Goal: Task Accomplishment & Management: Use online tool/utility

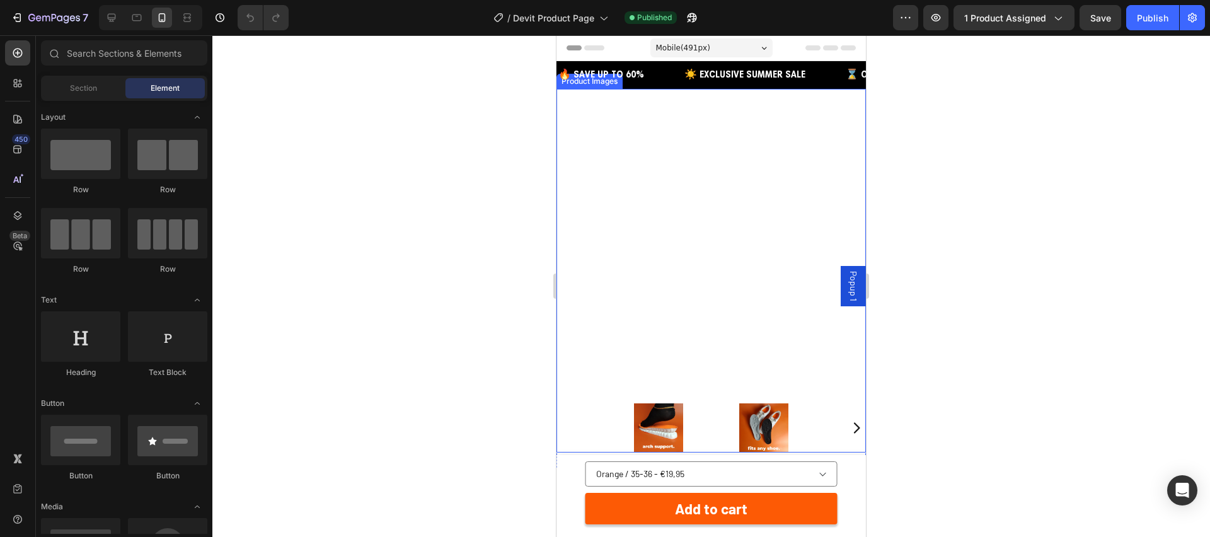
scroll to position [18, 0]
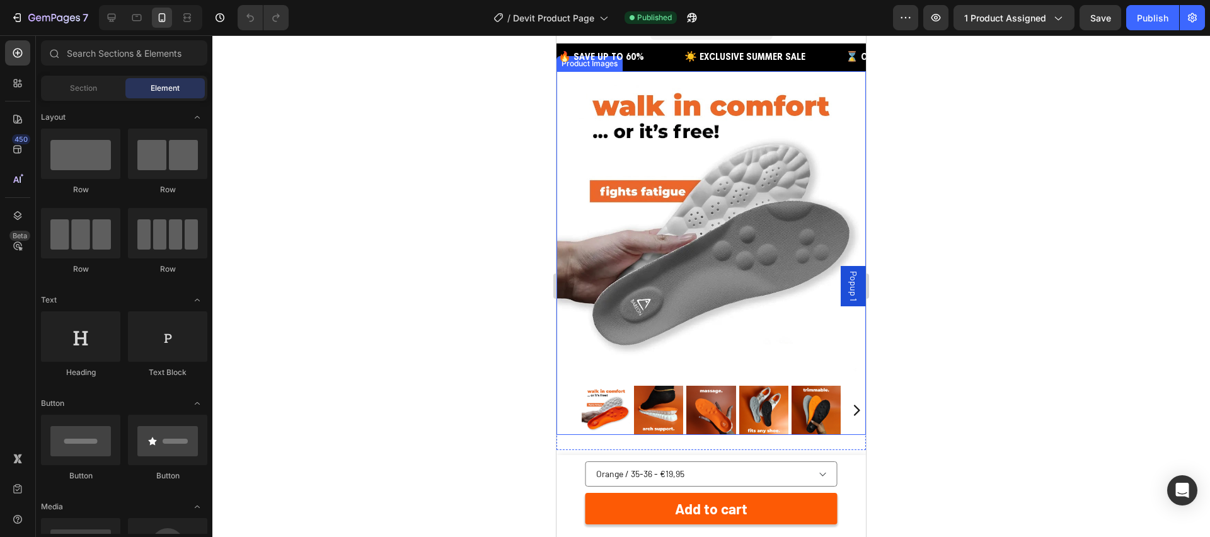
click at [650, 277] on img at bounding box center [711, 225] width 309 height 309
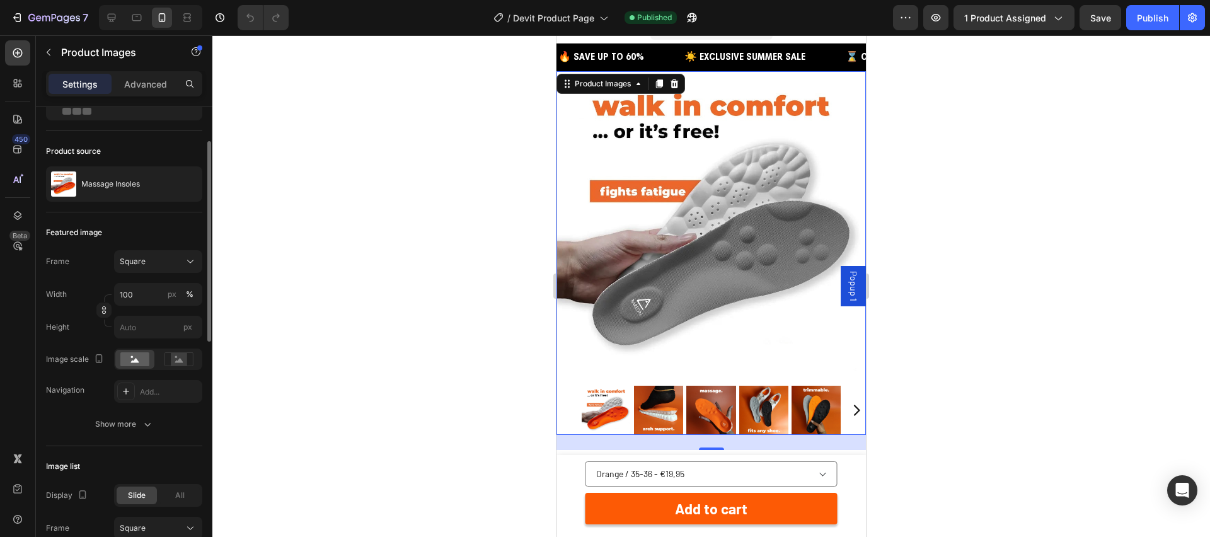
scroll to position [69, 0]
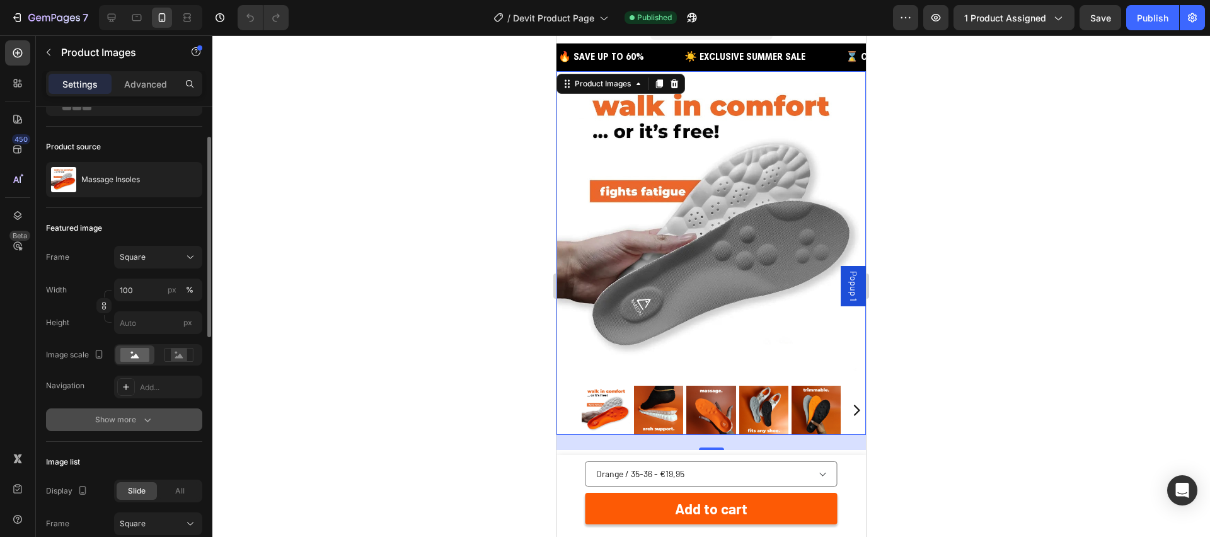
click at [119, 418] on div "Show more" at bounding box center [124, 419] width 59 height 13
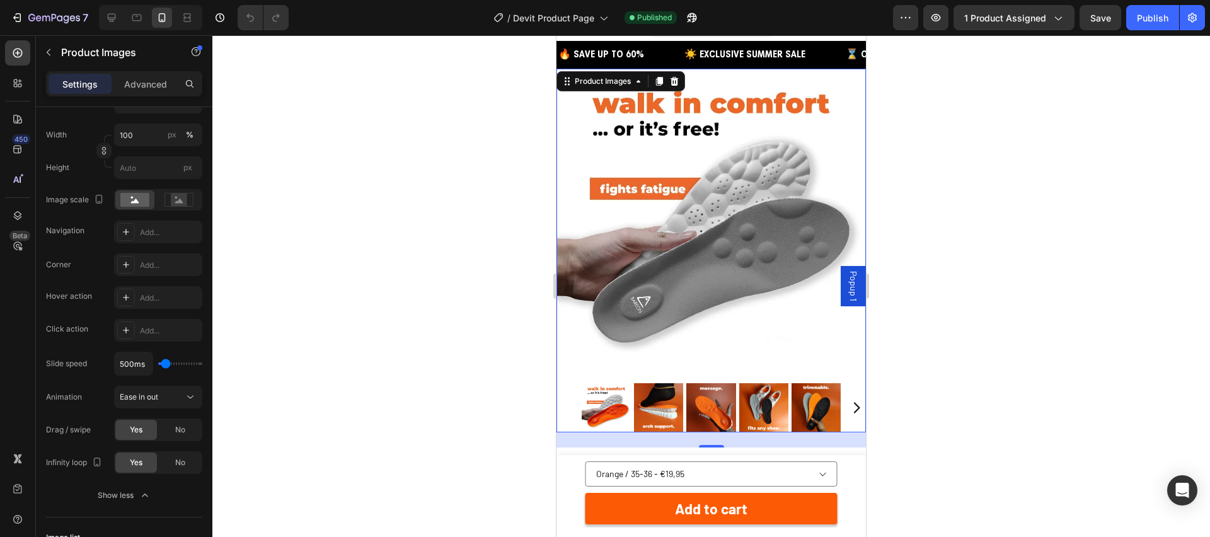
scroll to position [23, 0]
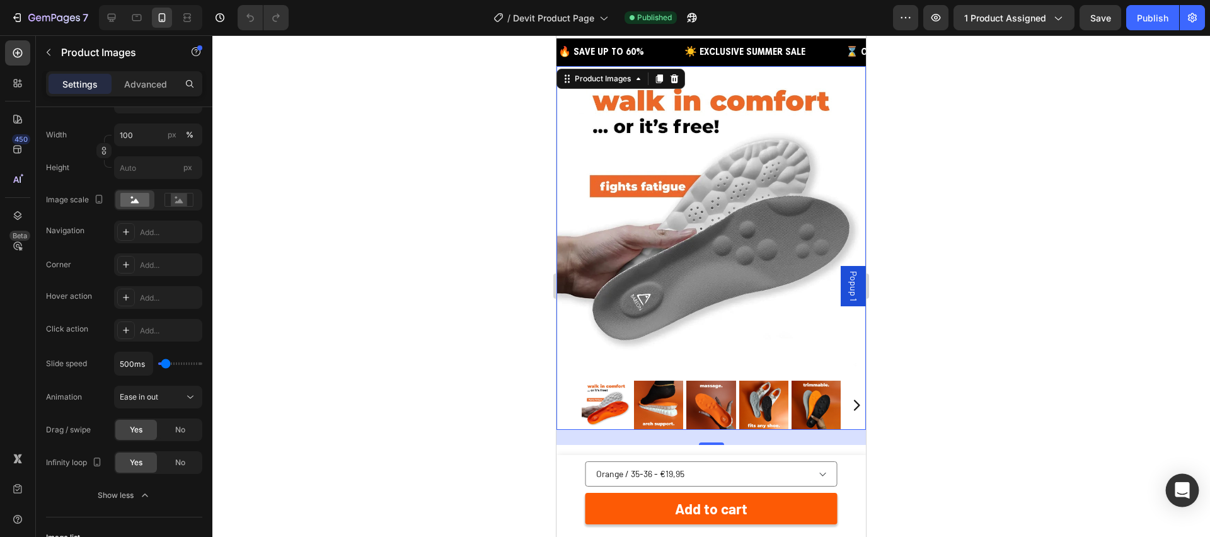
click at [1185, 487] on icon "Open Intercom Messenger" at bounding box center [1182, 490] width 14 height 16
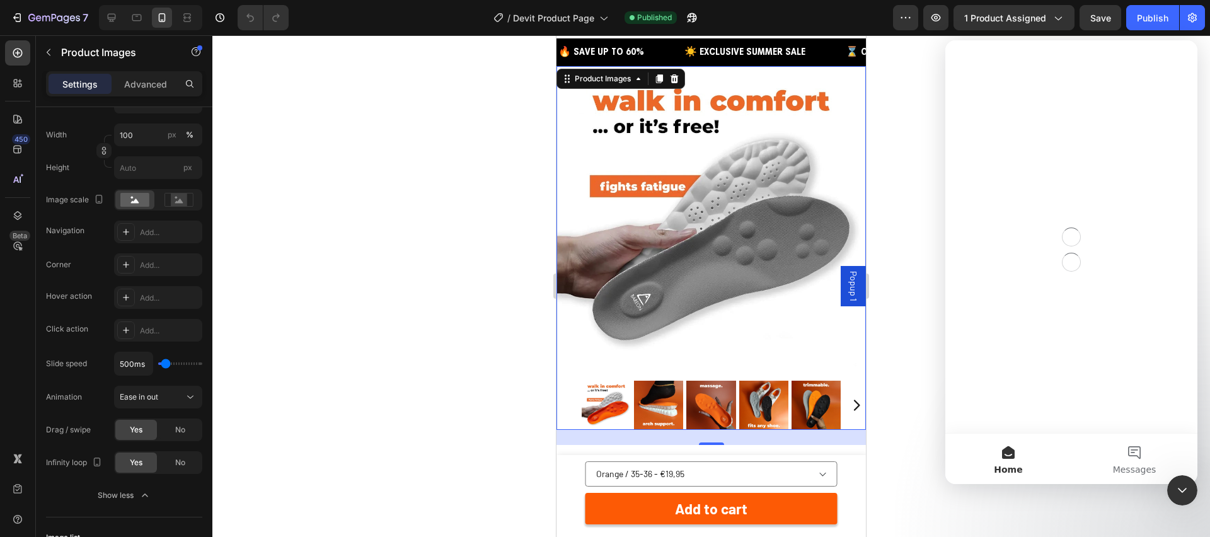
scroll to position [0, 0]
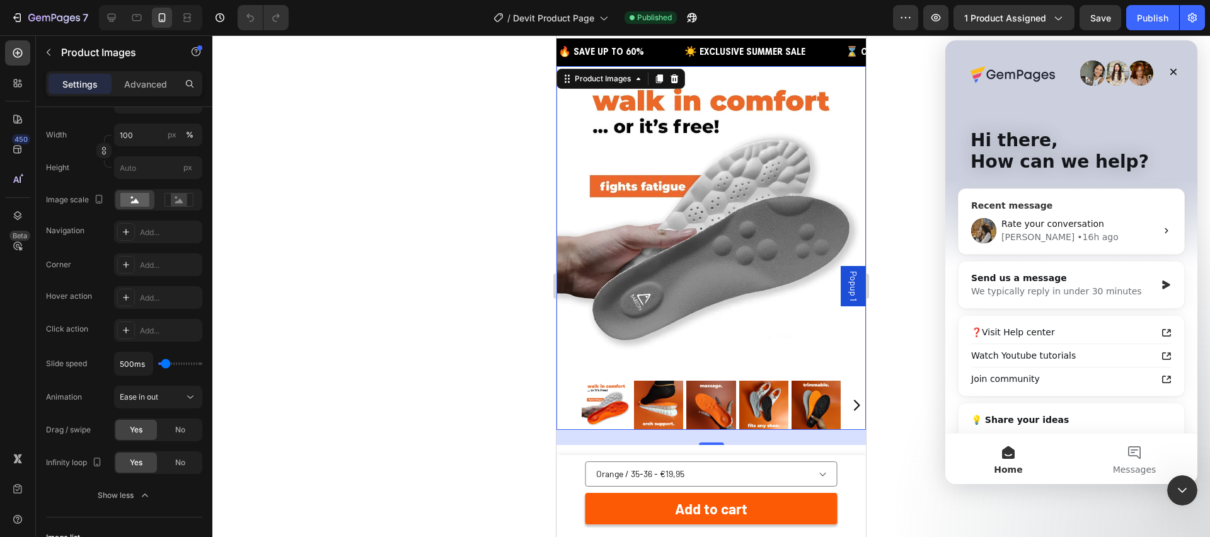
click at [1122, 234] on div "Roxanne • 16h ago" at bounding box center [1078, 237] width 155 height 13
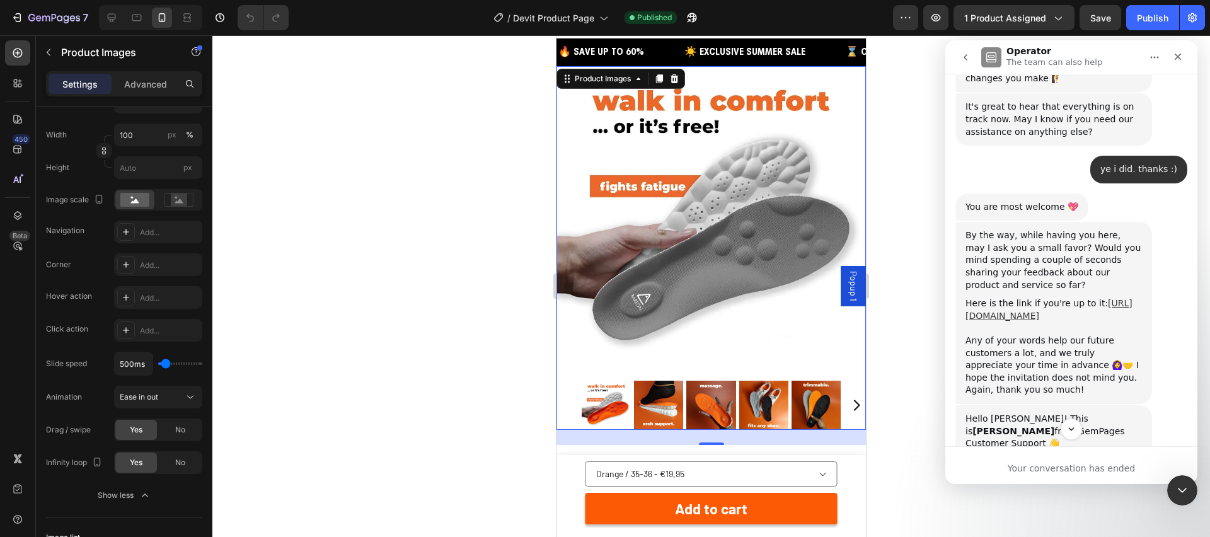
scroll to position [1083, 0]
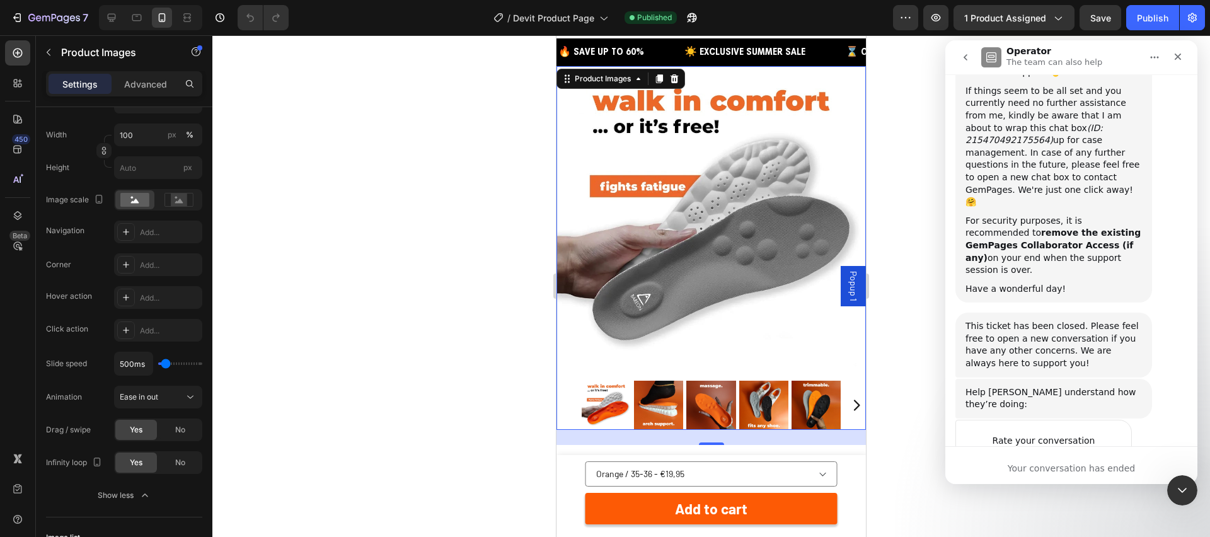
click at [969, 57] on icon "go back" at bounding box center [965, 57] width 10 height 10
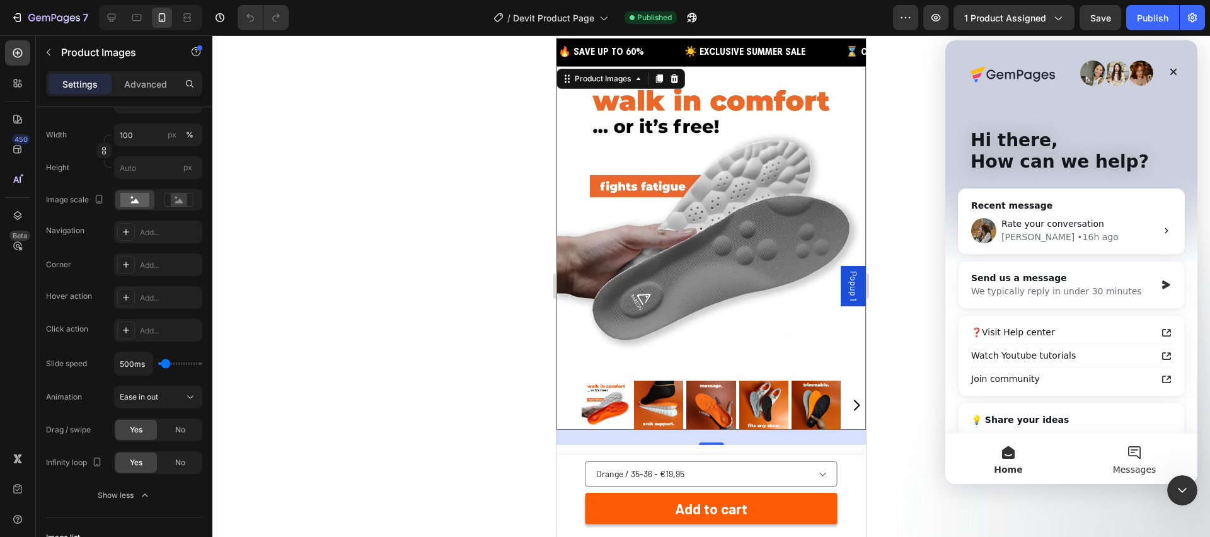
click at [1140, 455] on button "Messages" at bounding box center [1134, 459] width 126 height 50
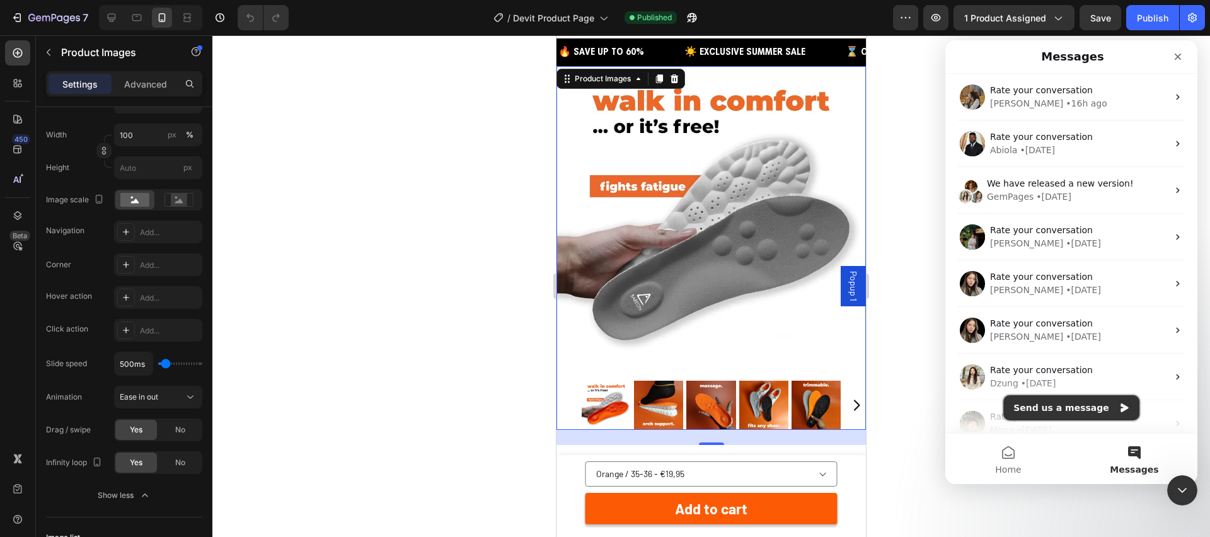
click at [1073, 400] on button "Send us a message" at bounding box center [1071, 407] width 136 height 25
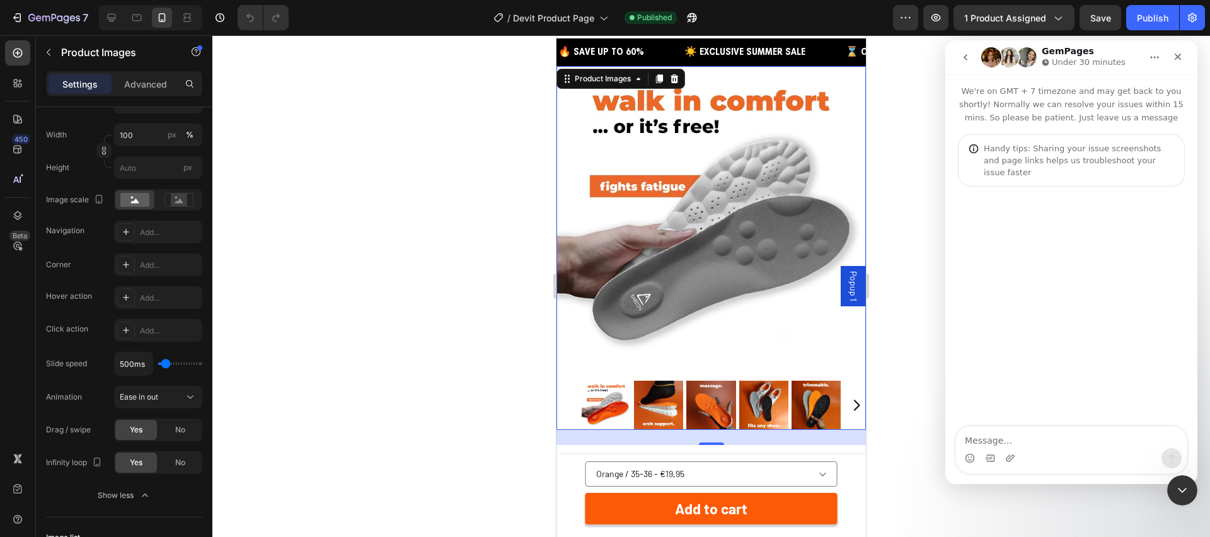
click at [1070, 451] on div "Intercom messenger" at bounding box center [1071, 458] width 231 height 20
click at [1063, 443] on textarea "Message…" at bounding box center [1071, 437] width 231 height 21
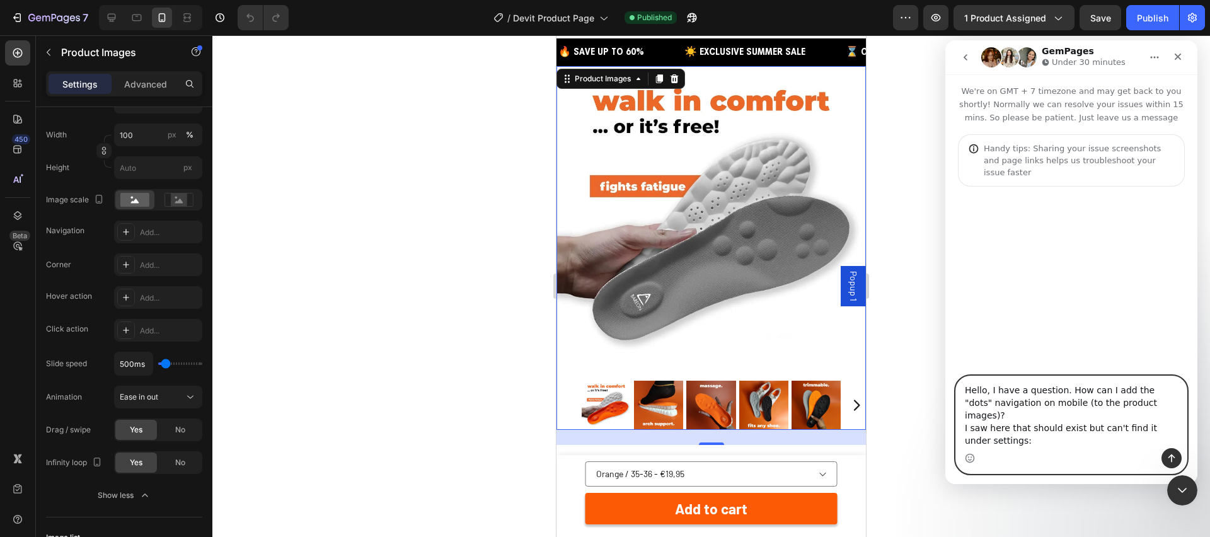
paste textarea "[URL][DOMAIN_NAME]"
type textarea "Hello, I have a question. How can I add the "dots" navigation on mobile (to the…"
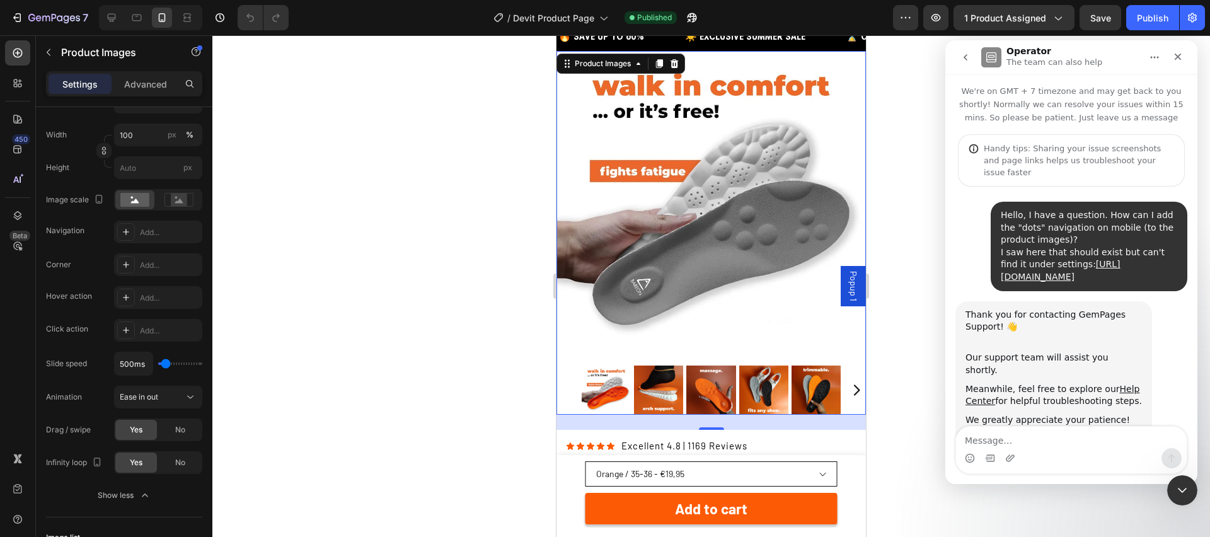
scroll to position [21, 0]
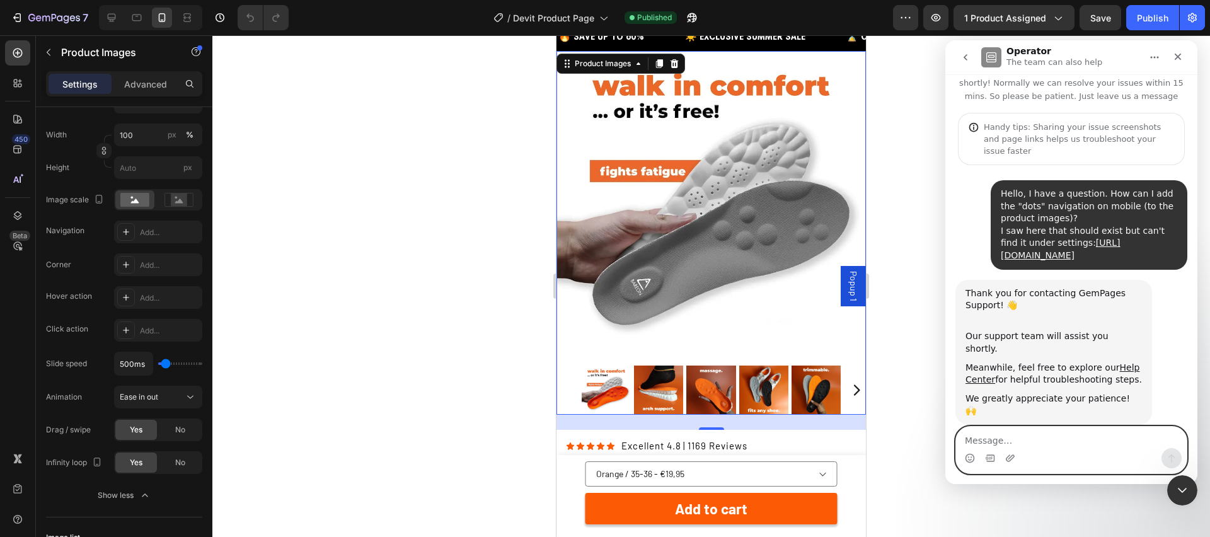
paste textarea "Screenshot 2025-08-26 at 12.27.15"
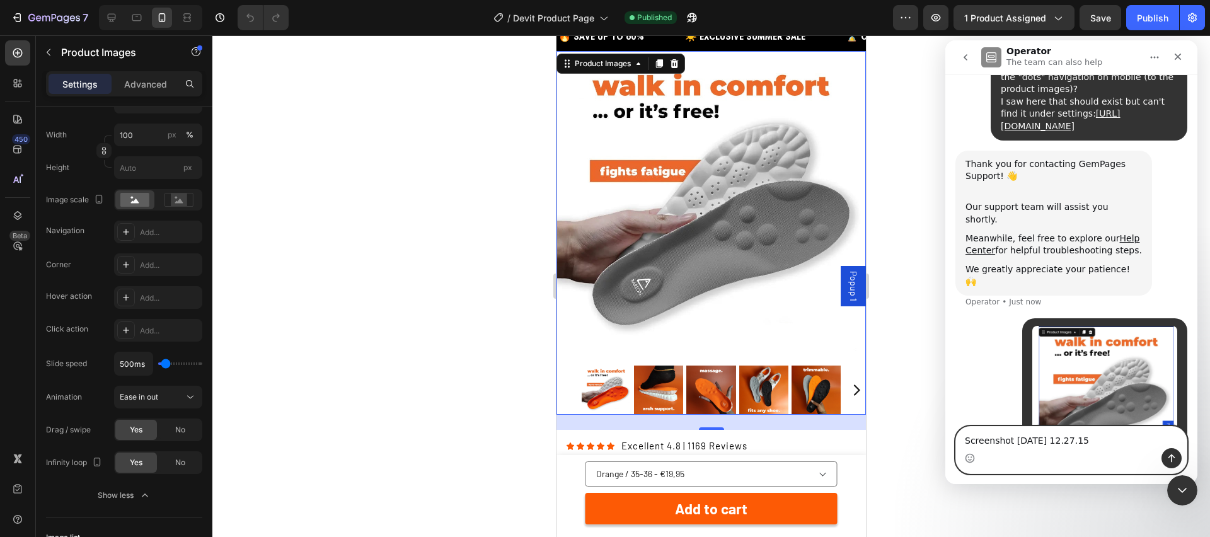
scroll to position [216, 0]
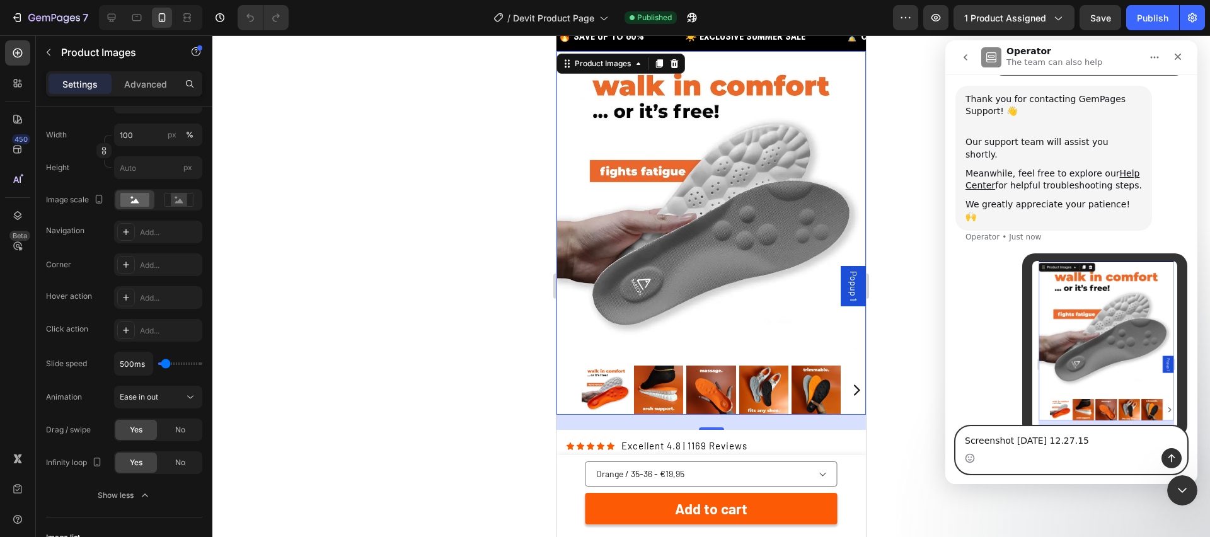
type textarea "i"
type textarea "I want to add the dots here"
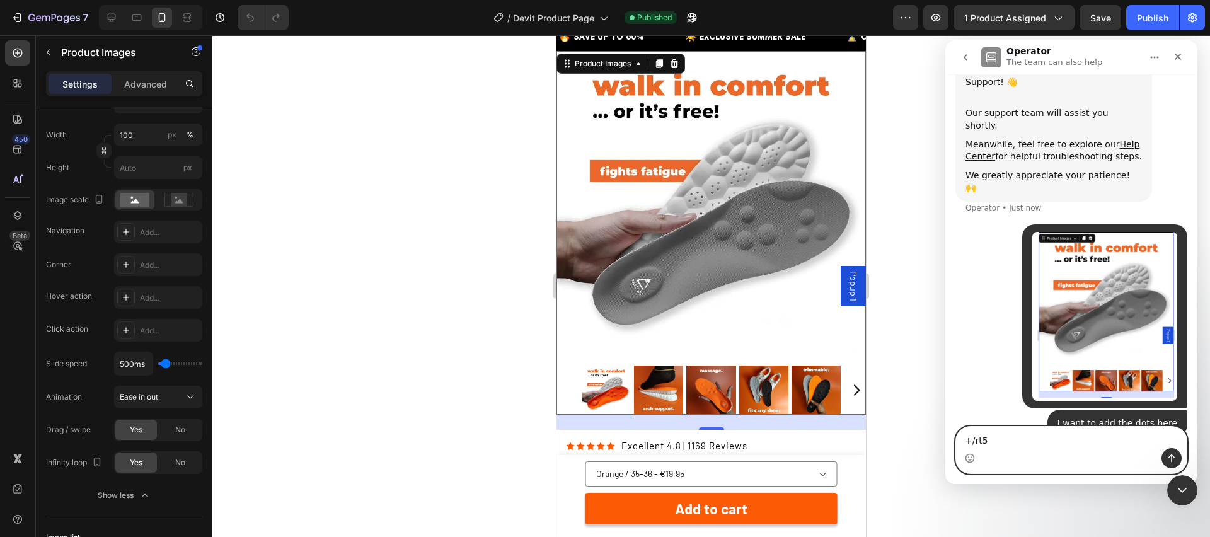
type textarea "+/rt5"
click at [1028, 449] on div "Intercom messenger" at bounding box center [1071, 458] width 231 height 20
click at [1023, 439] on textarea "+/rt5" at bounding box center [1071, 437] width 231 height 21
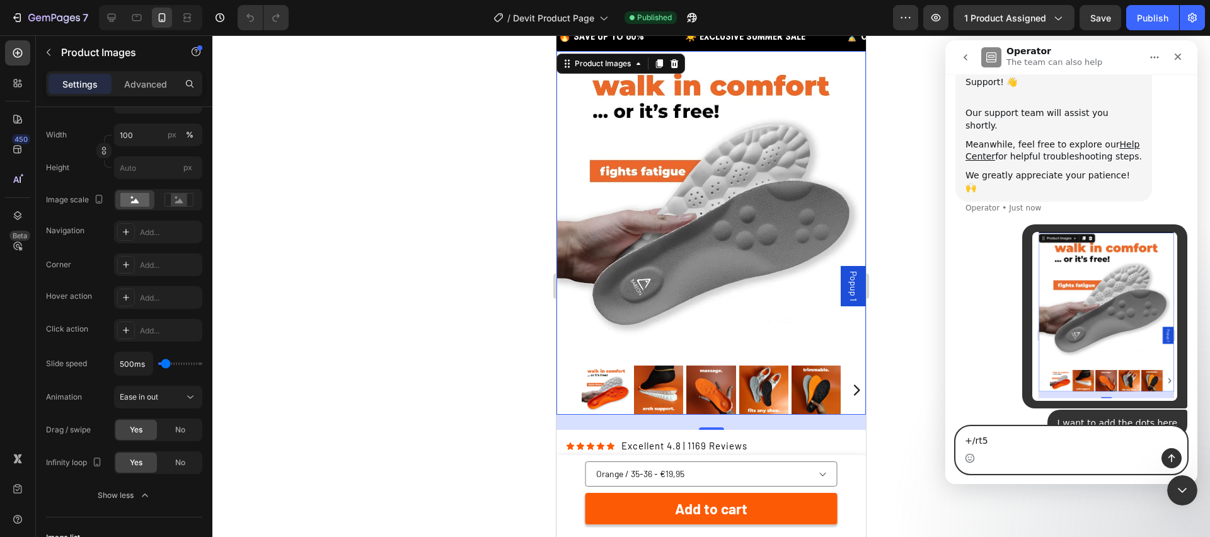
click at [1023, 439] on textarea "+/rt5" at bounding box center [1071, 437] width 231 height 21
click at [968, 348] on div "• Just now" at bounding box center [1071, 316] width 232 height 185
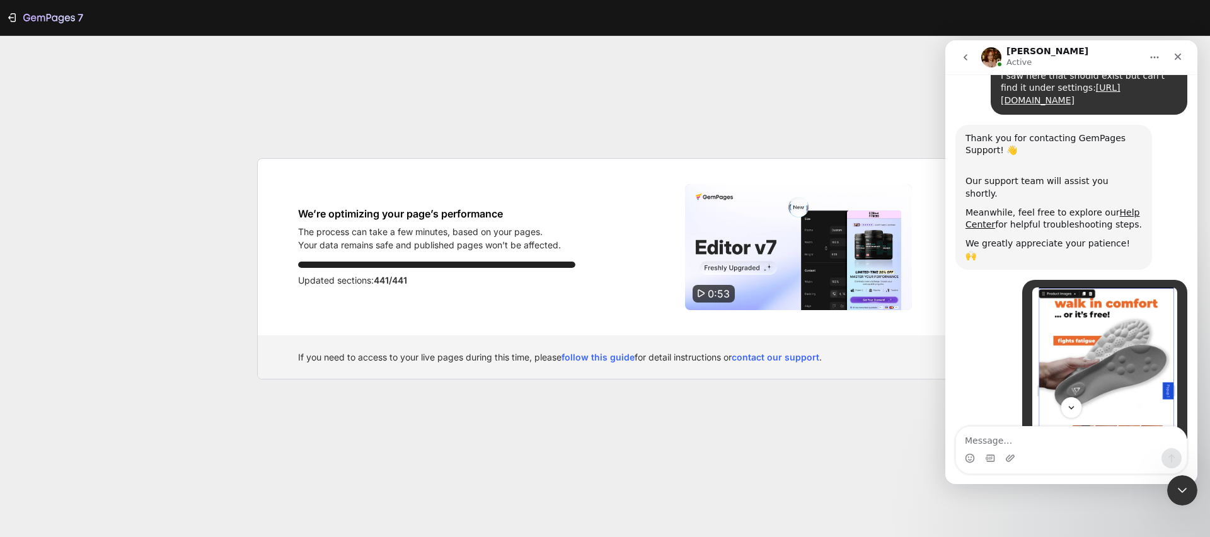
scroll to position [367, 0]
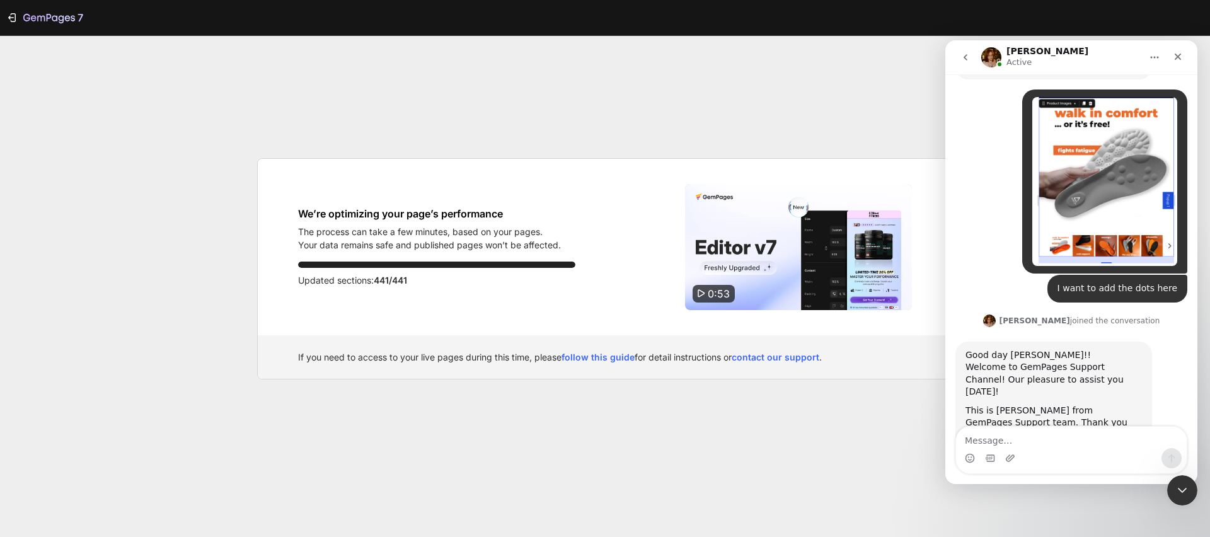
click at [386, 138] on div "7 We’re optimizing your page’s performance The process can take a few minutes, …" at bounding box center [605, 268] width 1210 height 537
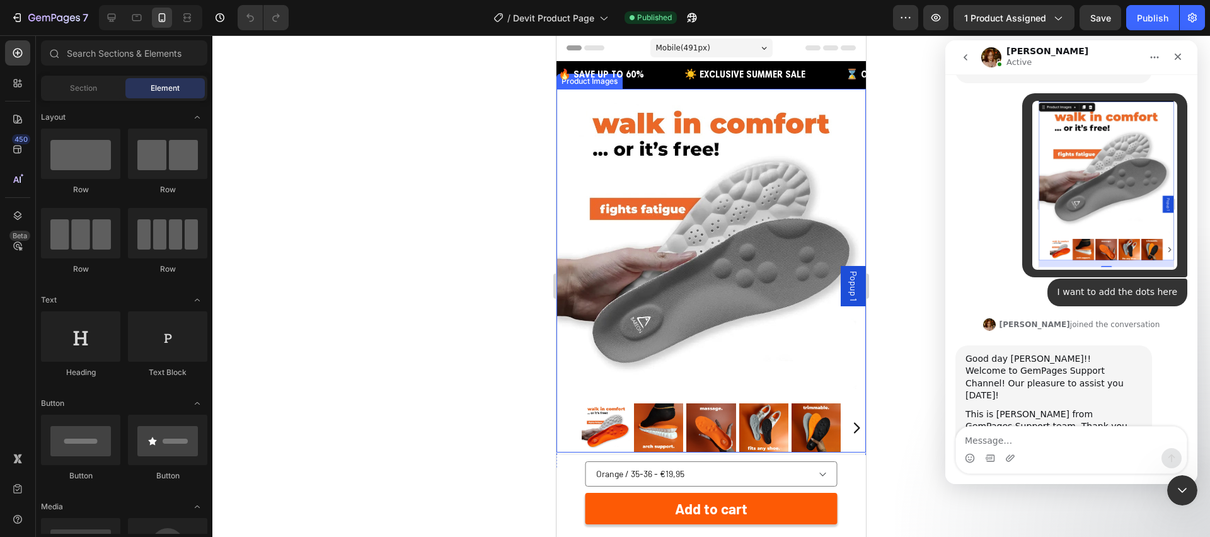
scroll to position [367, 0]
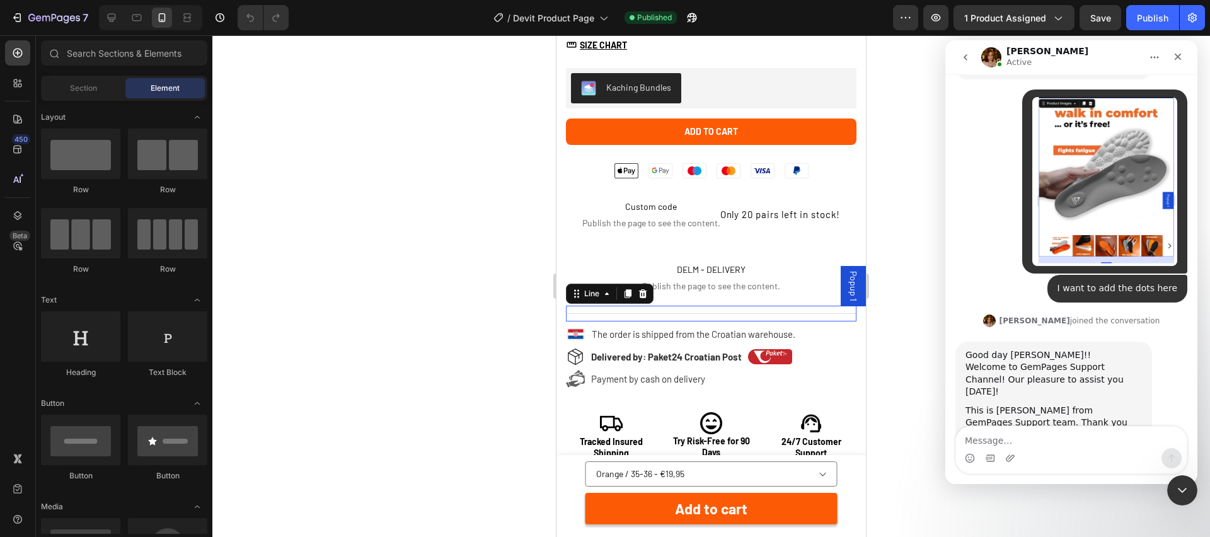
click at [734, 311] on div "Title Line 0" at bounding box center [711, 314] width 291 height 16
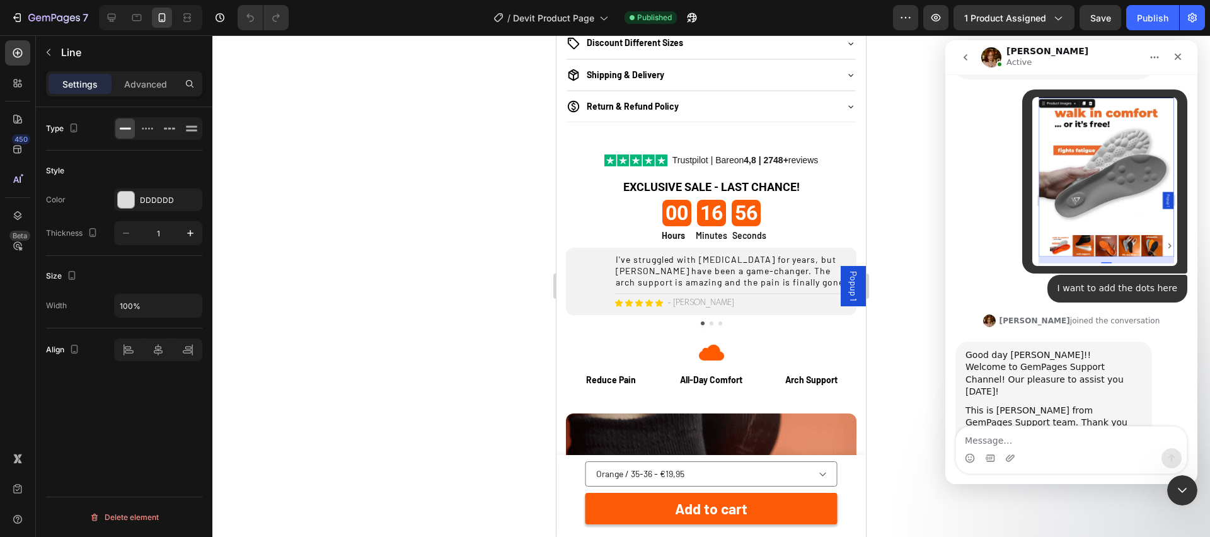
scroll to position [1313, 0]
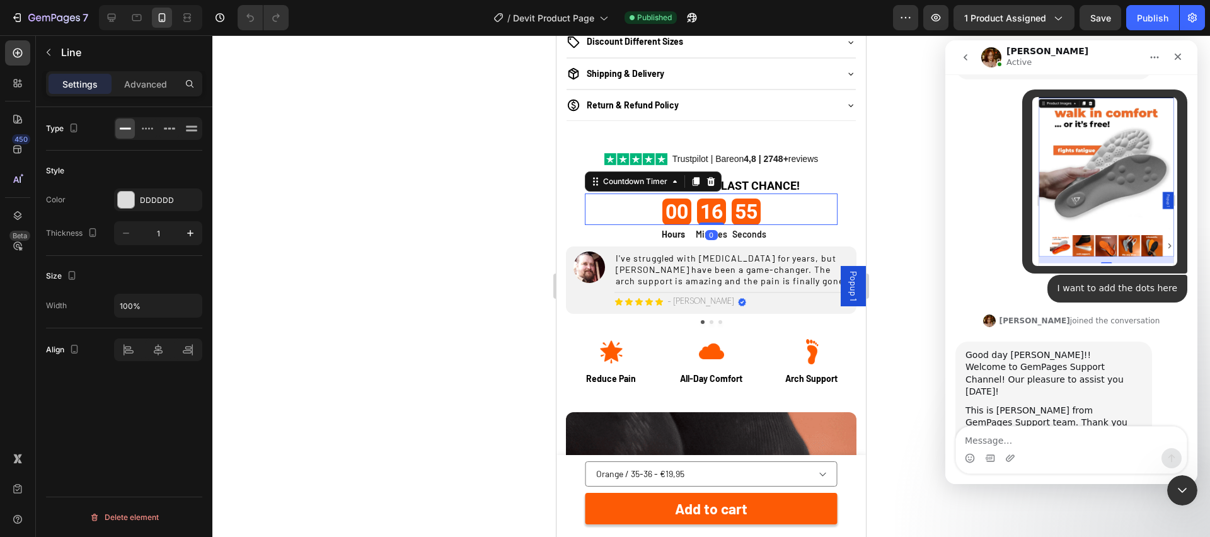
click at [780, 204] on div "00 16 55" at bounding box center [711, 212] width 253 height 26
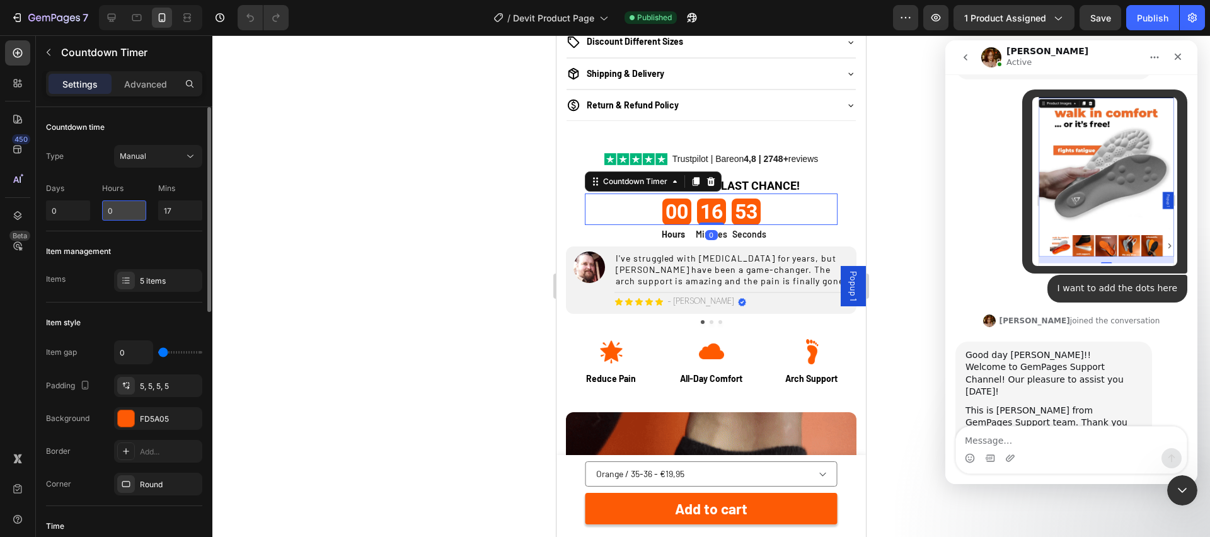
click at [124, 213] on input "0" at bounding box center [124, 210] width 44 height 20
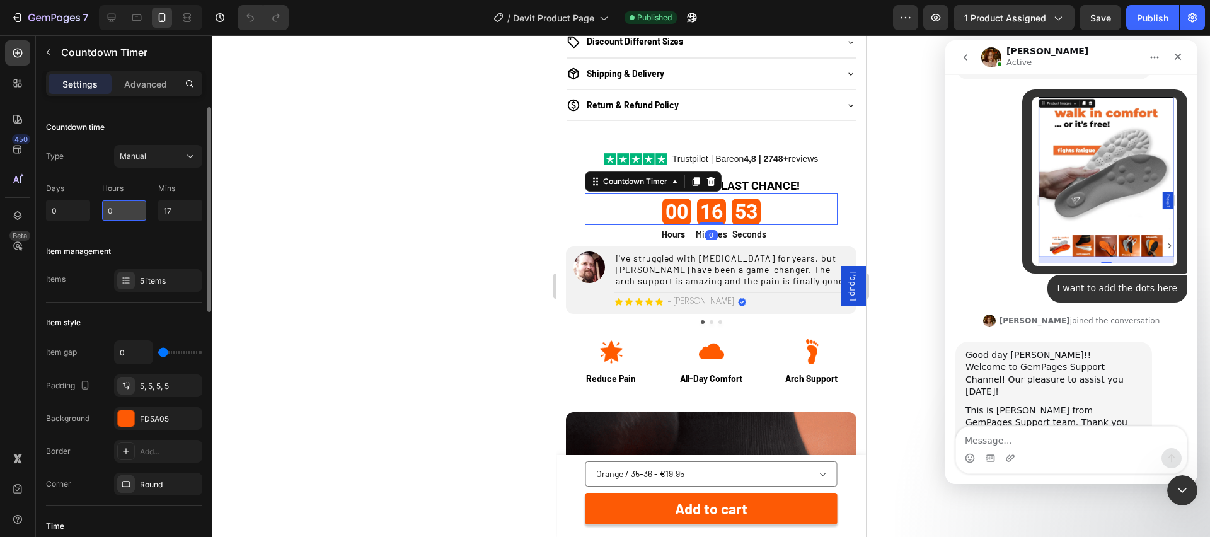
click at [124, 213] on input "0" at bounding box center [124, 210] width 44 height 20
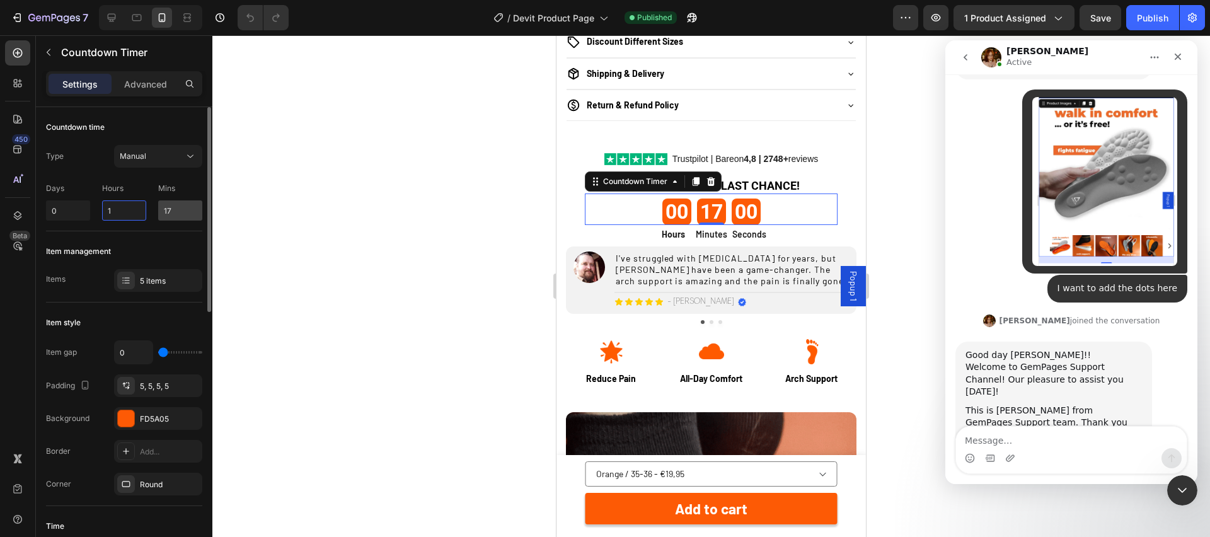
type input "1"
click at [183, 211] on input "17" at bounding box center [180, 210] width 44 height 20
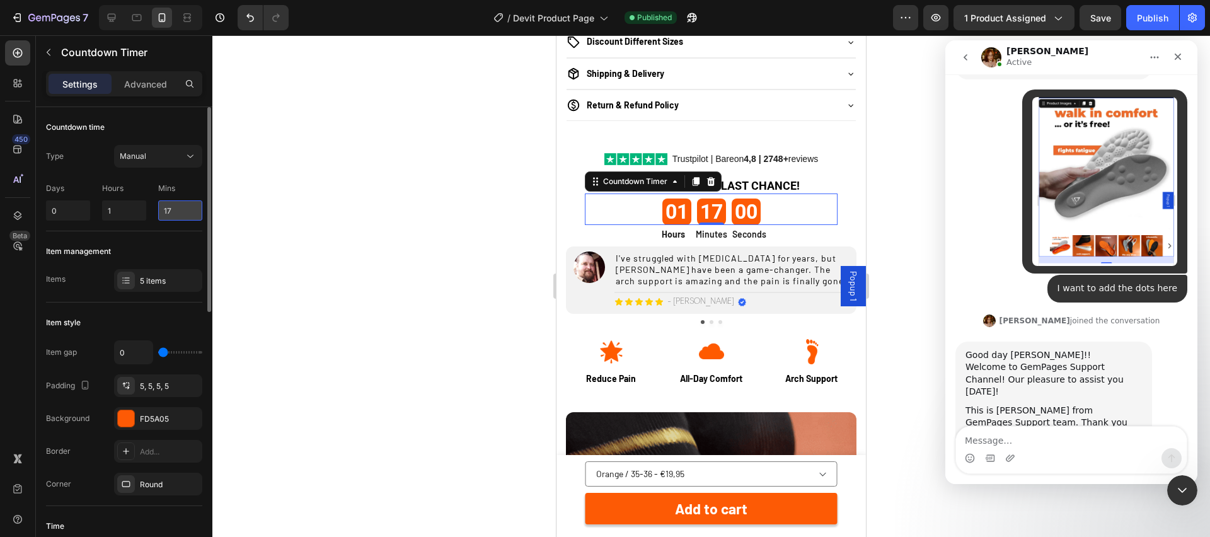
click at [183, 211] on input "17" at bounding box center [180, 210] width 44 height 20
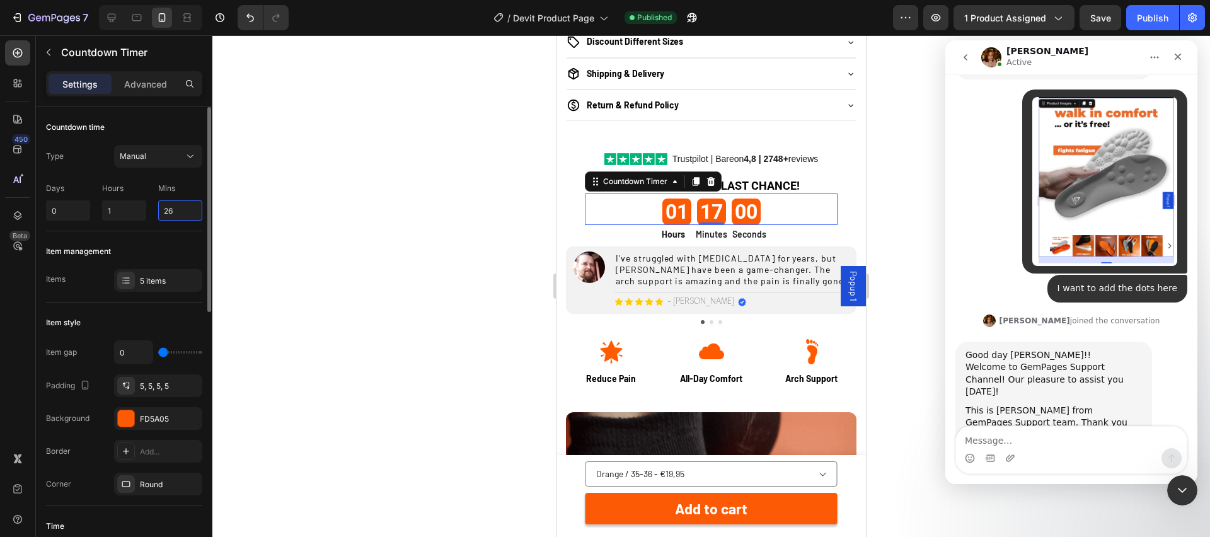
type input "26"
click at [152, 248] on div "Item management" at bounding box center [124, 251] width 156 height 20
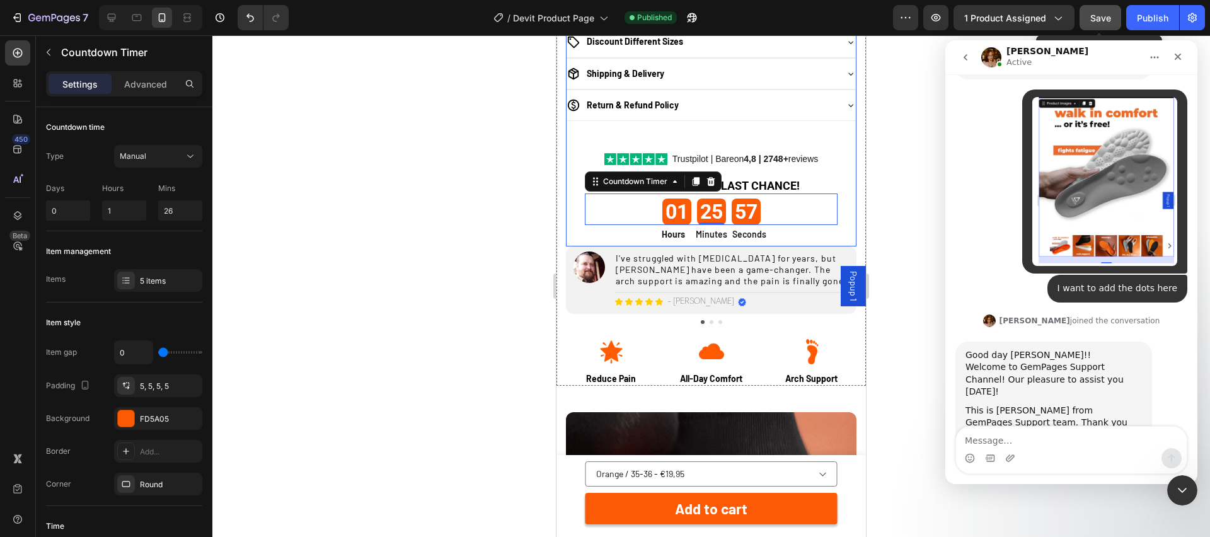
click at [1095, 16] on span "Save" at bounding box center [1100, 18] width 21 height 11
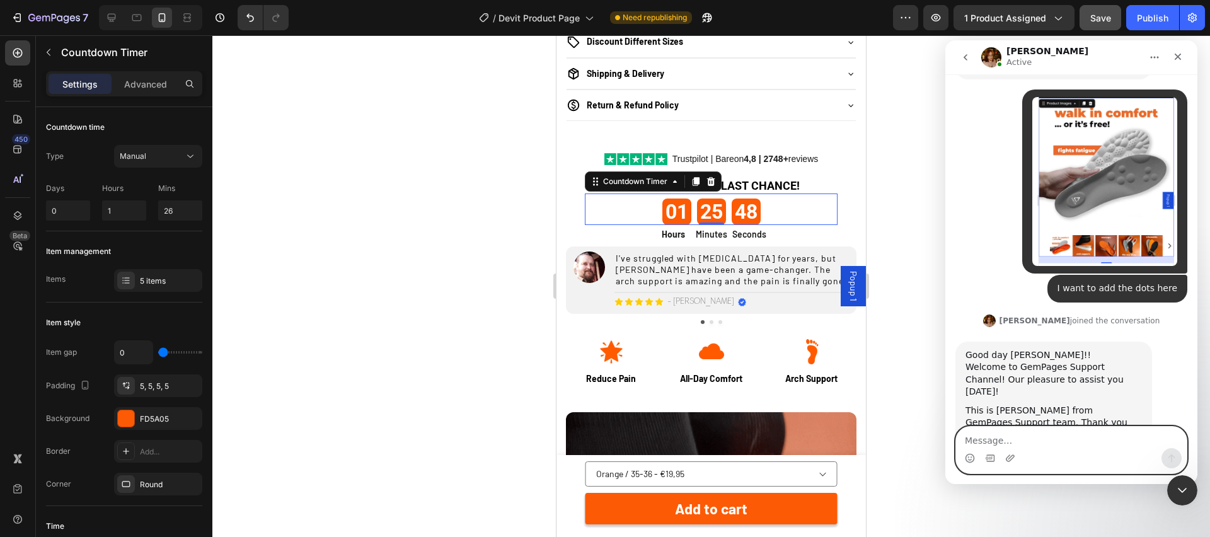
click at [1011, 447] on textarea "Message…" at bounding box center [1071, 437] width 231 height 21
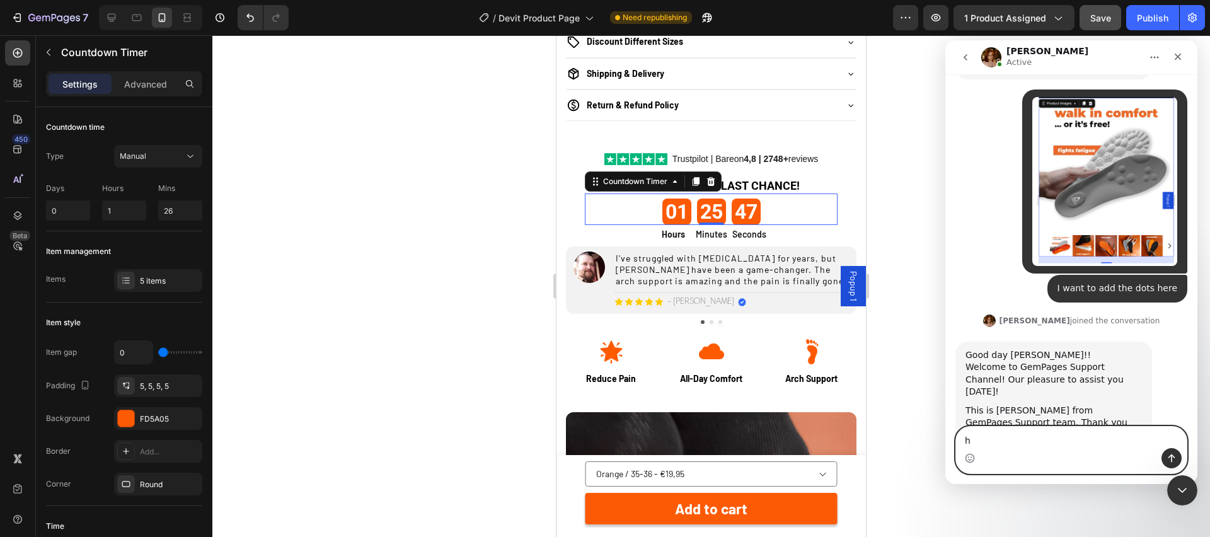
type textarea "hi"
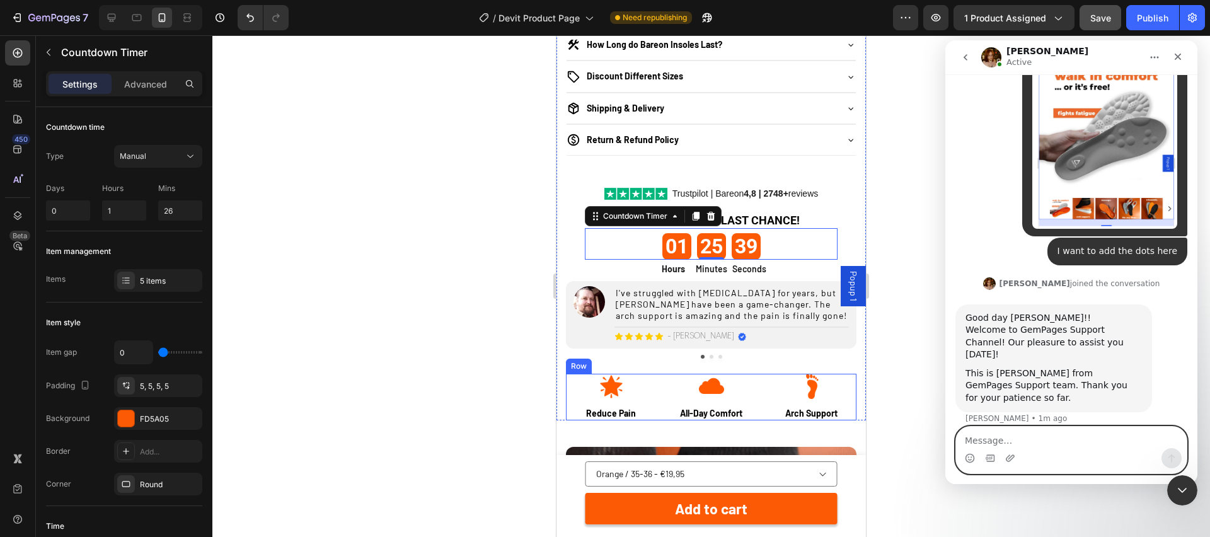
scroll to position [1139, 0]
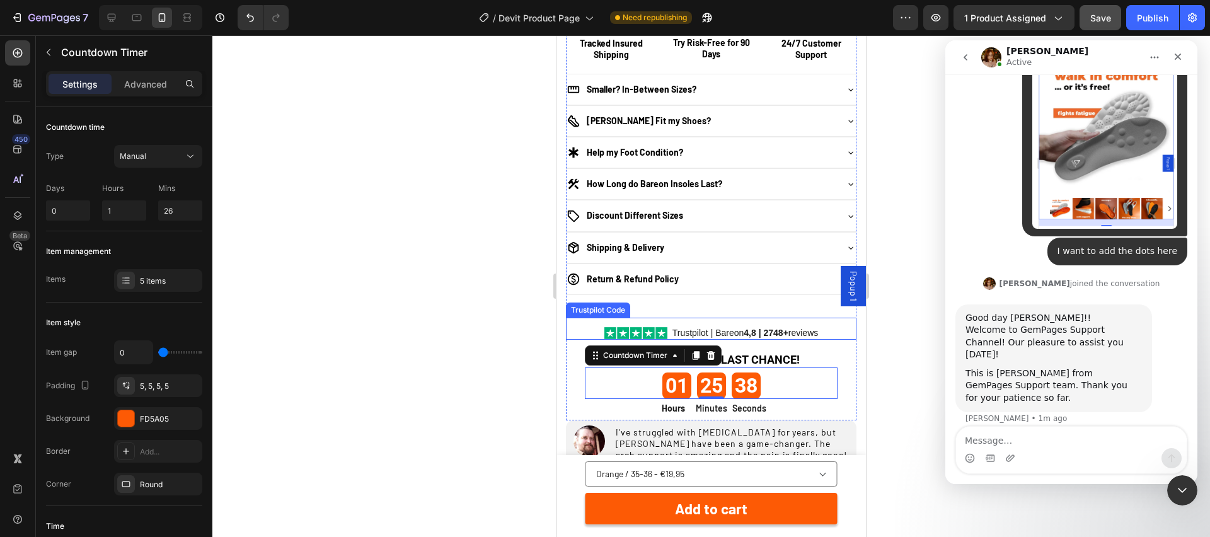
click at [819, 333] on div "Trustpilot | Bareon 4,8 | 2748+ reviews" at bounding box center [745, 332] width 146 height 13
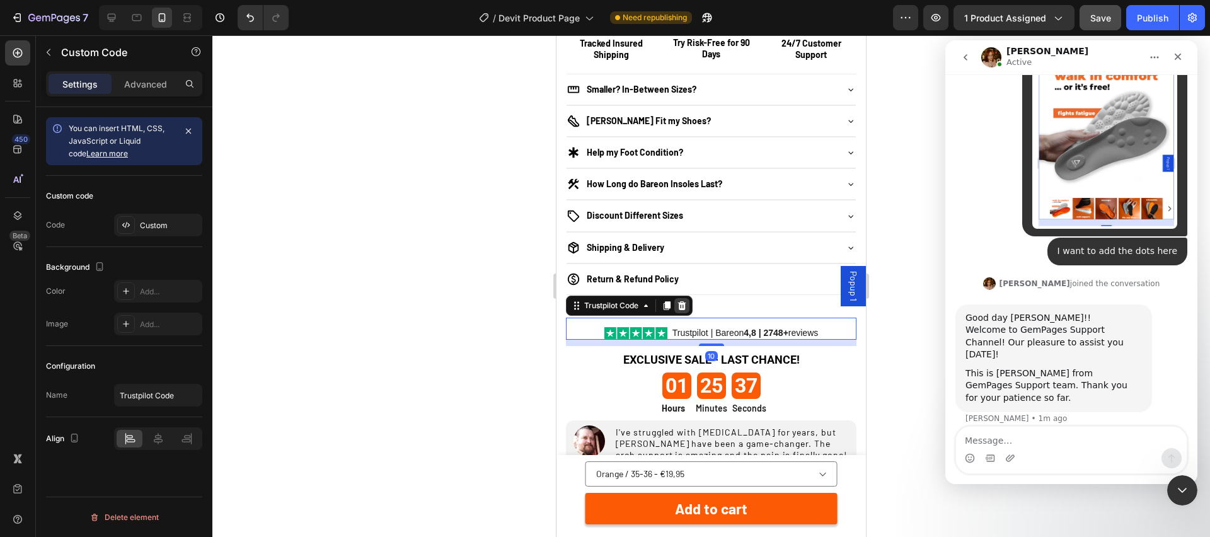
click at [684, 308] on icon at bounding box center [682, 306] width 10 height 10
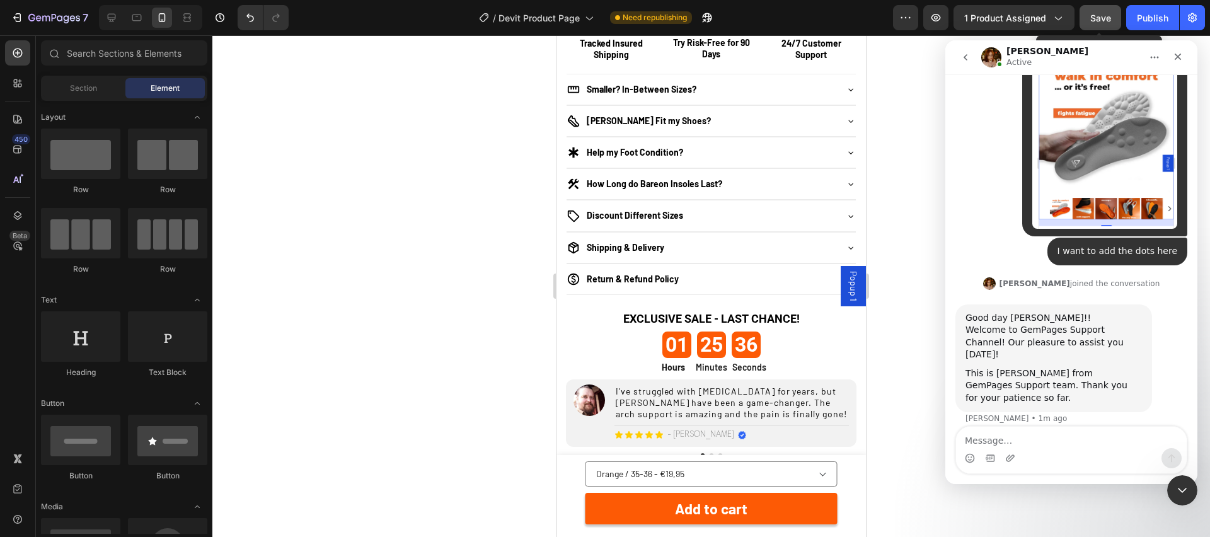
click at [1099, 15] on span "Save" at bounding box center [1100, 18] width 21 height 11
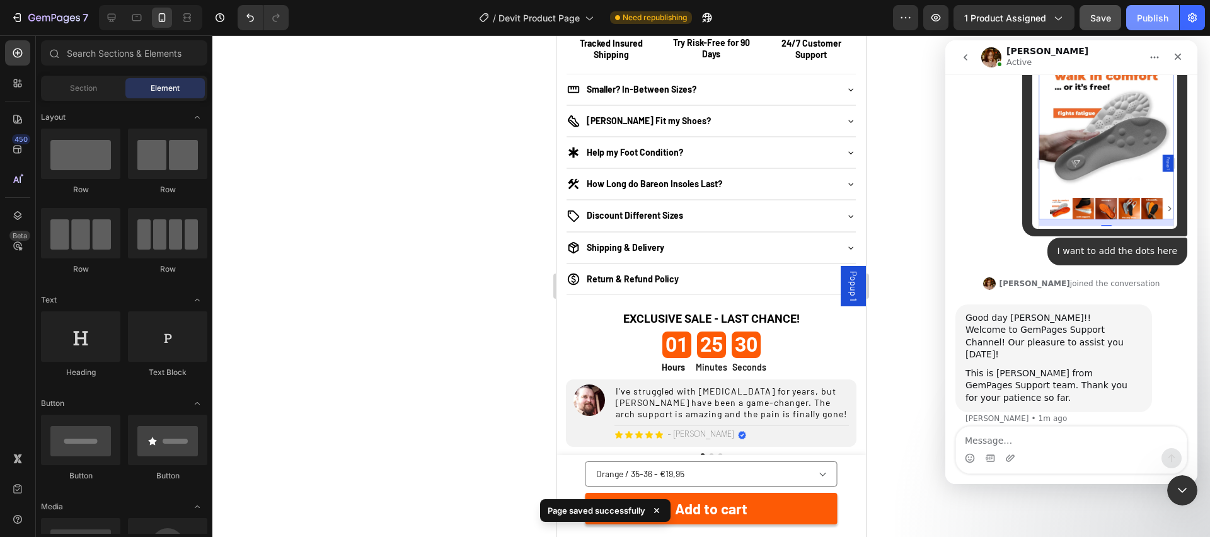
click at [1144, 14] on div "Publish" at bounding box center [1153, 17] width 32 height 13
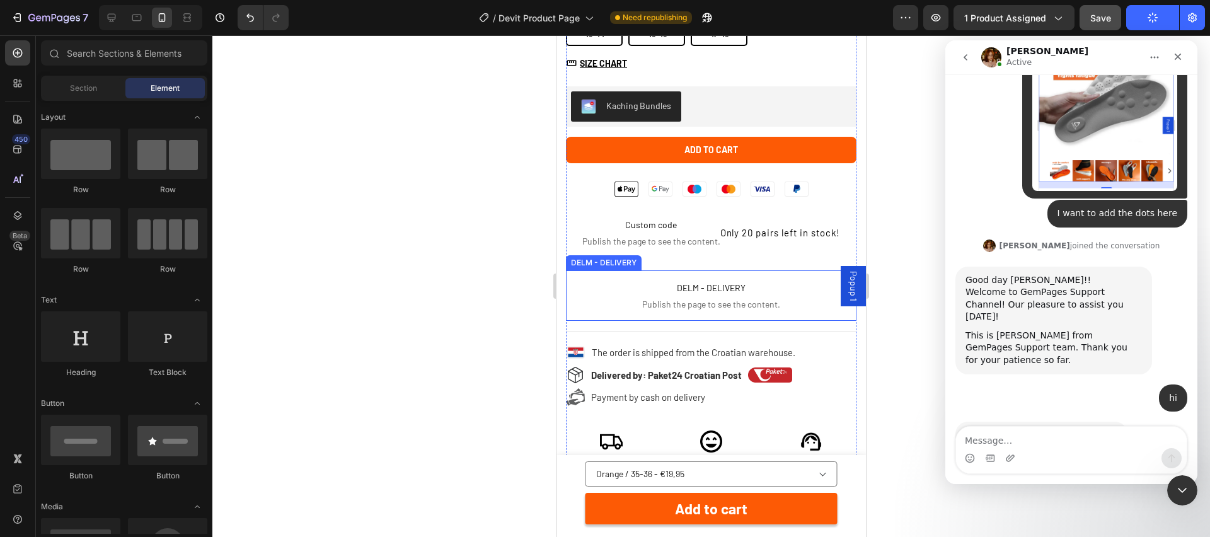
scroll to position [572, 0]
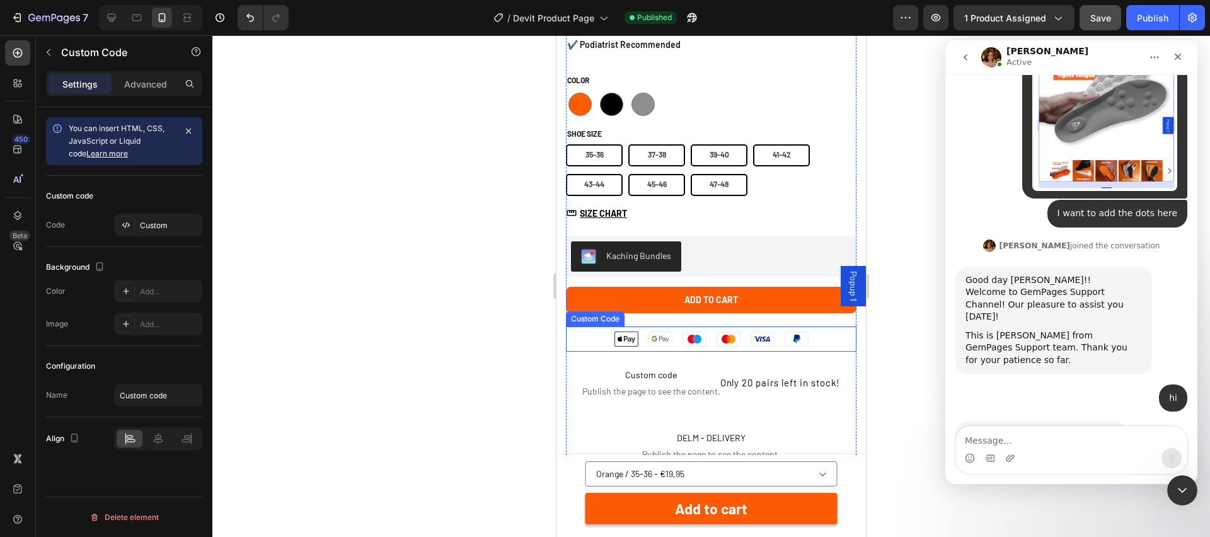
click at [642, 340] on li "Apple Pay" at bounding box center [626, 338] width 34 height 25
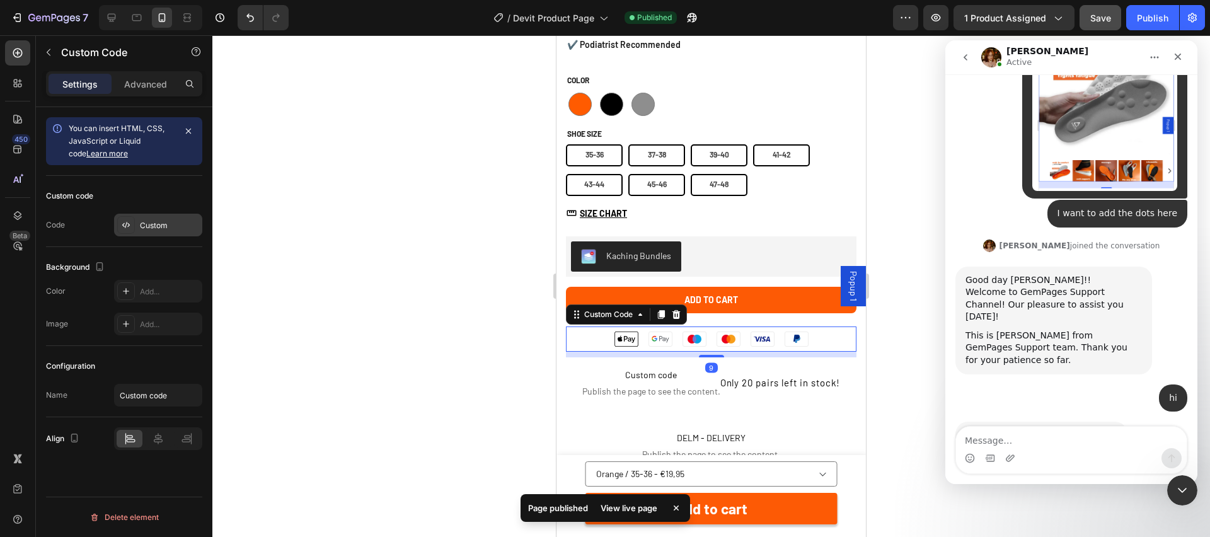
click at [172, 227] on div "Custom" at bounding box center [169, 225] width 59 height 11
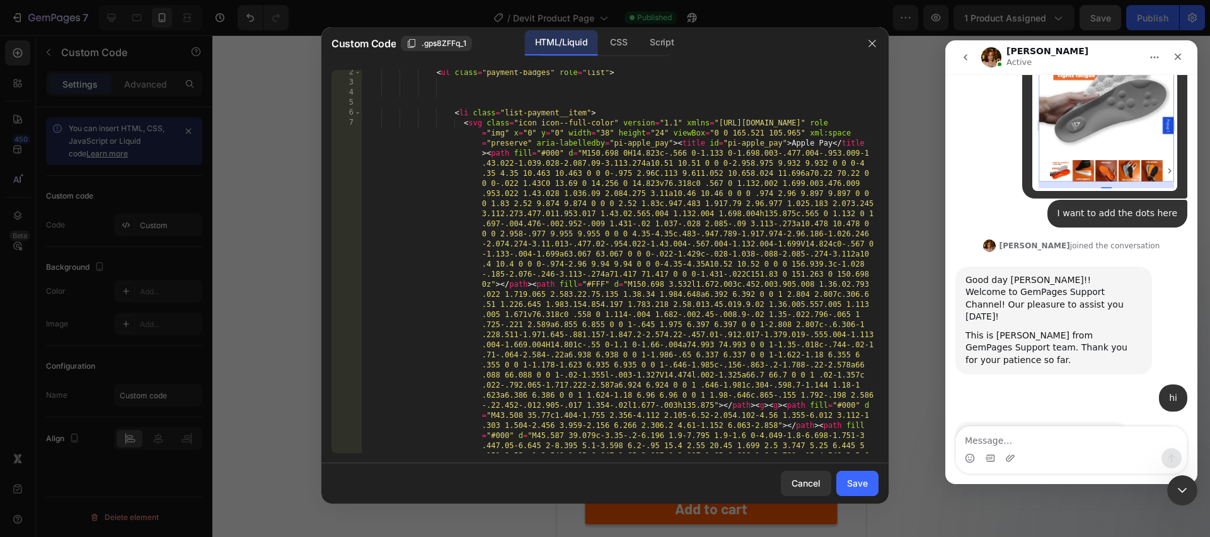
scroll to position [0, 0]
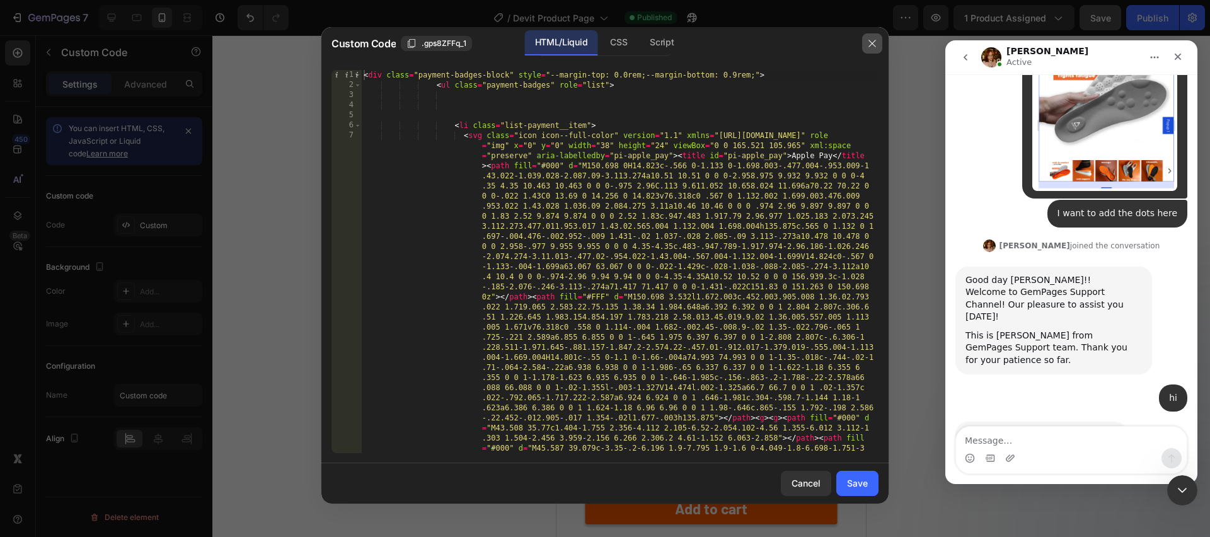
click at [870, 43] on icon "button" at bounding box center [872, 43] width 10 height 10
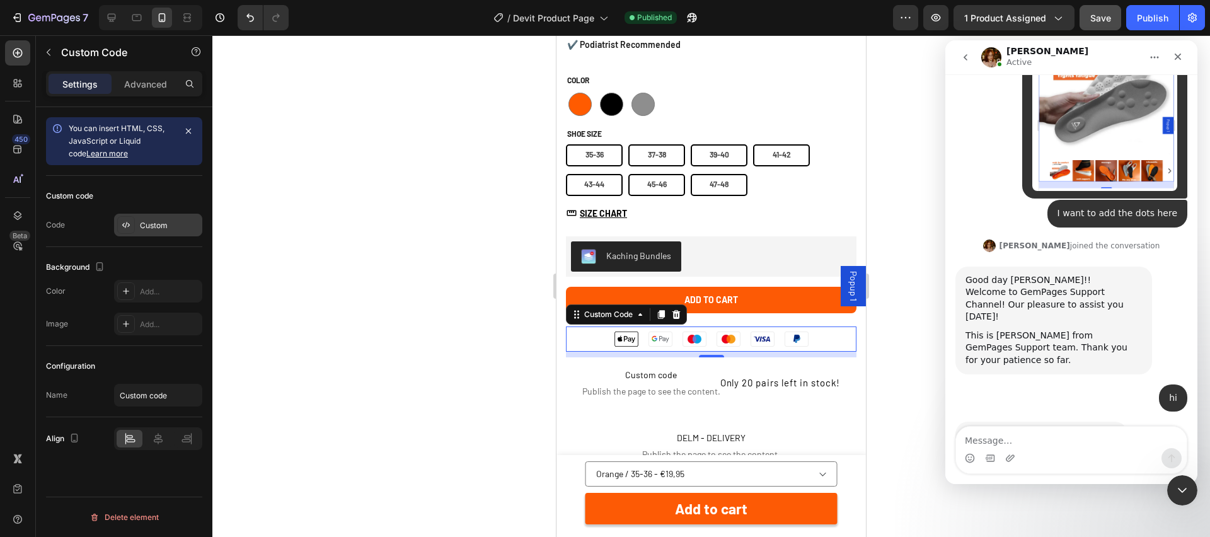
click at [156, 233] on div "Custom" at bounding box center [158, 225] width 88 height 23
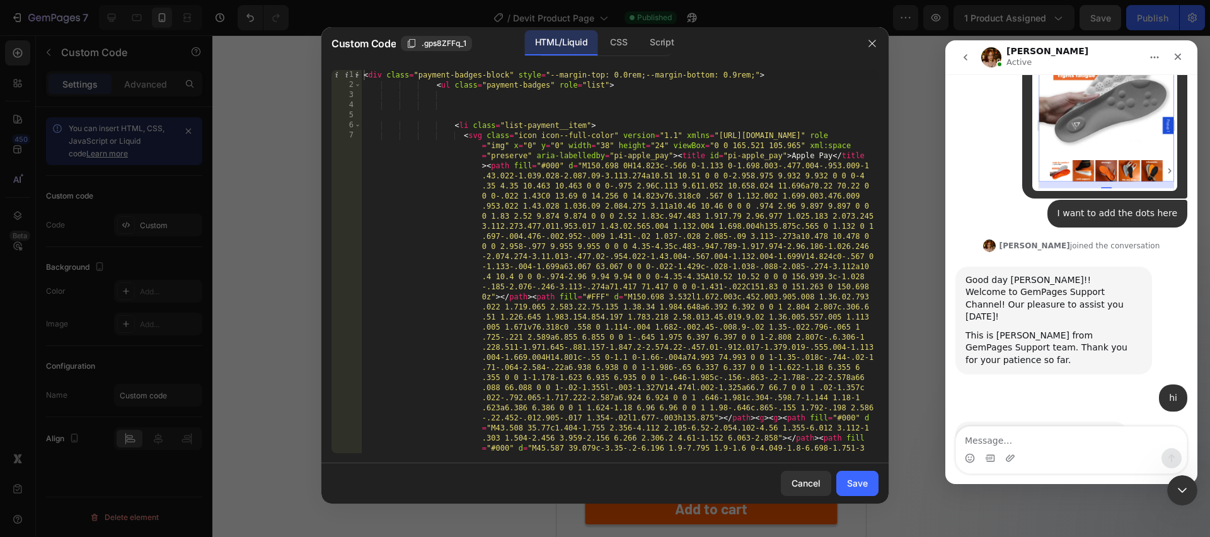
click at [625, 258] on div "< div class = "payment-badges-block" style = "--margin-top: 0.0rem;--margin-bot…" at bounding box center [619, 508] width 517 height 877
type textarea "</li></ul> </div>"
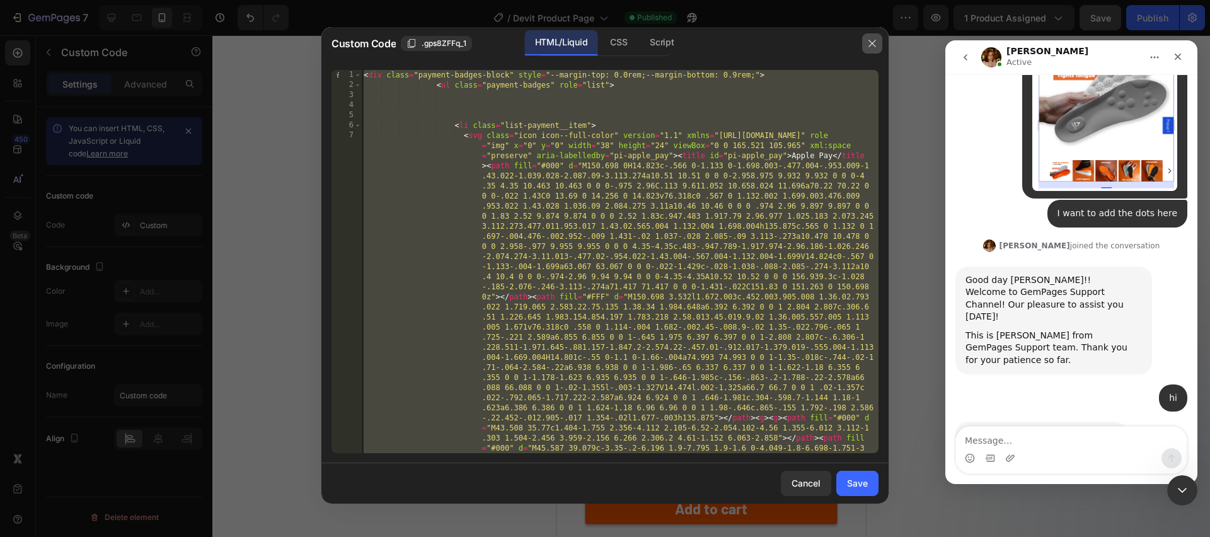
click at [868, 41] on icon "button" at bounding box center [872, 43] width 10 height 10
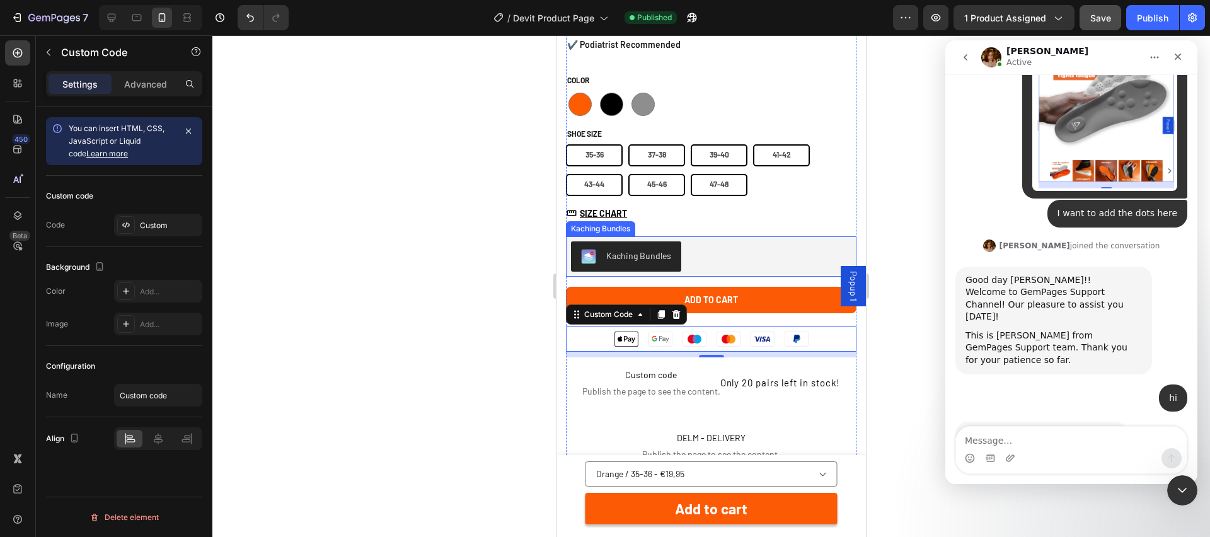
click at [902, 274] on div at bounding box center [711, 286] width 998 height 502
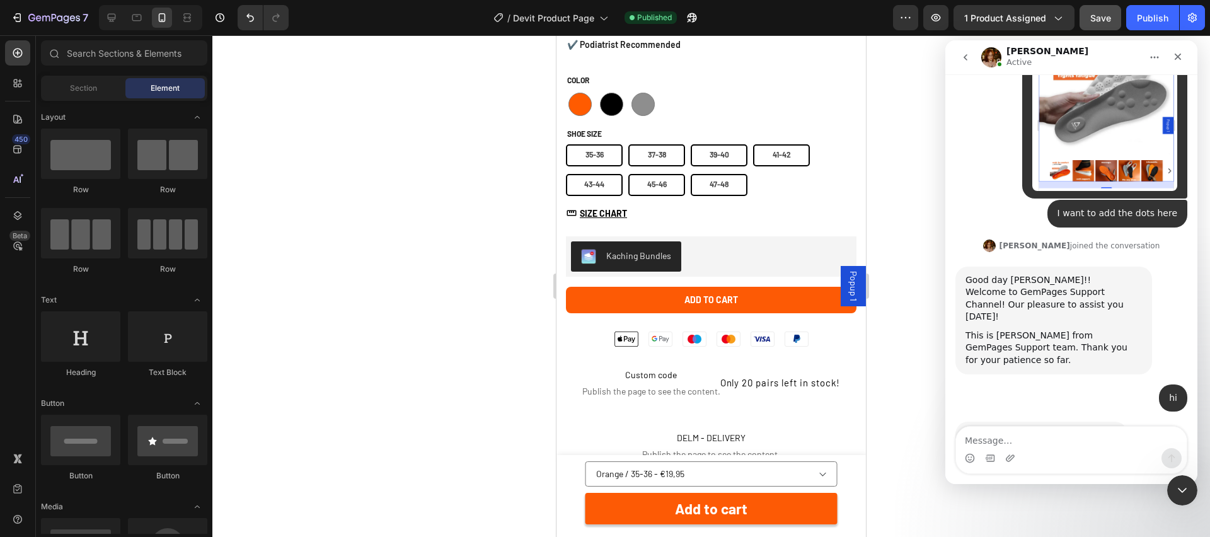
click at [996, 450] on div "Intercom messenger" at bounding box center [1071, 458] width 231 height 20
click at [996, 442] on textarea "Message…" at bounding box center [1071, 437] width 231 height 21
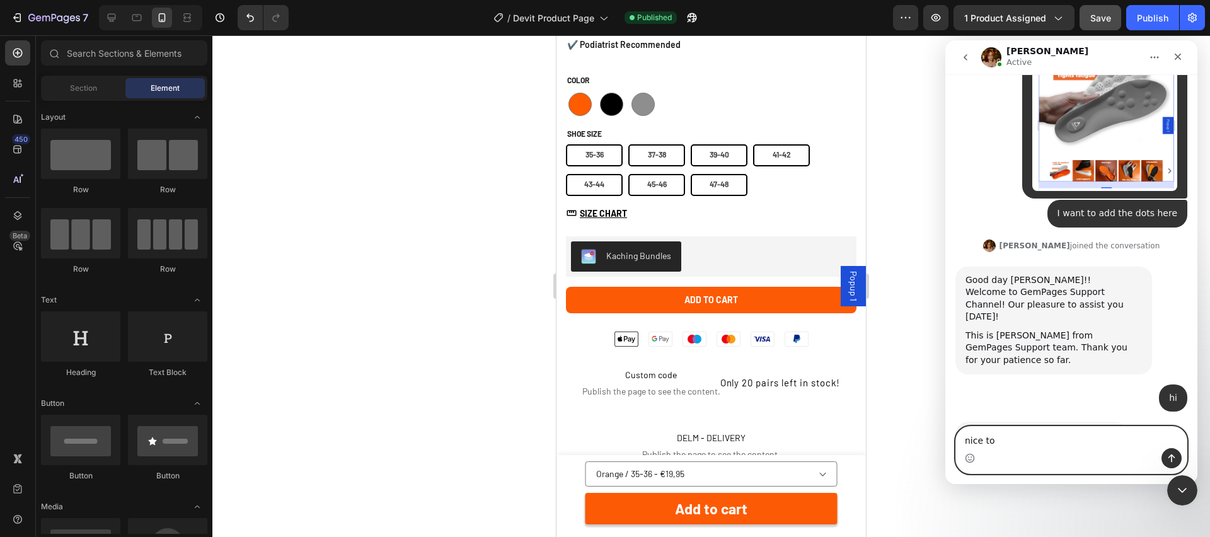
scroll to position [490, 0]
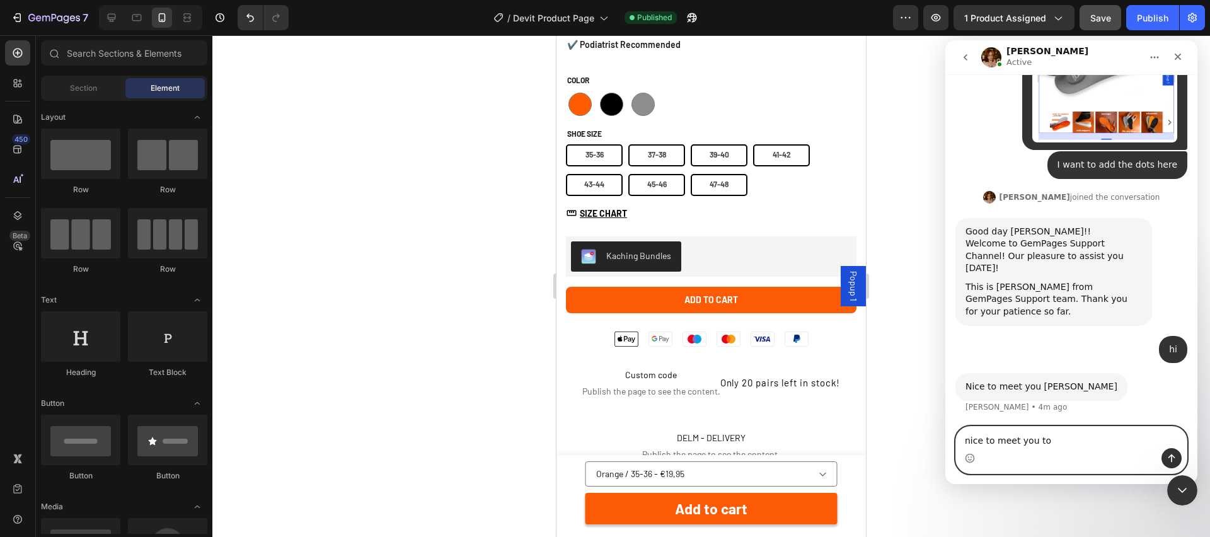
type textarea "nice to meet you too"
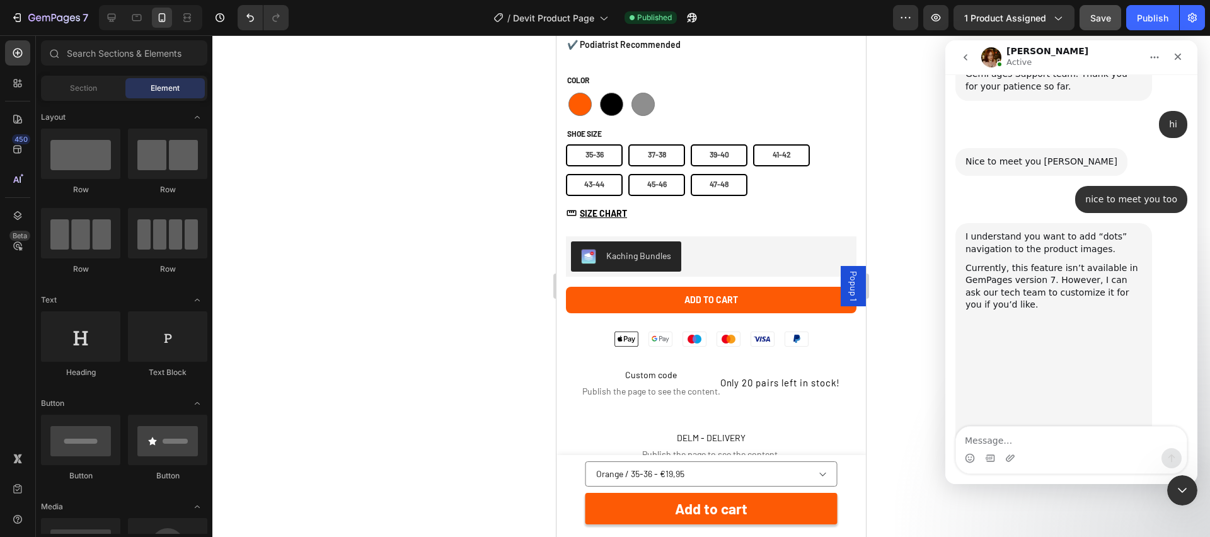
scroll to position [754, 0]
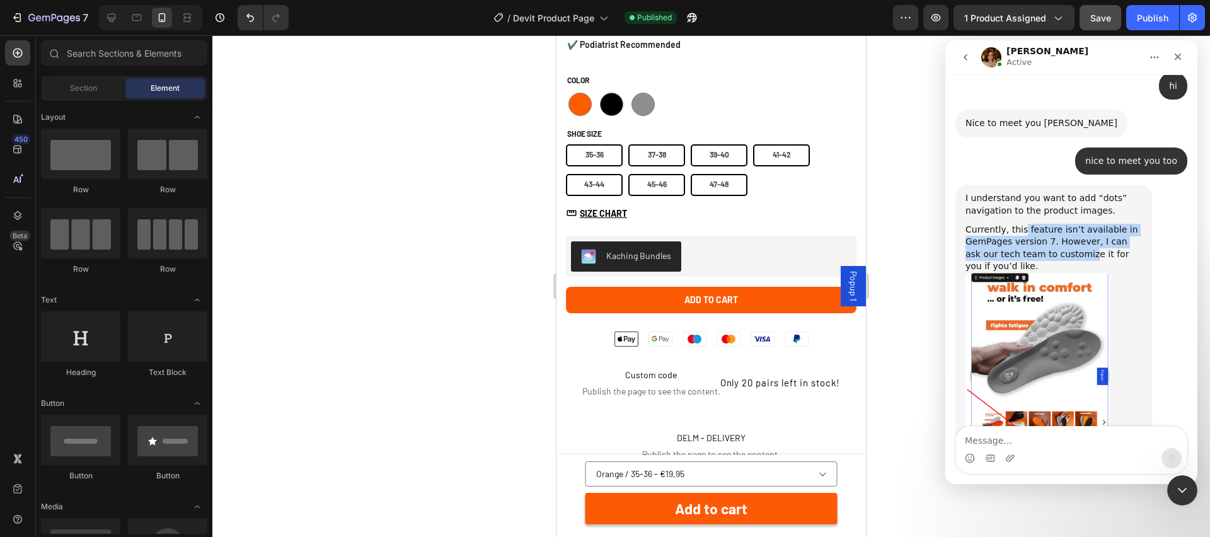
drag, startPoint x: 1022, startPoint y: 176, endPoint x: 1073, endPoint y: 210, distance: 60.8
click at [1073, 224] on div "Currently, this feature isn’t available in GemPages version 7. However, I can a…" at bounding box center [1054, 248] width 176 height 49
click at [1095, 224] on div "Currently, this feature isn’t available in GemPages version 7. However, I can a…" at bounding box center [1054, 248] width 176 height 49
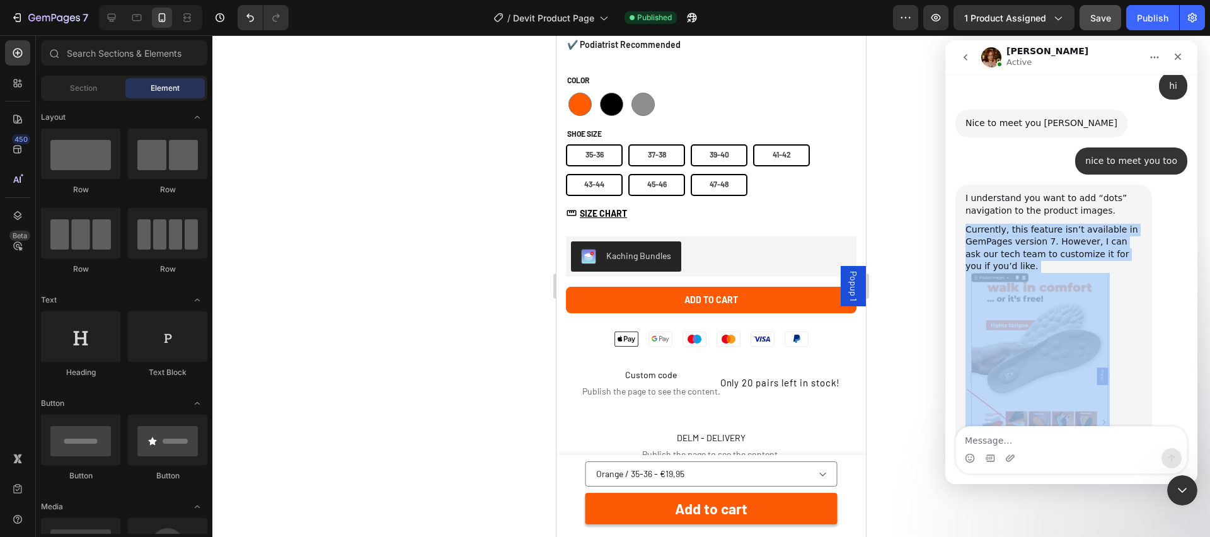
click at [1095, 224] on div "Currently, this feature isn’t available in GemPages version 7. However, I can a…" at bounding box center [1054, 248] width 176 height 49
click at [1166, 208] on div "I understand you want to add “dots” navigation to the product images. Currently…" at bounding box center [1071, 331] width 232 height 292
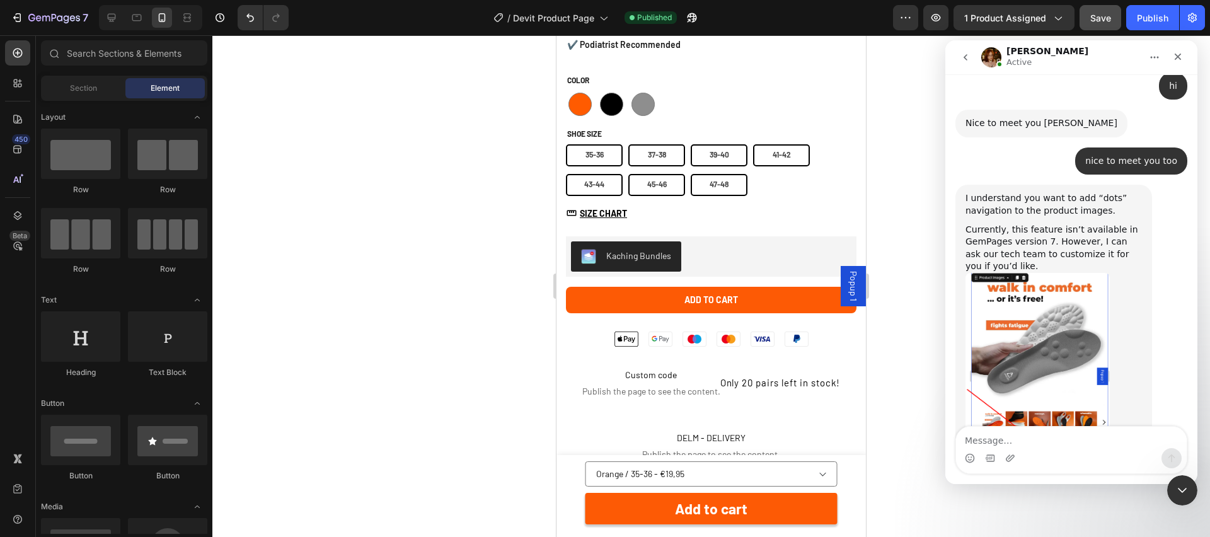
click at [1163, 251] on div "I understand you want to add “dots” navigation to the product images. Currently…" at bounding box center [1071, 331] width 232 height 292
click at [1021, 284] on img "Jamie says…" at bounding box center [1038, 357] width 144 height 169
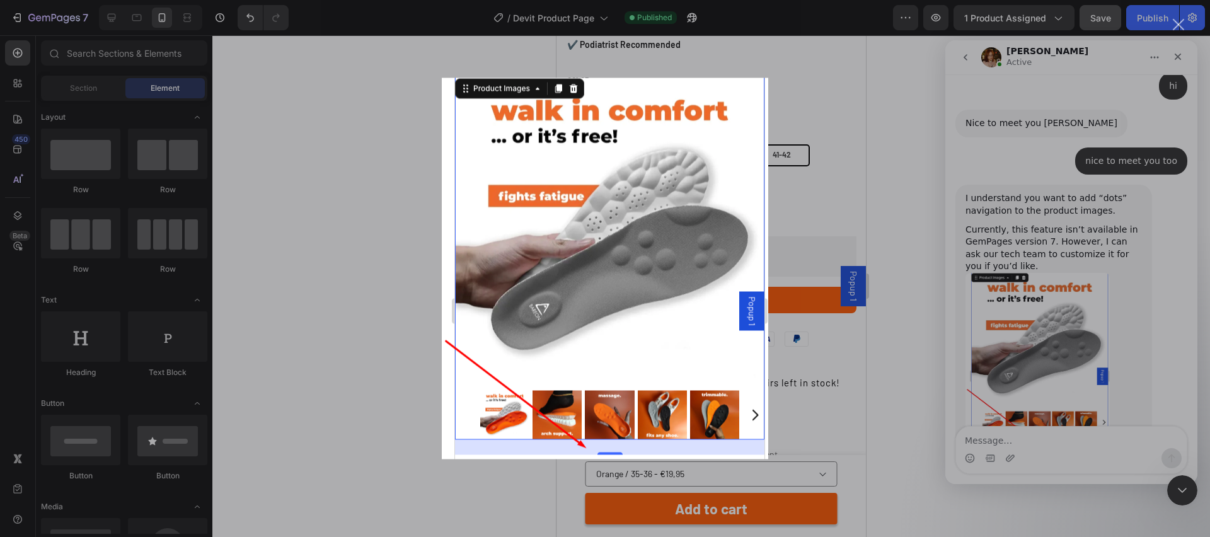
click at [1132, 194] on div "Intercom messenger" at bounding box center [605, 268] width 1210 height 537
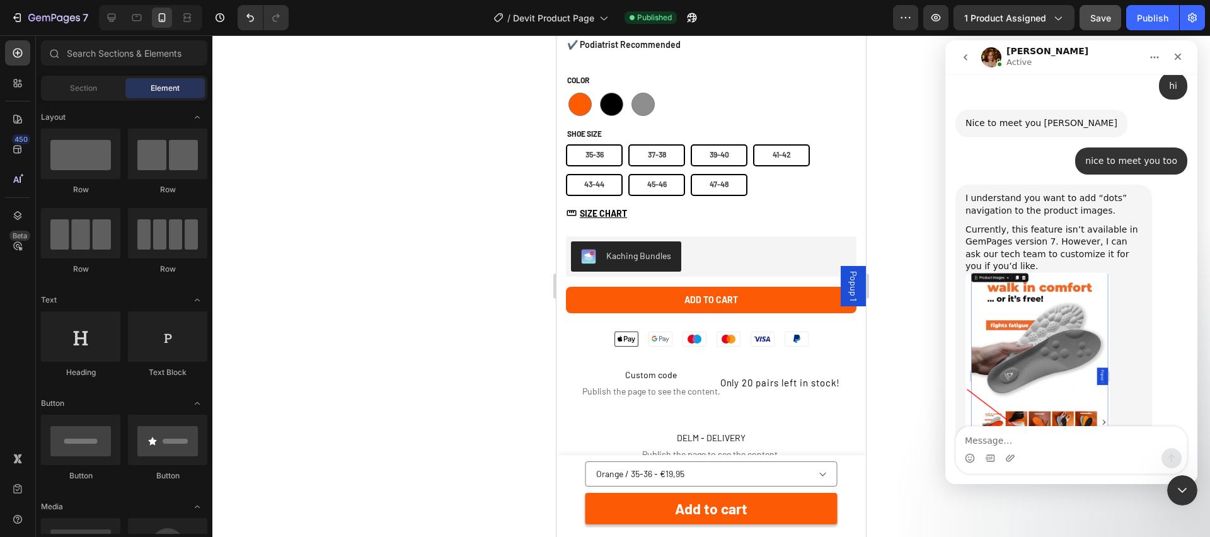
click at [1025, 350] on img "Jamie says…" at bounding box center [1038, 357] width 144 height 169
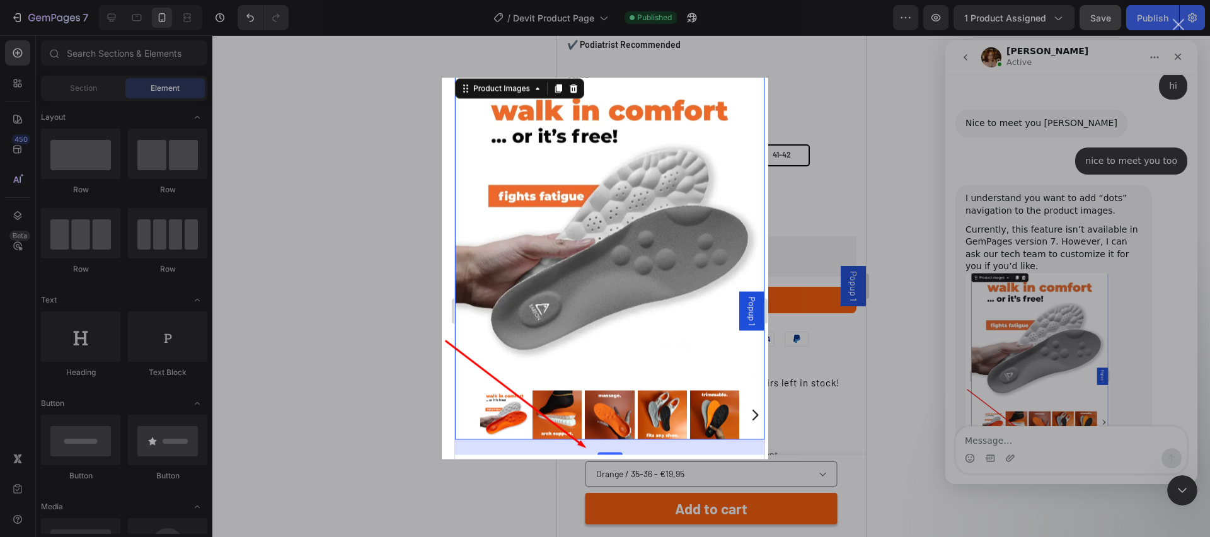
click at [839, 444] on div "Intercom messenger" at bounding box center [605, 268] width 1210 height 537
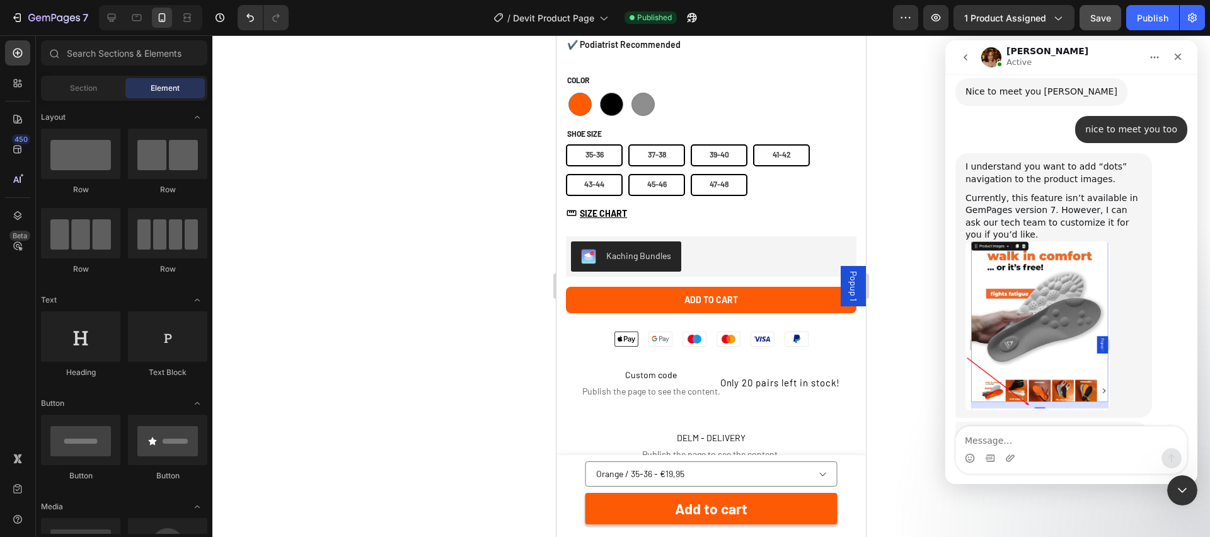
scroll to position [783, 0]
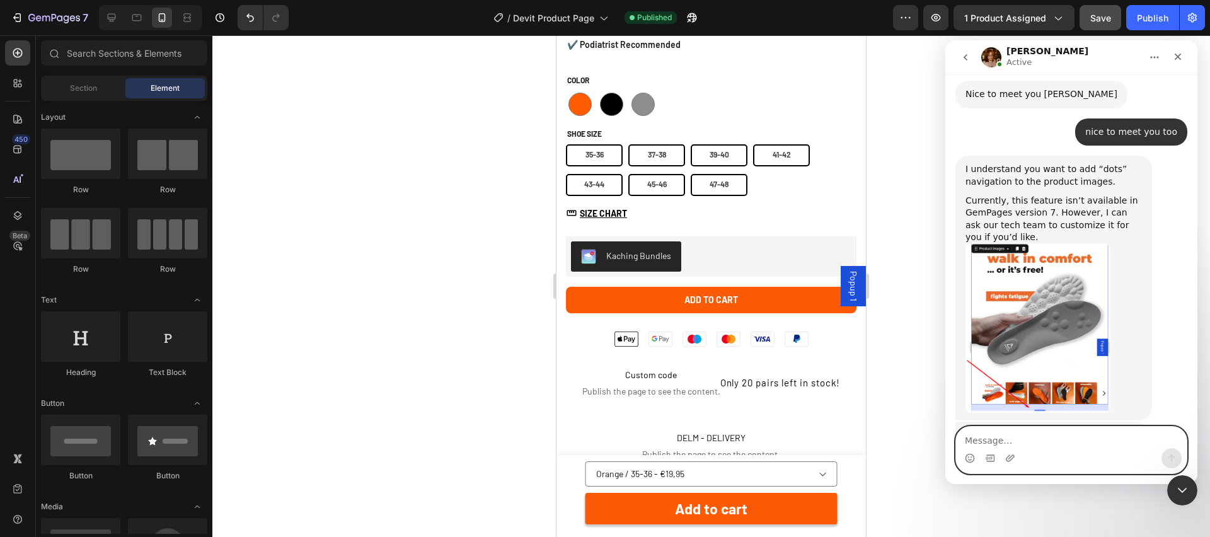
click at [1092, 437] on textarea "Message…" at bounding box center [1071, 437] width 231 height 21
paste textarea "Screenshot 2025-08-26 at 12.48.41"
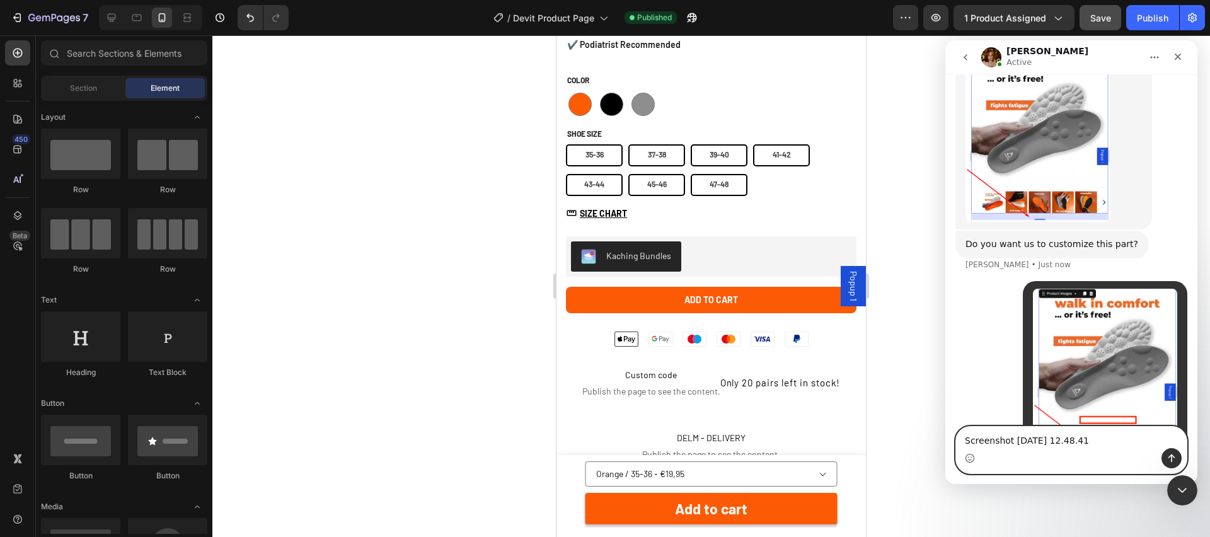
scroll to position [977, 0]
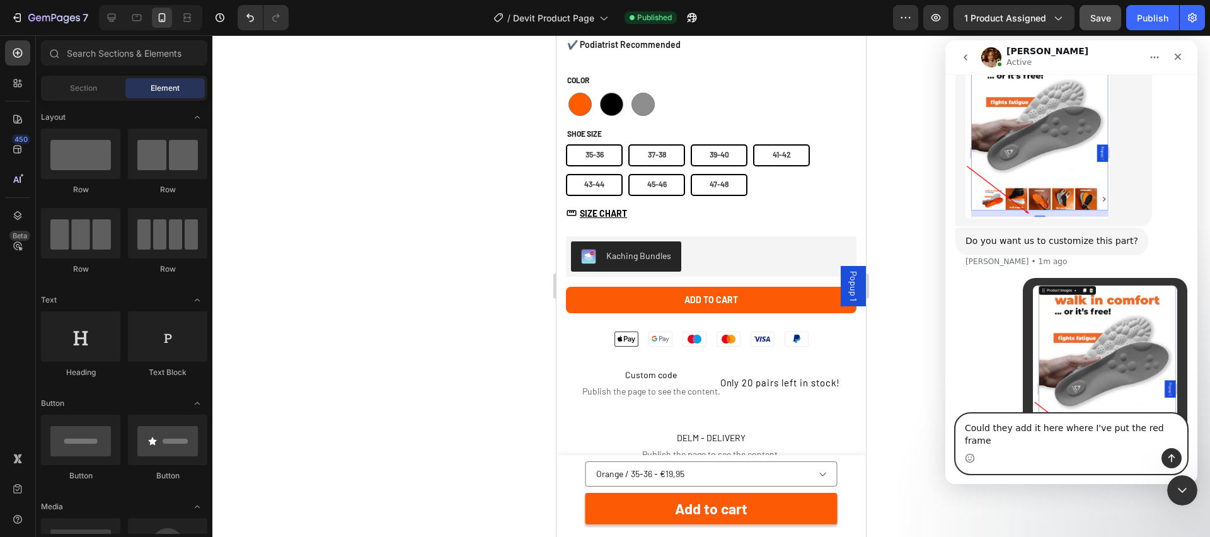
type textarea "Could they add it here where I've put the red frame?"
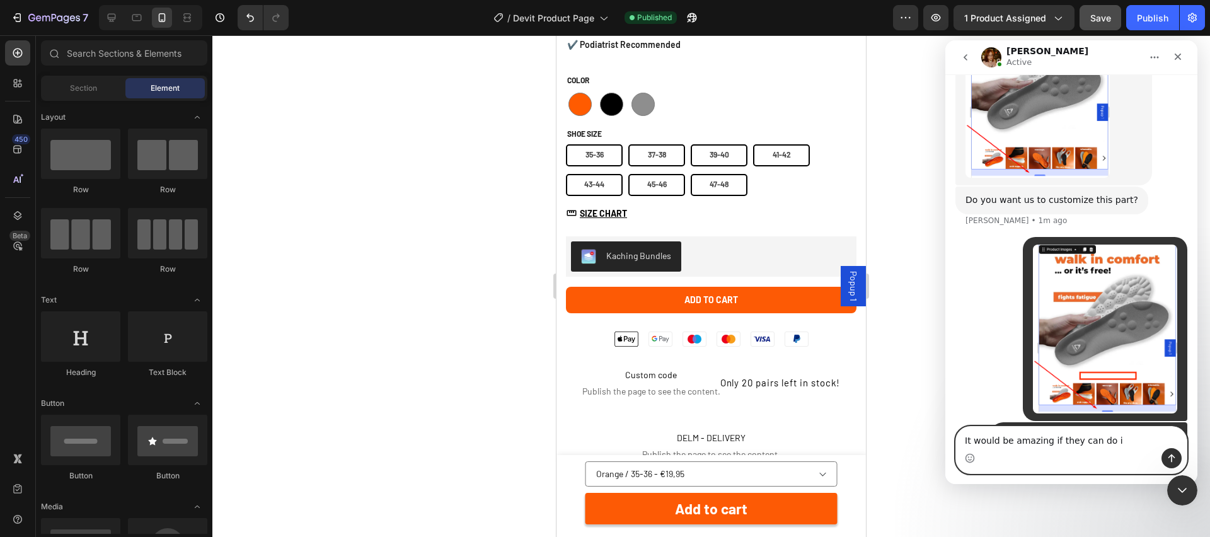
type textarea "It would be amazing if they can do it"
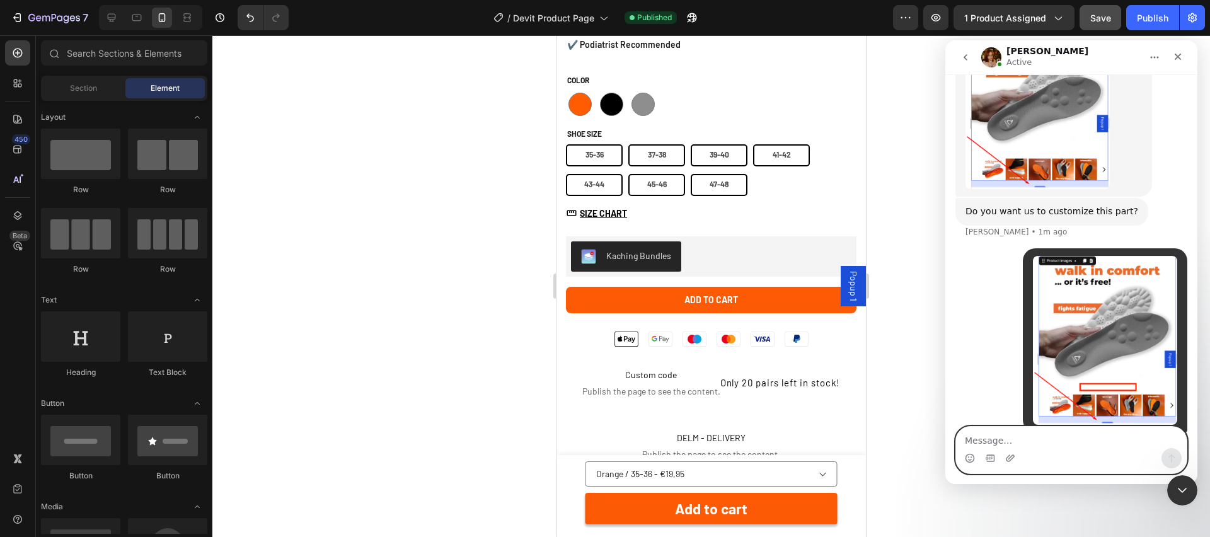
scroll to position [1047, 0]
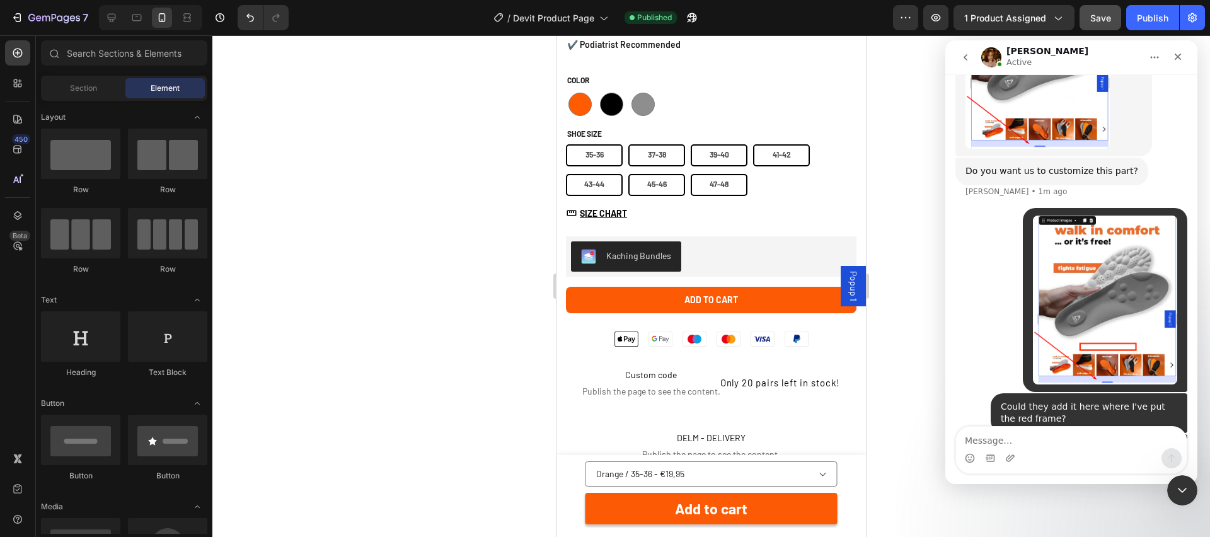
click at [890, 178] on div at bounding box center [711, 286] width 998 height 502
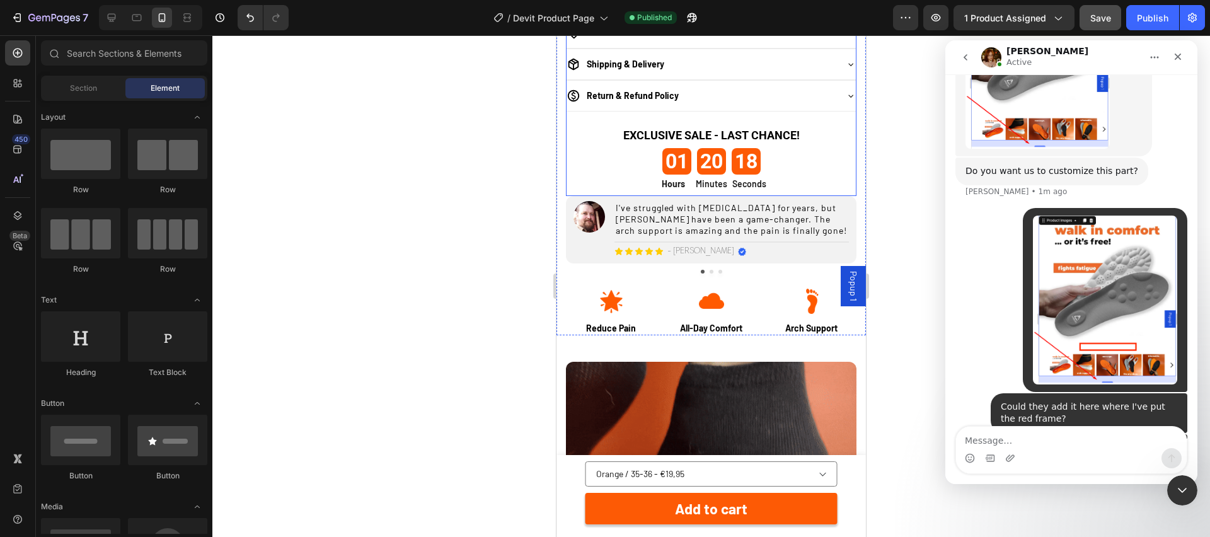
scroll to position [1324, 0]
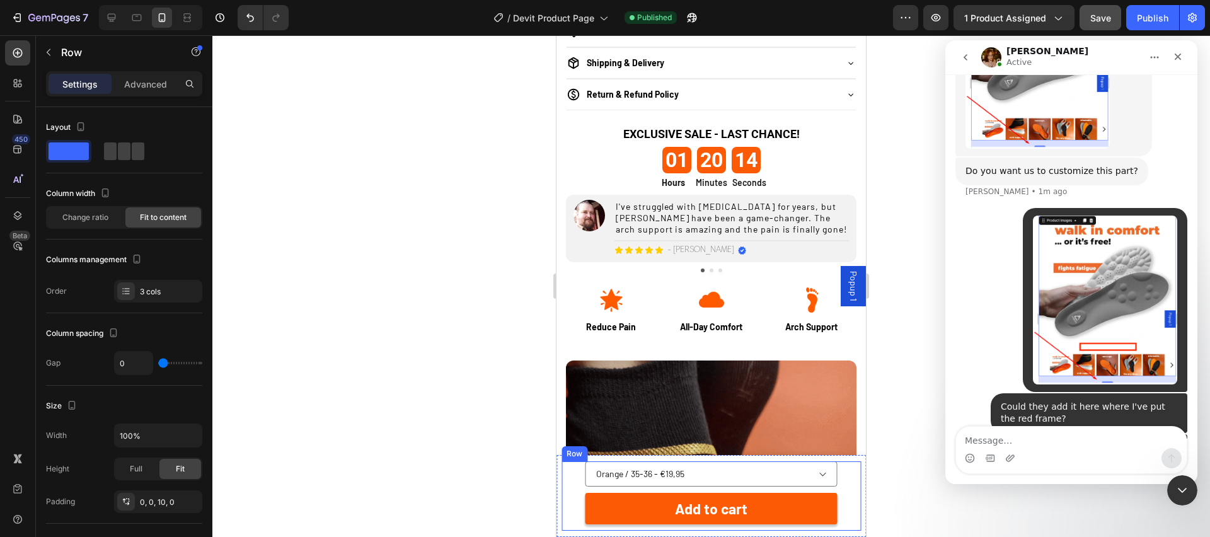
click at [850, 470] on div "Orange / 35-36 - €19,95 Orange / 37-38 - €19,95 Orange / 39-40 - €19,95 Orange …" at bounding box center [711, 495] width 299 height 69
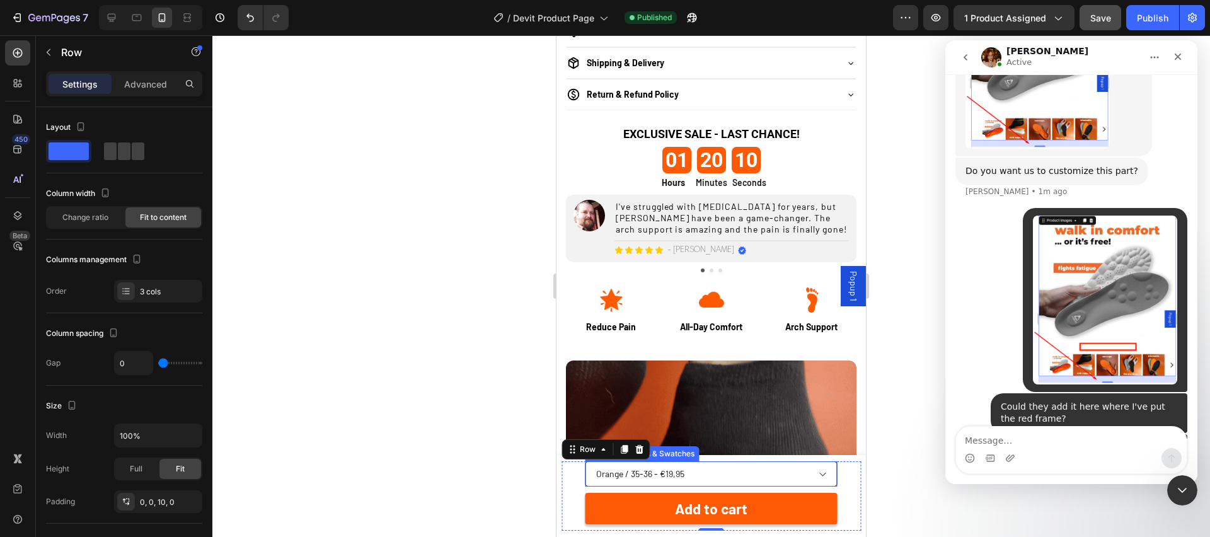
click at [767, 480] on select "Orange / 35-36 - €19,95 Orange / 37-38 - €19,95 Orange / 39-40 - €19,95 Orange …" at bounding box center [711, 473] width 252 height 25
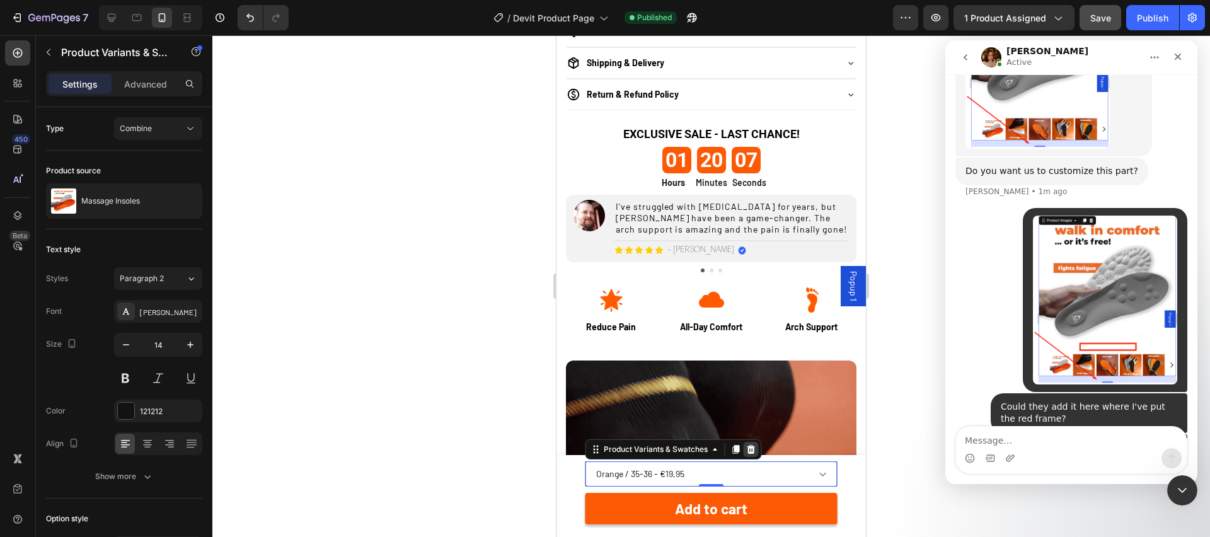
click at [749, 451] on icon at bounding box center [751, 449] width 8 height 9
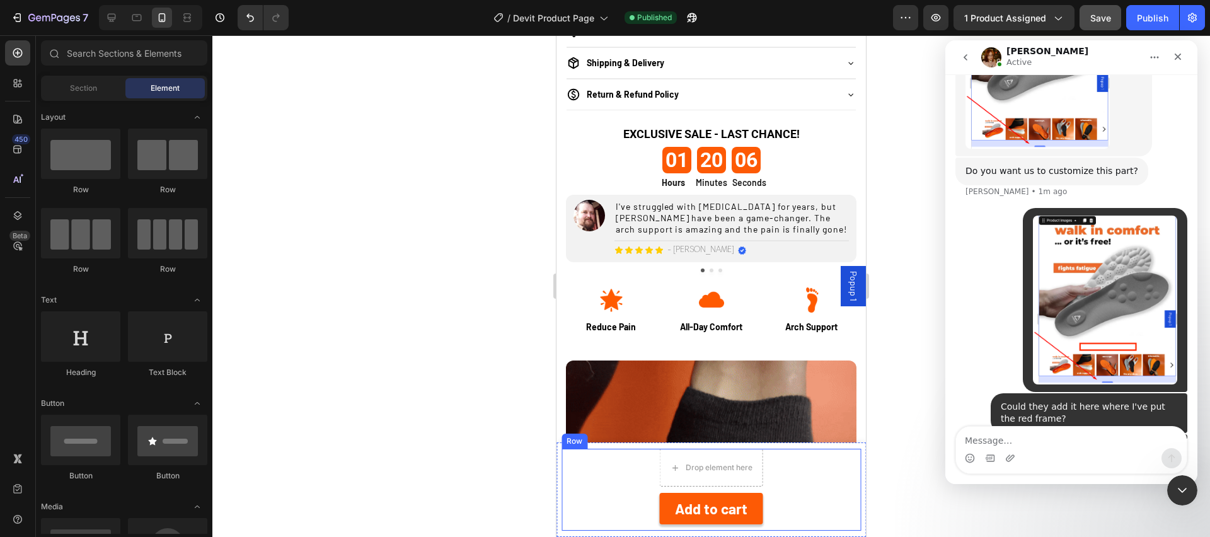
click at [812, 490] on div "Drop element here 1 Product Quantity Add to cart Product Cart Button Row" at bounding box center [711, 490] width 299 height 82
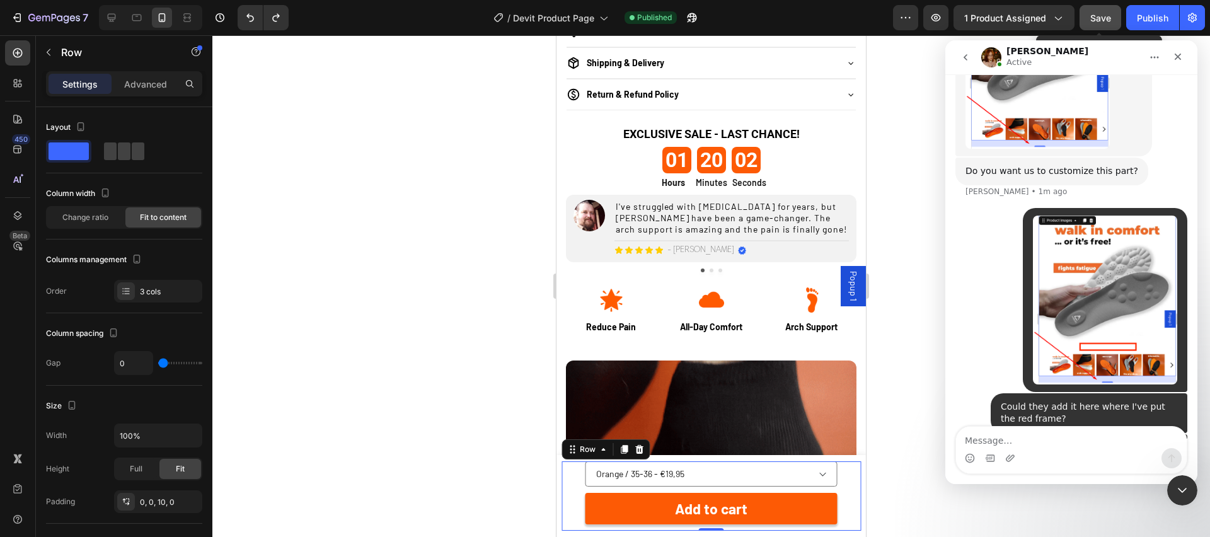
click at [1099, 20] on span "Save" at bounding box center [1100, 18] width 21 height 11
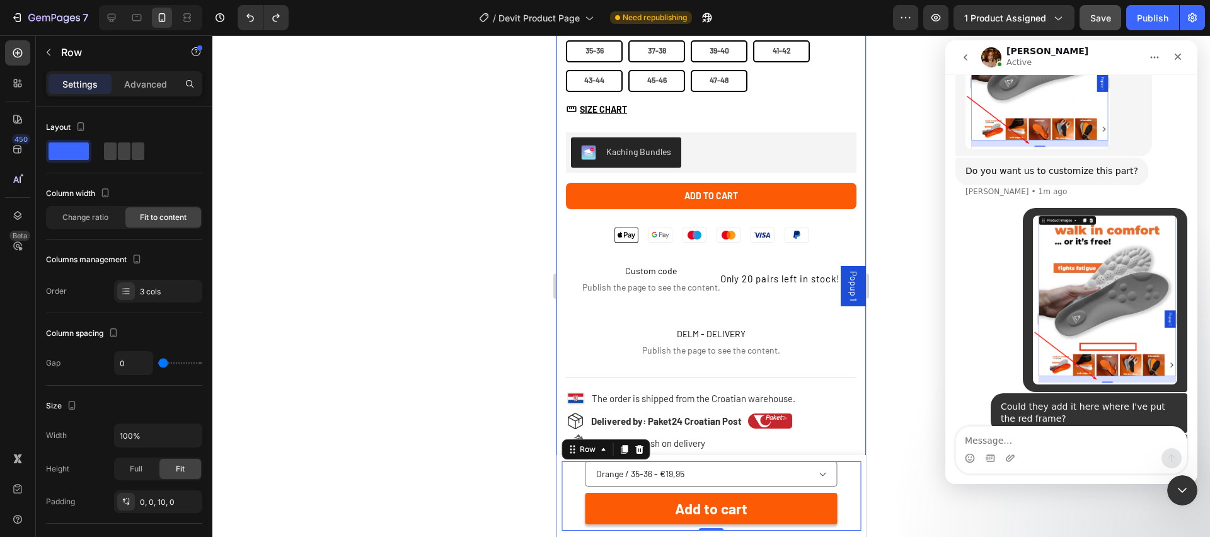
scroll to position [657, 0]
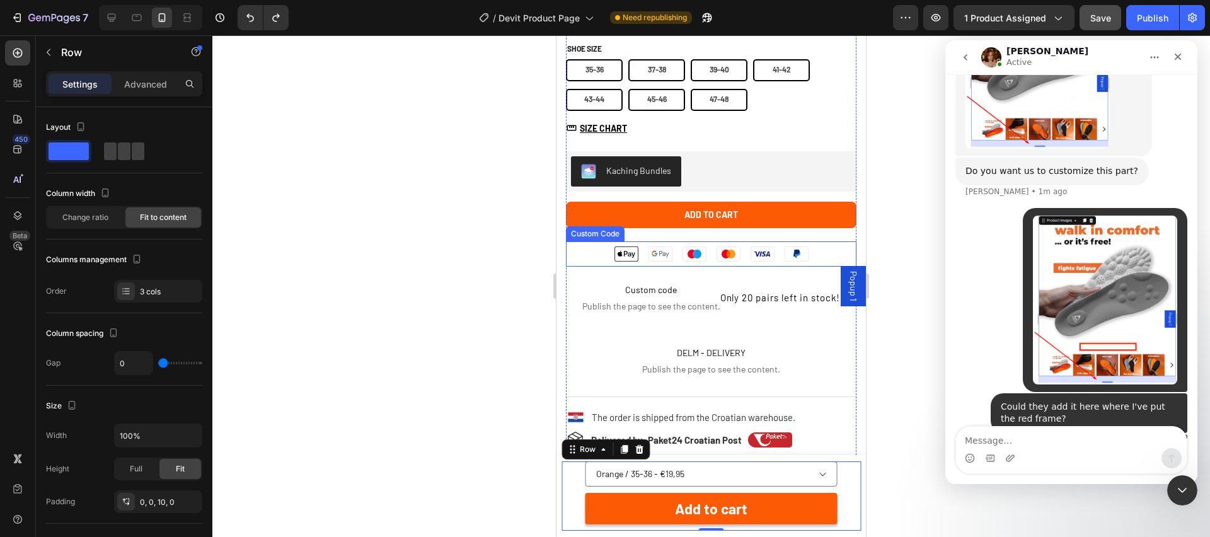
click at [812, 253] on li "PayPal" at bounding box center [797, 253] width 34 height 25
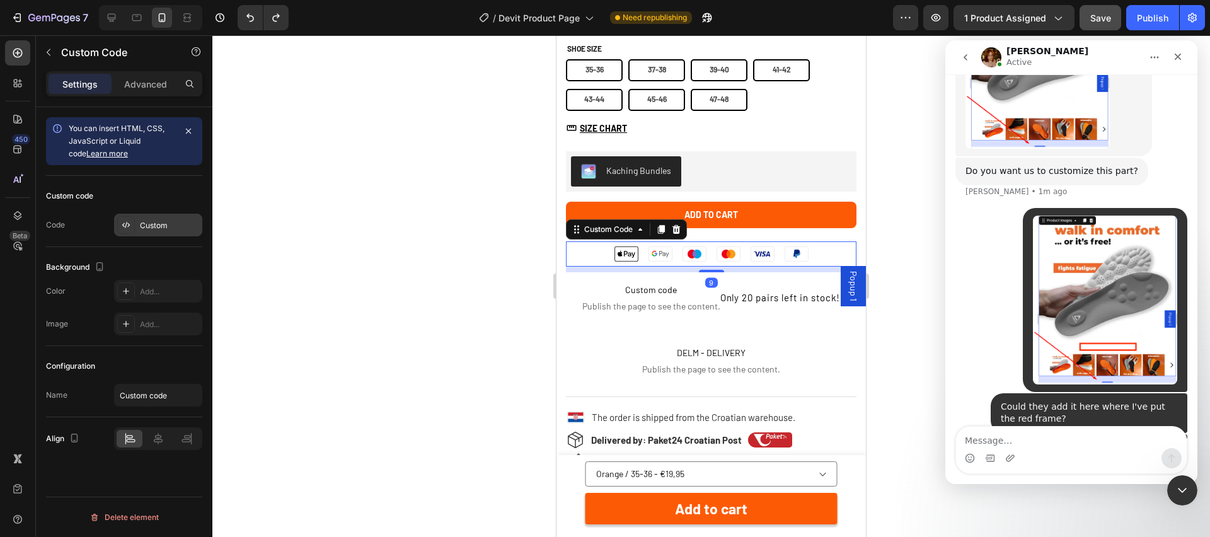
click at [183, 220] on div "Custom" at bounding box center [169, 225] width 59 height 11
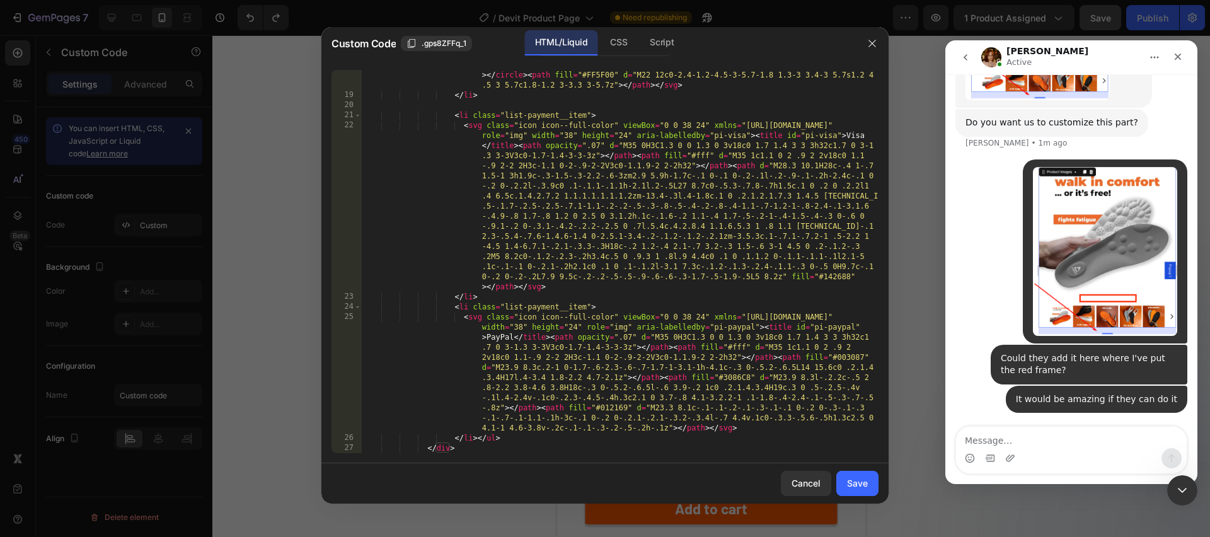
scroll to position [1008, 0]
click at [476, 437] on div "< svg class = "icon icon--full-color" viewBox = "0 0 38 24" xmlns = "http://www…" at bounding box center [619, 246] width 517 height 474
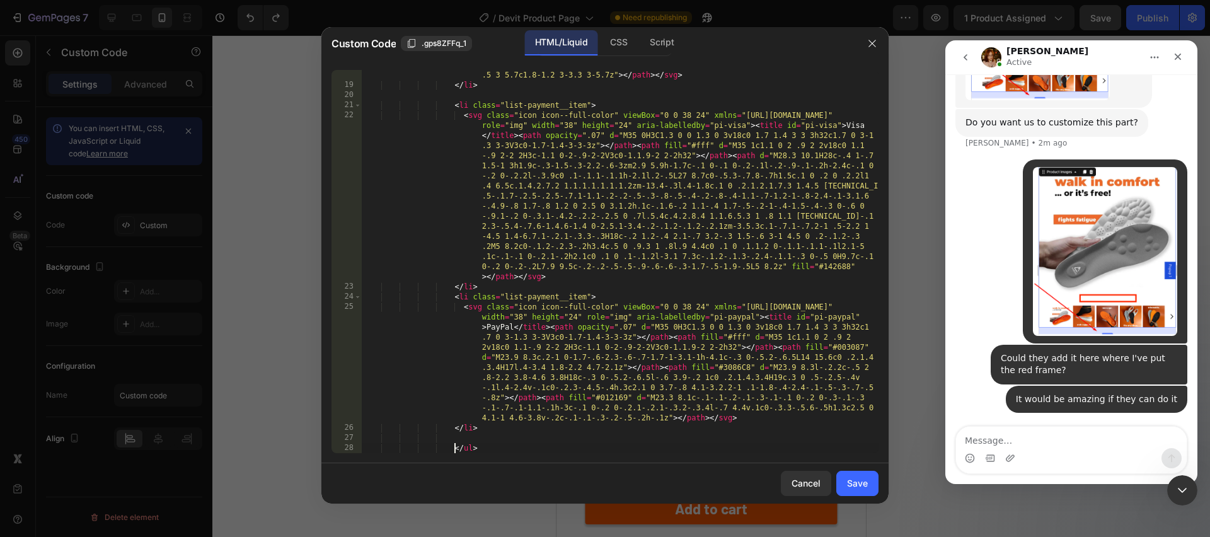
scroll to position [1029, 0]
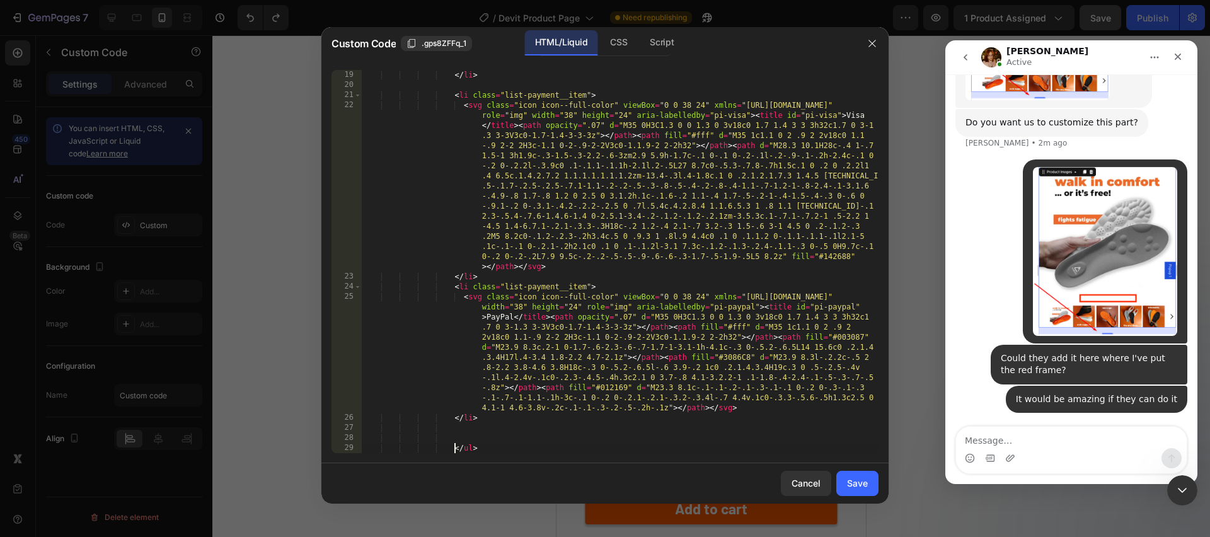
paste textarea "</li>"
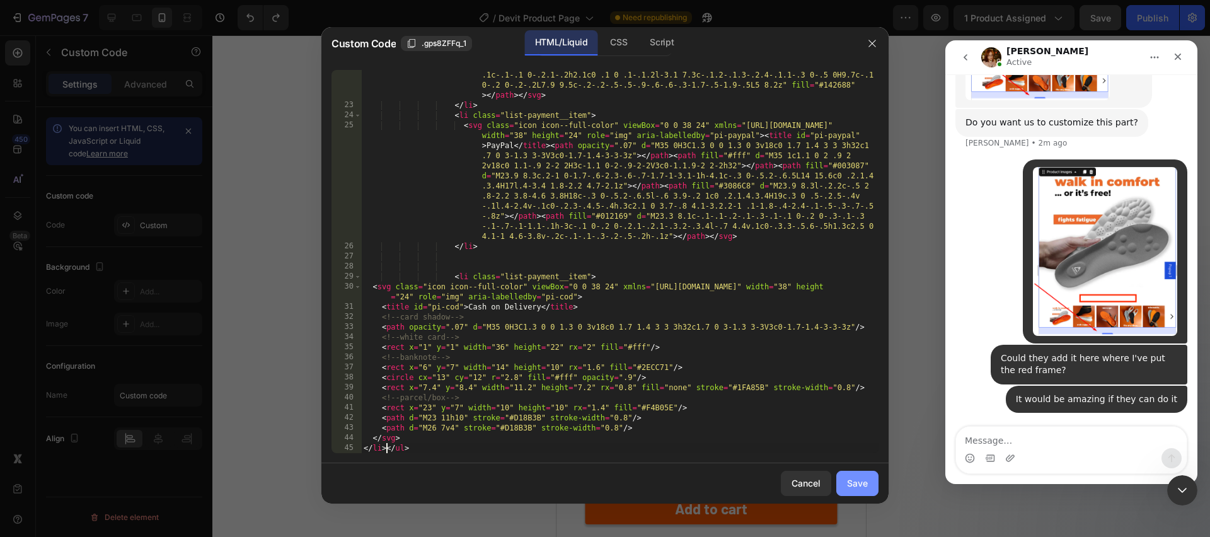
type textarea "</li></ul>"
click at [865, 480] on div "Save" at bounding box center [857, 482] width 21 height 13
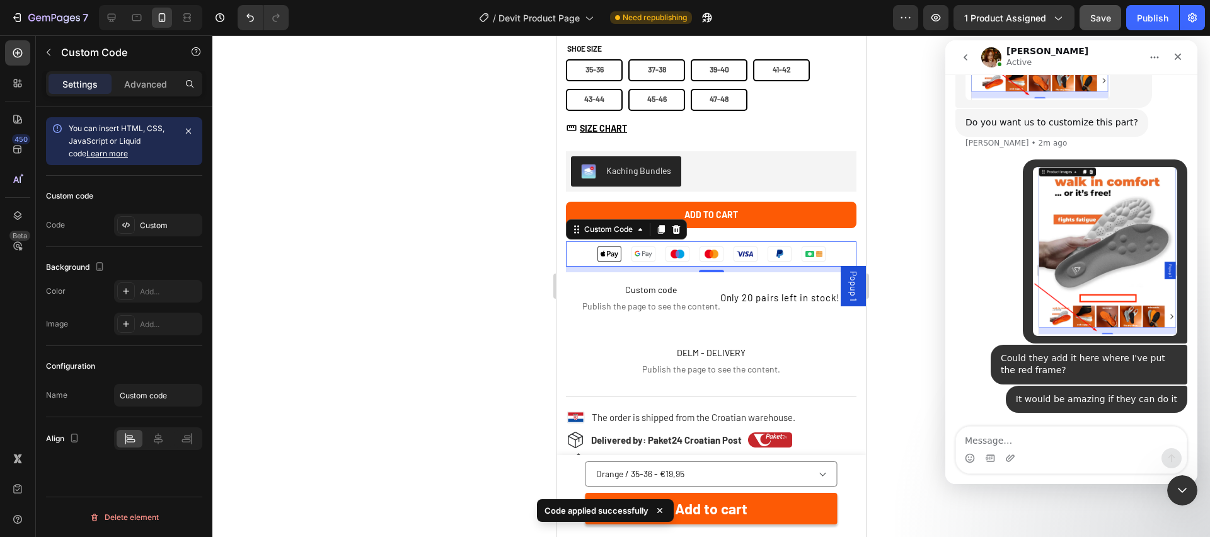
click at [810, 258] on rect at bounding box center [813, 254] width 23 height 14
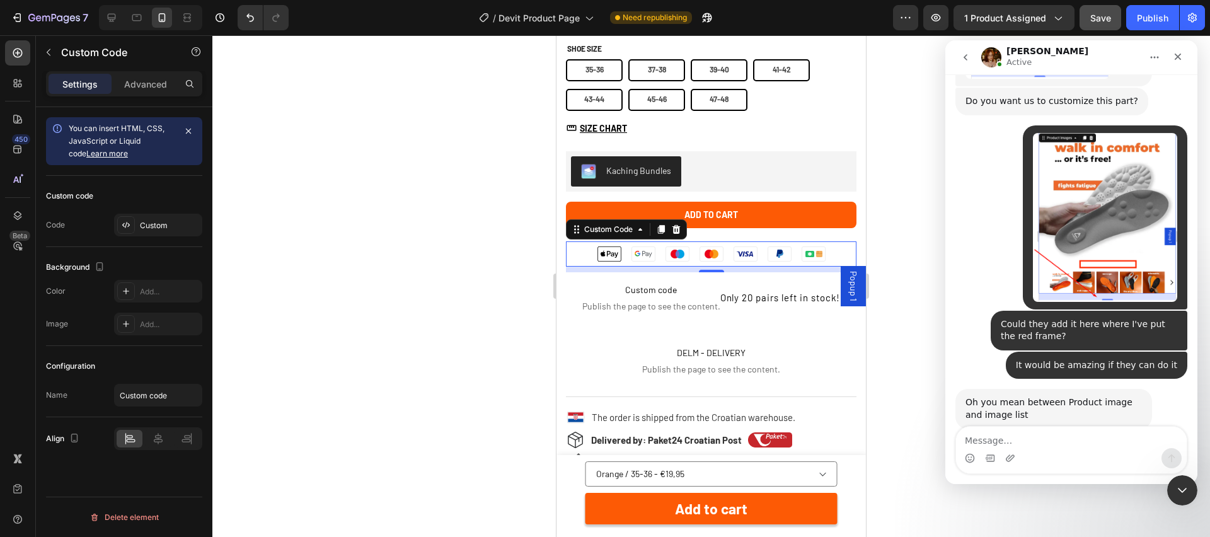
scroll to position [1145, 0]
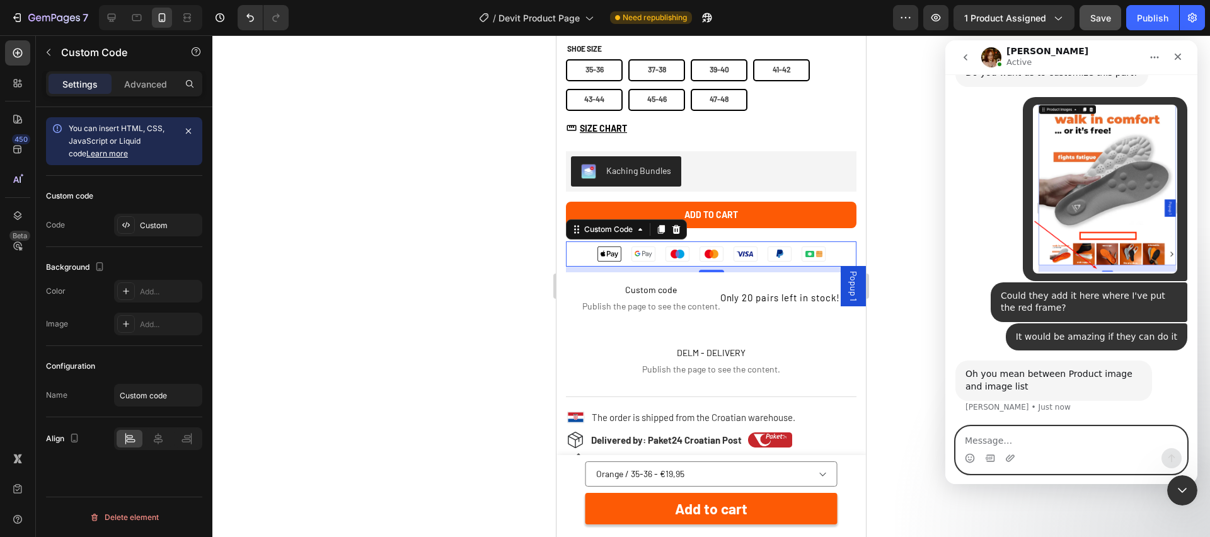
click at [1059, 437] on textarea "Message…" at bounding box center [1071, 437] width 231 height 21
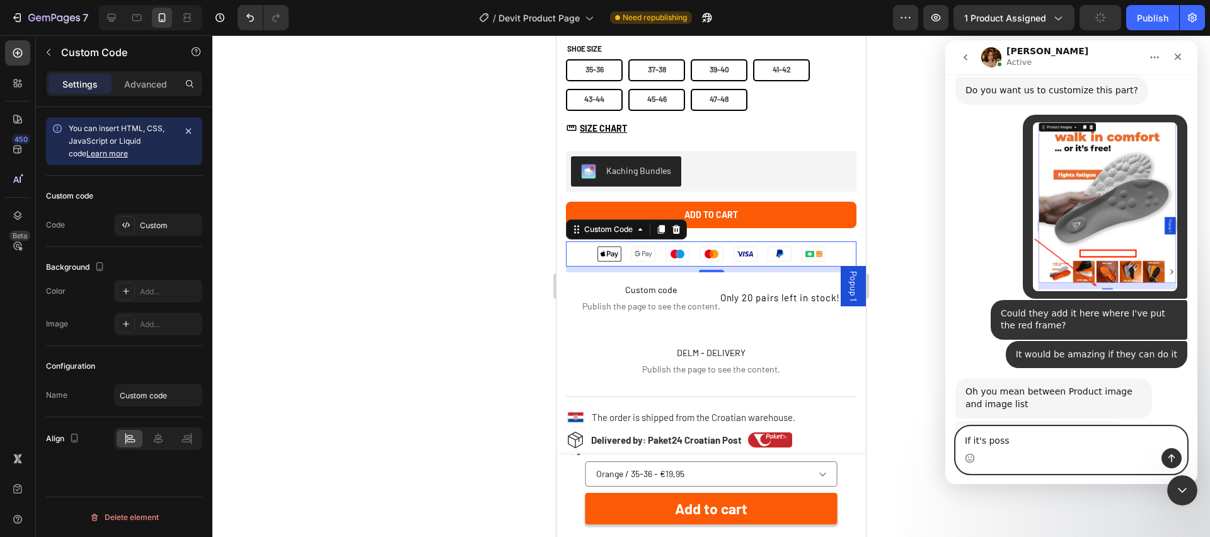
scroll to position [1125, 0]
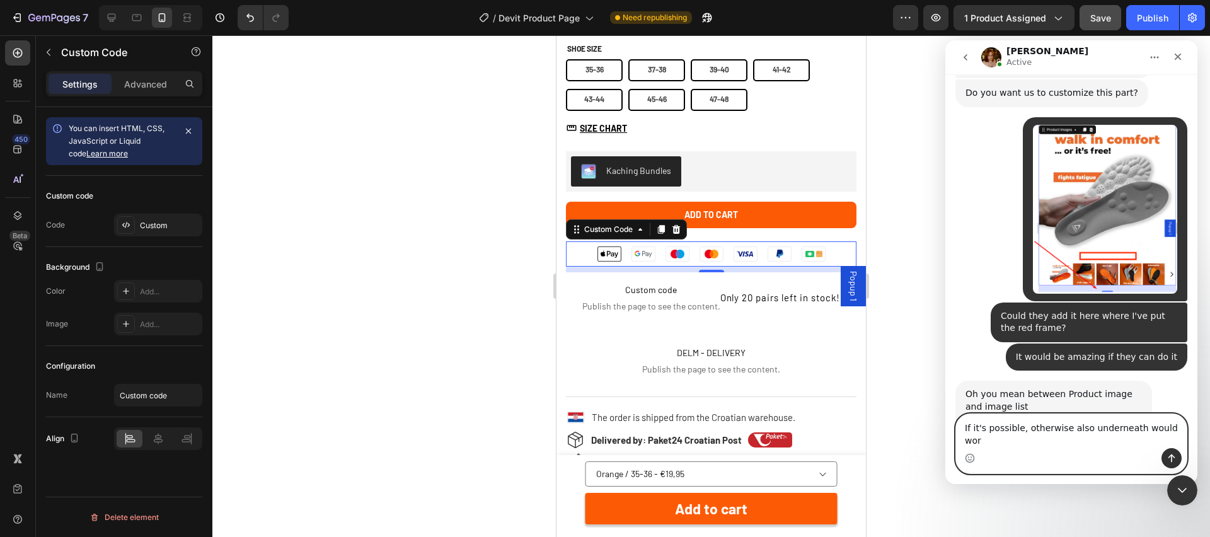
type textarea "If it's possible, otherwise also underneath would work"
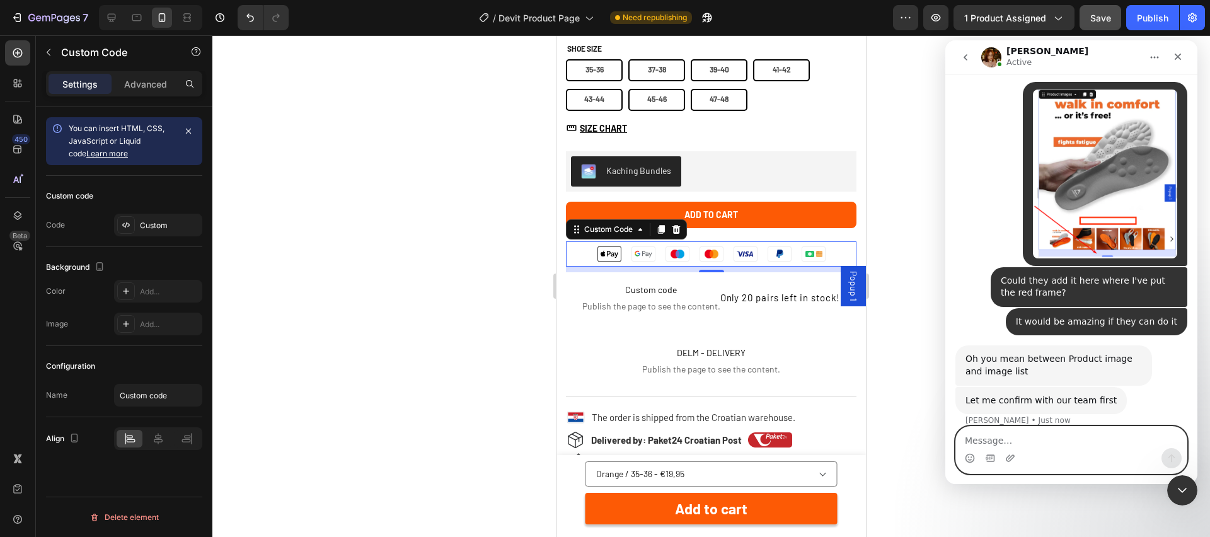
scroll to position [1175, 0]
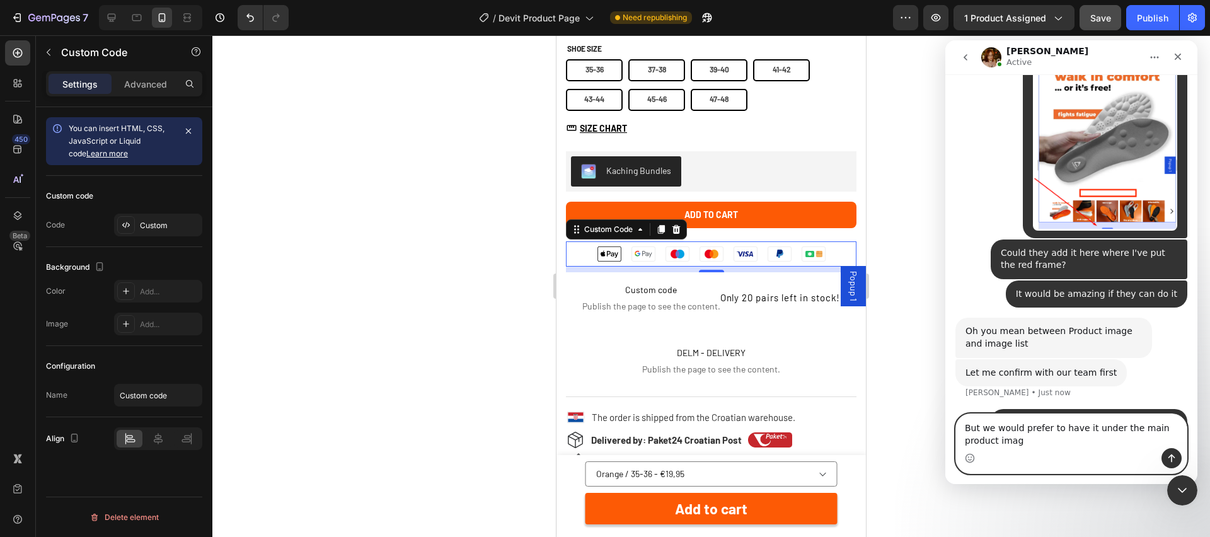
type textarea "But we would prefer to have it under the main product image"
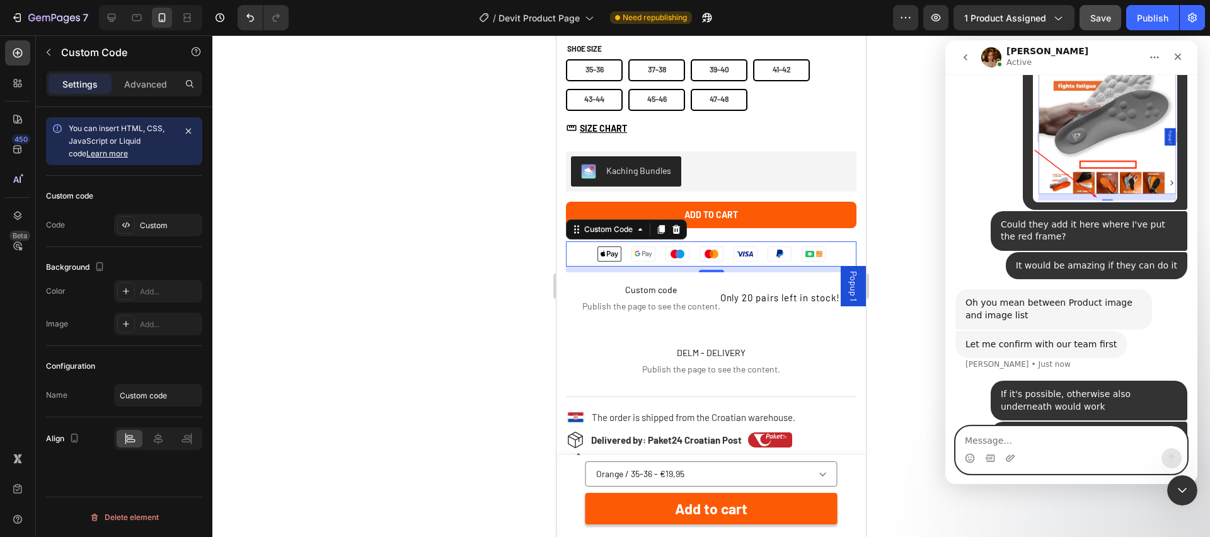
type textarea "o"
type textarea "so it's more visible"
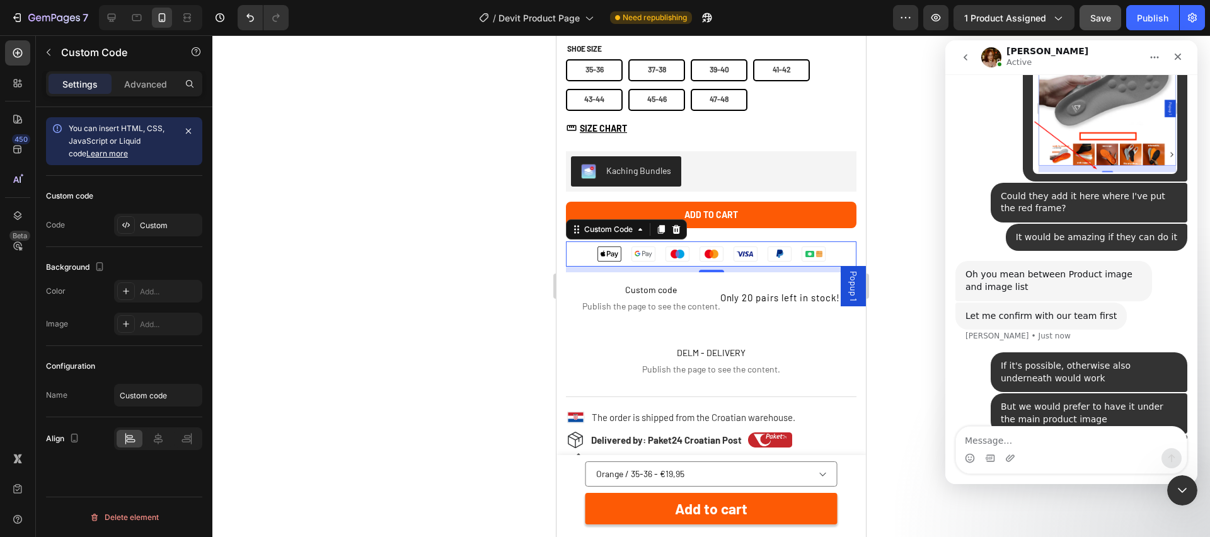
click at [828, 254] on li "Cash on Delivery" at bounding box center [814, 253] width 34 height 25
click at [183, 226] on div "Custom" at bounding box center [169, 225] width 59 height 11
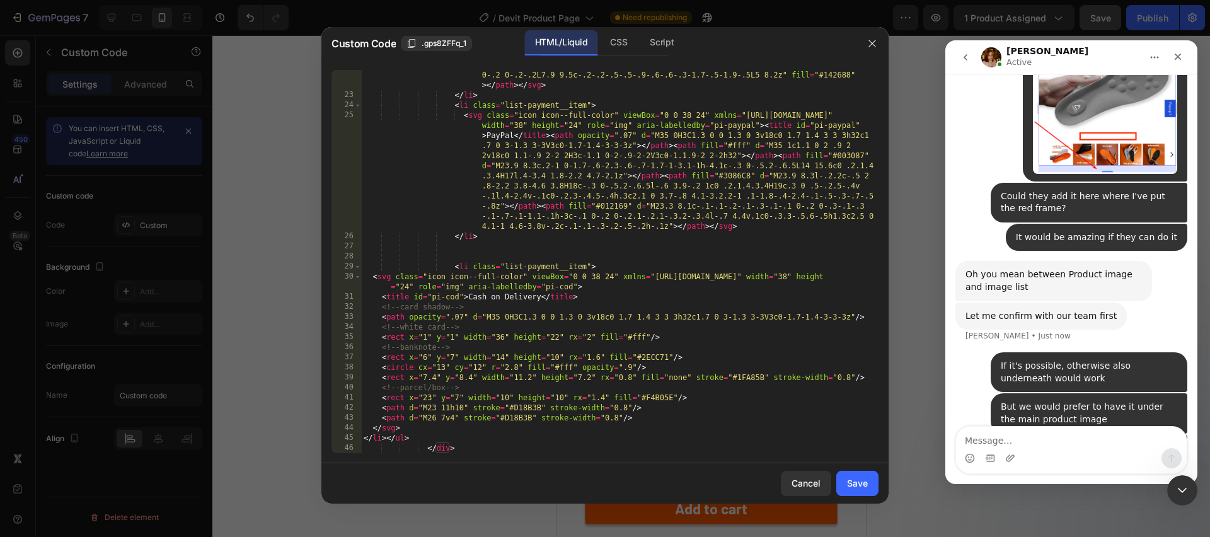
scroll to position [1210, 0]
click at [876, 43] on icon "button" at bounding box center [872, 43] width 10 height 10
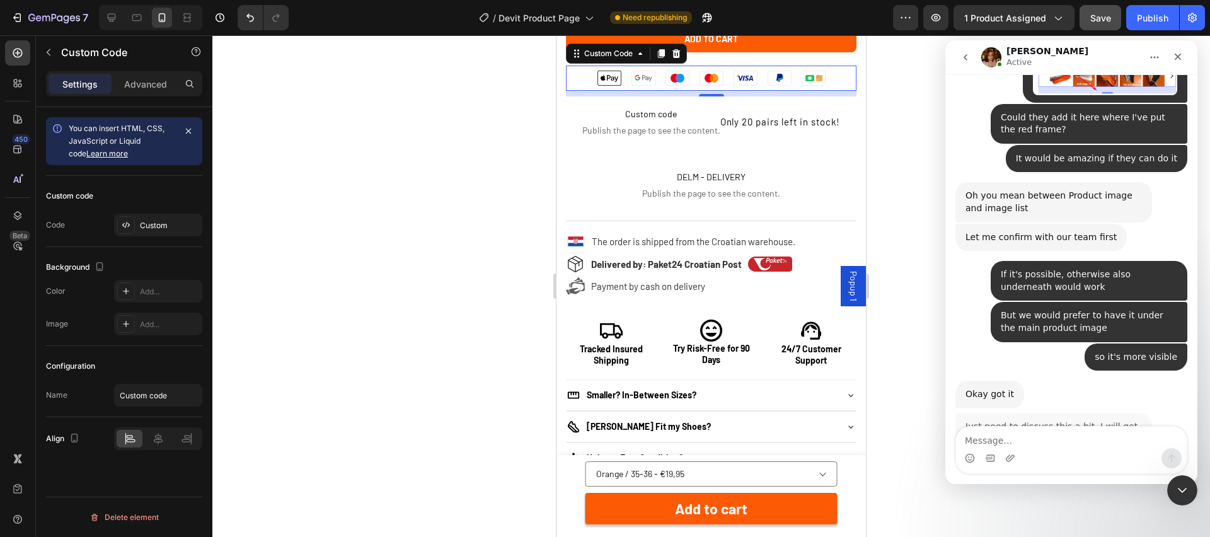
scroll to position [1324, 0]
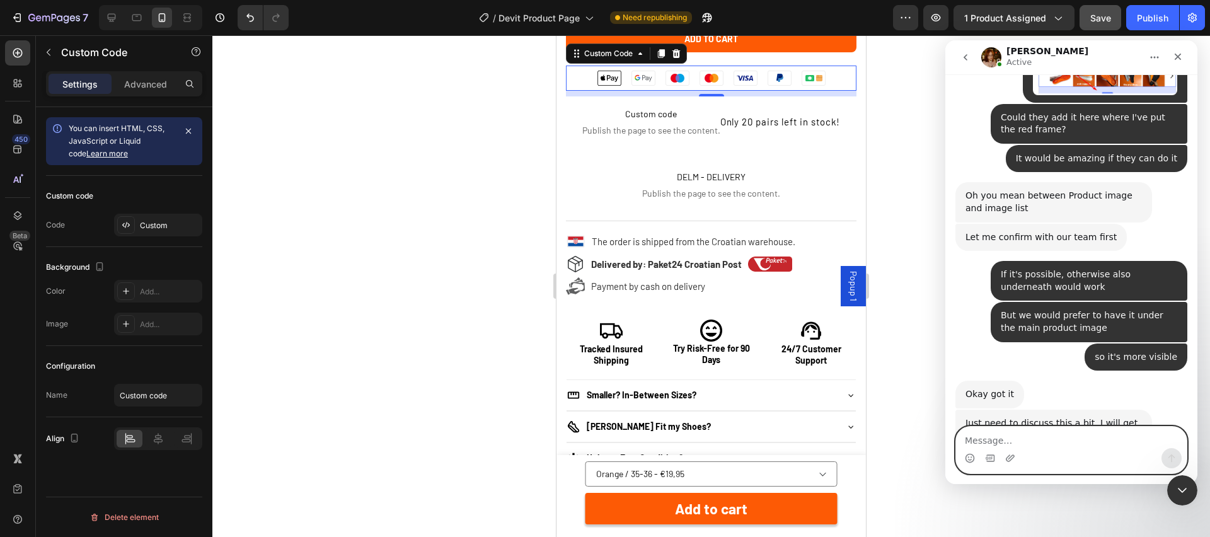
click at [1075, 439] on textarea "Message…" at bounding box center [1071, 437] width 231 height 21
type textarea "Amazing, thanks"
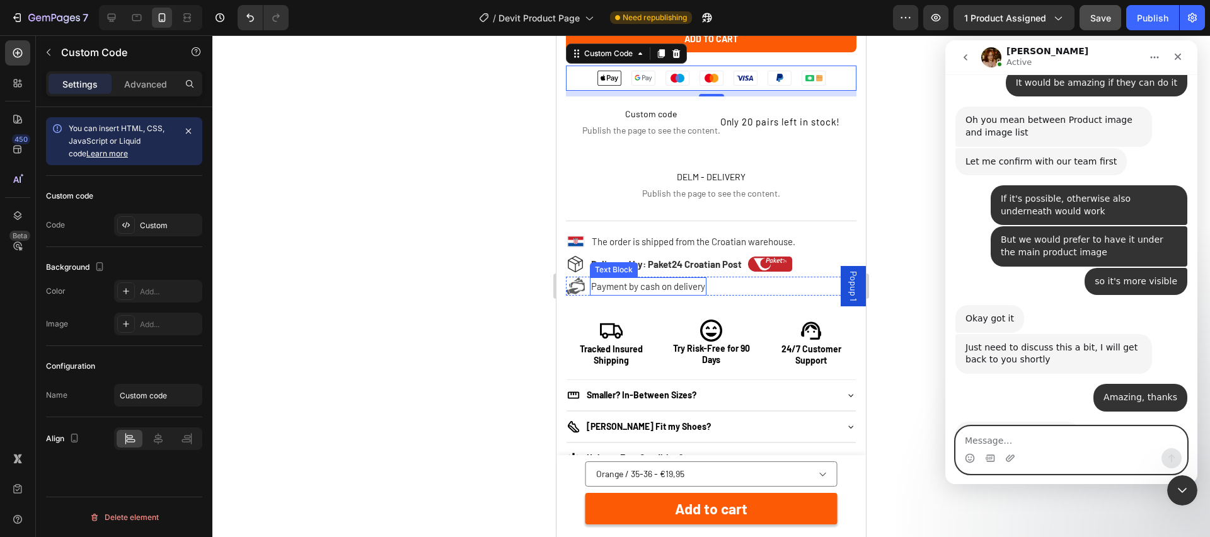
scroll to position [1399, 0]
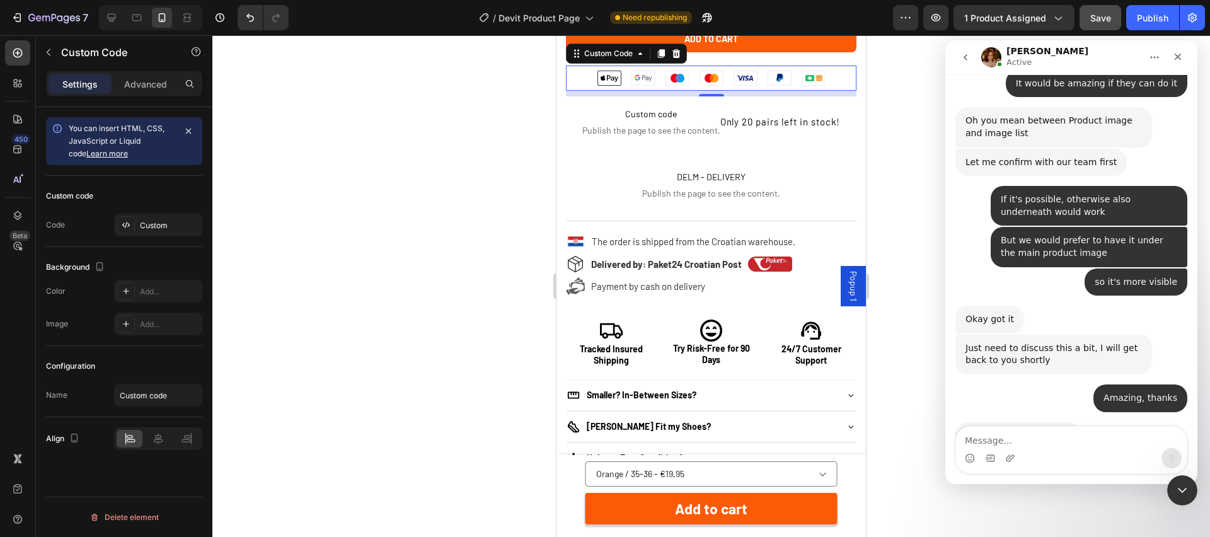
click at [957, 186] on div "If it's possible, otherwise also underneath would work • 1m ago" at bounding box center [1071, 206] width 232 height 41
click at [163, 224] on div "Custom" at bounding box center [169, 225] width 59 height 11
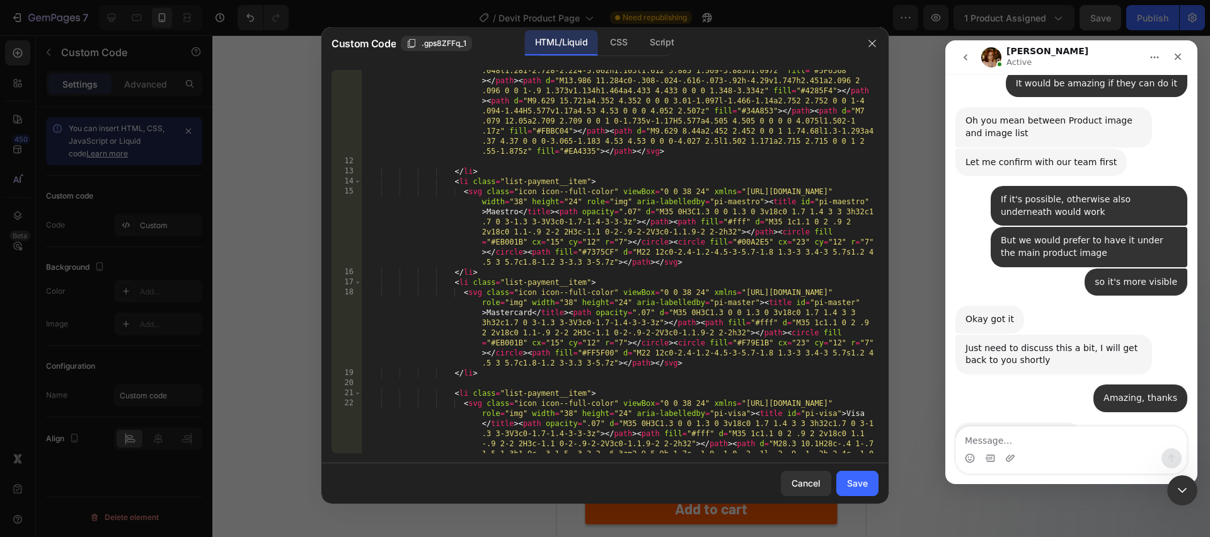
scroll to position [1210, 0]
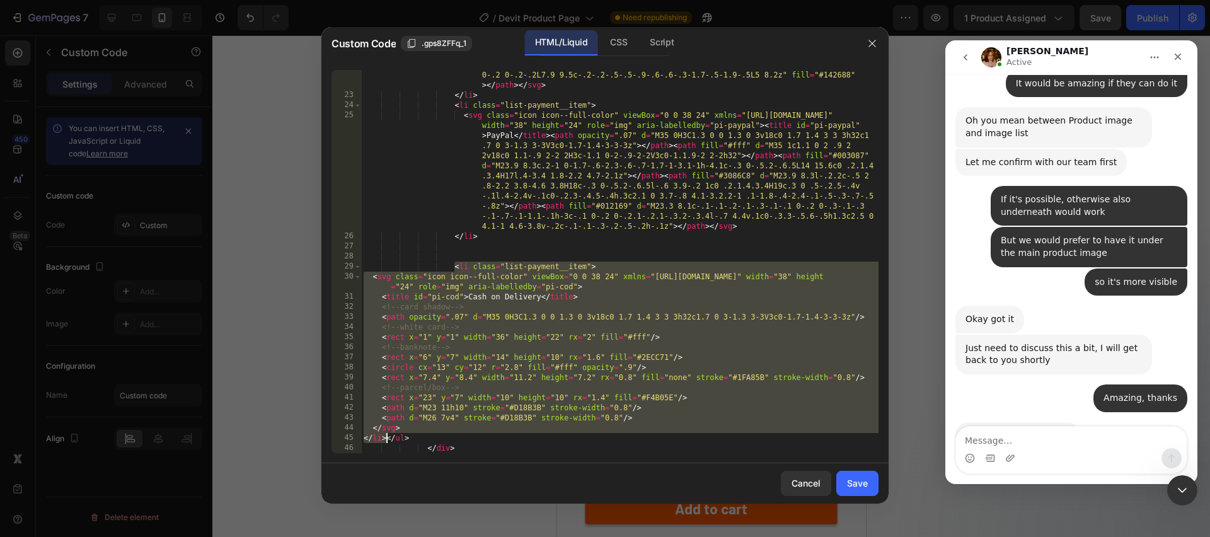
drag, startPoint x: 454, startPoint y: 267, endPoint x: 385, endPoint y: 439, distance: 185.5
click at [385, 439] on div "< svg class = "icon icon--full-color" viewBox = "0 0 38 24" xmlns = "http://www…" at bounding box center [619, 201] width 517 height 565
paste textarea
click at [539, 304] on div "< svg class = "icon icon--full-color" viewBox = "0 0 38 24" xmlns = "http://www…" at bounding box center [619, 201] width 517 height 565
drag, startPoint x: 456, startPoint y: 267, endPoint x: 384, endPoint y: 434, distance: 181.6
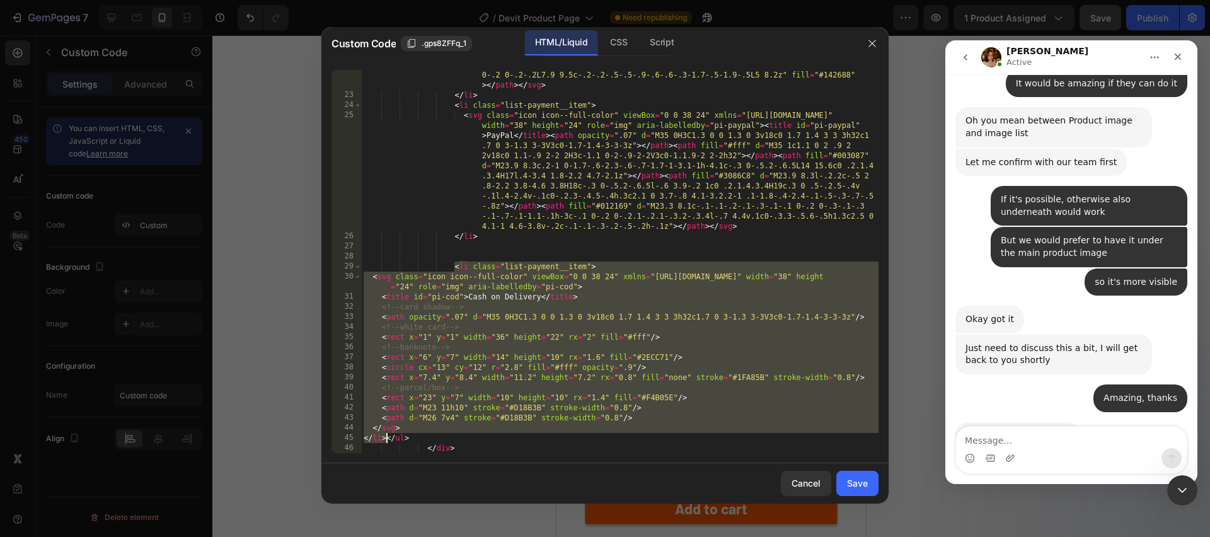
click at [384, 434] on div "< svg class = "icon icon--full-color" viewBox = "0 0 38 24" xmlns = "http://www…" at bounding box center [619, 201] width 517 height 565
paste textarea
type textarea "</li></ul>"
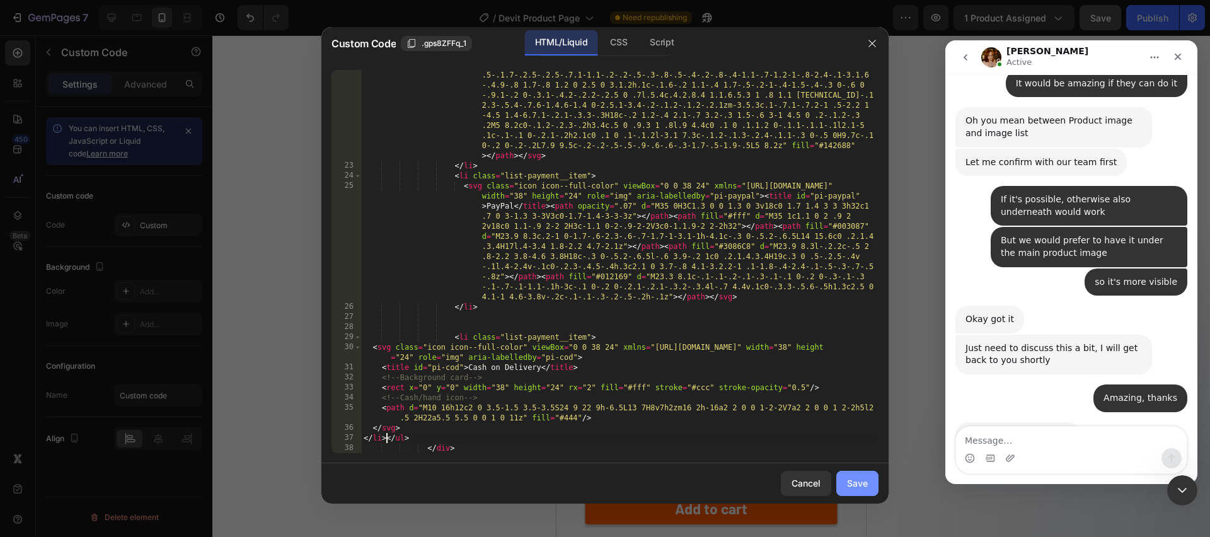
click at [861, 481] on div "Save" at bounding box center [857, 482] width 21 height 13
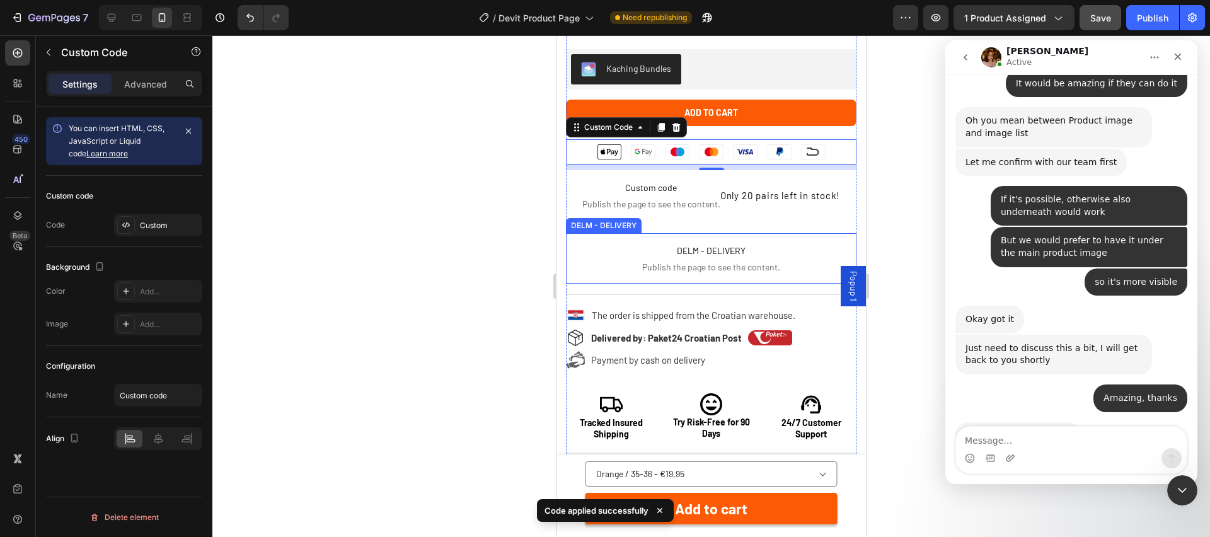
scroll to position [758, 0]
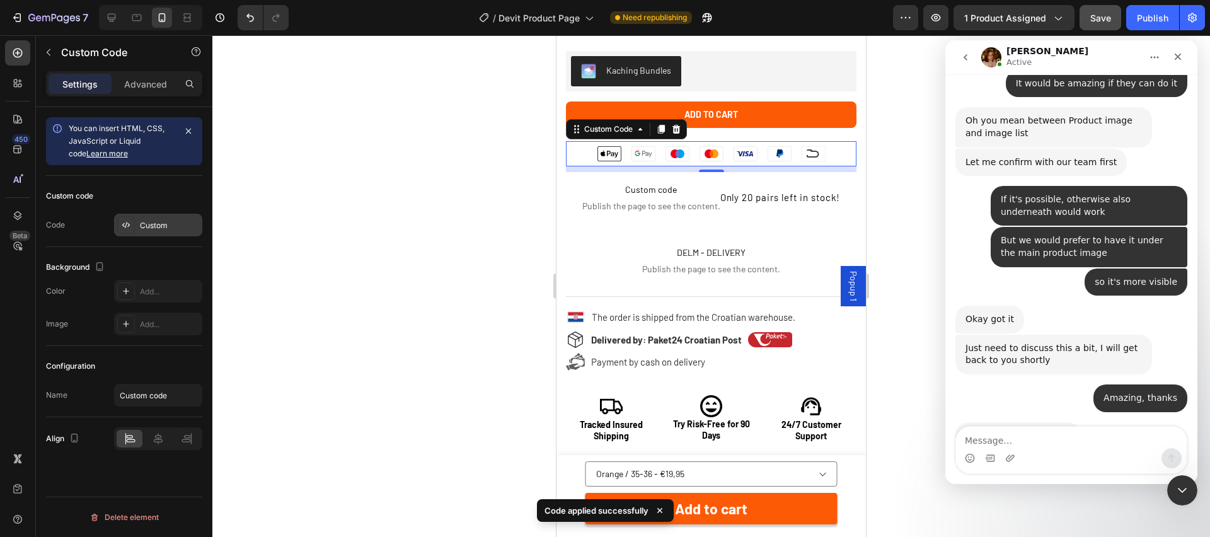
click at [158, 223] on div "Custom" at bounding box center [169, 225] width 59 height 11
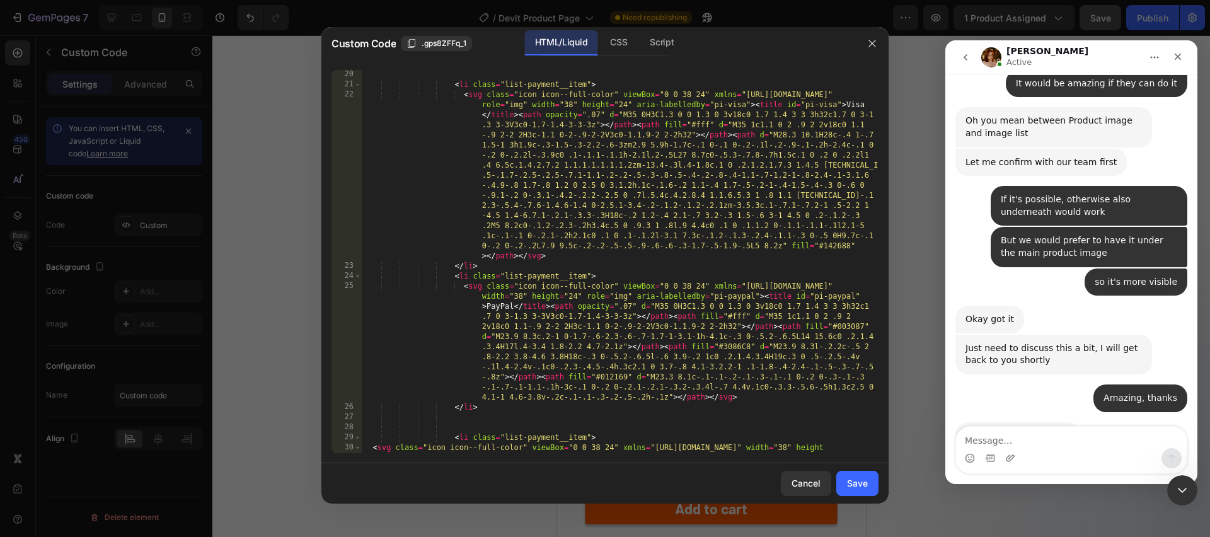
scroll to position [816, 0]
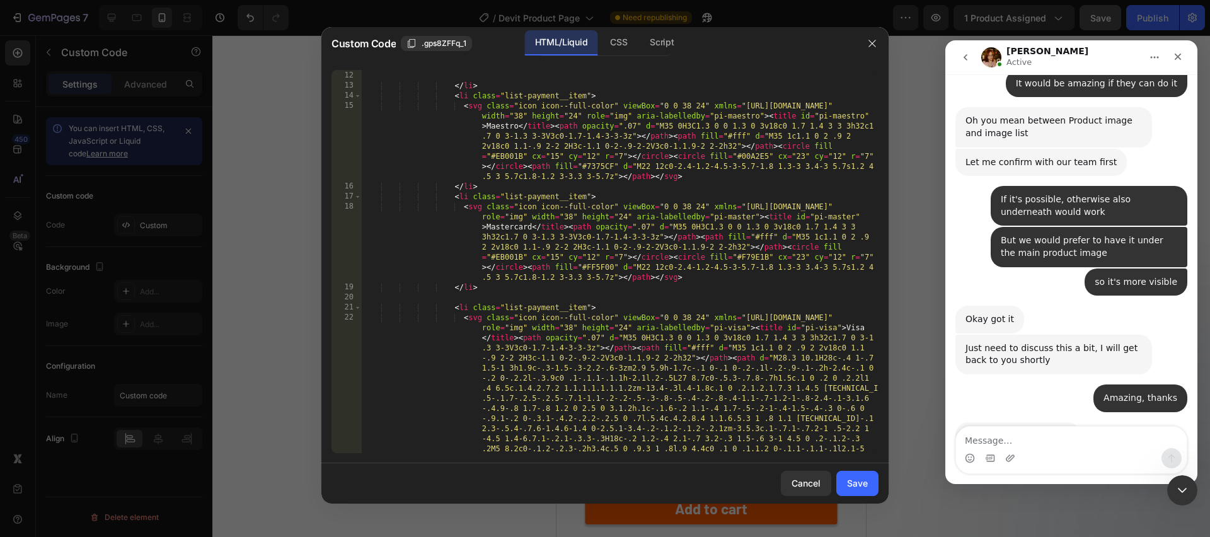
click at [907, 181] on div at bounding box center [605, 268] width 1210 height 537
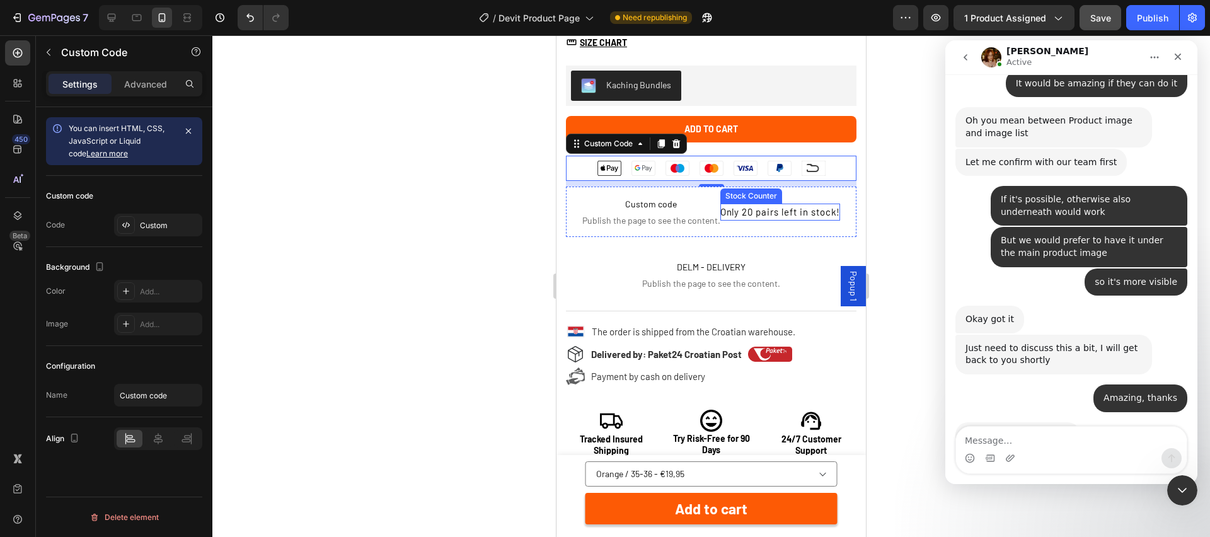
scroll to position [741, 0]
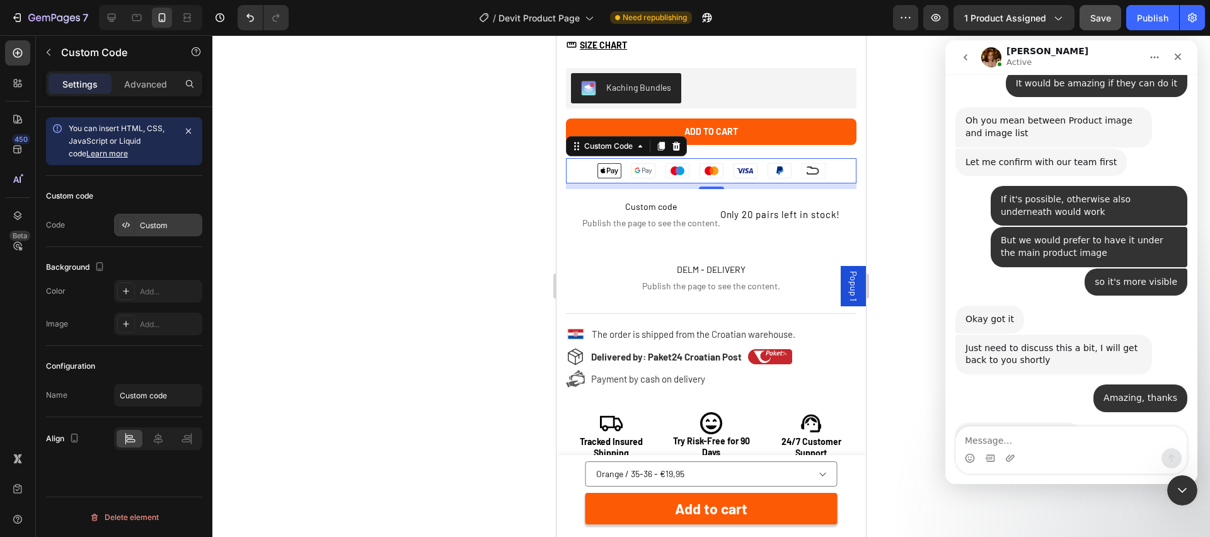
click at [173, 232] on div "Custom" at bounding box center [158, 225] width 88 height 23
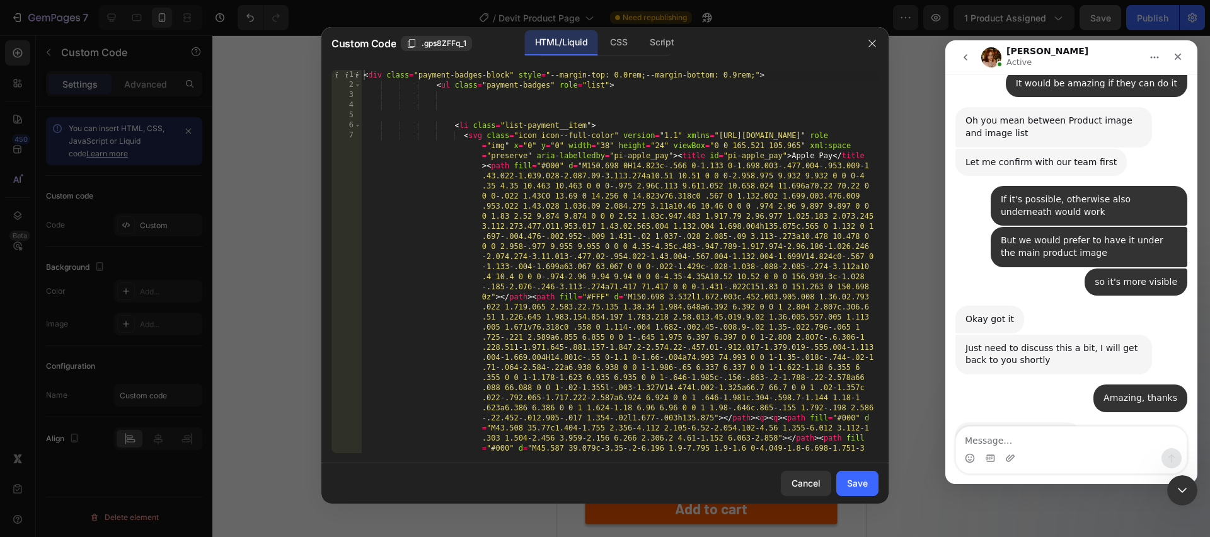
click at [683, 299] on div "< div class = "payment-badges-block" style = "--margin-top: 0.0rem;--margin-bot…" at bounding box center [619, 508] width 517 height 877
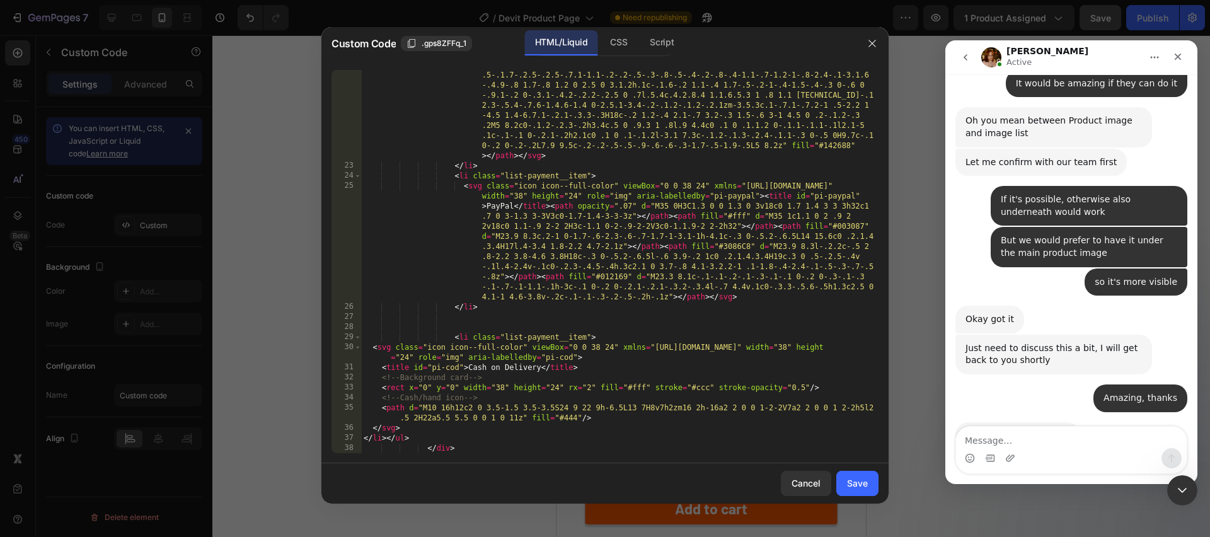
scroll to position [1139, 0]
click at [866, 476] on div "Save" at bounding box center [857, 482] width 21 height 13
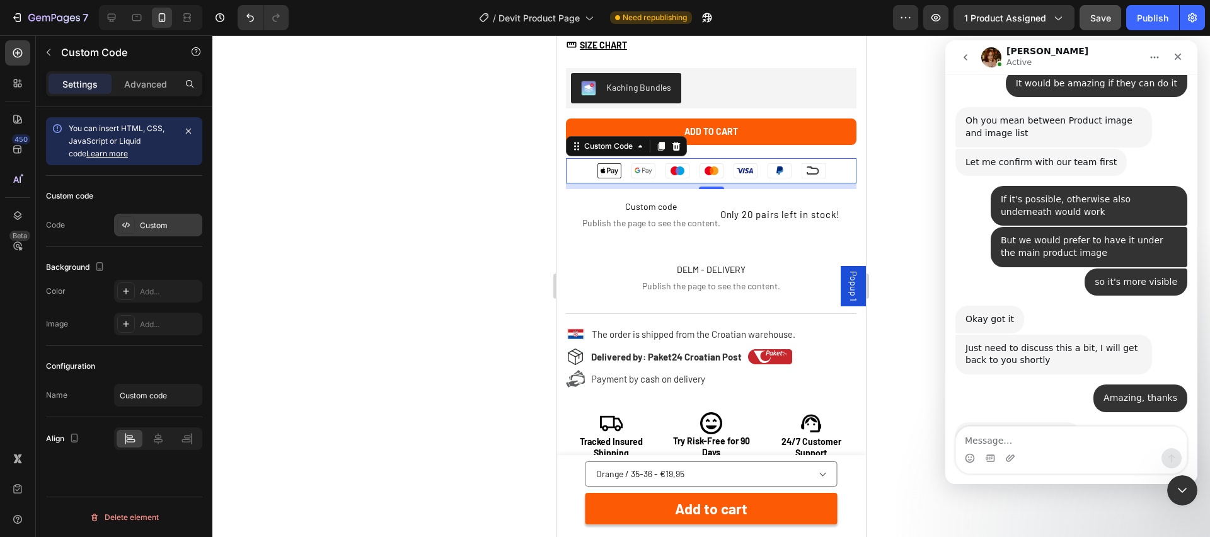
click at [184, 220] on div "Custom" at bounding box center [169, 225] width 59 height 11
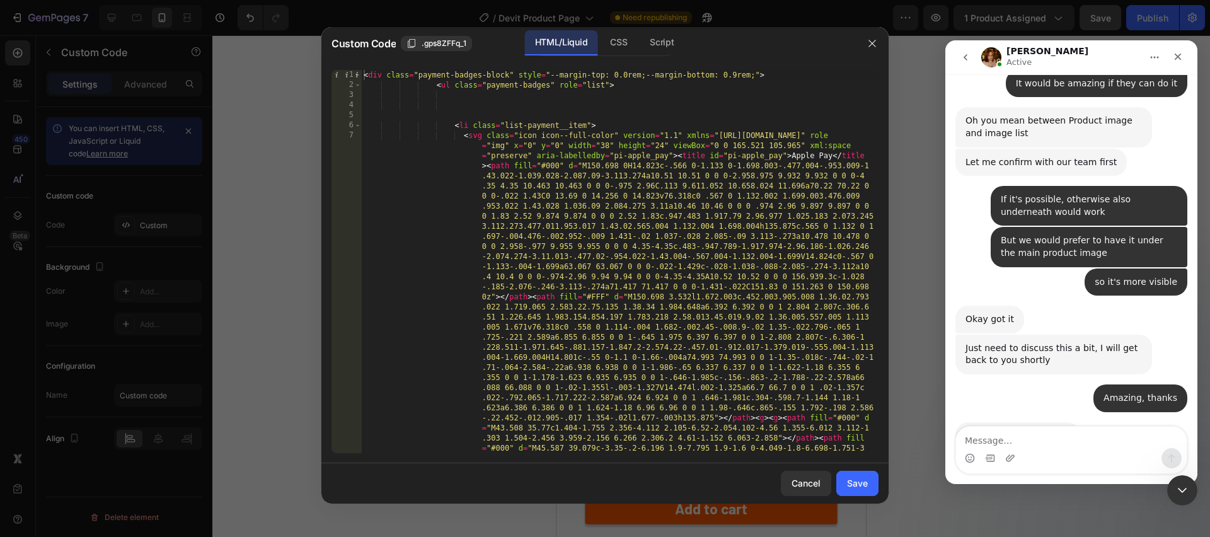
click at [648, 347] on div "< div class = "payment-badges-block" style = "--margin-top: 0.0rem;--margin-bot…" at bounding box center [619, 508] width 517 height 877
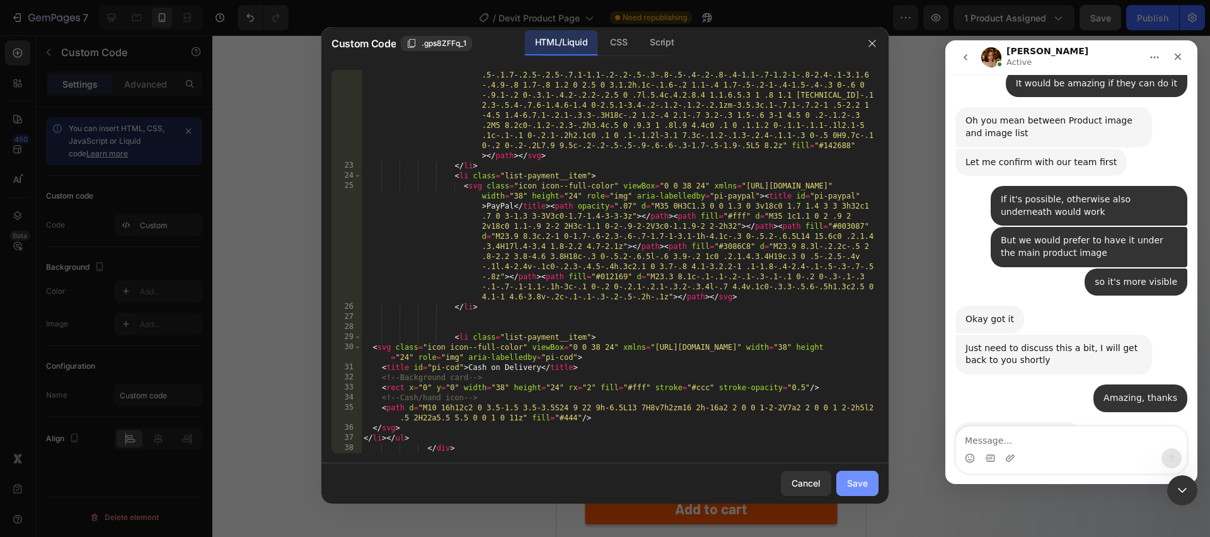
click at [863, 482] on div "Save" at bounding box center [857, 482] width 21 height 13
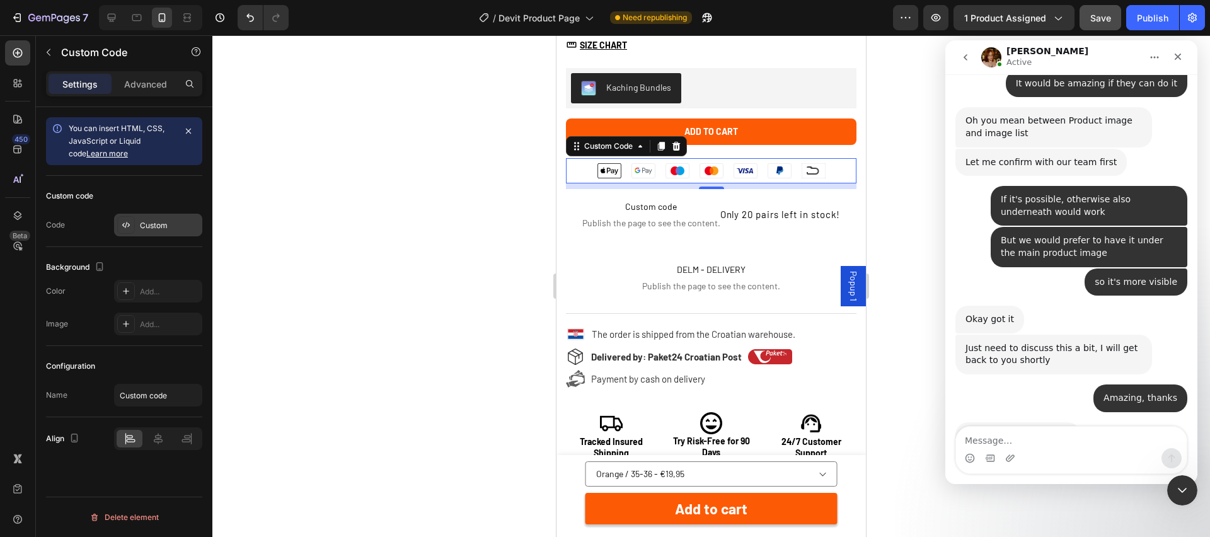
click at [163, 226] on div "Custom" at bounding box center [169, 225] width 59 height 11
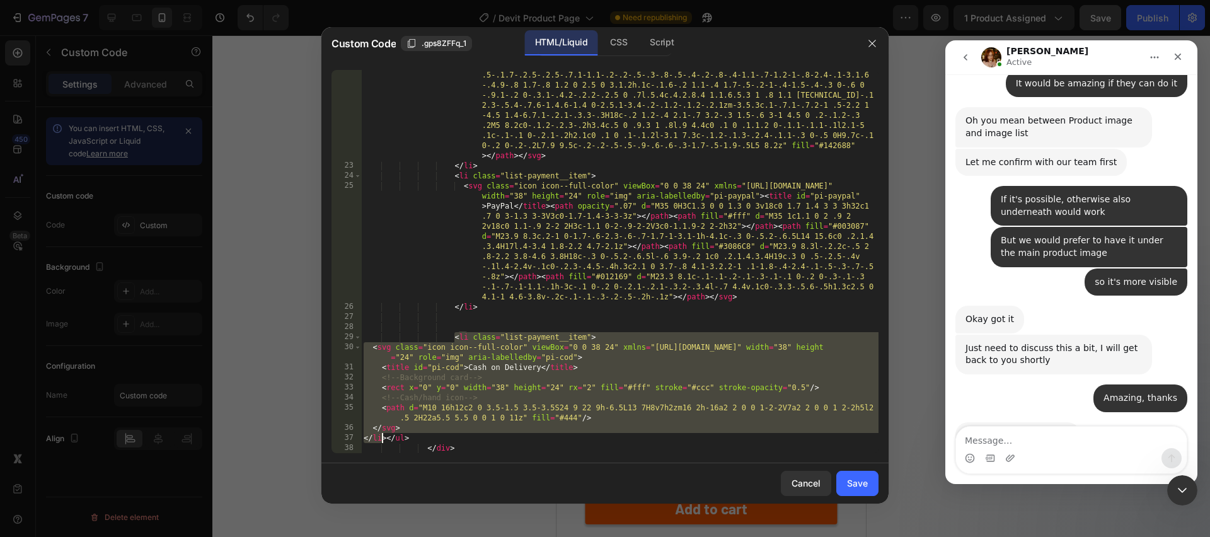
drag, startPoint x: 454, startPoint y: 339, endPoint x: 382, endPoint y: 435, distance: 119.7
click at [383, 435] on div "< svg class = "icon icon--full-color" viewBox = "0 0 38 24" xmlns = "http://www…" at bounding box center [619, 271] width 517 height 565
type textarea "<li class="list-payment__item">"
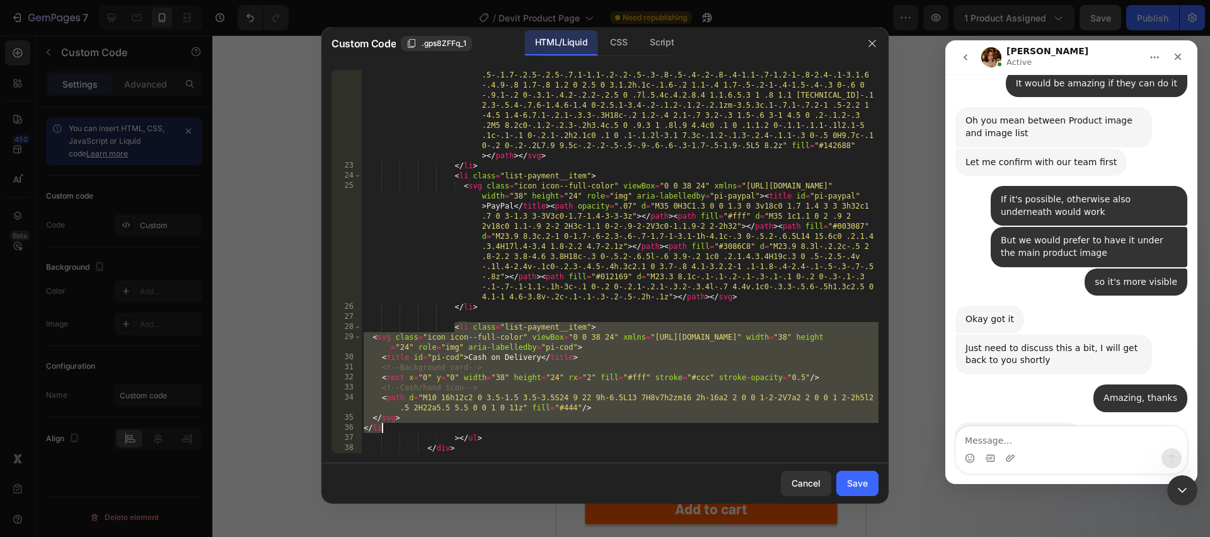
type textarea "<!-- Background card -->"
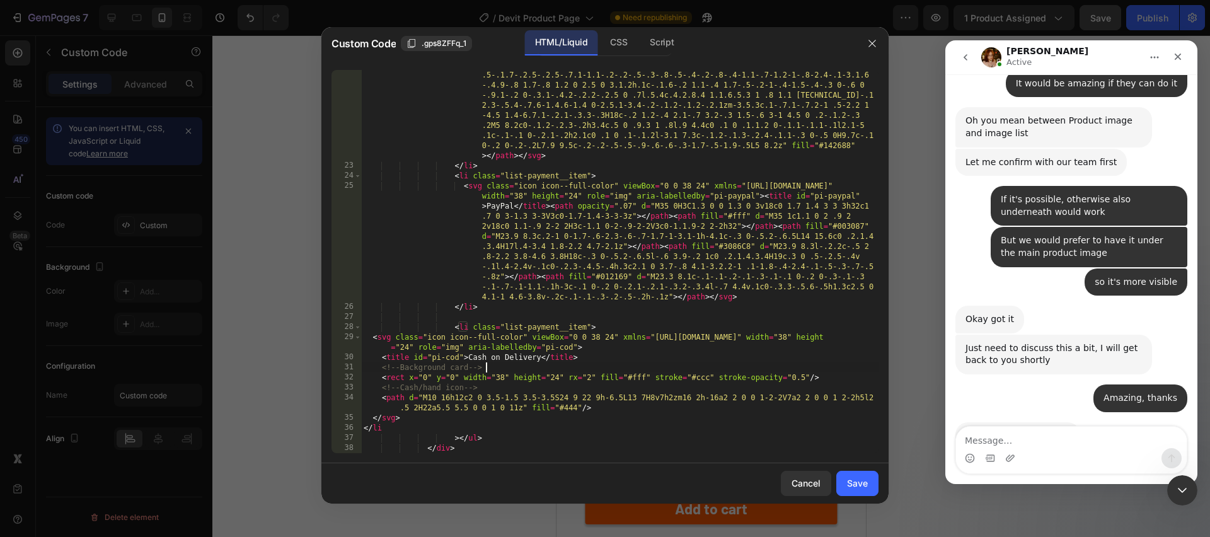
click at [485, 363] on div "< svg class = "icon icon--full-color" viewBox = "0 0 38 24" xmlns = "http://www…" at bounding box center [619, 271] width 517 height 565
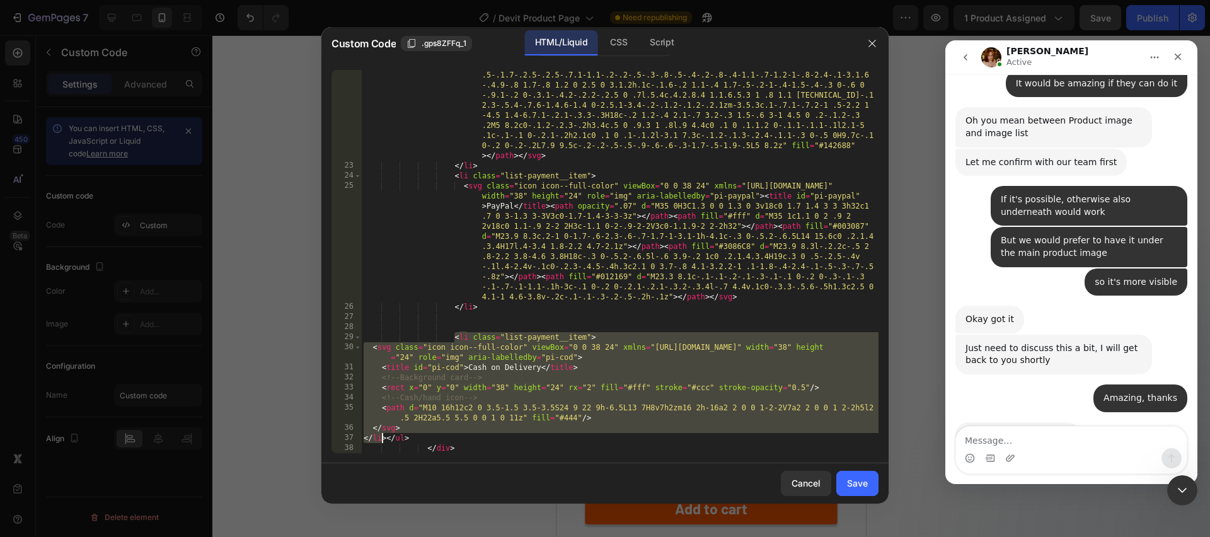
drag, startPoint x: 456, startPoint y: 339, endPoint x: 381, endPoint y: 436, distance: 122.3
click at [381, 436] on div "< svg class = "icon icon--full-color" viewBox = "0 0 38 24" xmlns = "http://www…" at bounding box center [619, 271] width 517 height 565
drag, startPoint x: 386, startPoint y: 441, endPoint x: 453, endPoint y: 338, distance: 121.7
click at [453, 338] on div "< svg class = "icon icon--full-color" viewBox = "0 0 38 24" xmlns = "http://www…" at bounding box center [619, 271] width 517 height 565
paste textarea "</li></ul"
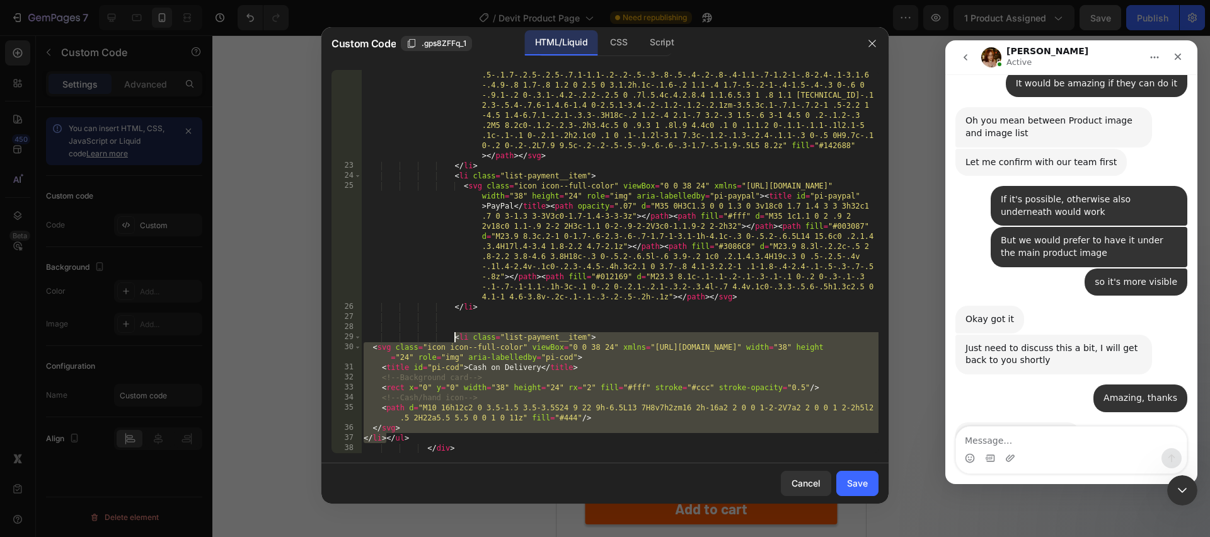
type textarea "</li></ul>"
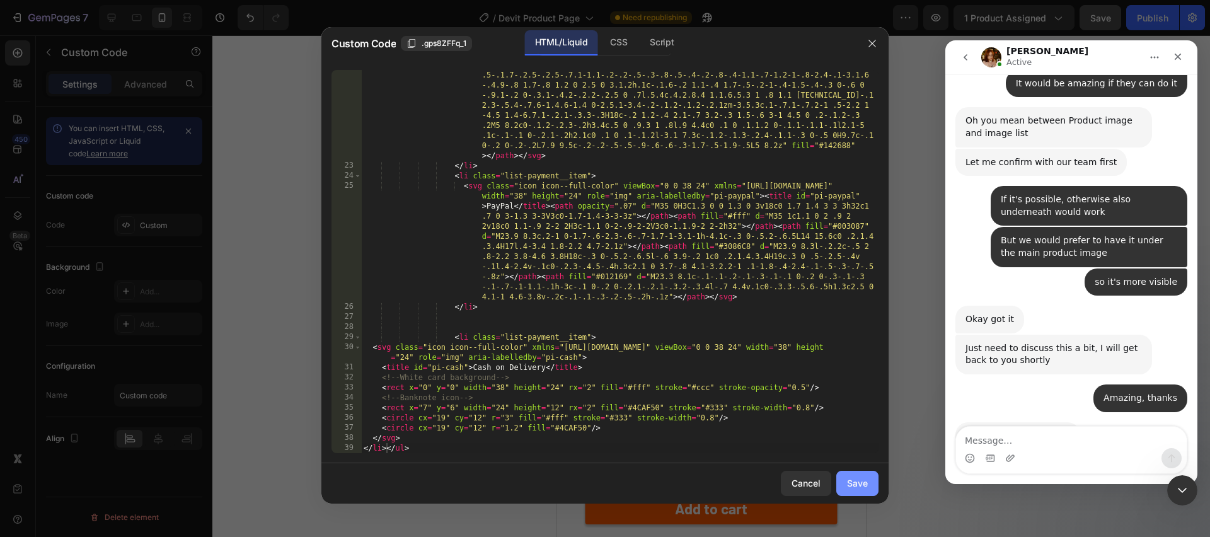
click at [870, 481] on button "Save" at bounding box center [857, 483] width 42 height 25
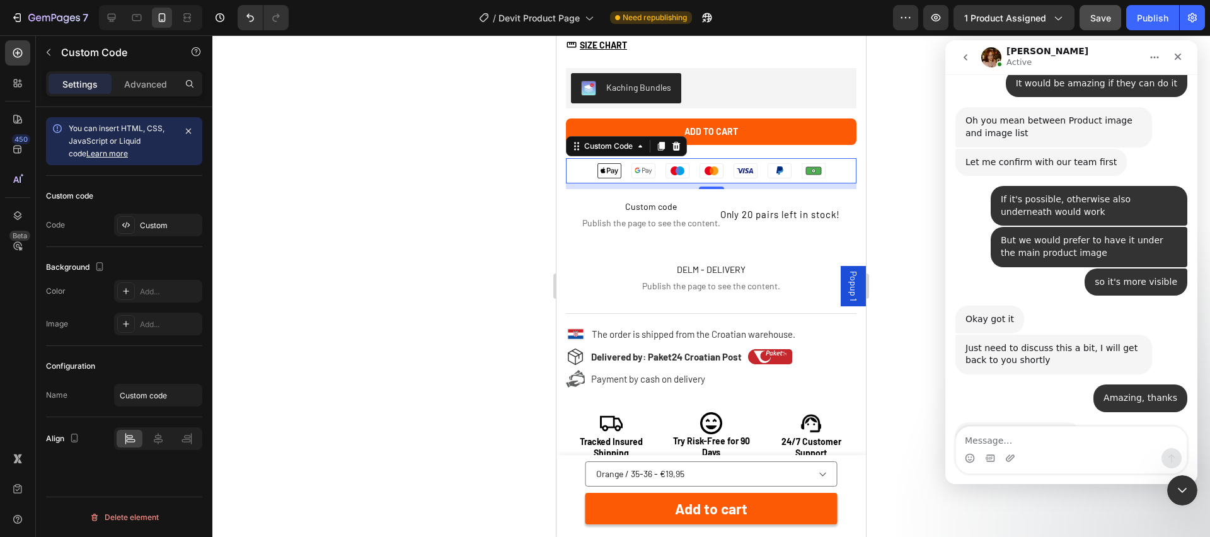
click at [822, 166] on rect at bounding box center [814, 170] width 24 height 15
click at [143, 224] on div "Custom" at bounding box center [169, 225] width 59 height 11
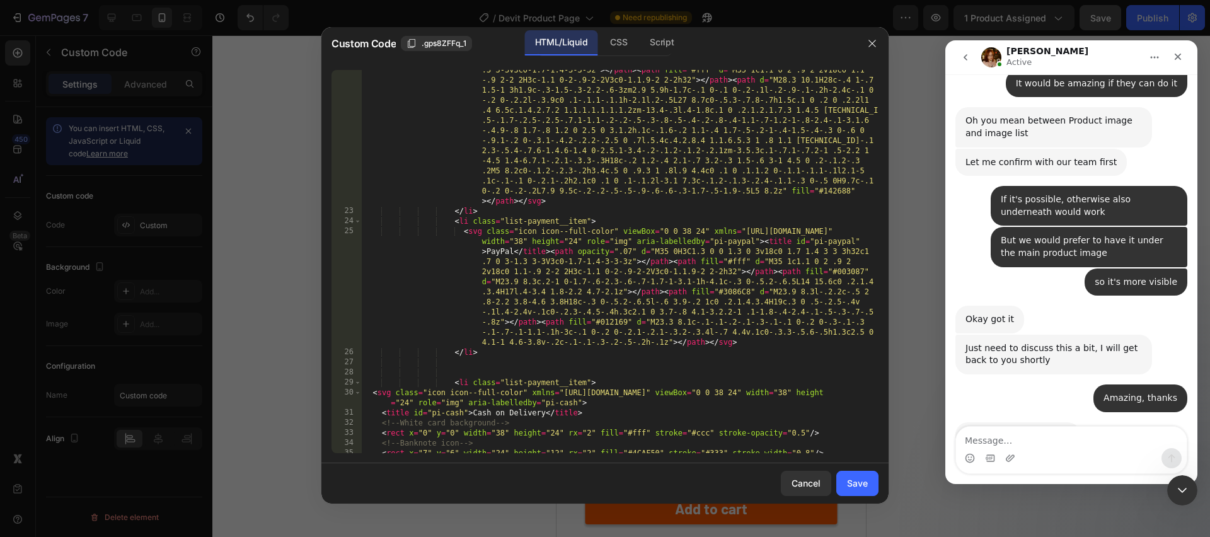
scroll to position [1150, 0]
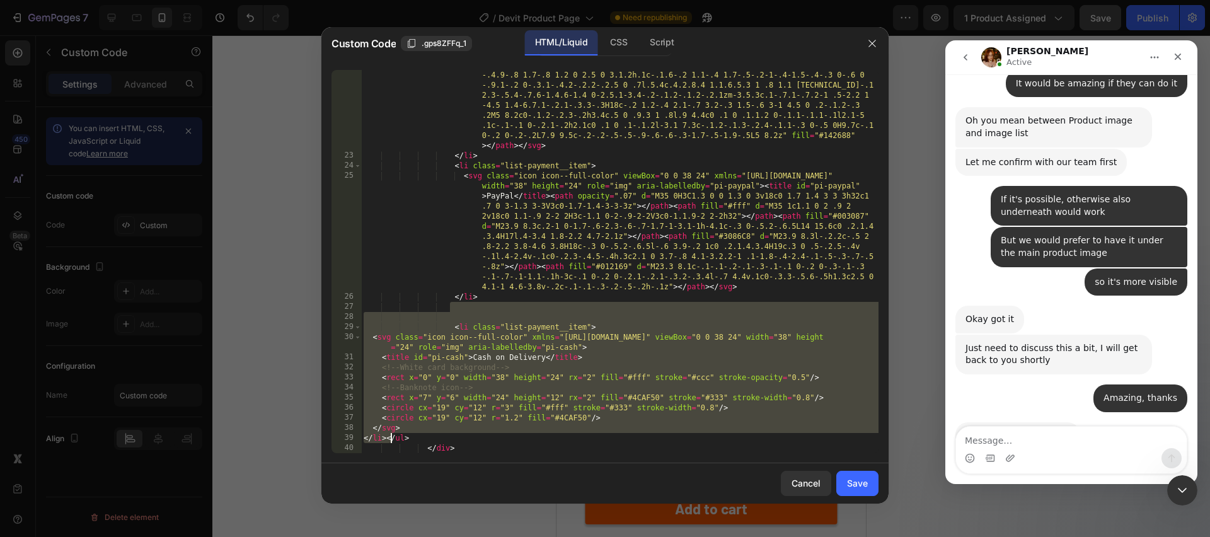
drag, startPoint x: 451, startPoint y: 307, endPoint x: 390, endPoint y: 437, distance: 143.8
click at [390, 437] on div "< svg class = "icon icon--full-color" viewBox = "0 0 38 24" xmlns = "http://www…" at bounding box center [619, 261] width 517 height 565
click at [384, 439] on div "< svg class = "icon icon--full-color" viewBox = "0 0 38 24" xmlns = "http://www…" at bounding box center [619, 261] width 517 height 383
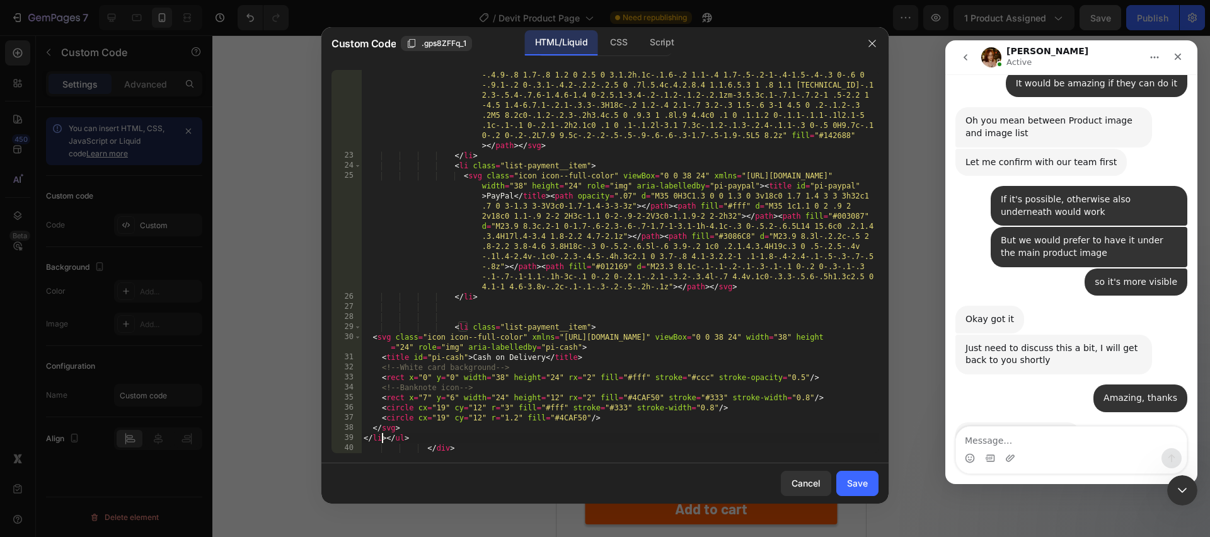
click at [412, 434] on div "< svg class = "icon icon--full-color" viewBox = "0 0 38 24" xmlns = "http://www…" at bounding box center [619, 261] width 517 height 565
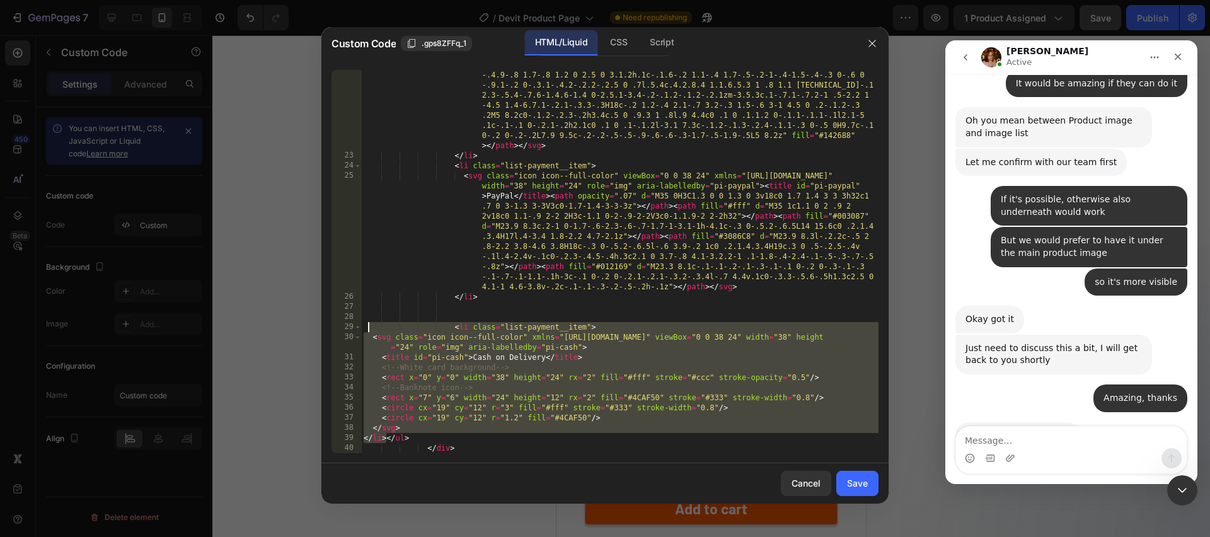
drag, startPoint x: 386, startPoint y: 436, endPoint x: 368, endPoint y: 326, distance: 111.2
click at [368, 326] on div "< svg class = "icon icon--full-color" viewBox = "0 0 38 24" xmlns = "http://www…" at bounding box center [619, 261] width 517 height 565
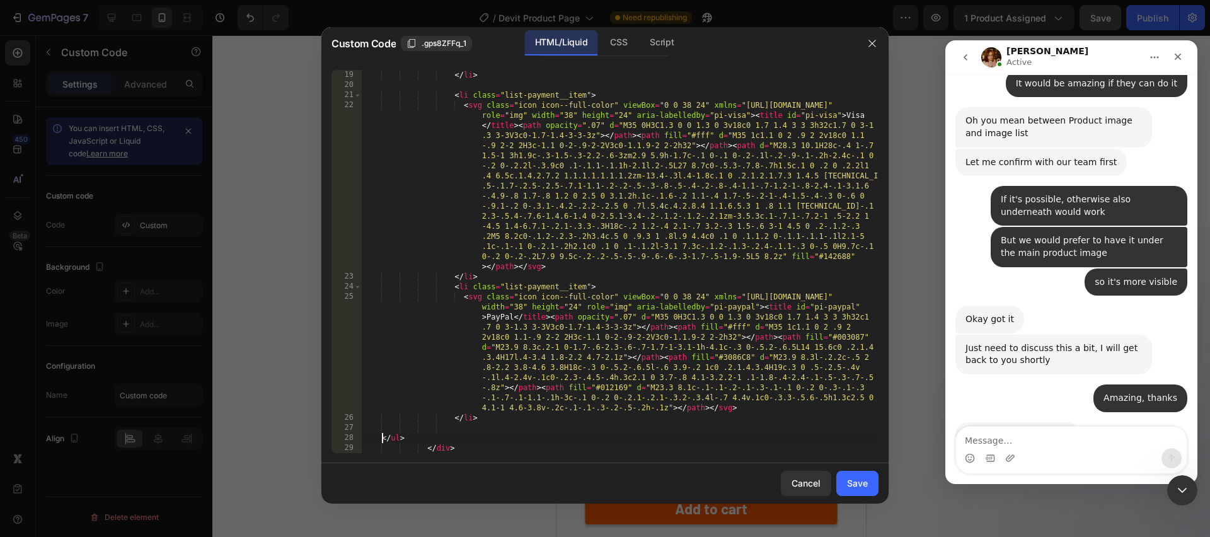
scroll to position [1018, 0]
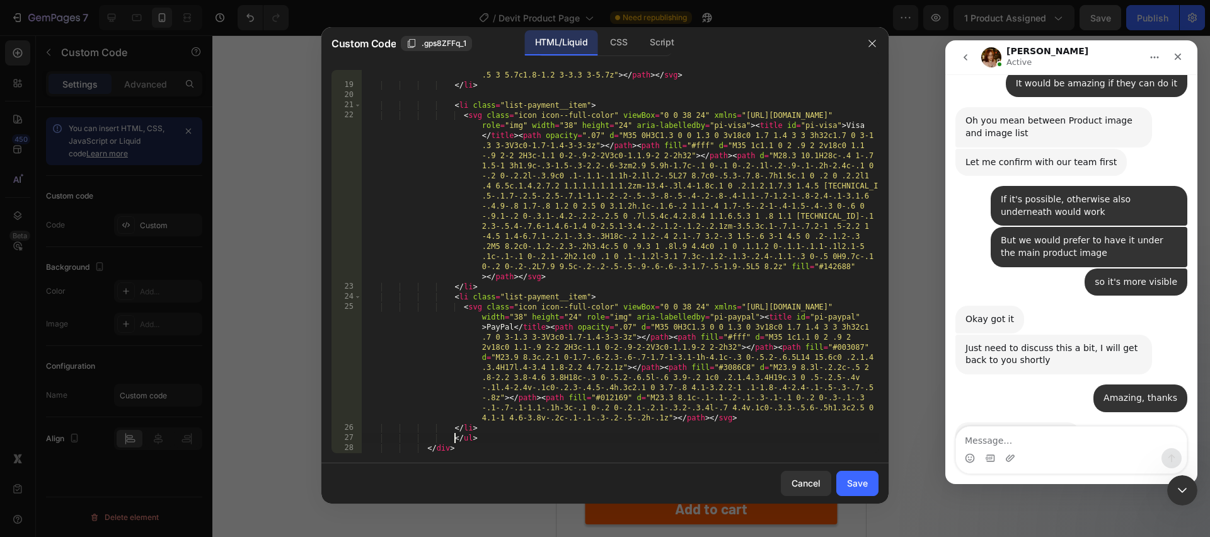
click at [509, 425] on div "< svg class = "icon icon--full-color" viewBox = "0 0 38 24" xmlns = "http://www…" at bounding box center [619, 236] width 517 height 474
type textarea "</li>"
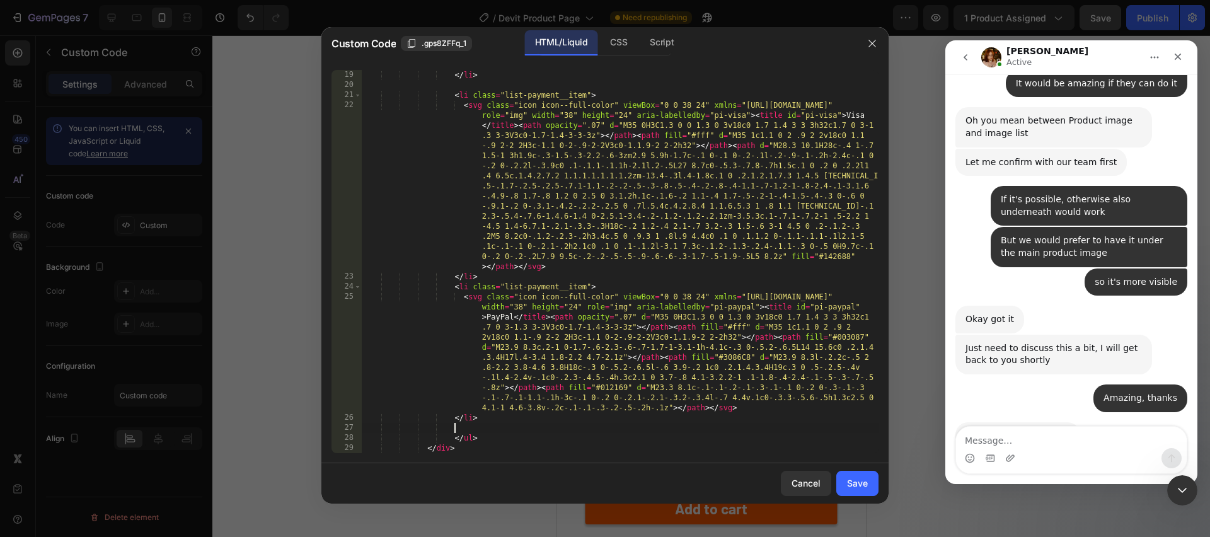
paste textarea "</li>"
type textarea "</li>"
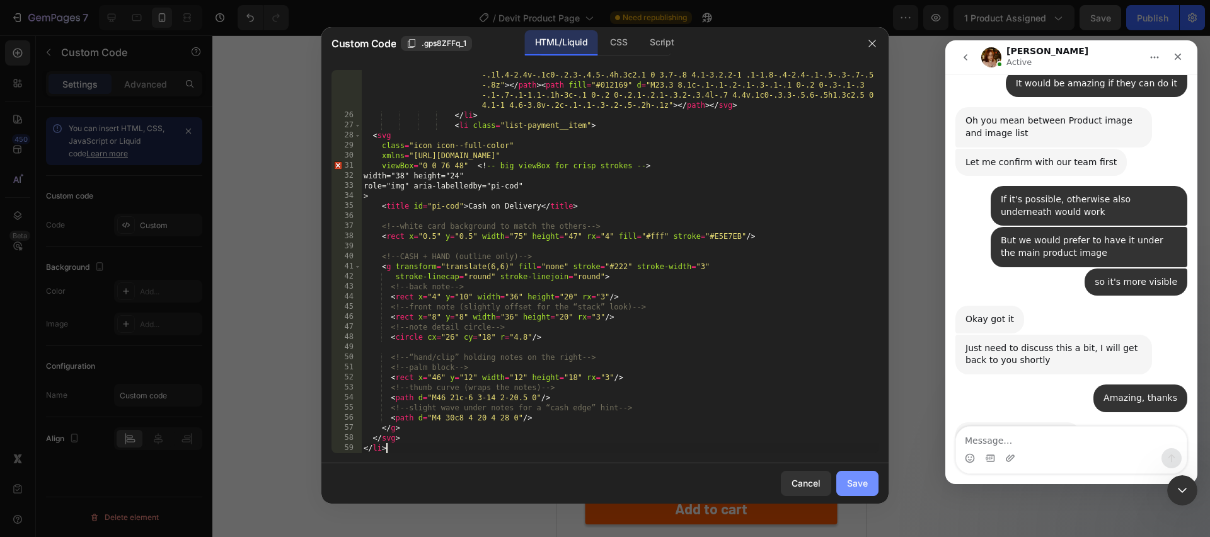
click at [849, 482] on div "Save" at bounding box center [857, 482] width 21 height 13
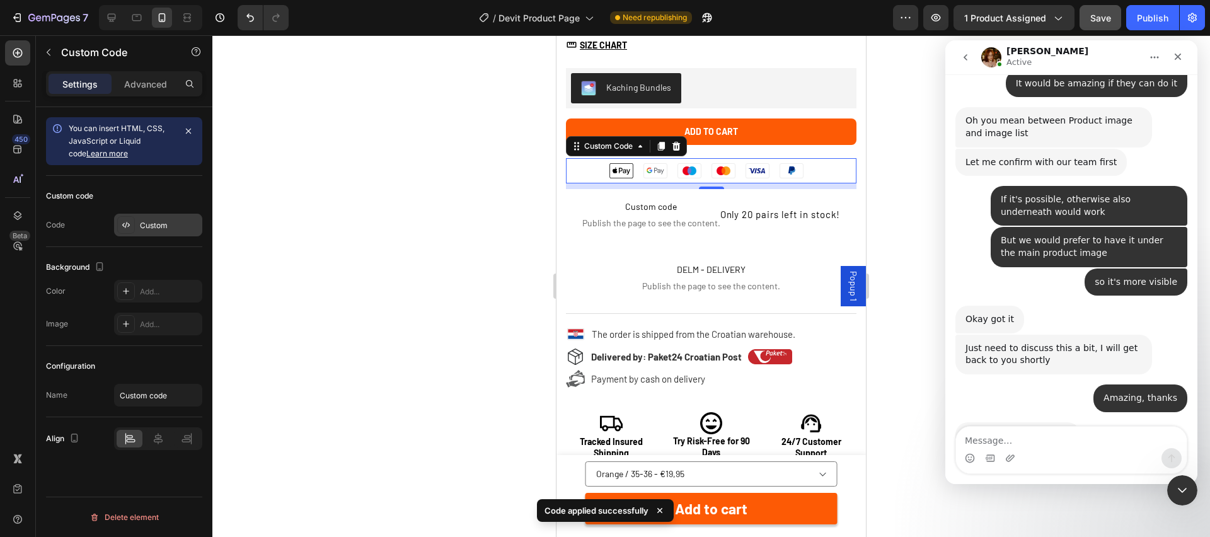
click at [175, 226] on div "Custom" at bounding box center [169, 225] width 59 height 11
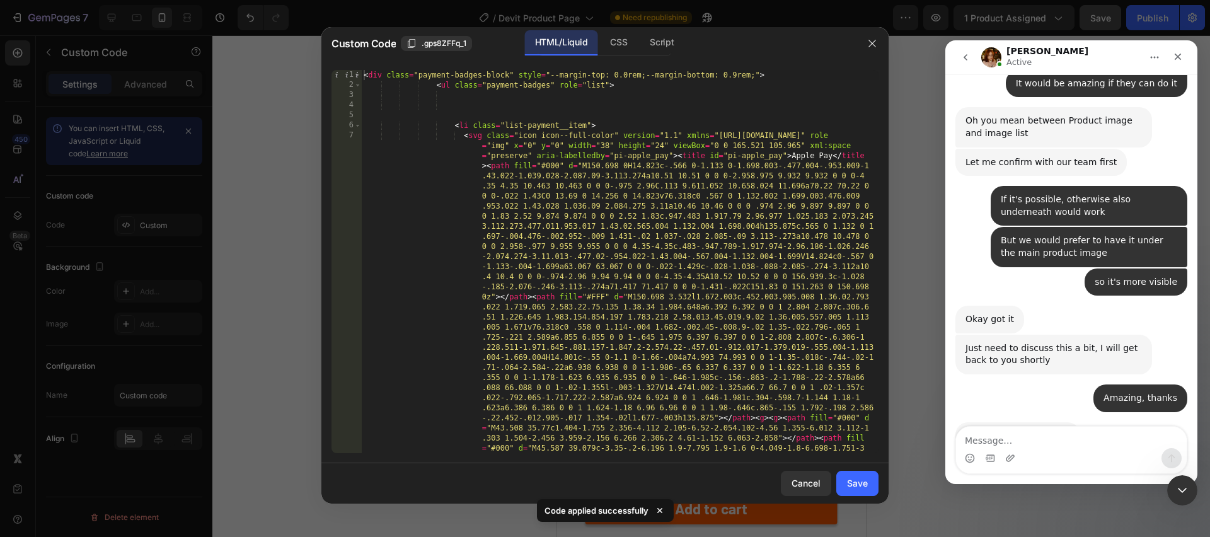
click at [887, 47] on div at bounding box center [872, 43] width 33 height 33
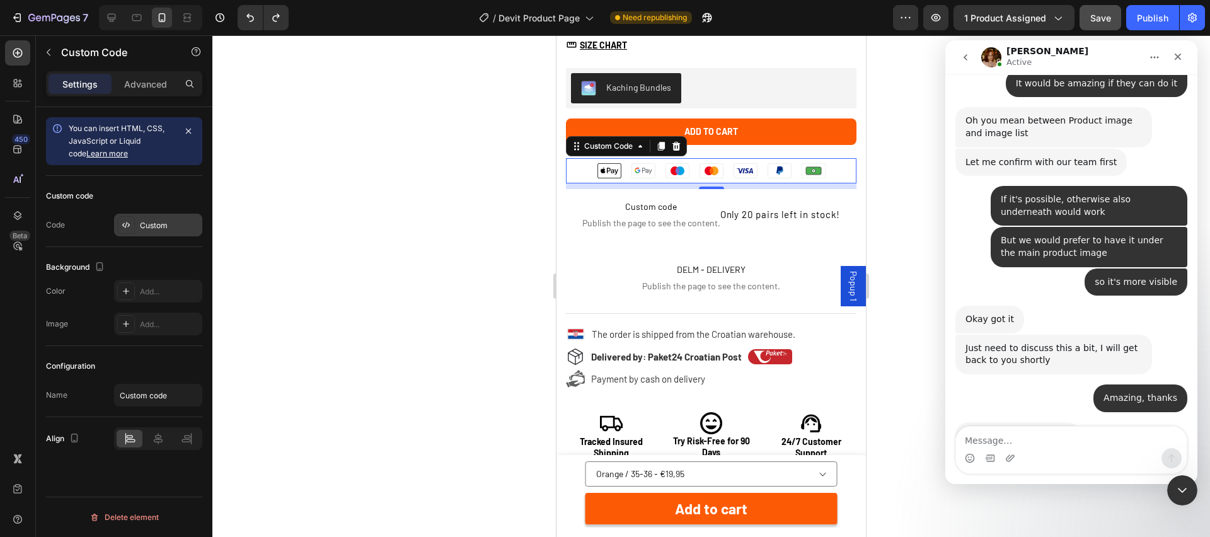
click at [163, 217] on div "Custom" at bounding box center [158, 225] width 88 height 23
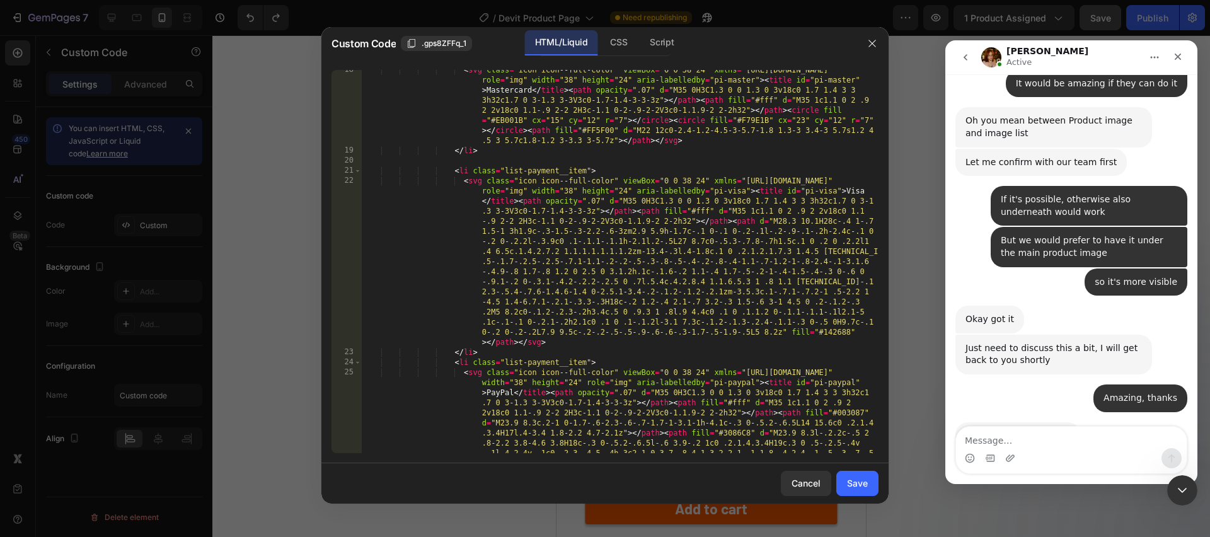
scroll to position [1150, 0]
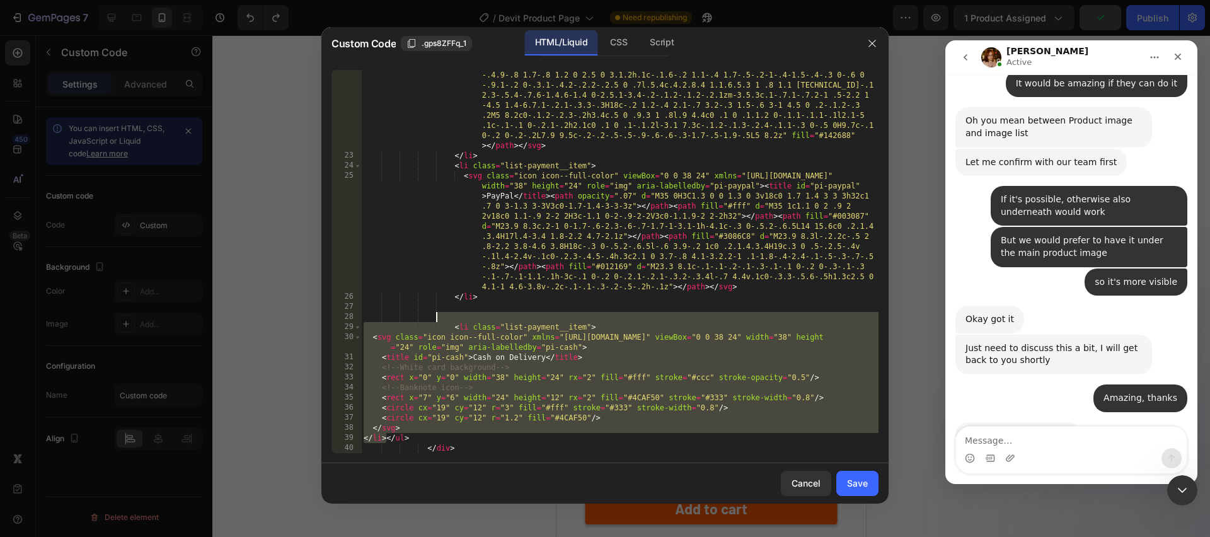
drag, startPoint x: 387, startPoint y: 439, endPoint x: 437, endPoint y: 313, distance: 135.2
click at [437, 313] on div "< svg class = "icon icon--full-color" viewBox = "0 0 38 24" xmlns = "http://www…" at bounding box center [619, 261] width 517 height 565
type textarea "</ul>"
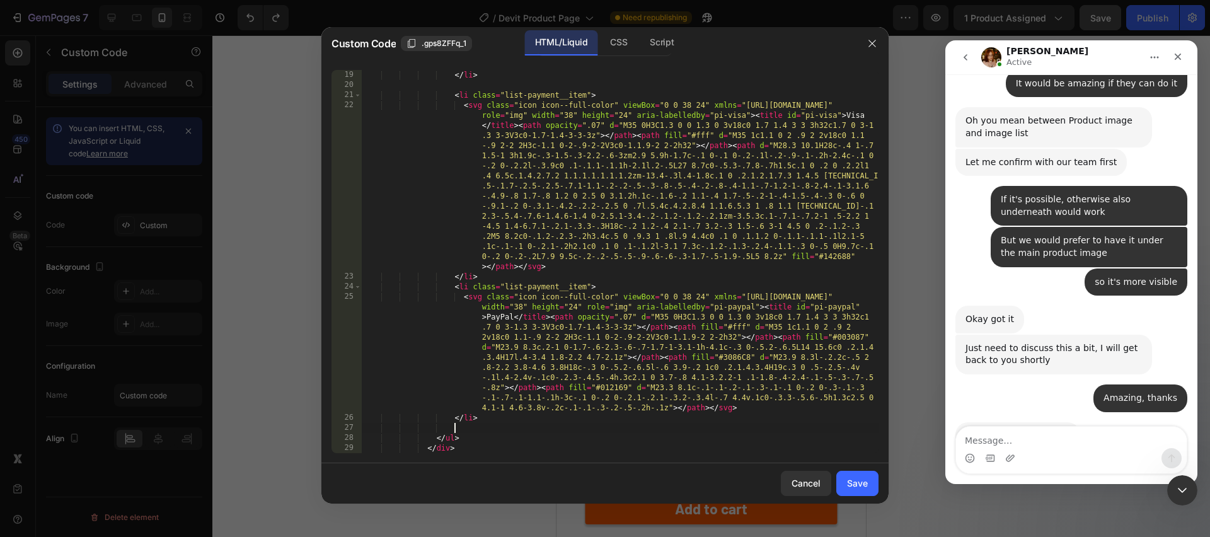
click at [482, 430] on div "</ li > < li class = "list-payment__item" > < svg class = "icon icon--full-colo…" at bounding box center [619, 271] width 517 height 403
paste textarea "</li>"
type textarea "</li>"
paste textarea "</li>"
type textarea "</li>"
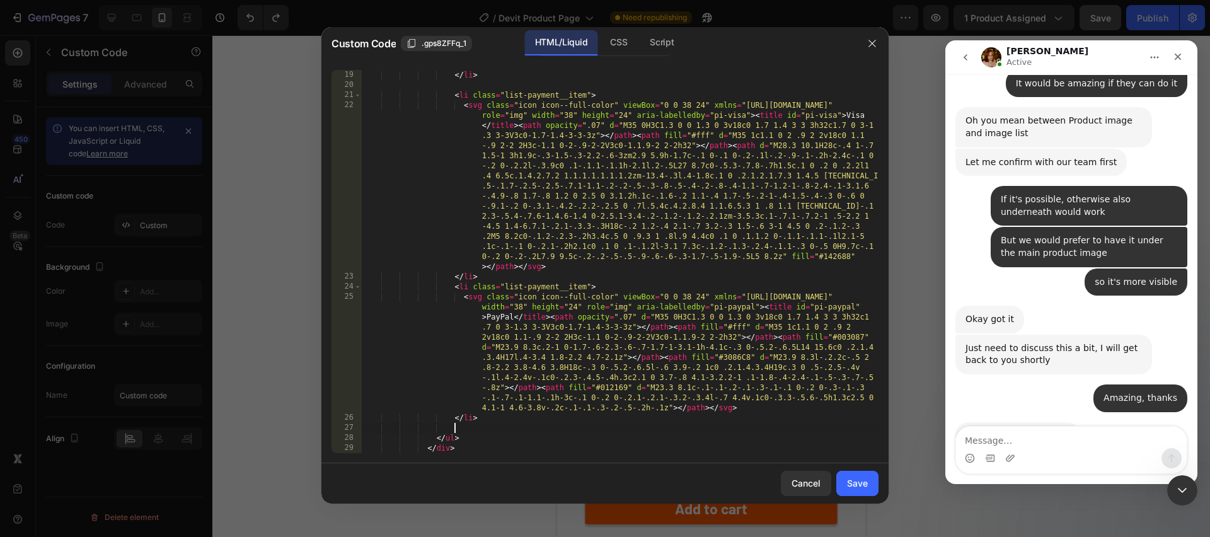
paste textarea "</li>"
type textarea "</li>"
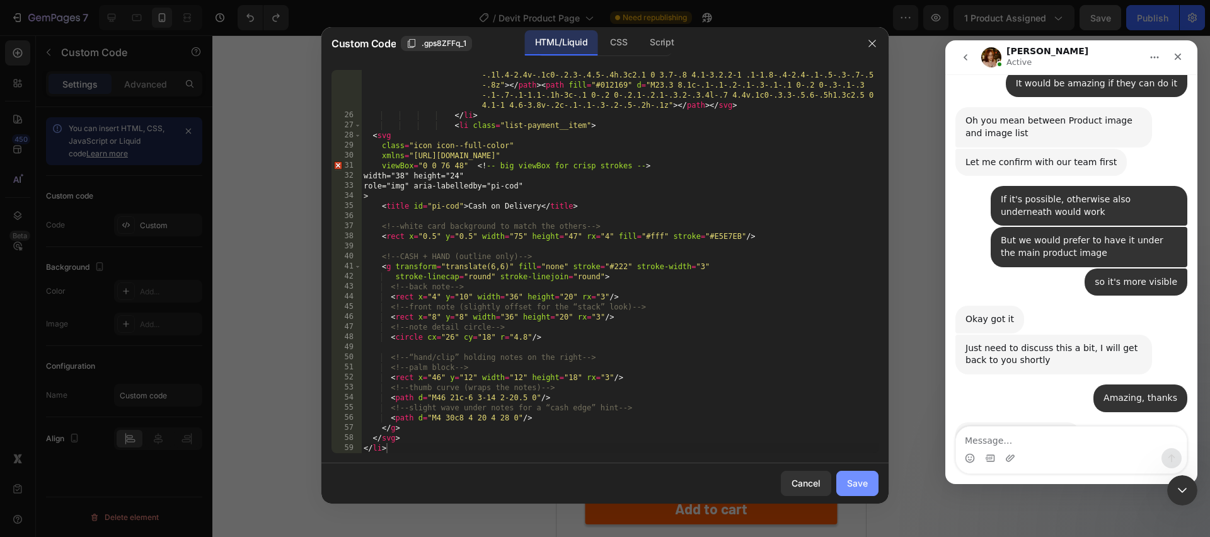
click at [850, 487] on div "Save" at bounding box center [857, 482] width 21 height 13
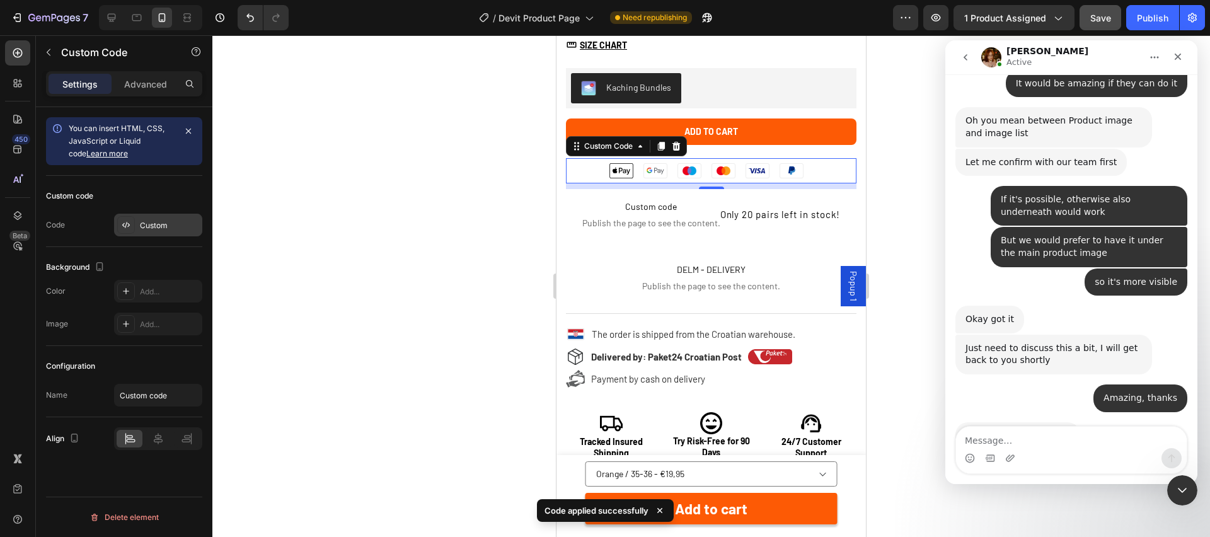
click at [160, 224] on div "Custom" at bounding box center [169, 225] width 59 height 11
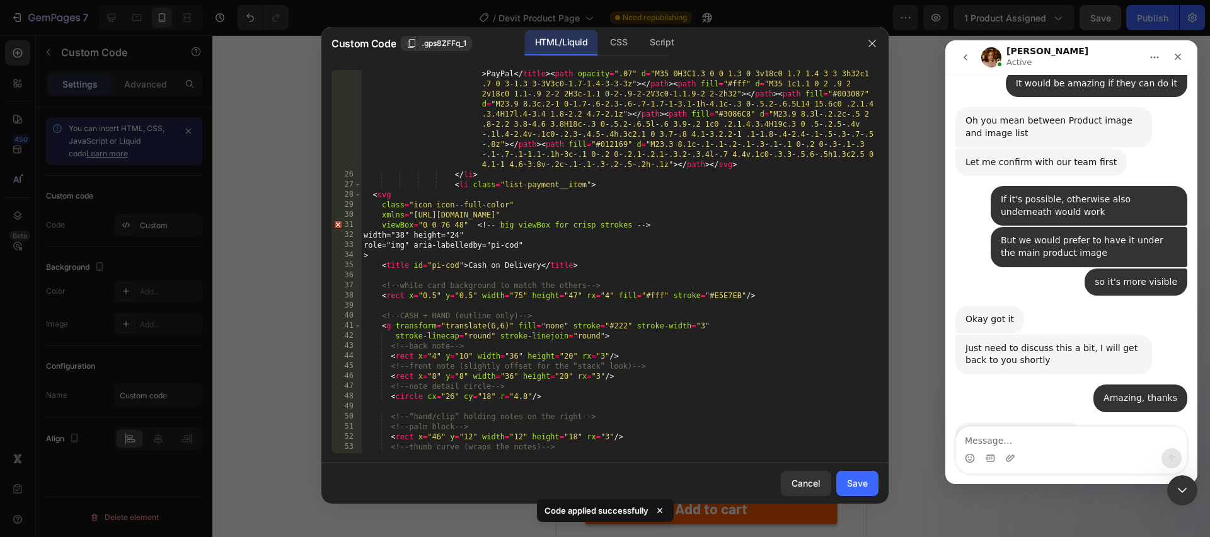
scroll to position [1351, 0]
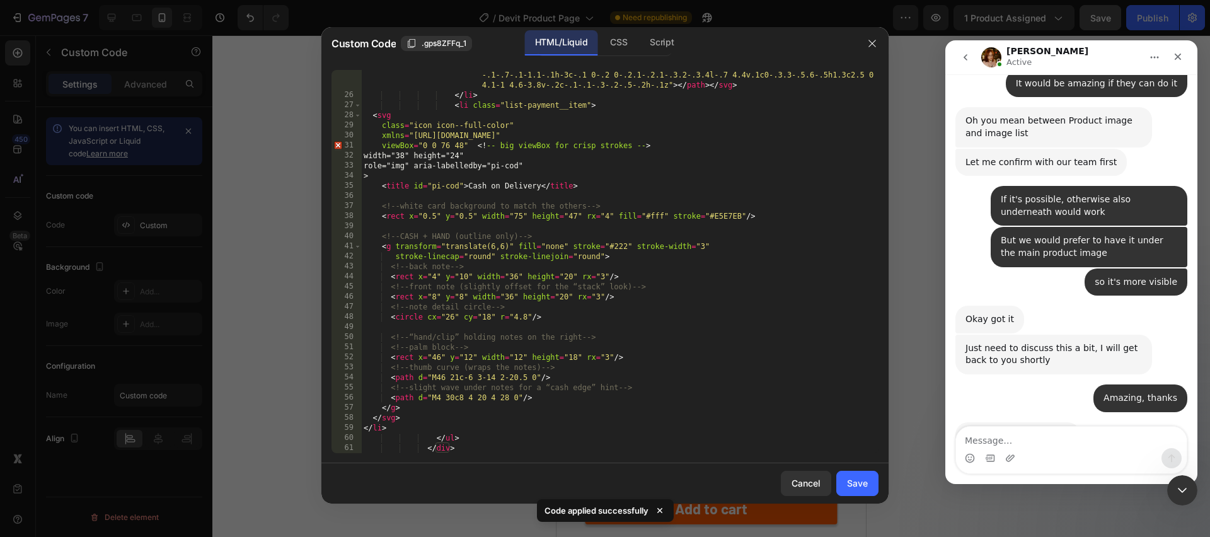
click at [643, 352] on div "< svg class = "icon icon--full-color" viewBox = "0 0 38 24" xmlns = "http://www…" at bounding box center [619, 226] width 517 height 514
click at [640, 42] on div "CSS" at bounding box center [662, 42] width 44 height 25
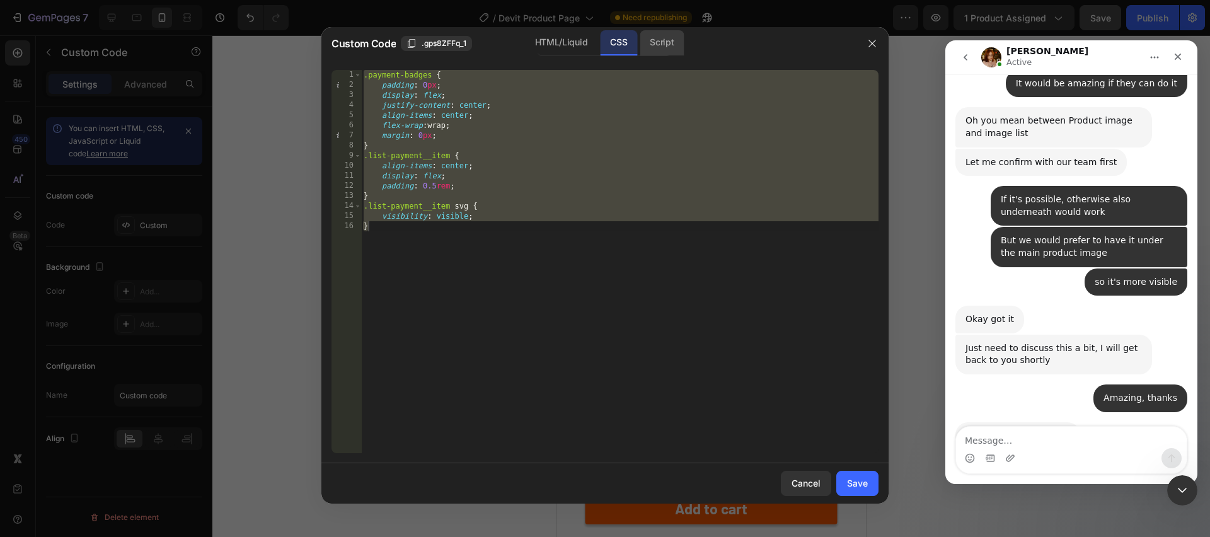
click at [652, 40] on div "Script" at bounding box center [662, 42] width 44 height 25
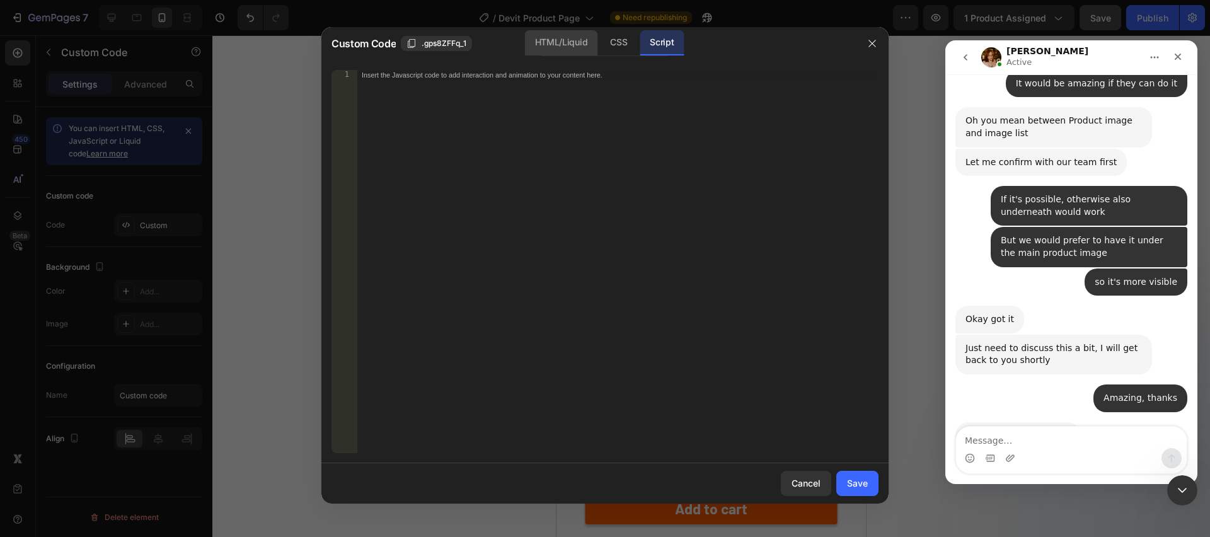
click at [600, 39] on div "HTML/Liquid" at bounding box center [618, 42] width 37 height 25
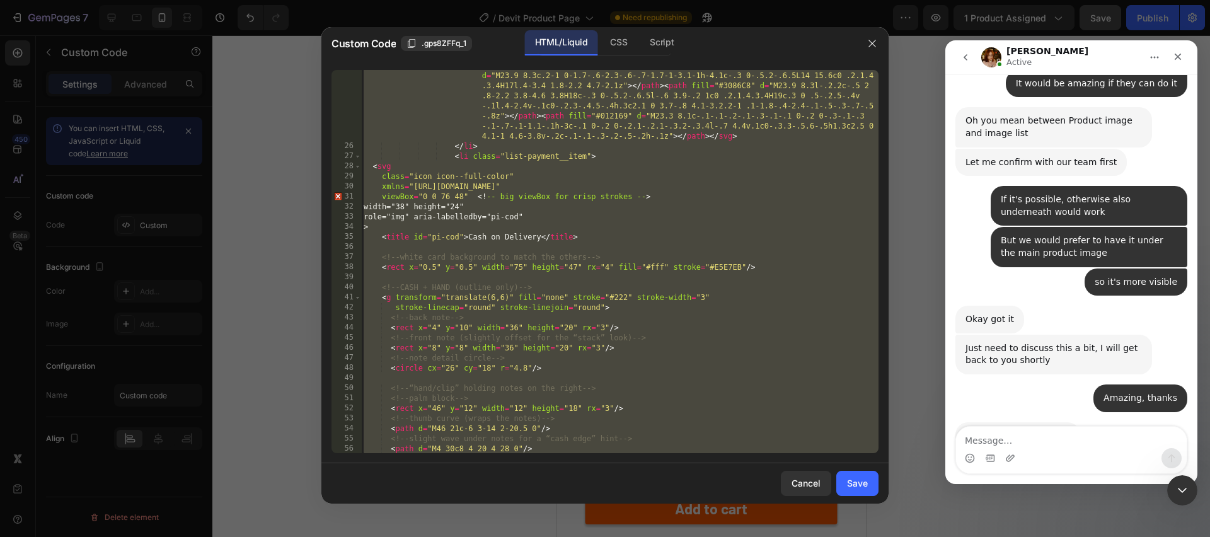
scroll to position [1290, 0]
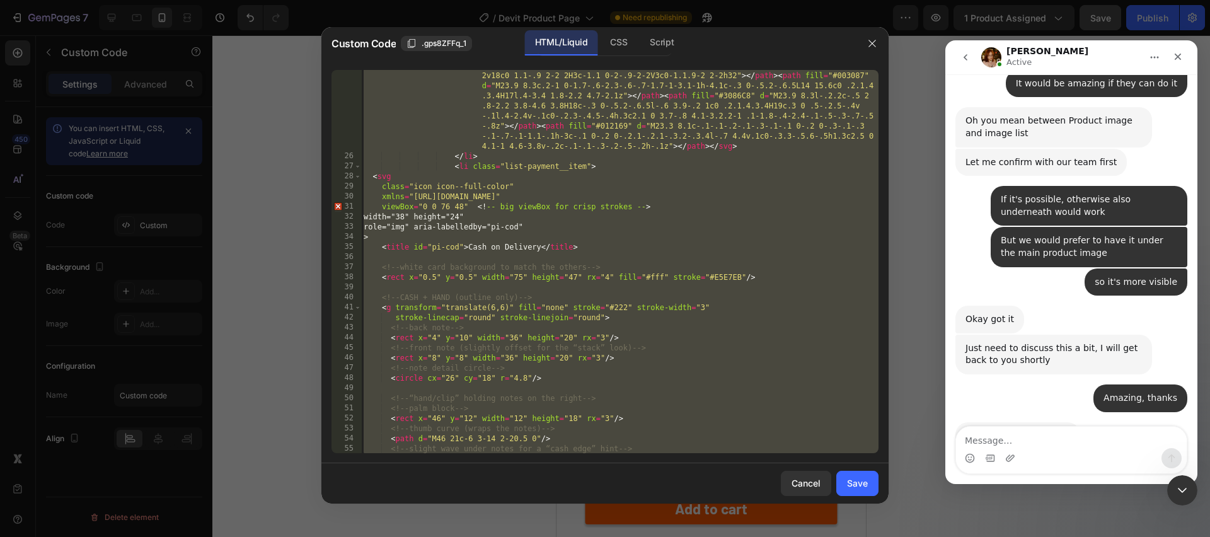
click at [577, 264] on div "< svg class = "icon icon--full-color" viewBox = "0 0 38 24" xmlns = "http://www…" at bounding box center [619, 287] width 517 height 514
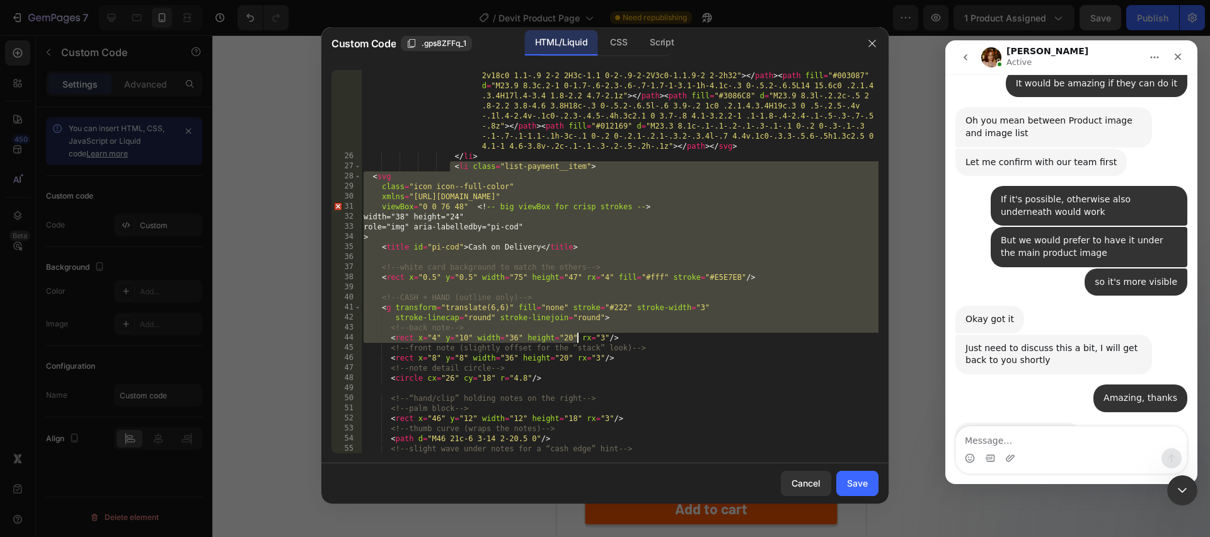
drag, startPoint x: 451, startPoint y: 166, endPoint x: 578, endPoint y: 335, distance: 211.1
click at [578, 335] on div "< svg class = "icon icon--full-color" viewBox = "0 0 38 24" xmlns = "http://www…" at bounding box center [619, 287] width 517 height 514
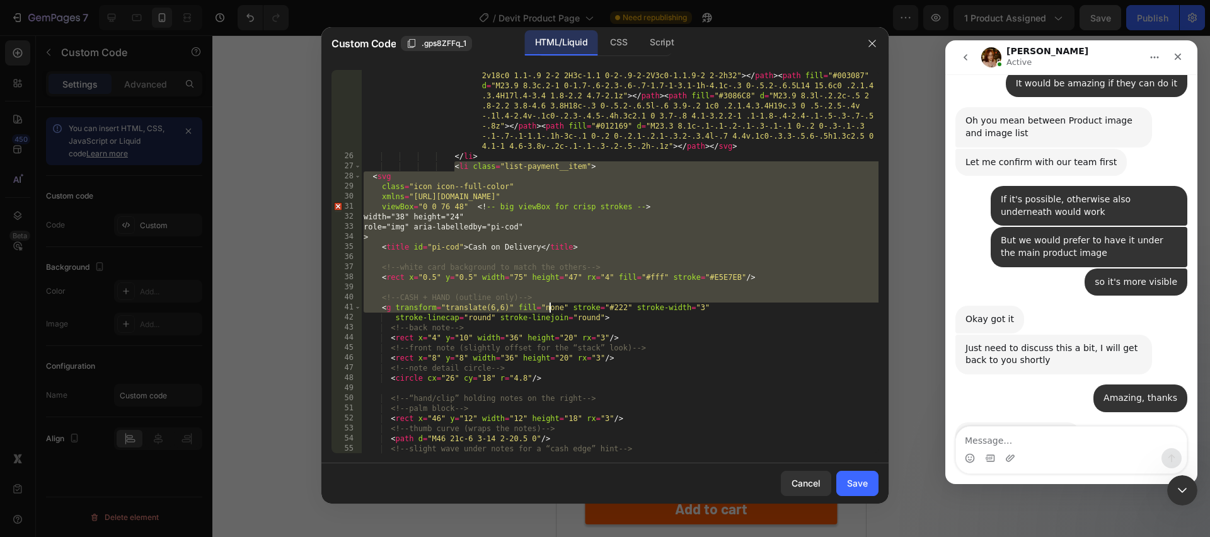
scroll to position [1351, 0]
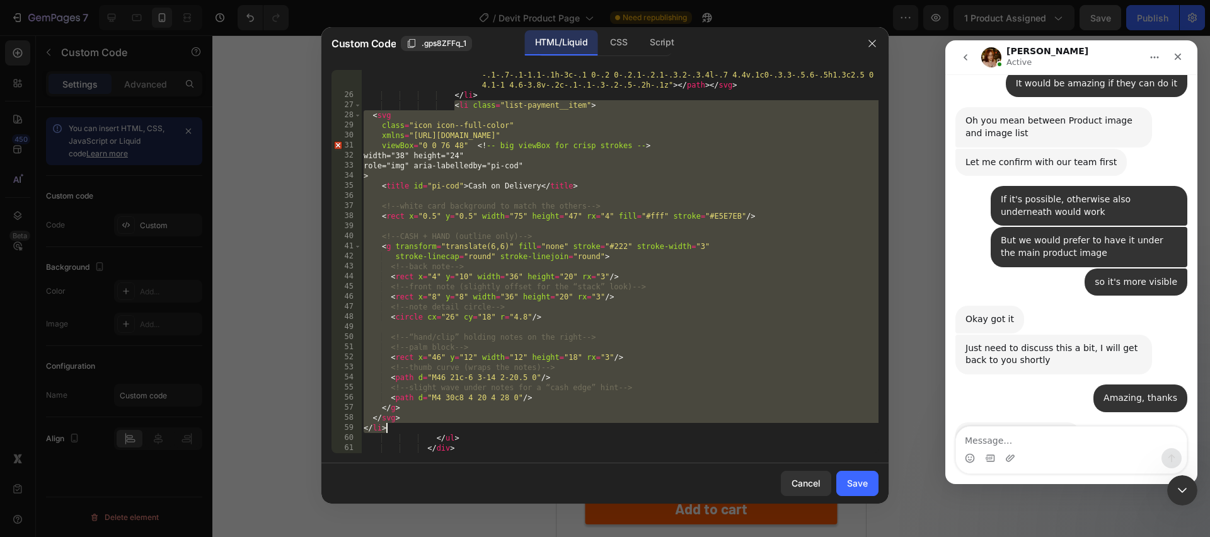
drag, startPoint x: 454, startPoint y: 168, endPoint x: 559, endPoint y: 430, distance: 281.9
click at [559, 430] on div "< svg class = "icon icon--full-color" viewBox = "0 0 38 24" xmlns = "http://www…" at bounding box center [619, 226] width 517 height 514
type textarea "</svg> </li>"
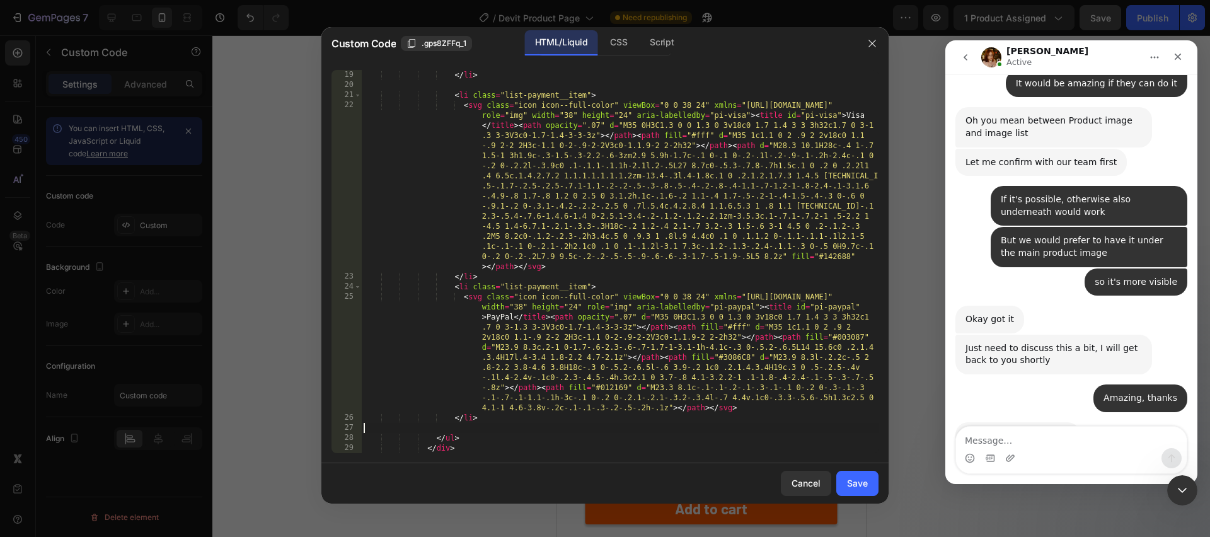
type textarea "</li>"
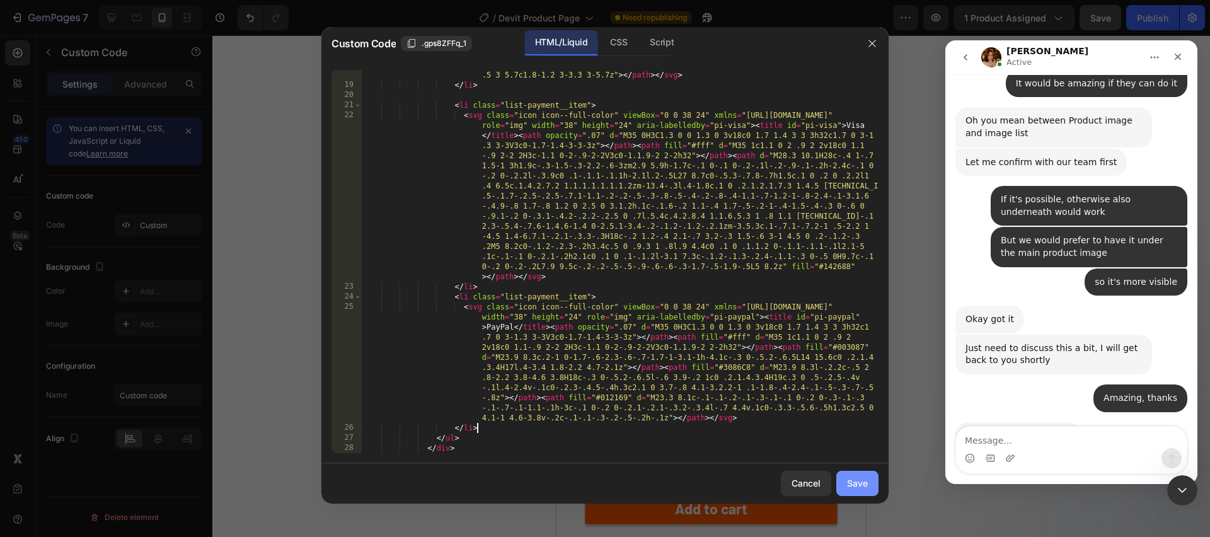
click at [853, 485] on div "Save" at bounding box center [857, 482] width 21 height 13
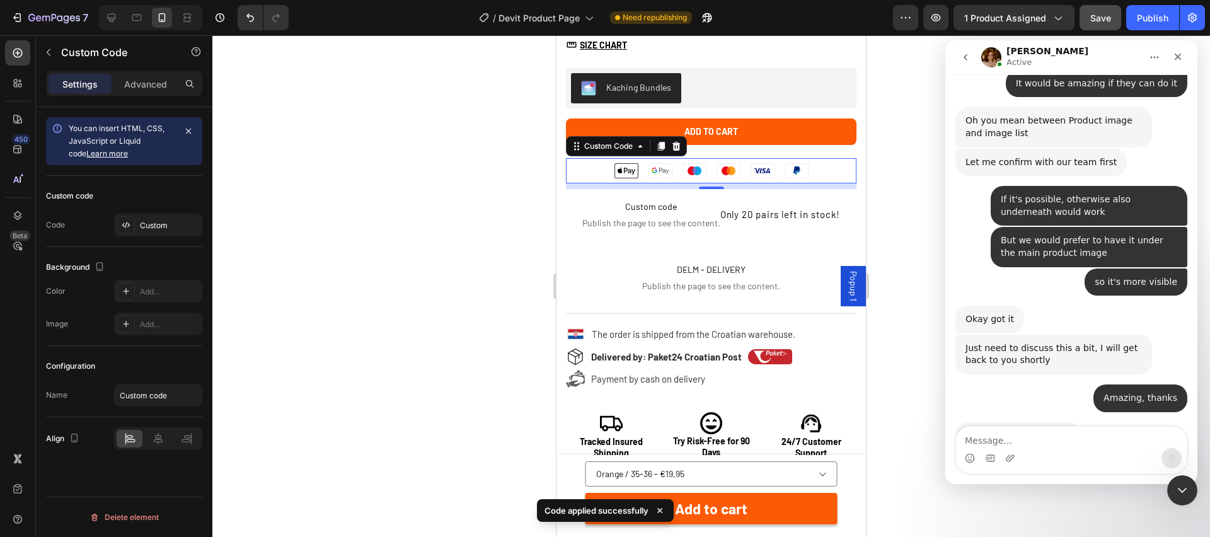
click at [825, 171] on ul "Apple Pay Google Pay Maestro Mastercard Visa PayPal" at bounding box center [711, 170] width 291 height 25
click at [170, 224] on div "Custom" at bounding box center [169, 225] width 59 height 11
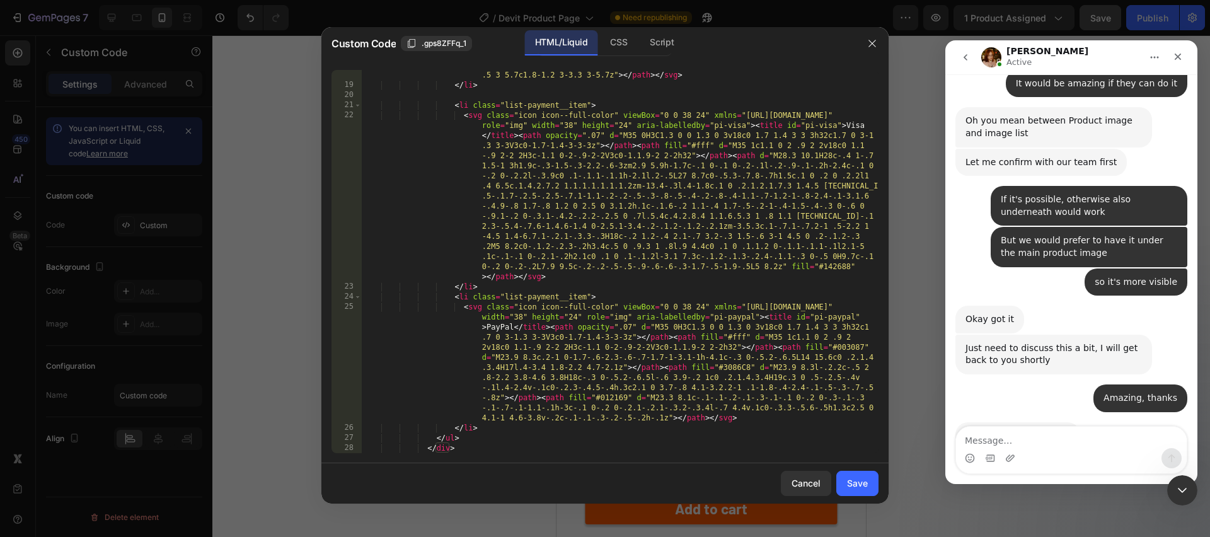
click at [540, 425] on div "< svg class = "icon icon--full-color" viewBox = "0 0 38 24" xmlns = "http://www…" at bounding box center [619, 236] width 517 height 474
type textarea "</li>"
paste textarea "</li>"
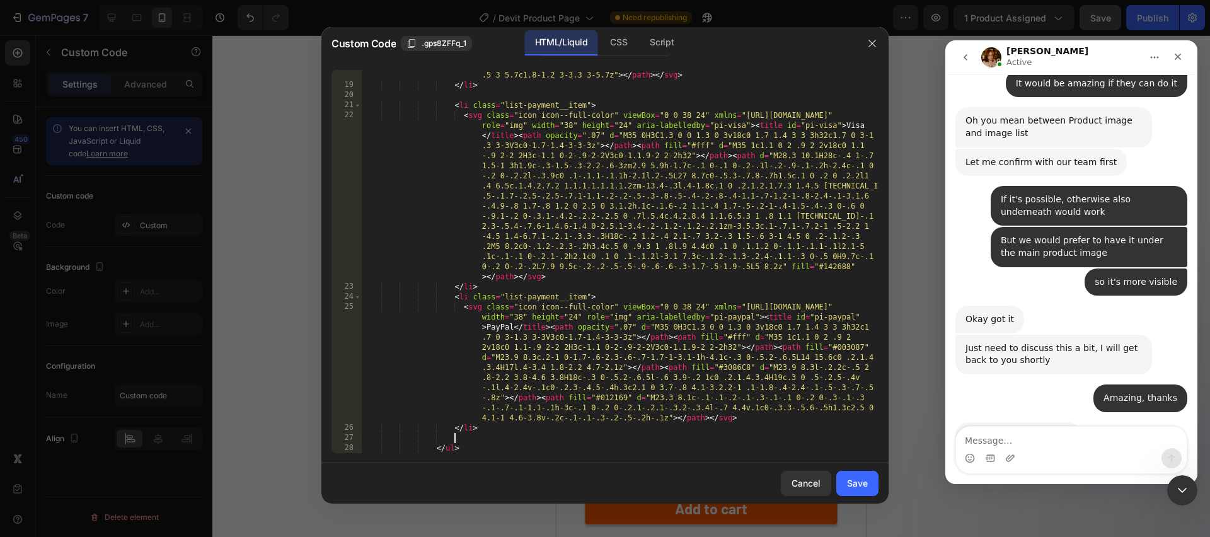
scroll to position [1341, 0]
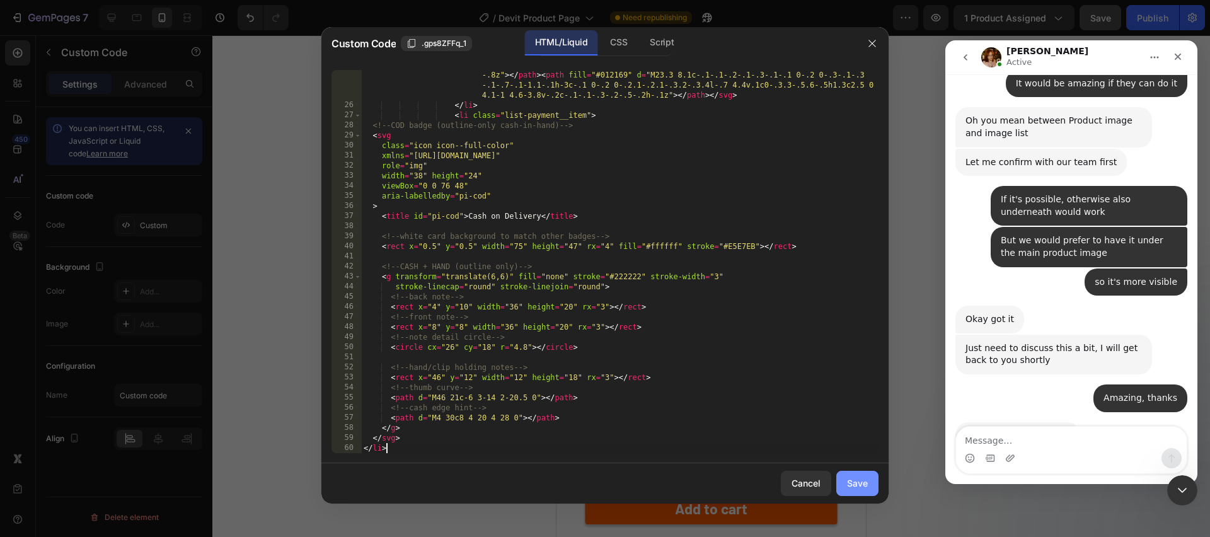
type textarea "</li>"
click at [862, 484] on div "Save" at bounding box center [857, 482] width 21 height 13
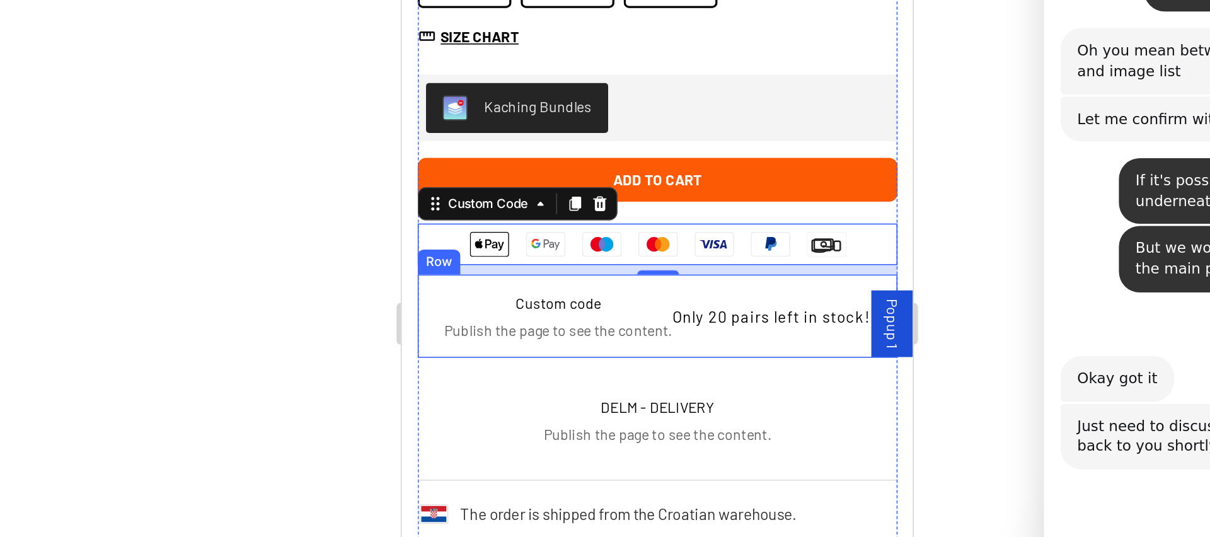
scroll to position [672, 0]
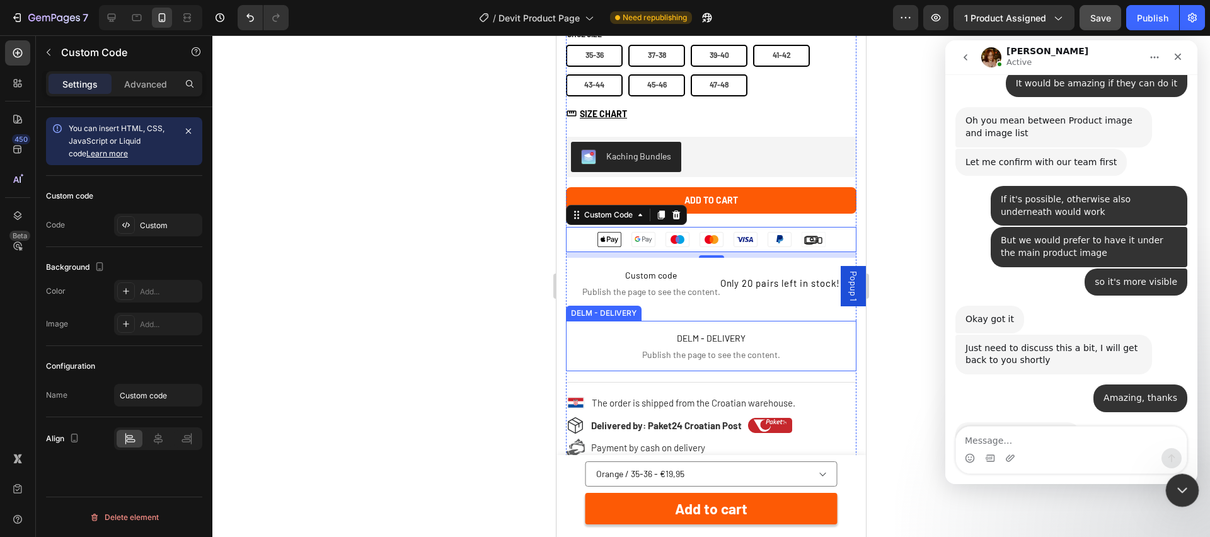
click at [1177, 486] on icon "Close Intercom Messenger" at bounding box center [1180, 488] width 15 height 15
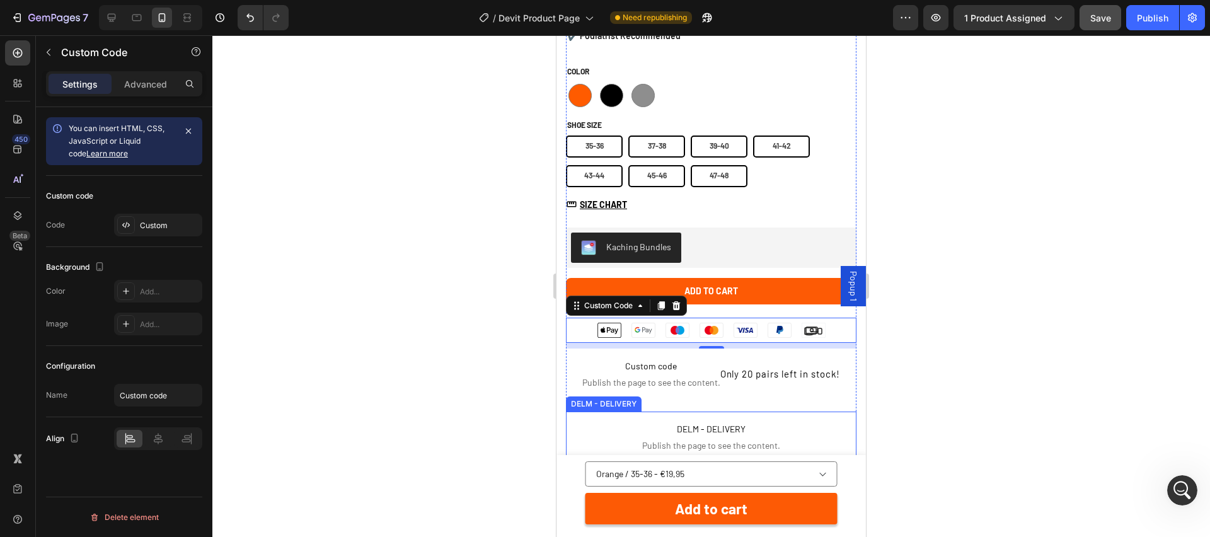
scroll to position [578, 0]
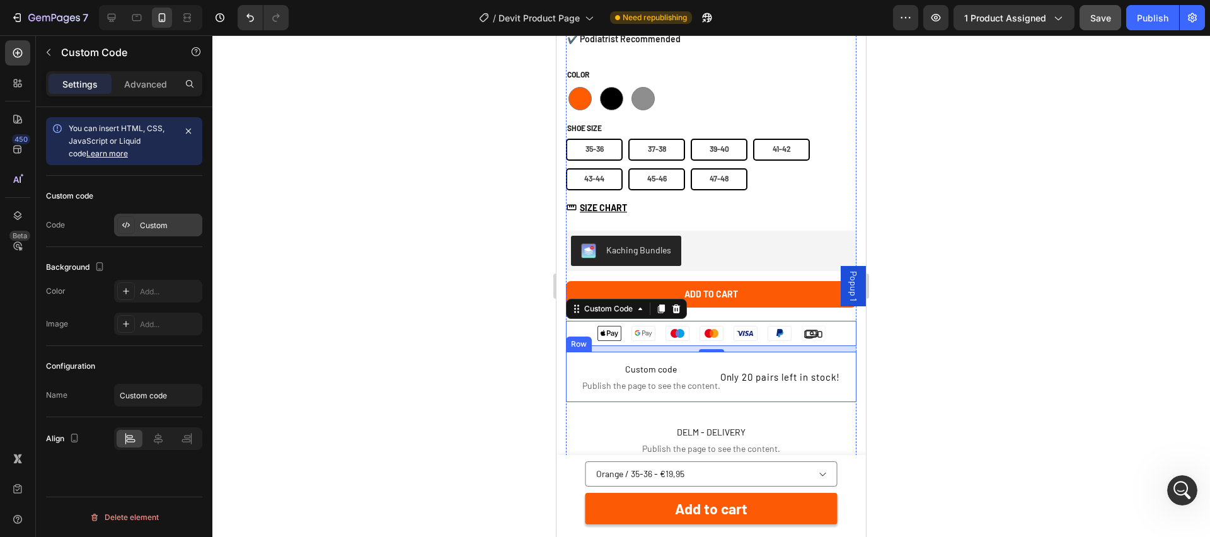
click at [166, 215] on div "Custom" at bounding box center [158, 225] width 88 height 23
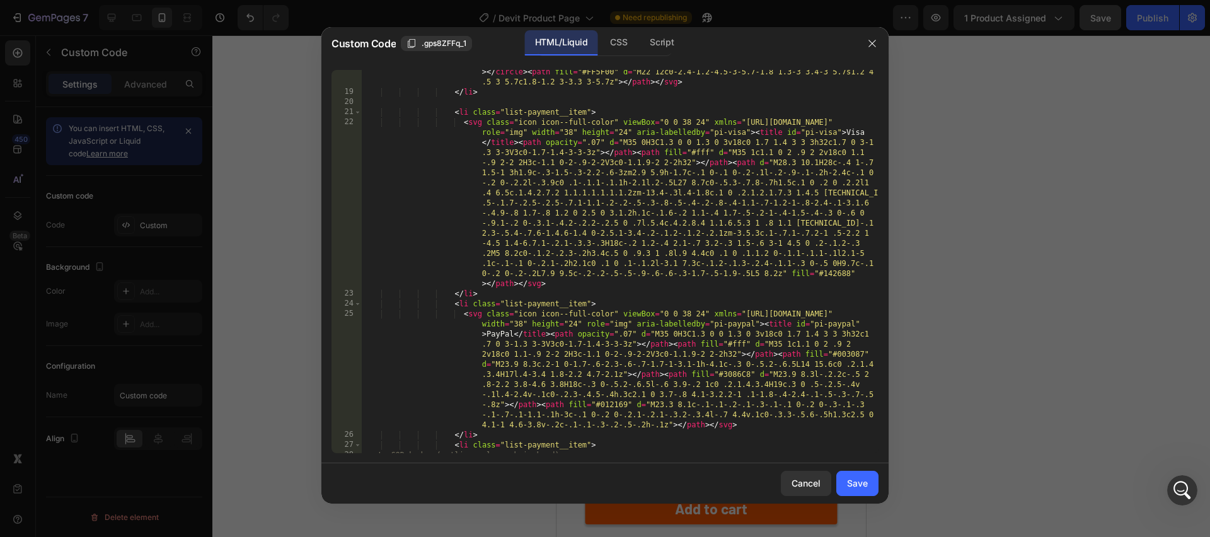
scroll to position [1361, 0]
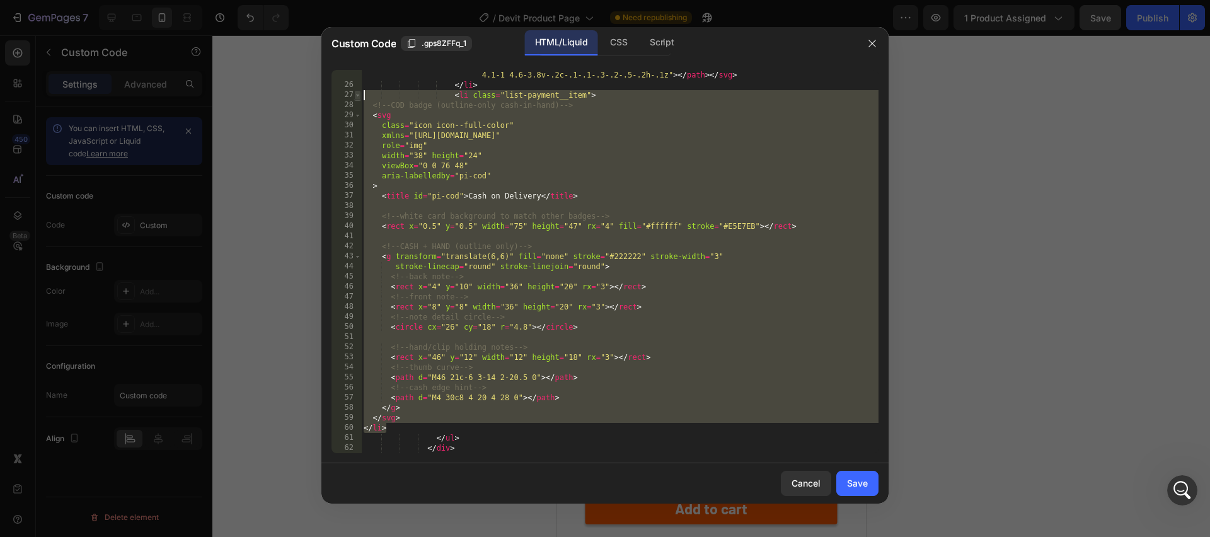
drag, startPoint x: 393, startPoint y: 428, endPoint x: 359, endPoint y: 96, distance: 333.9
click at [359, 96] on div "</li> 25 26 27 28 29 30 31 32 33 34 35 36 37 38 39 40 41 42 43 44 45 46 47 48 4…" at bounding box center [605, 261] width 547 height 383
type textarea "<li class="list-payment__item"> <!-- COD badge (outline-only cash-in-hand) -->"
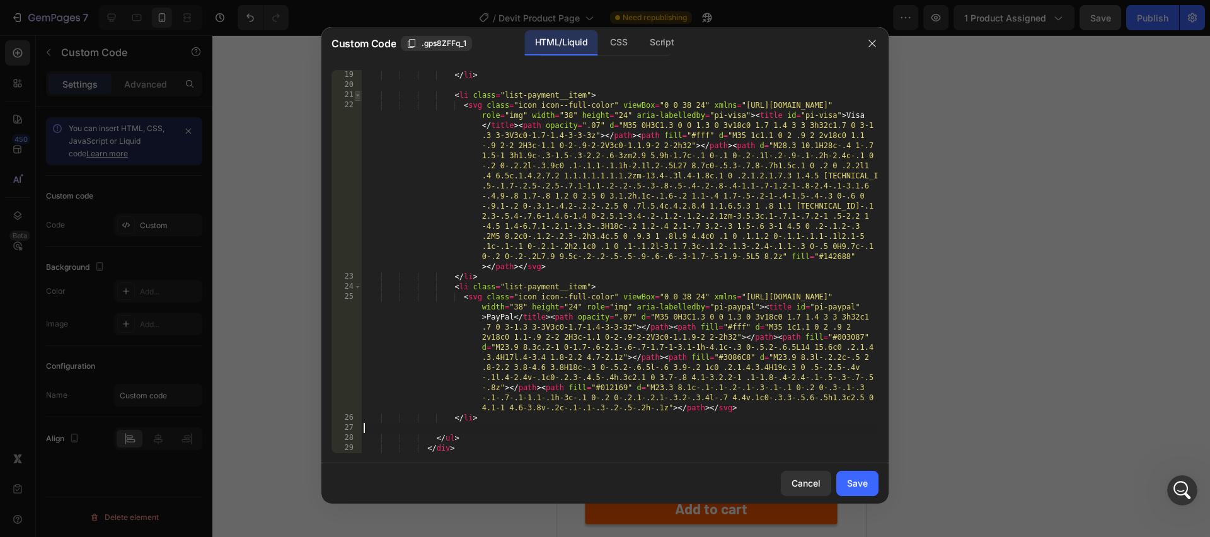
type textarea "</li>"
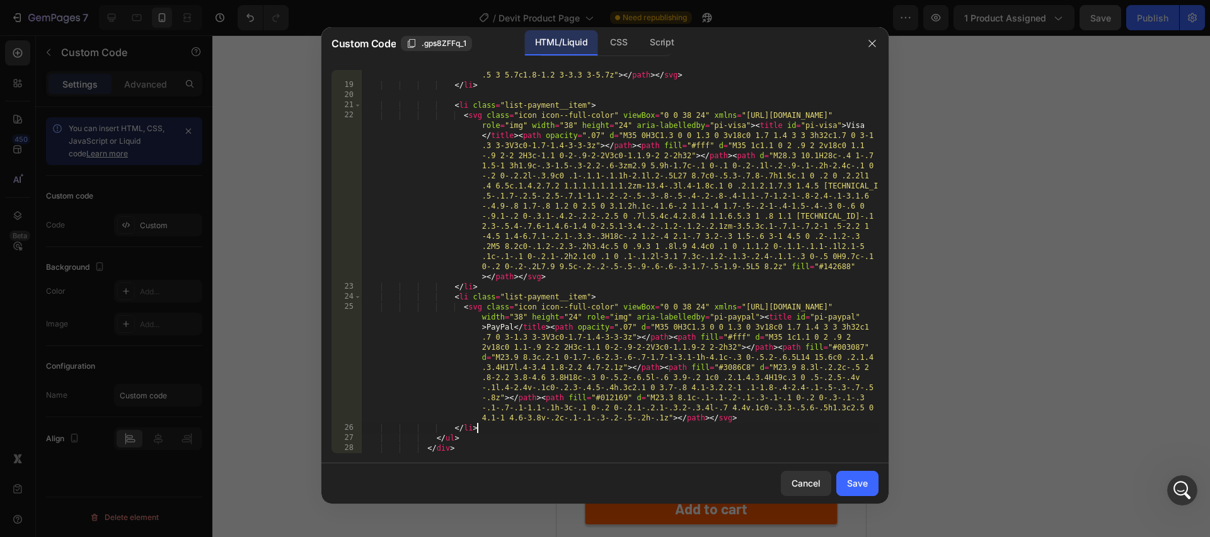
scroll to position [1018, 0]
click at [865, 487] on div "Save" at bounding box center [857, 482] width 21 height 13
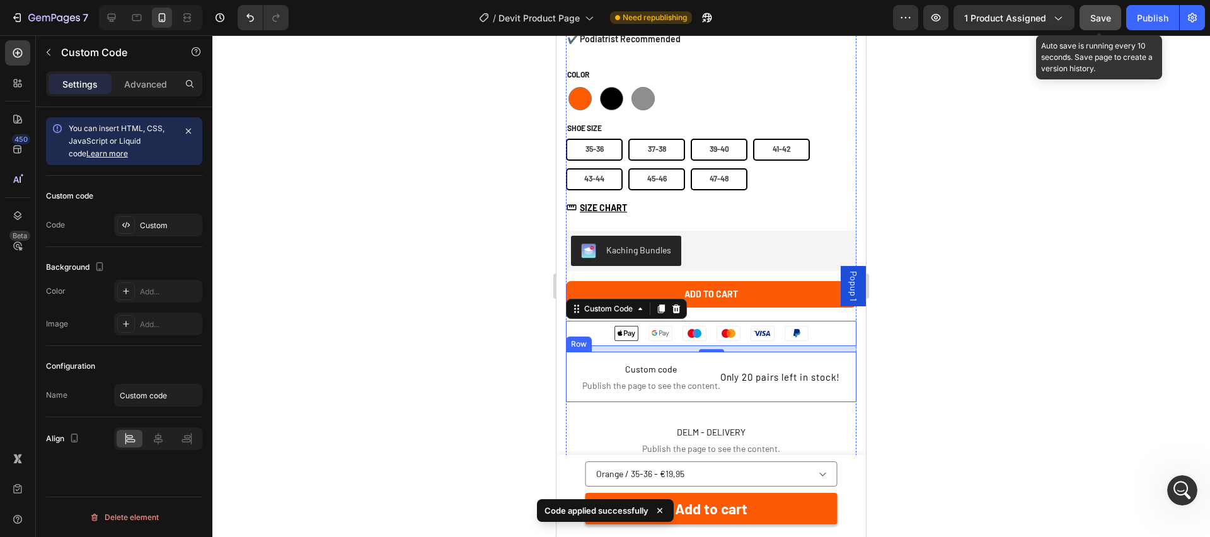
click at [1092, 13] on span "Save" at bounding box center [1100, 18] width 21 height 11
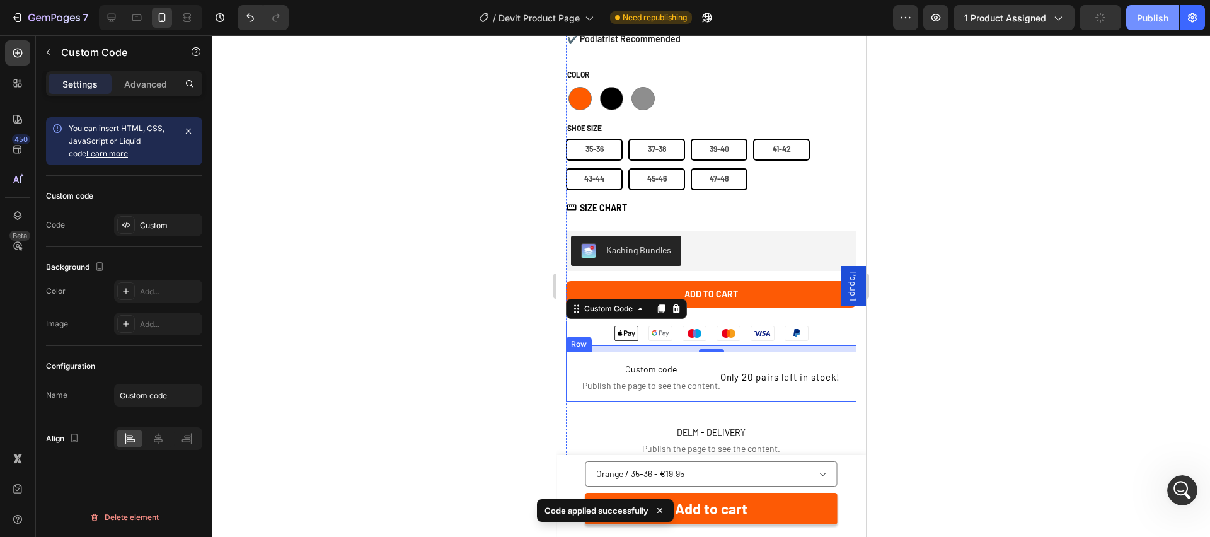
click at [1146, 19] on div "Publish" at bounding box center [1153, 17] width 32 height 13
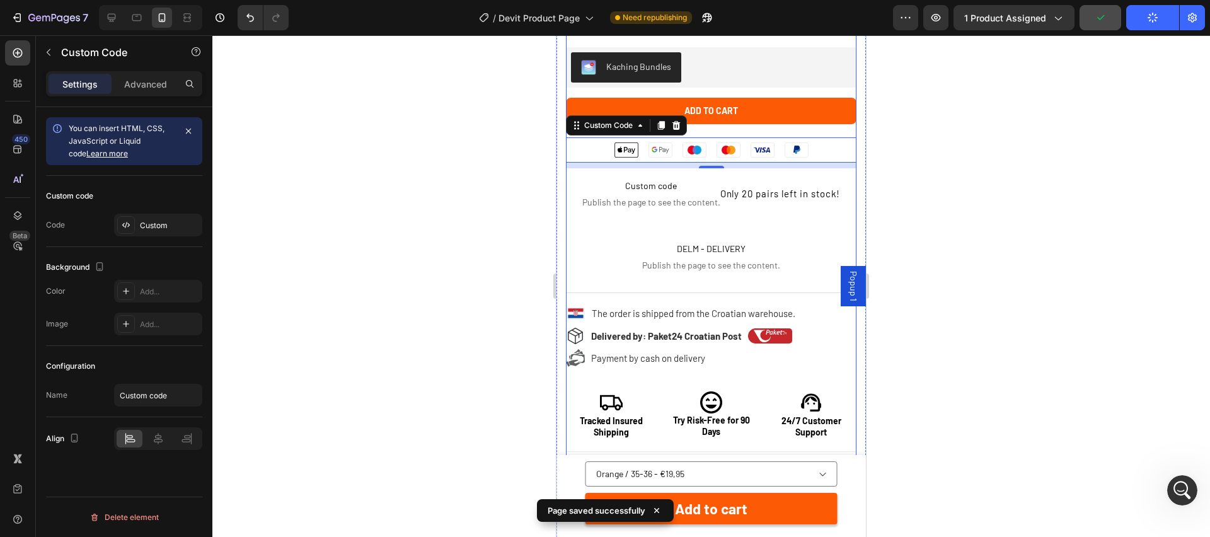
scroll to position [749, 0]
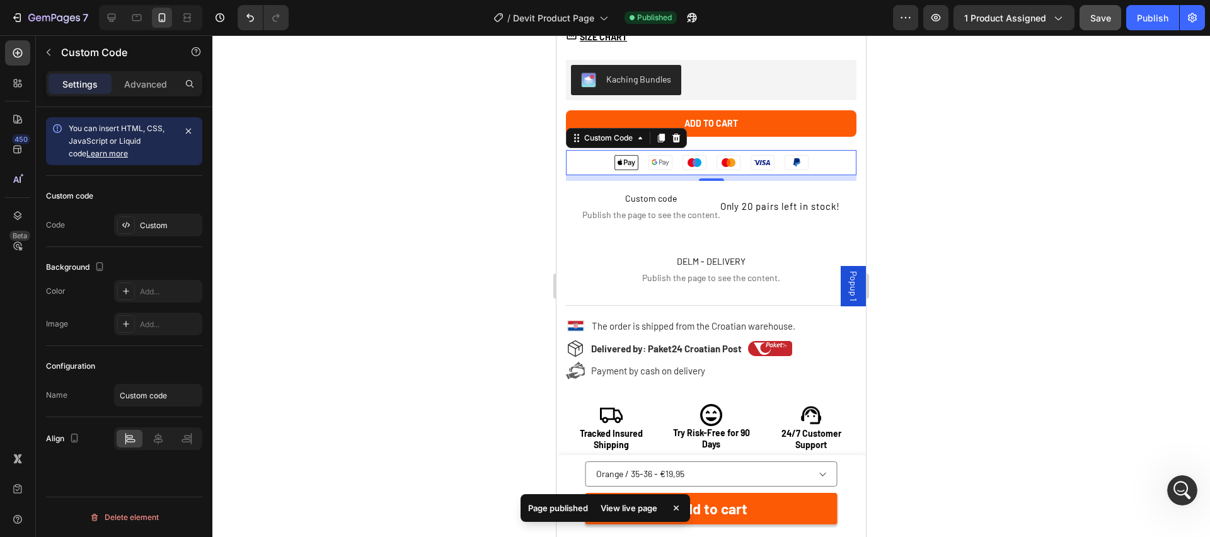
click at [842, 159] on ul "Apple Pay Google Pay Maestro Mastercard Visa PayPal" at bounding box center [711, 162] width 291 height 25
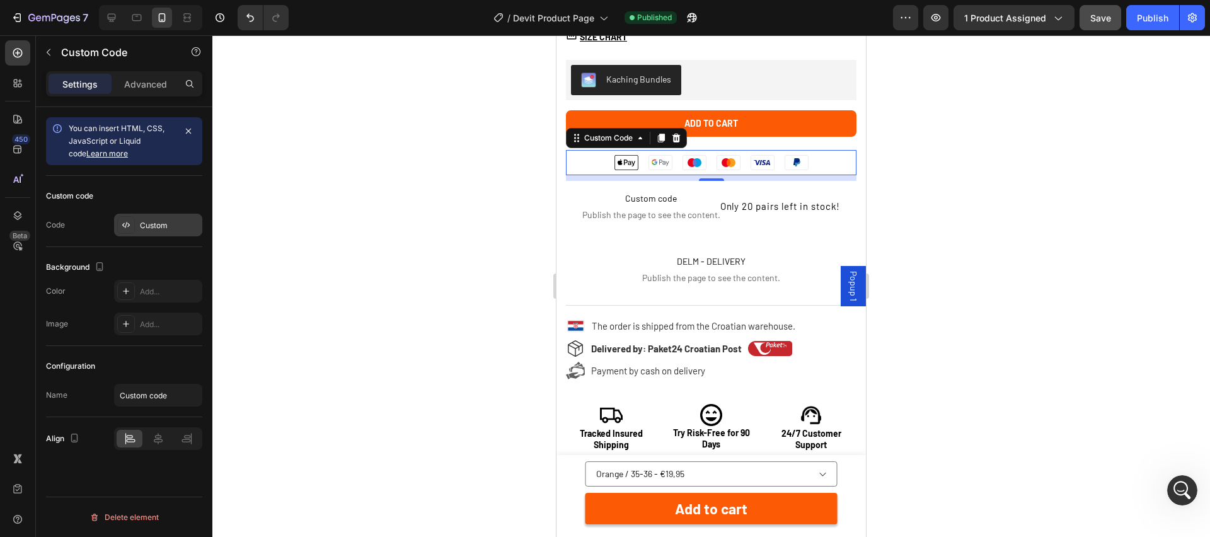
click at [172, 225] on div "Custom" at bounding box center [169, 225] width 59 height 11
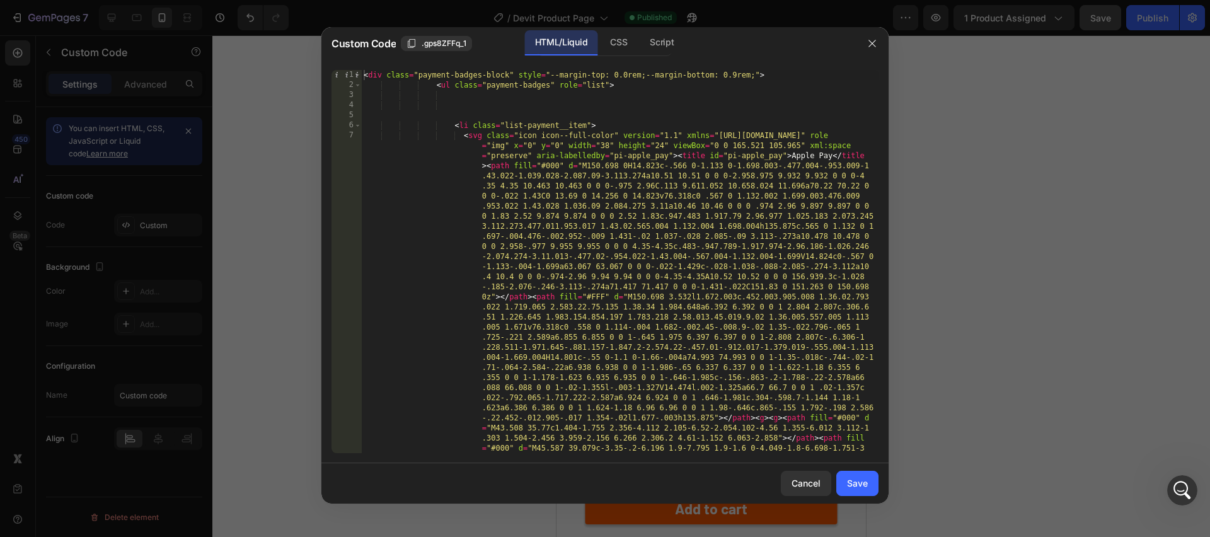
click at [625, 100] on div "< div class = "payment-badges-block" style = "--margin-top: 0.0rem;--margin-bot…" at bounding box center [619, 508] width 517 height 877
paste textarea "</li>"
type textarea "</li>"
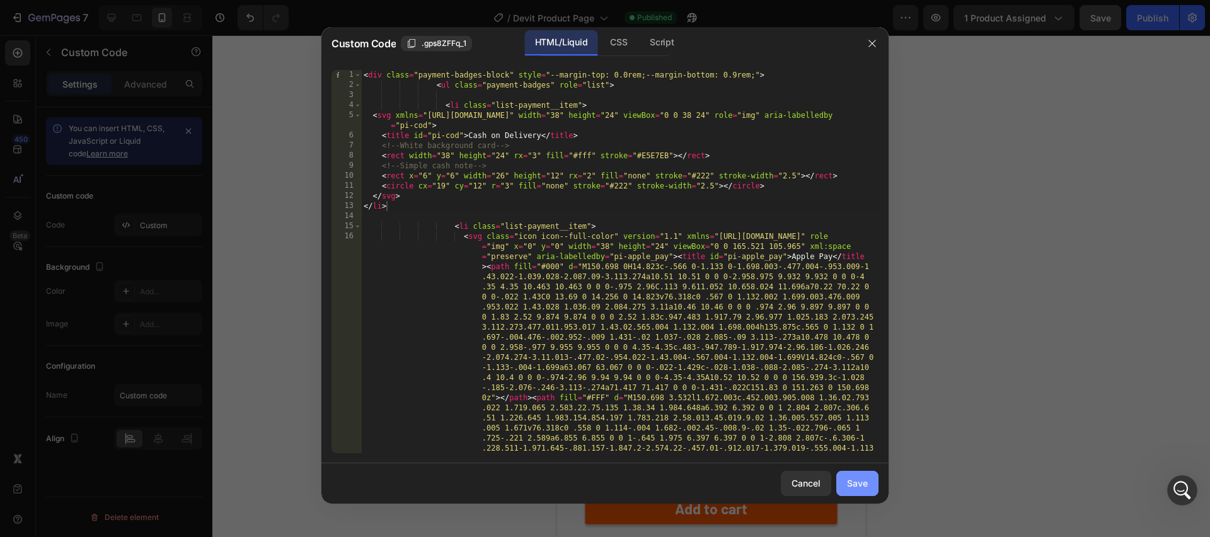
click at [859, 490] on button "Save" at bounding box center [857, 483] width 42 height 25
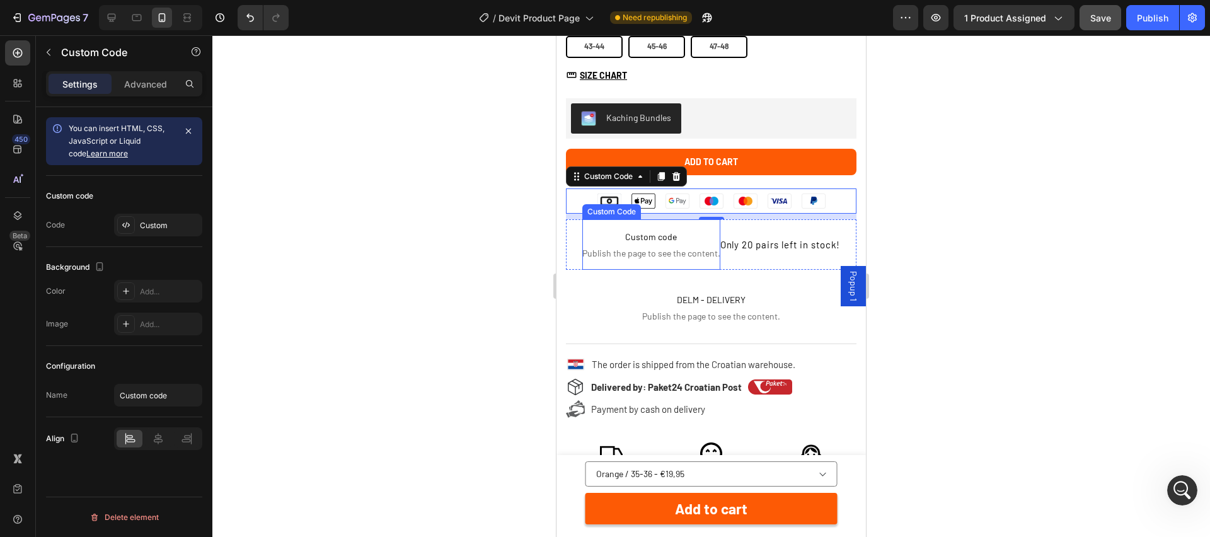
scroll to position [706, 0]
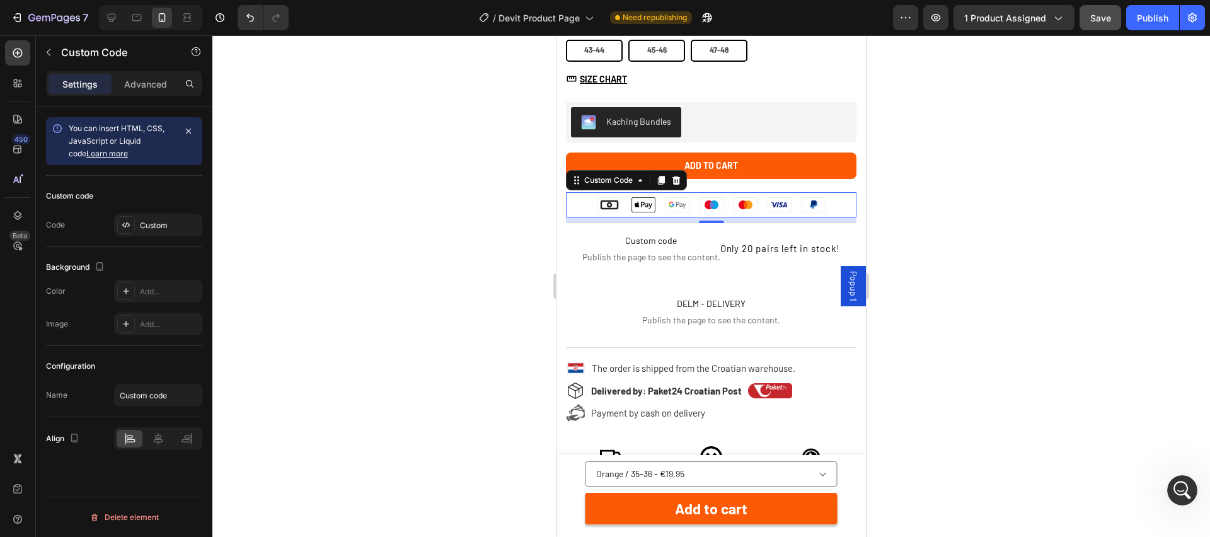
click at [542, 203] on div at bounding box center [711, 286] width 998 height 502
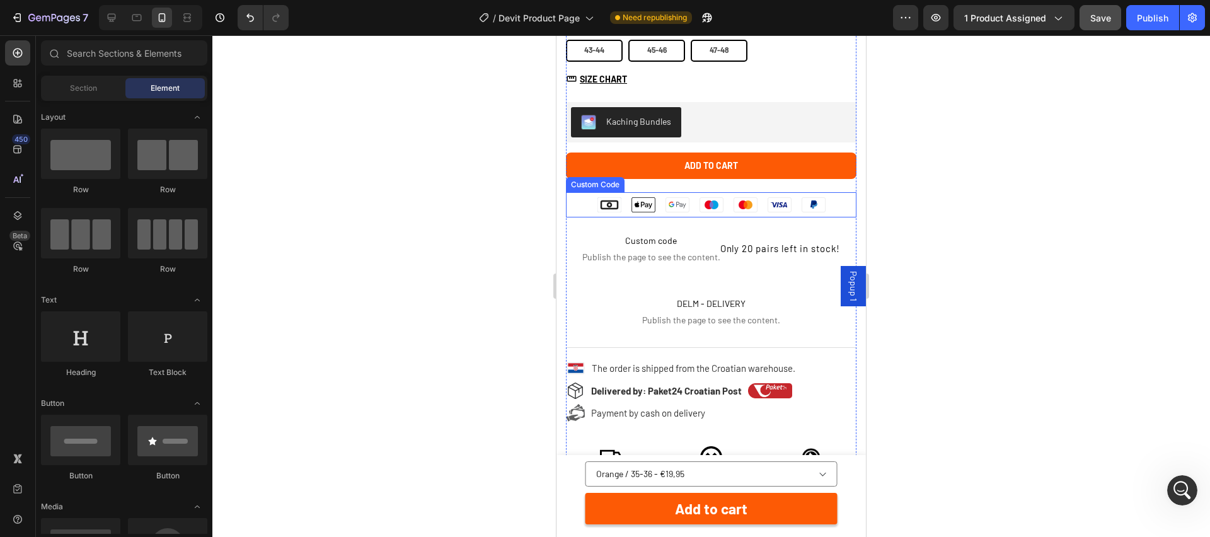
click at [722, 214] on li "Maestro" at bounding box center [712, 204] width 34 height 25
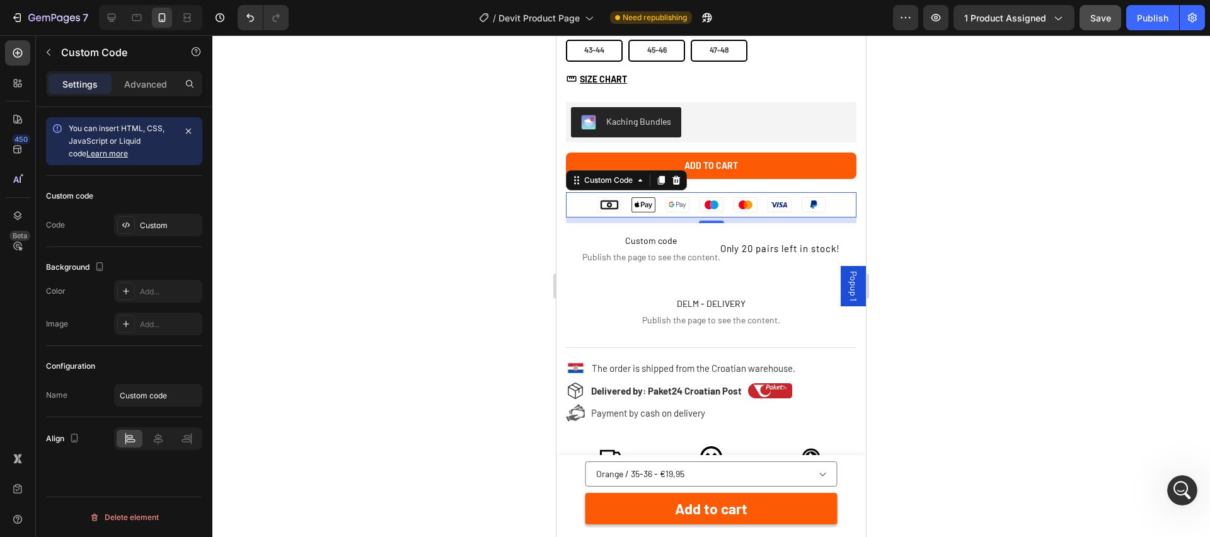
click at [471, 250] on div at bounding box center [711, 286] width 998 height 502
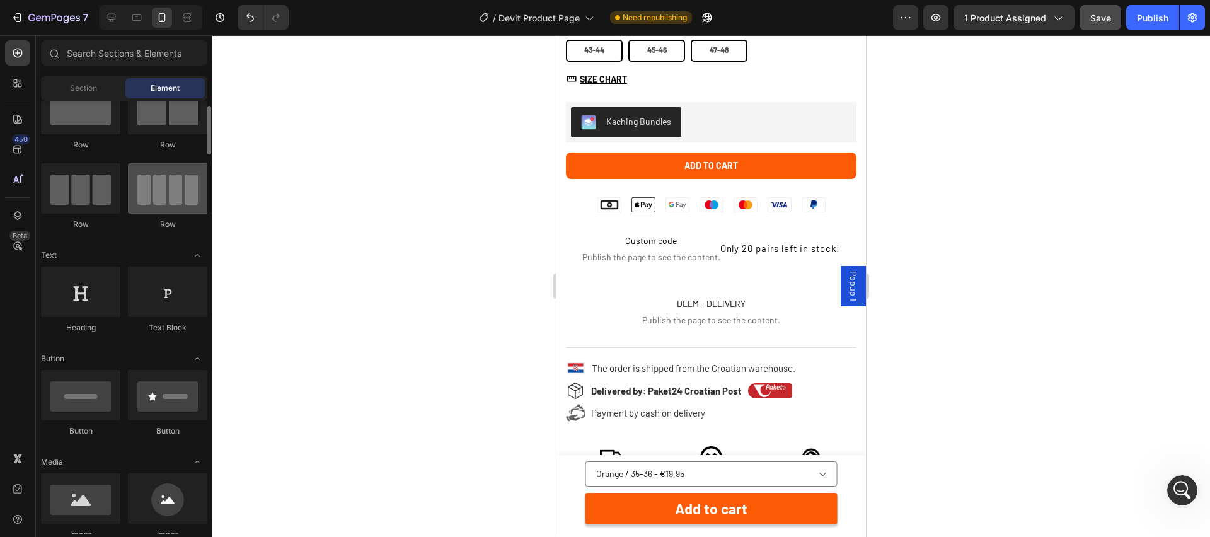
scroll to position [0, 0]
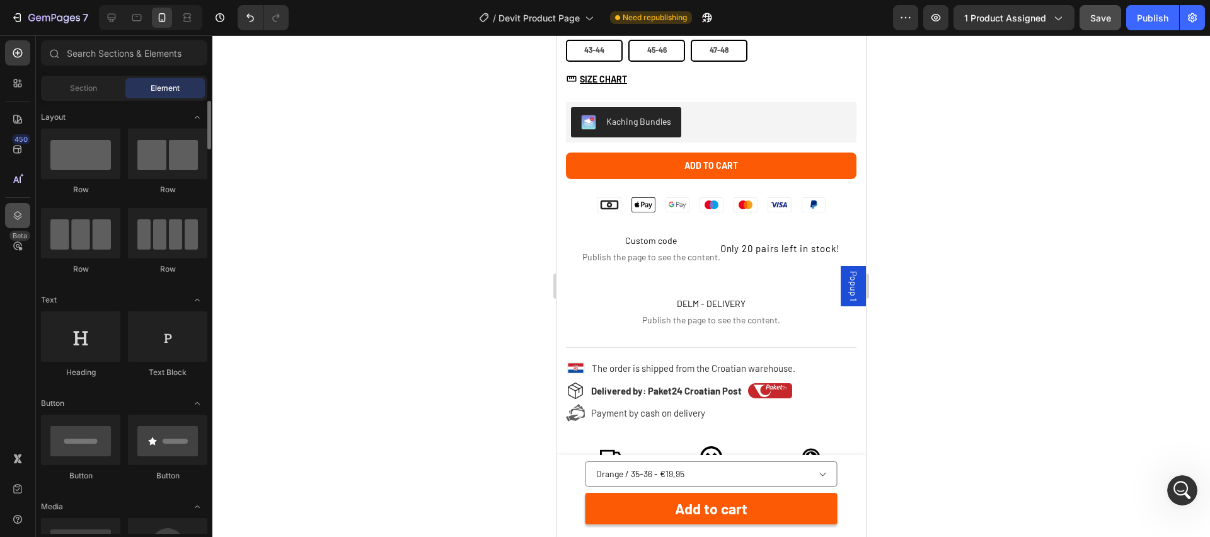
click at [16, 213] on icon at bounding box center [17, 215] width 13 height 13
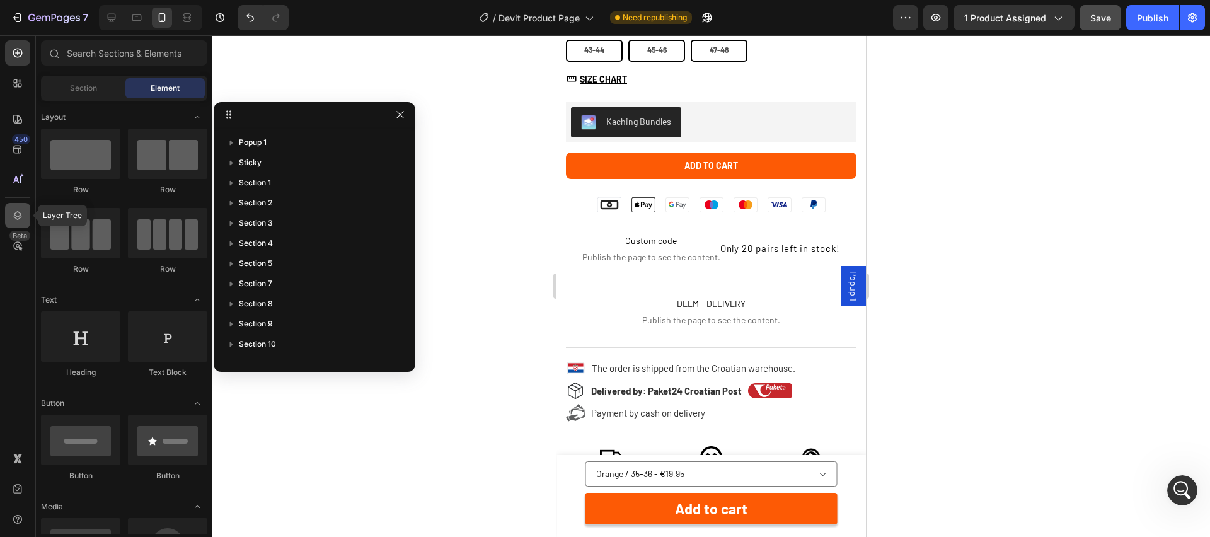
click at [16, 213] on icon at bounding box center [17, 215] width 13 height 13
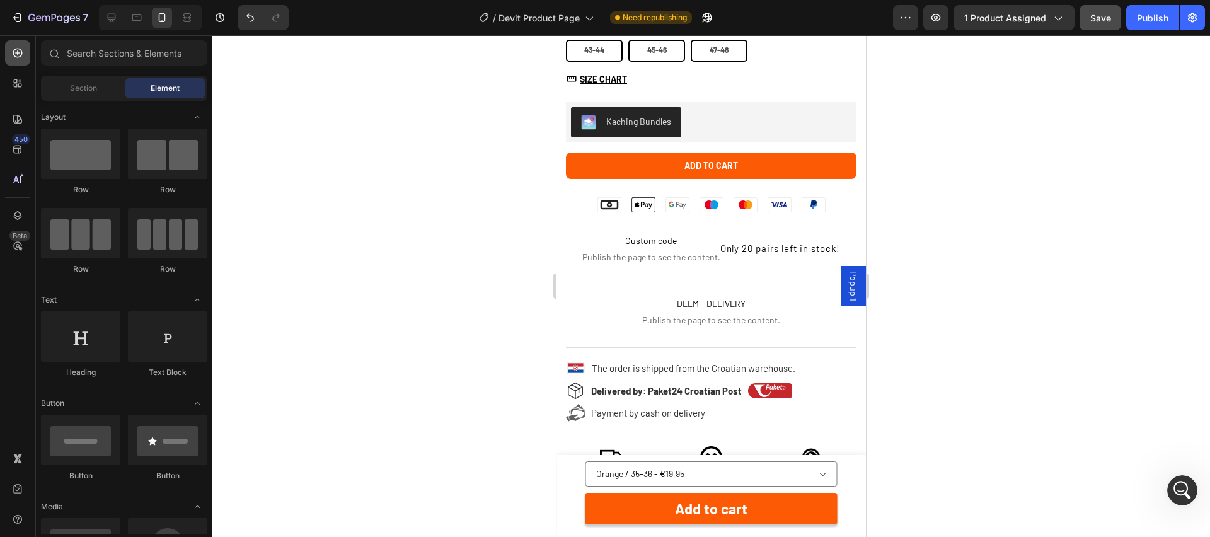
click at [16, 57] on icon at bounding box center [17, 53] width 9 height 9
click at [90, 84] on span "Section" at bounding box center [83, 88] width 27 height 11
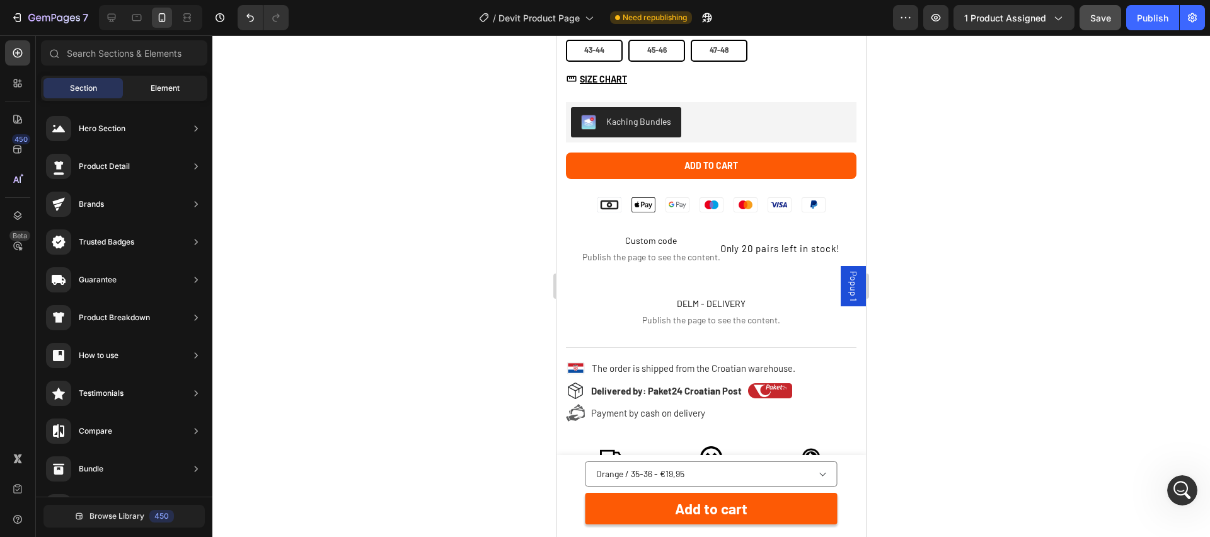
click at [168, 83] on span "Element" at bounding box center [165, 88] width 29 height 11
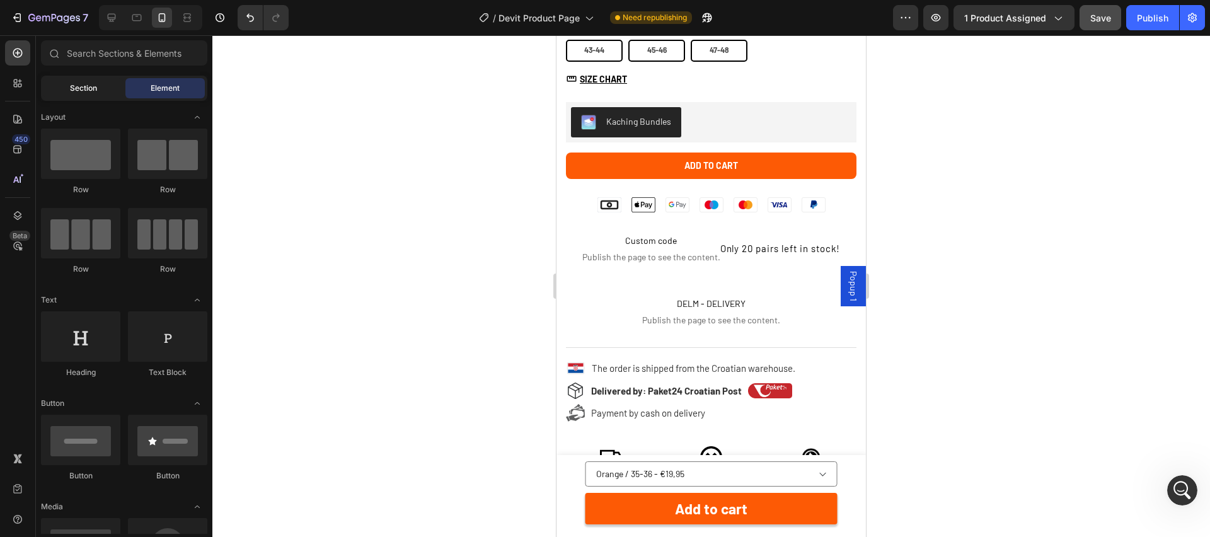
click at [101, 89] on div "Section" at bounding box center [82, 88] width 79 height 20
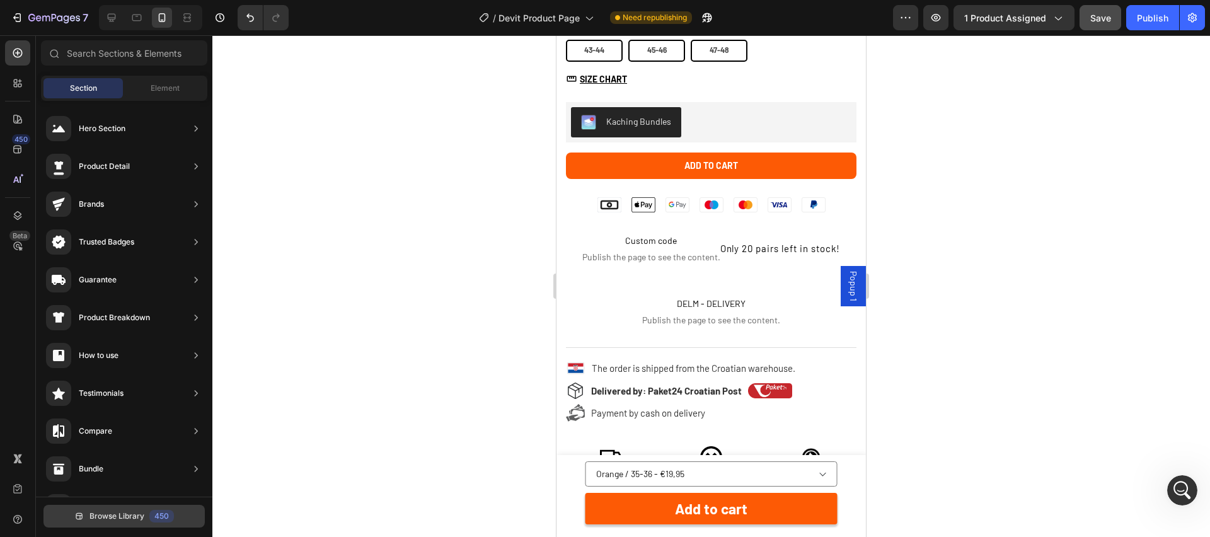
click at [151, 517] on div "450" at bounding box center [161, 516] width 25 height 13
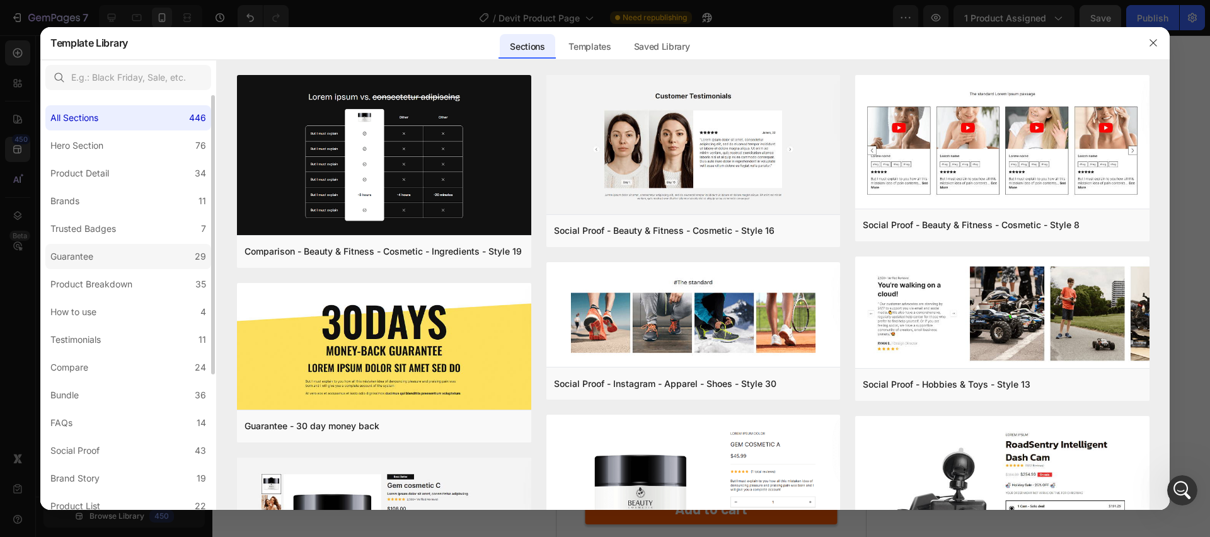
click at [133, 257] on label "Guarantee 29" at bounding box center [128, 256] width 166 height 25
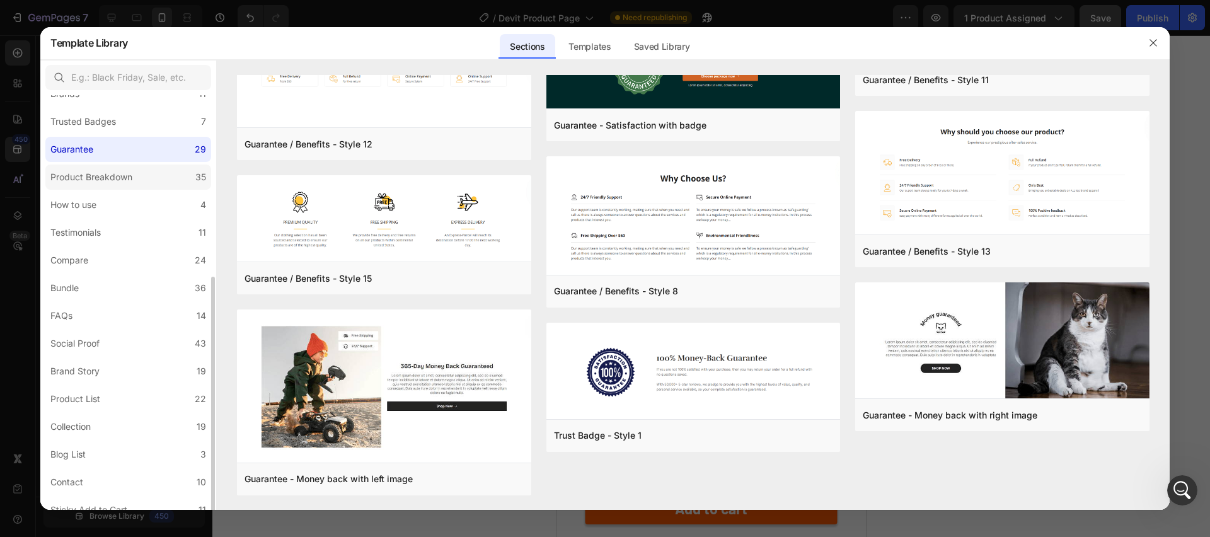
scroll to position [202, 0]
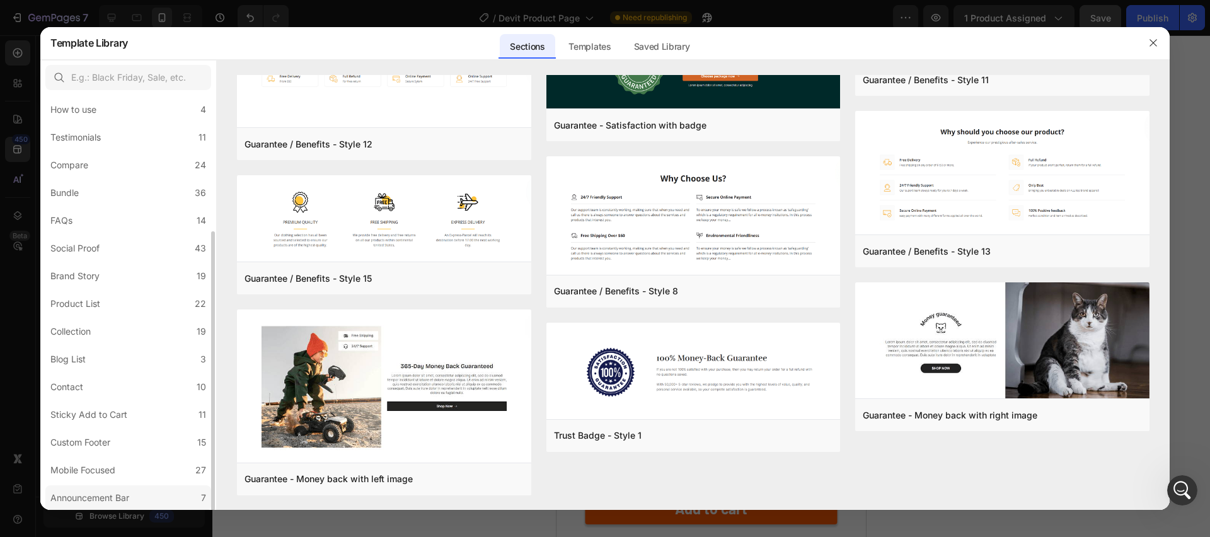
click at [128, 490] on div "Announcement Bar" at bounding box center [89, 497] width 79 height 15
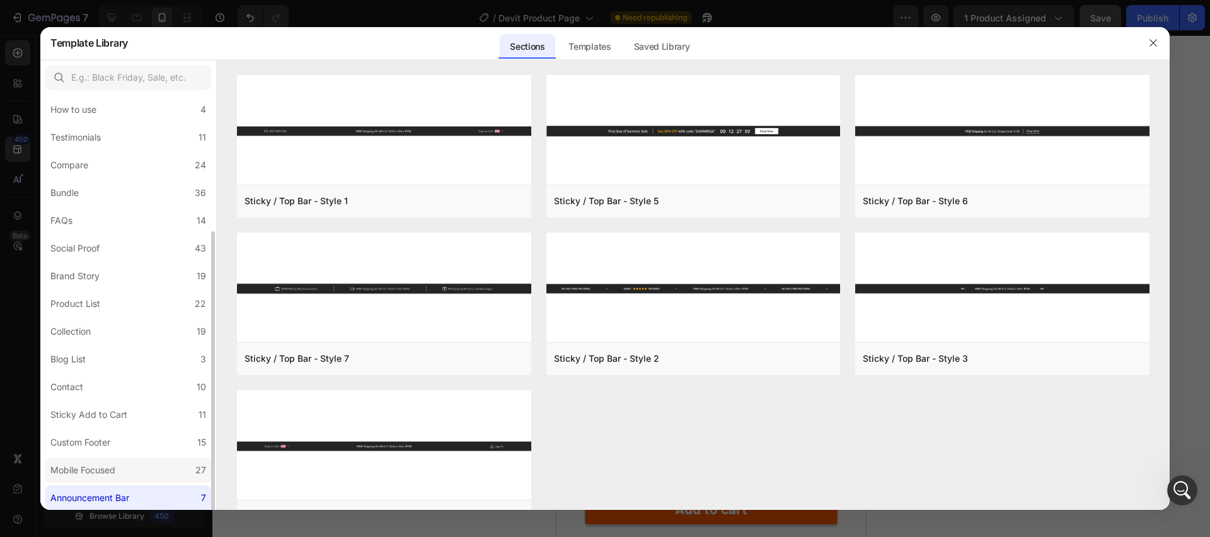
click at [128, 467] on label "Mobile Focused 27" at bounding box center [128, 470] width 166 height 25
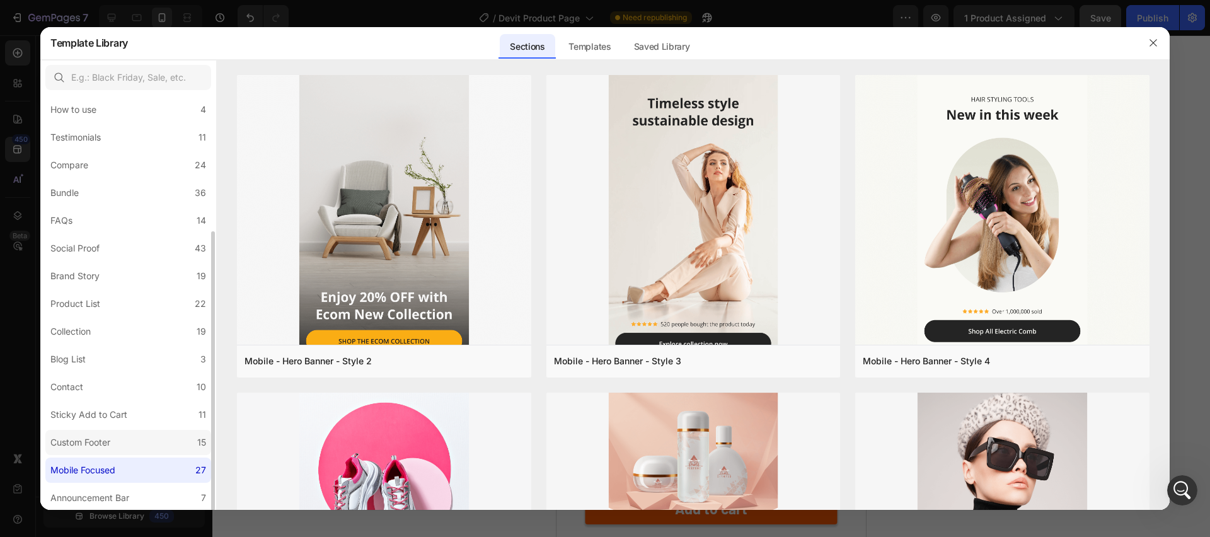
click at [127, 448] on label "Custom Footer 15" at bounding box center [128, 442] width 166 height 25
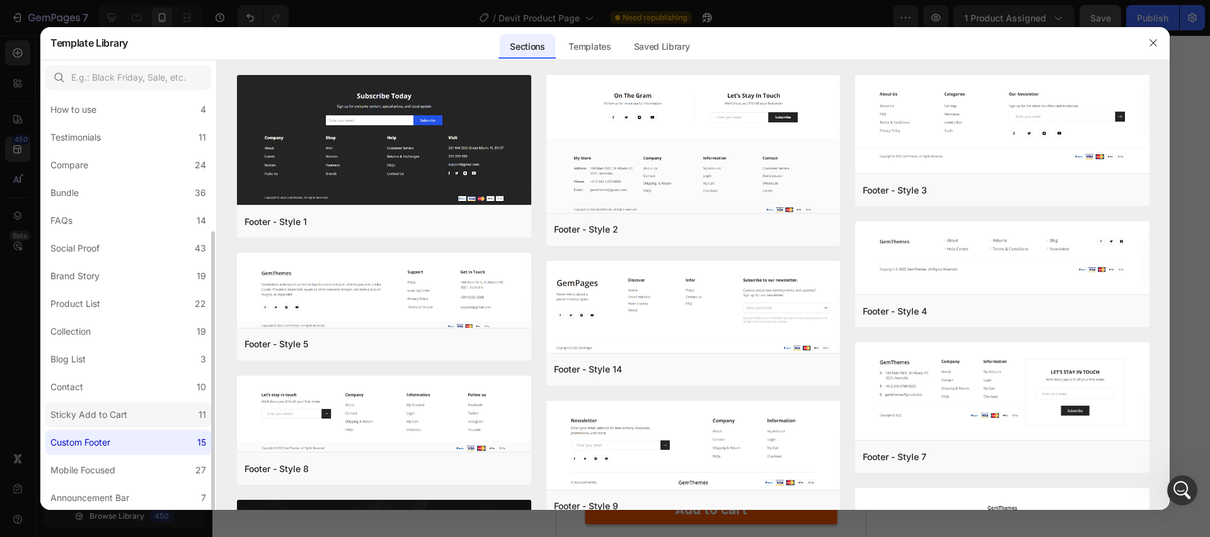
click at [133, 419] on label "Sticky Add to Cart 11" at bounding box center [128, 414] width 166 height 25
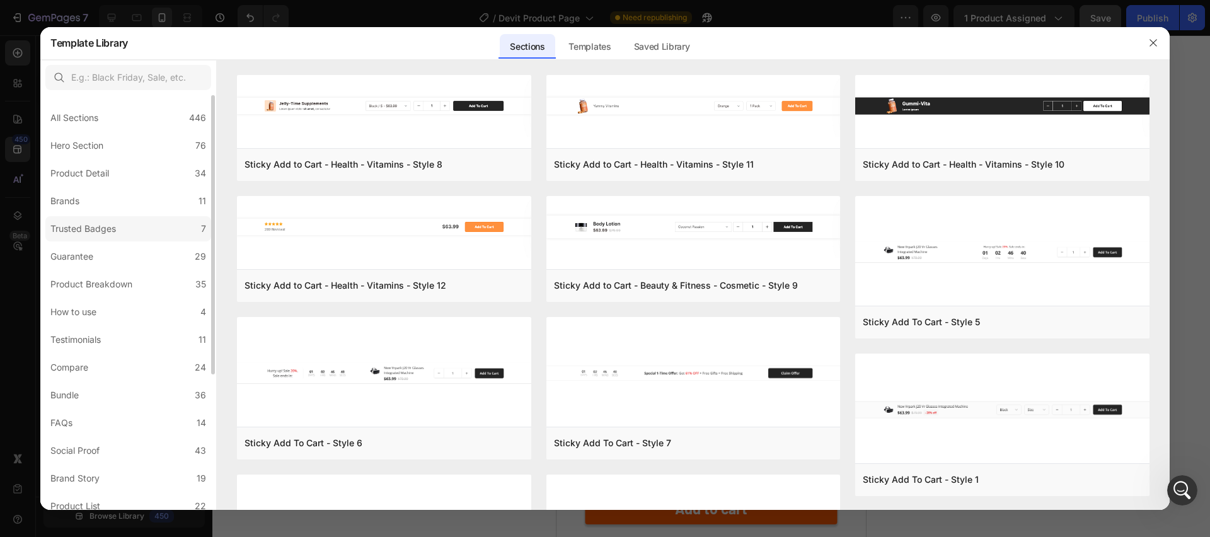
click at [132, 234] on label "Trusted Badges 7" at bounding box center [128, 228] width 166 height 25
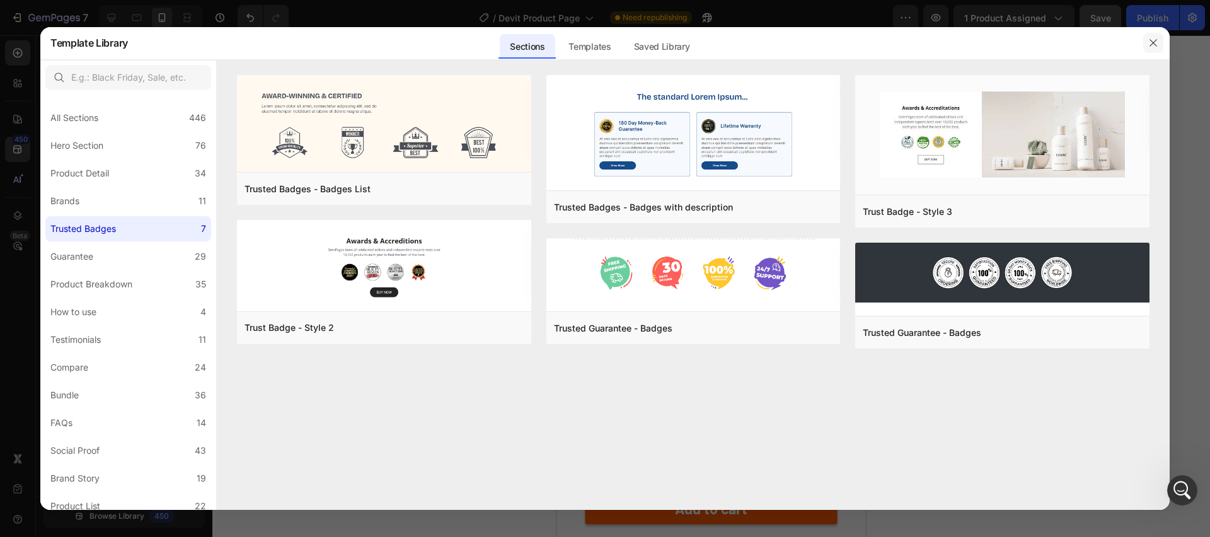
click at [1157, 36] on button "button" at bounding box center [1153, 43] width 20 height 20
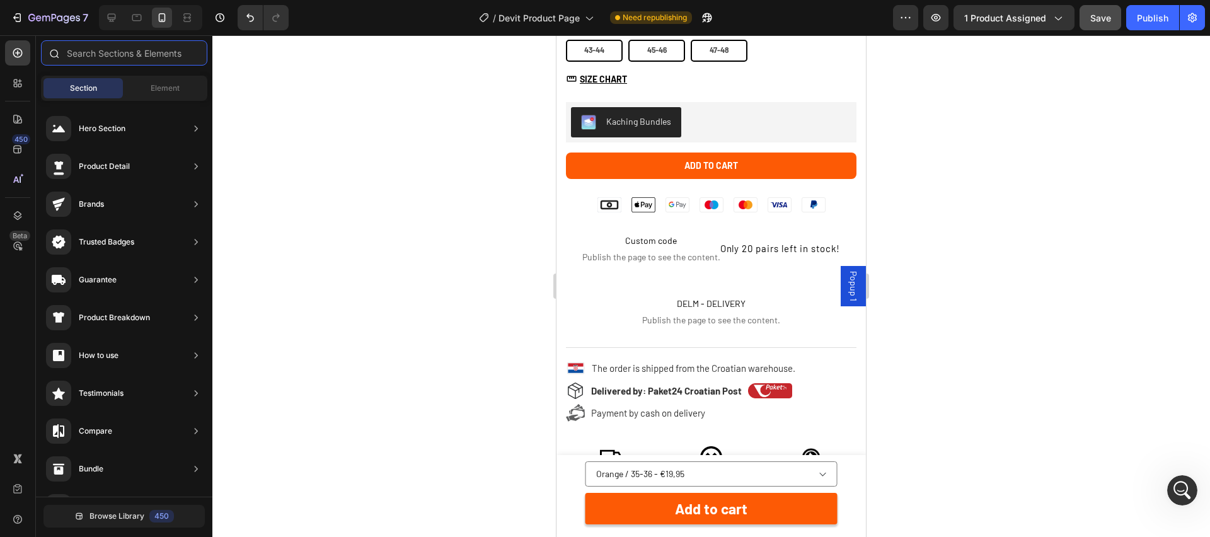
click at [95, 55] on input "text" at bounding box center [124, 52] width 166 height 25
click at [22, 47] on icon at bounding box center [17, 53] width 13 height 13
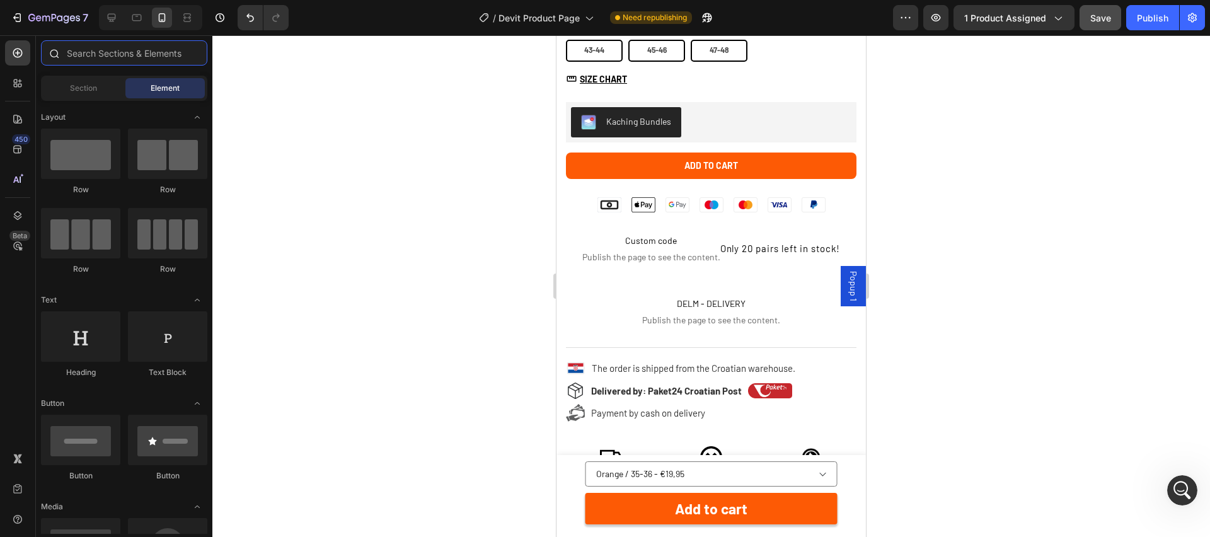
click at [136, 54] on input "text" at bounding box center [124, 52] width 166 height 25
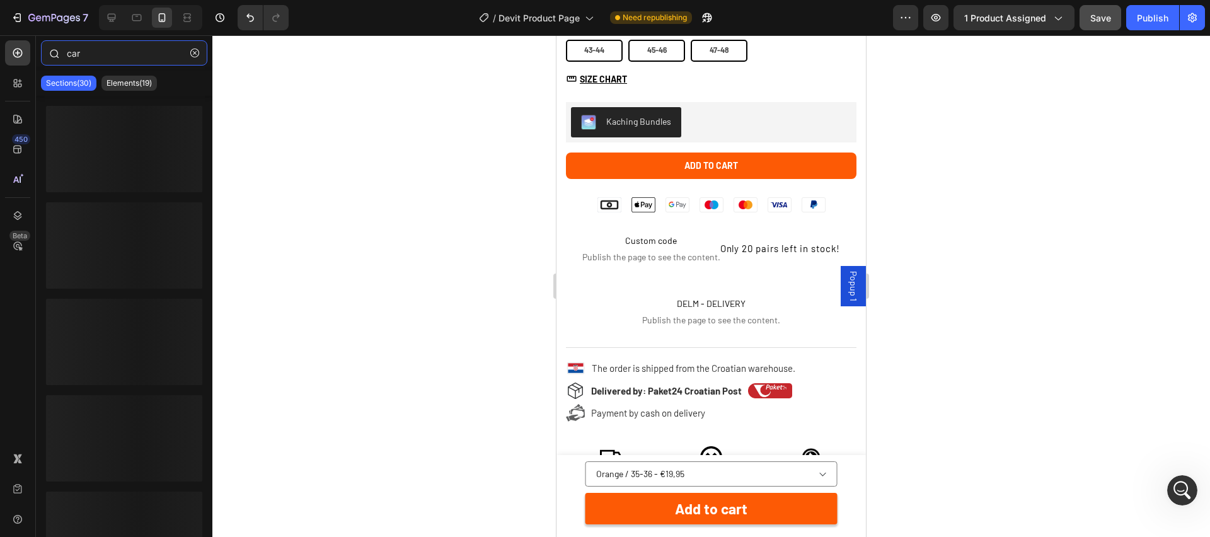
type input "card"
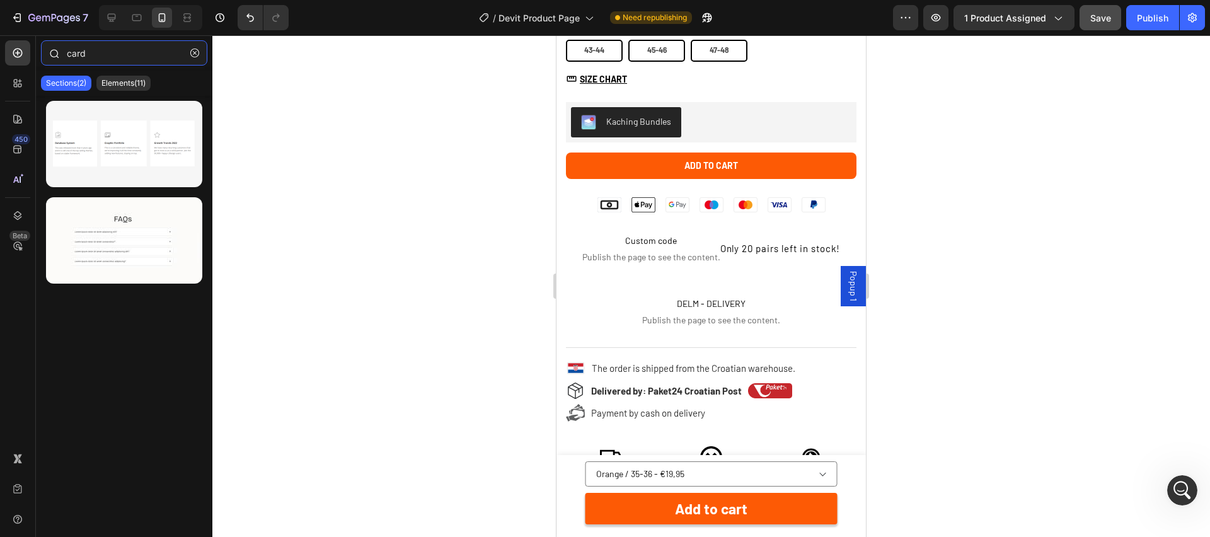
click at [136, 54] on input "card" at bounding box center [124, 52] width 166 height 25
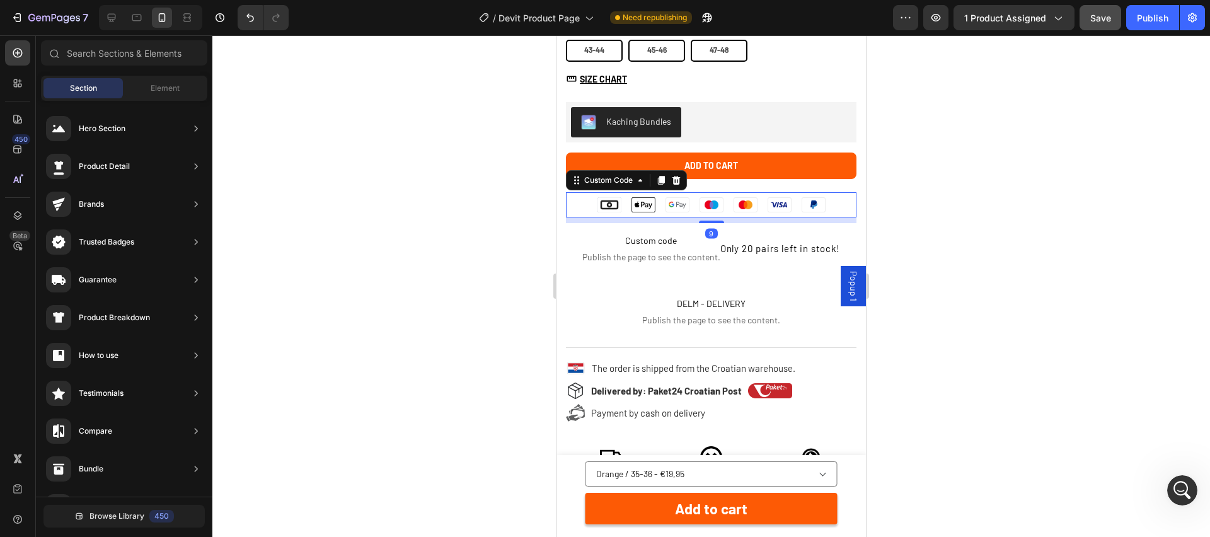
click at [616, 212] on rect at bounding box center [609, 204] width 24 height 15
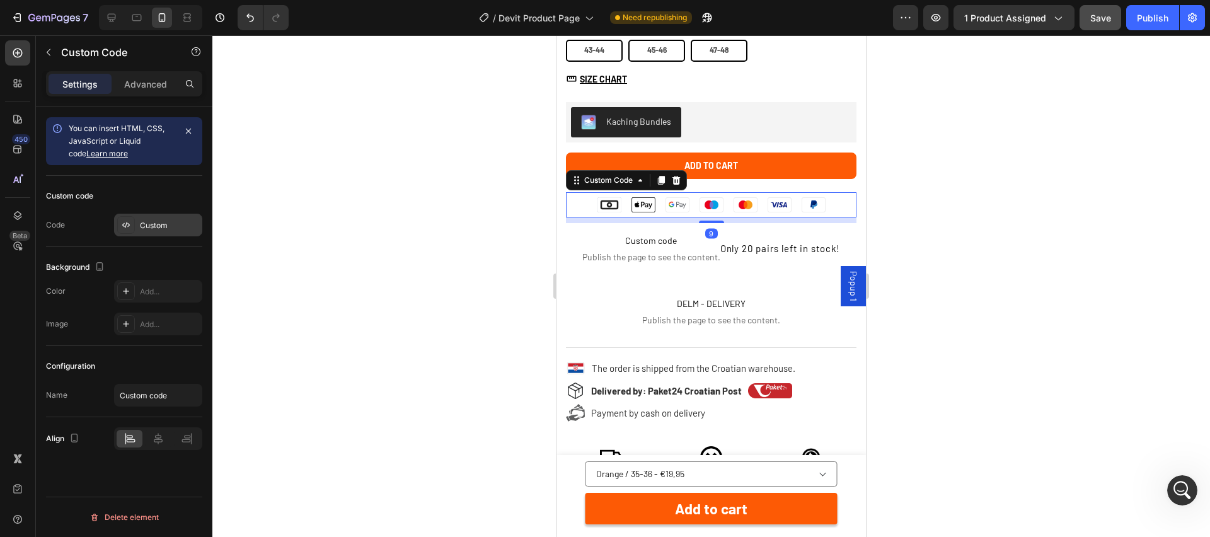
click at [163, 229] on div "Custom" at bounding box center [169, 225] width 59 height 11
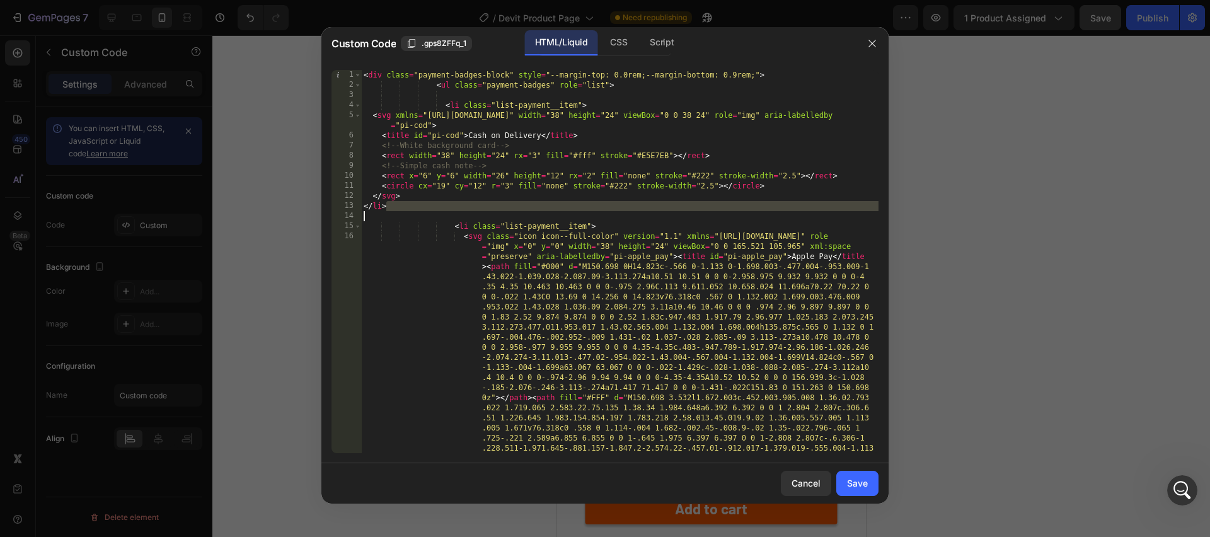
click at [449, 211] on div "< div class = "payment-badges-block" style = "--margin-top: 0.0rem;--margin-bot…" at bounding box center [619, 508] width 517 height 877
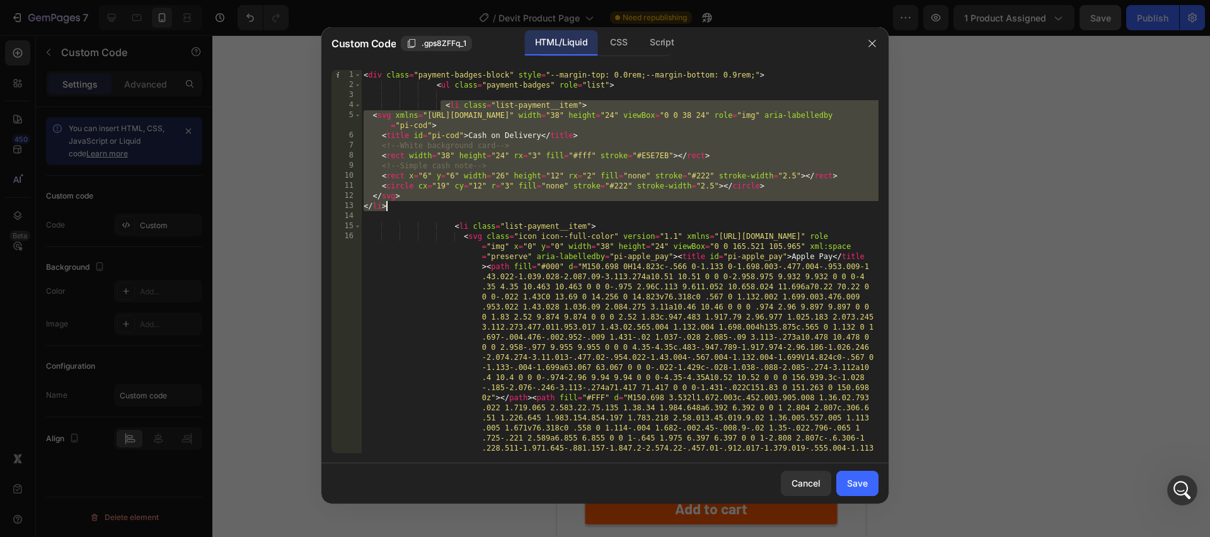
drag, startPoint x: 443, startPoint y: 106, endPoint x: 485, endPoint y: 205, distance: 108.2
click at [485, 205] on div "< div class = "payment-badges-block" style = "--margin-top: 0.0rem;--margin-bot…" at bounding box center [619, 508] width 517 height 877
paste textarea
type textarea "</li>"
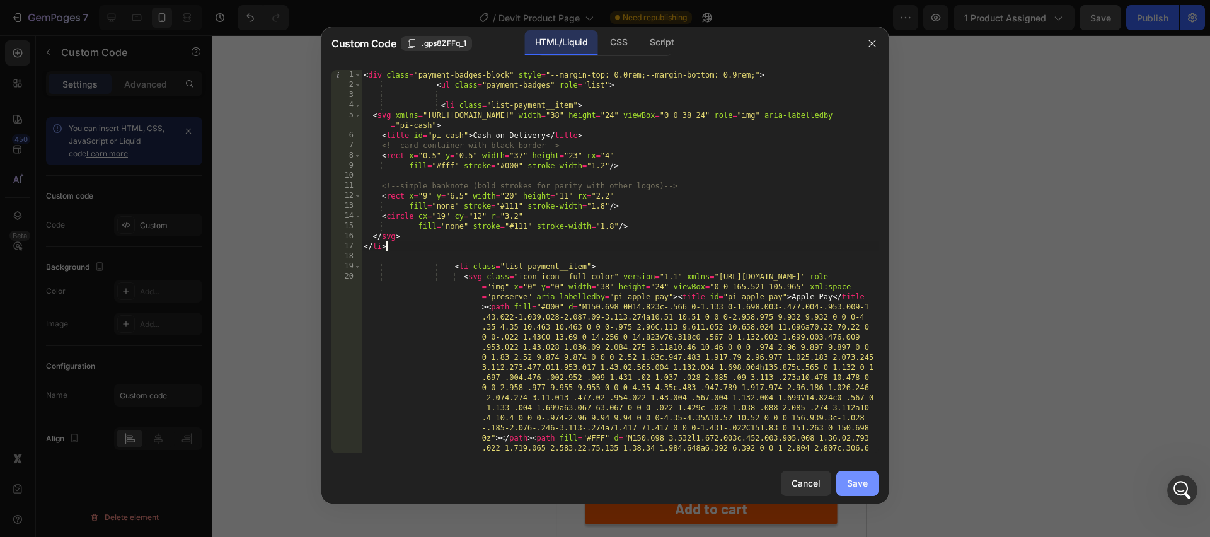
click at [862, 489] on div "Save" at bounding box center [857, 482] width 21 height 13
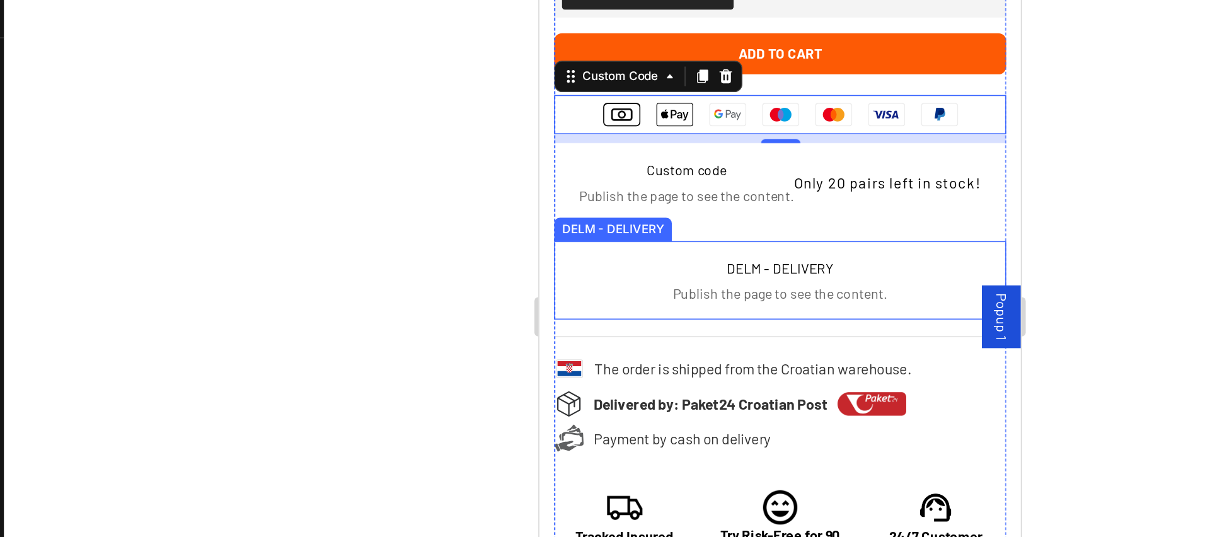
scroll to position [756, 0]
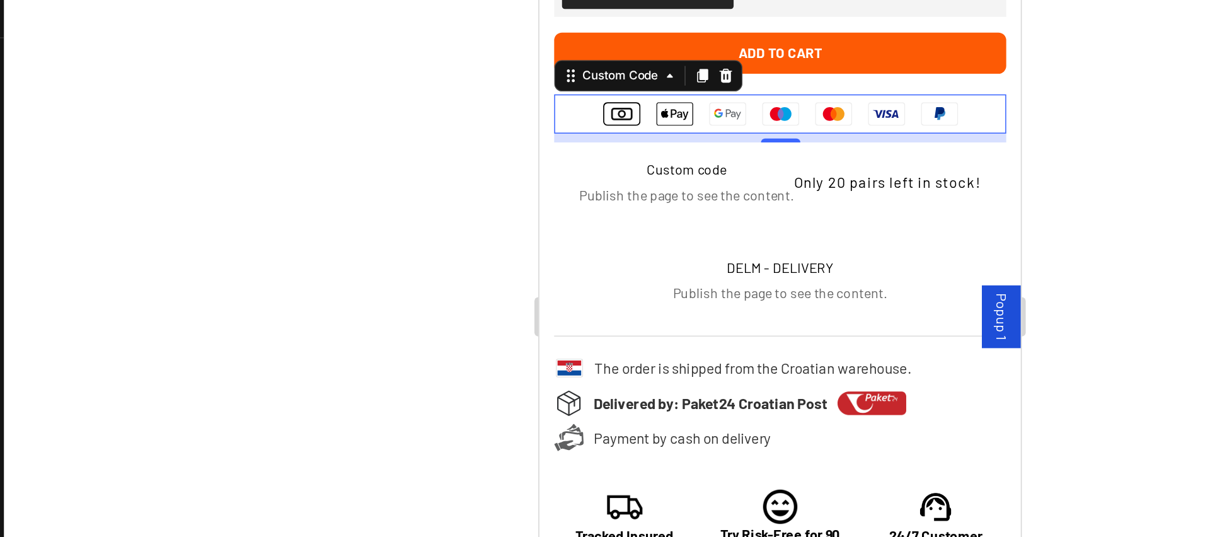
click at [560, 50] on ul "Cash on Delivery Apple Pay Google Pay Maestro Mastercard Visa PayPal" at bounding box center [693, 47] width 291 height 25
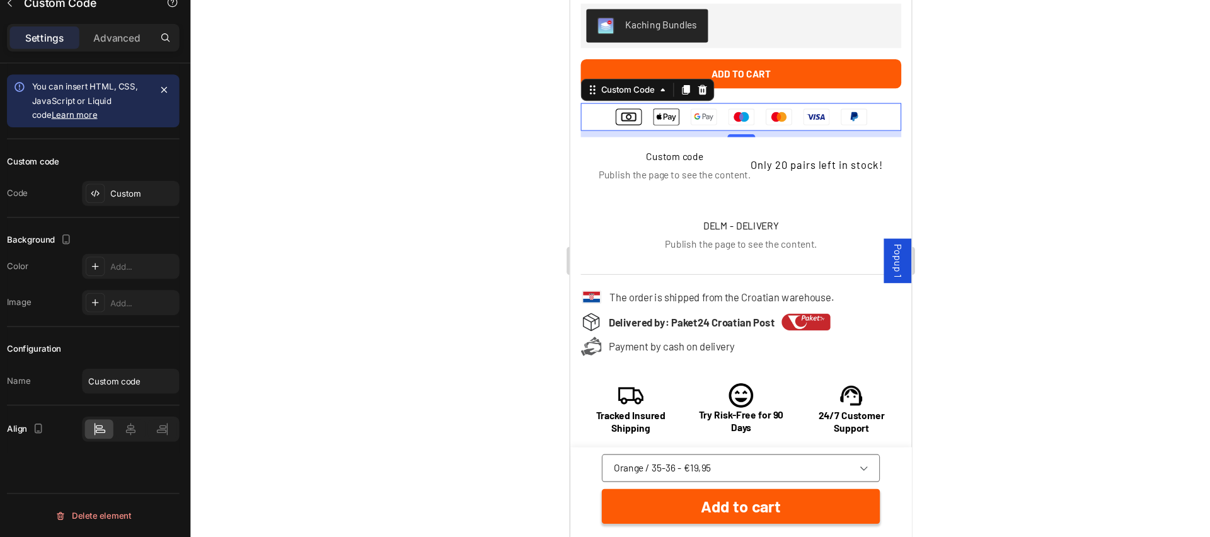
scroll to position [0, 0]
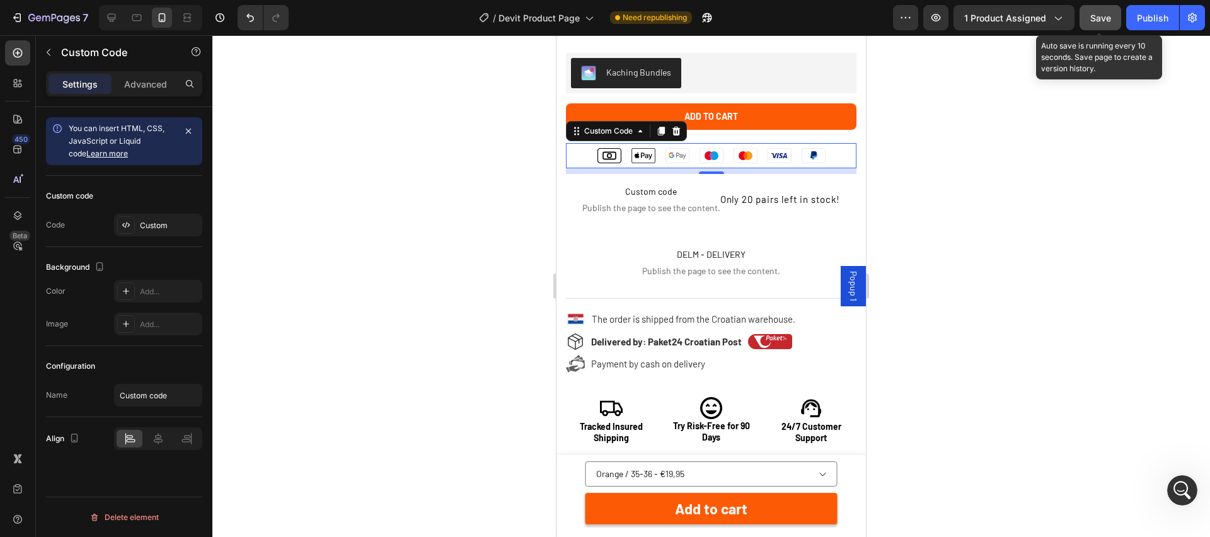
click at [1092, 16] on span "Save" at bounding box center [1100, 18] width 21 height 11
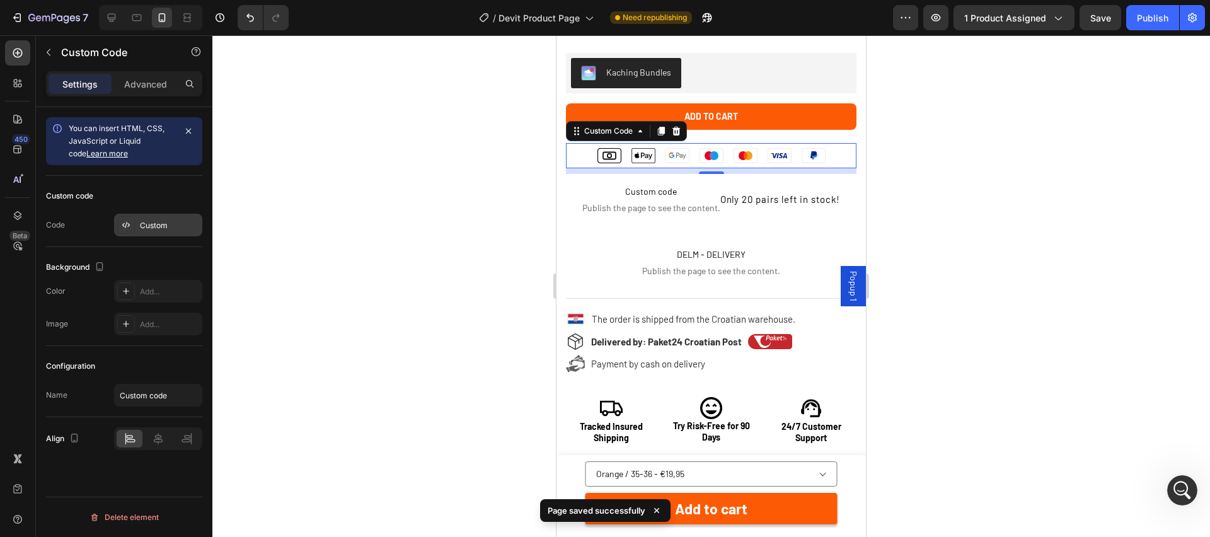
click at [152, 233] on div "Custom" at bounding box center [158, 225] width 88 height 23
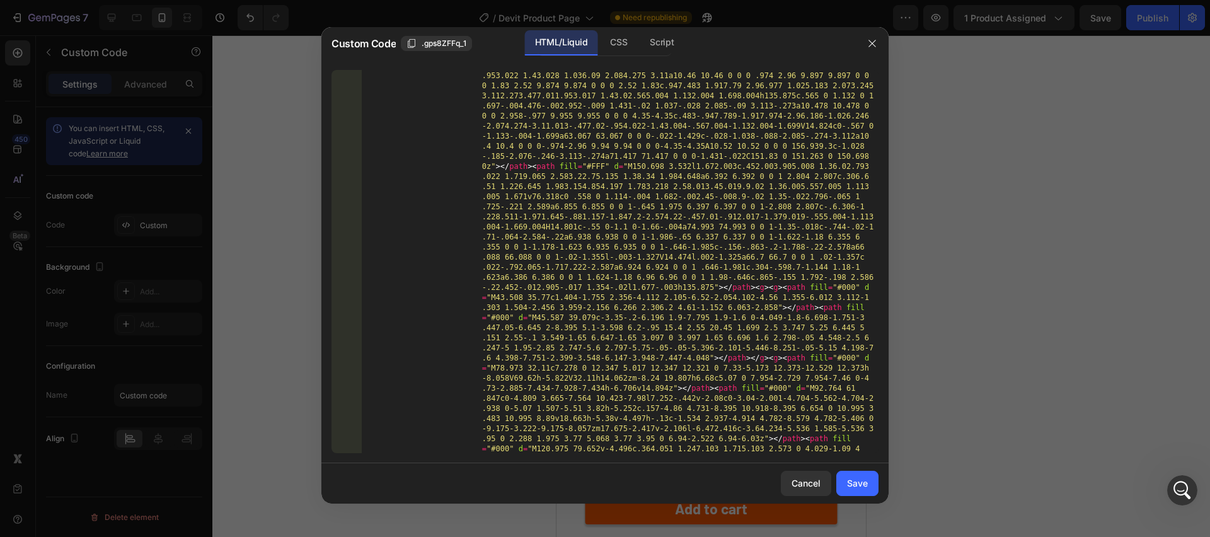
scroll to position [806, 0]
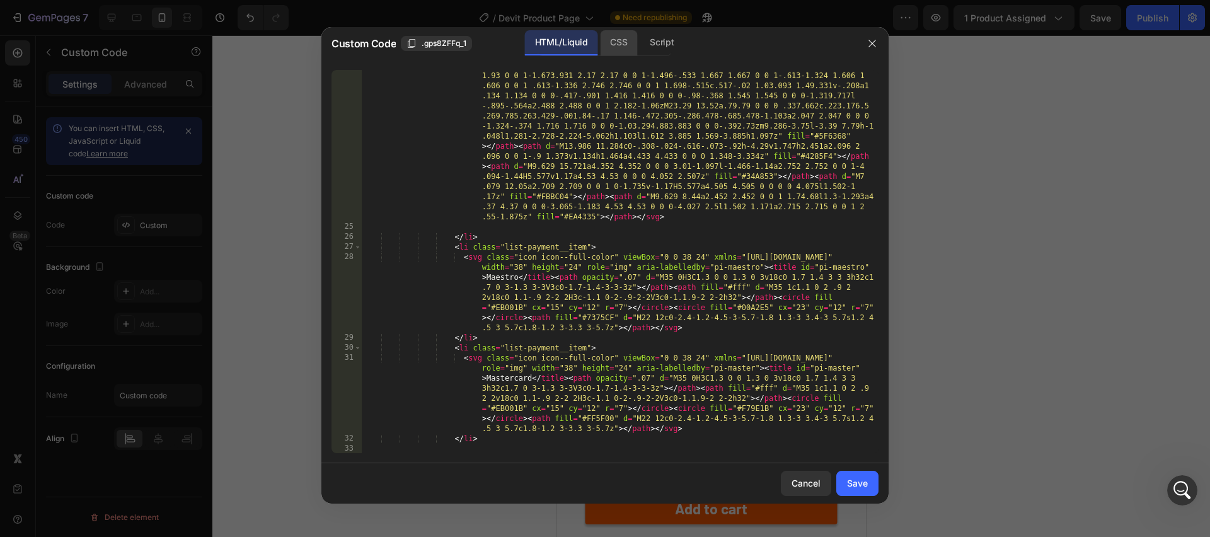
click at [640, 44] on div "CSS" at bounding box center [662, 42] width 44 height 25
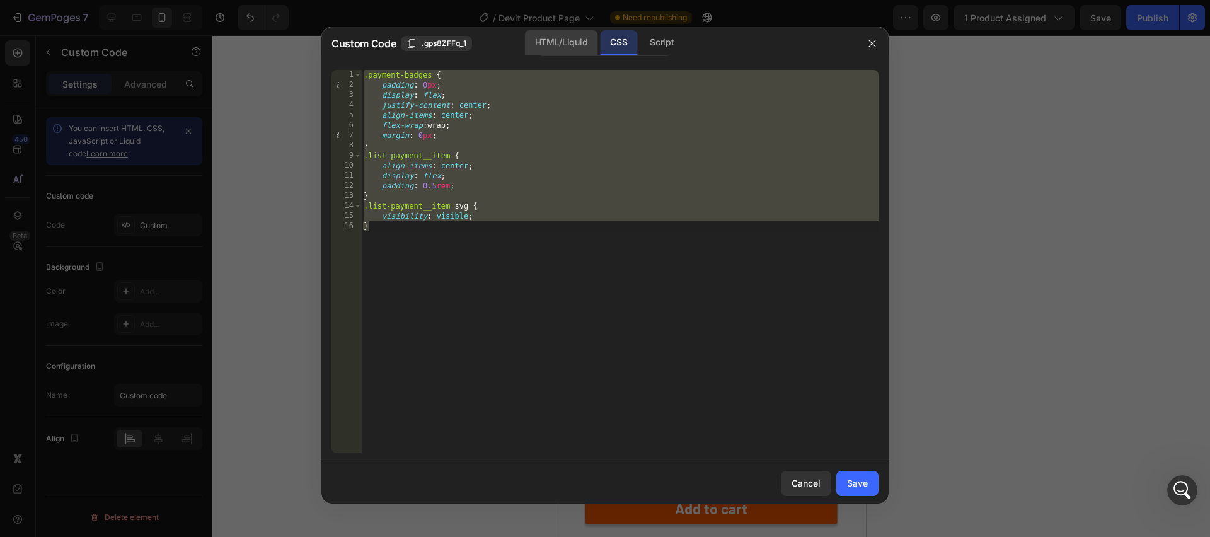
click at [551, 50] on div "HTML/Liquid" at bounding box center [561, 42] width 72 height 25
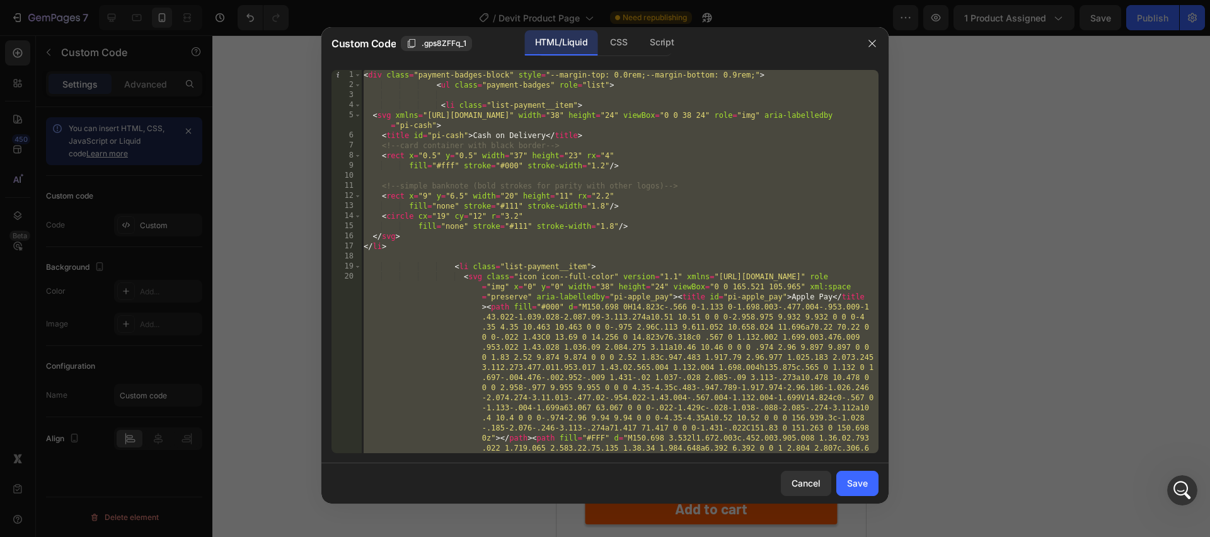
click at [591, 222] on div "< div class = "payment-badges-block" style = "--margin-top: 0.0rem;--margin-bot…" at bounding box center [619, 508] width 517 height 877
type textarea "fill="none" stroke="#111" stroke-width="1.8"/>"
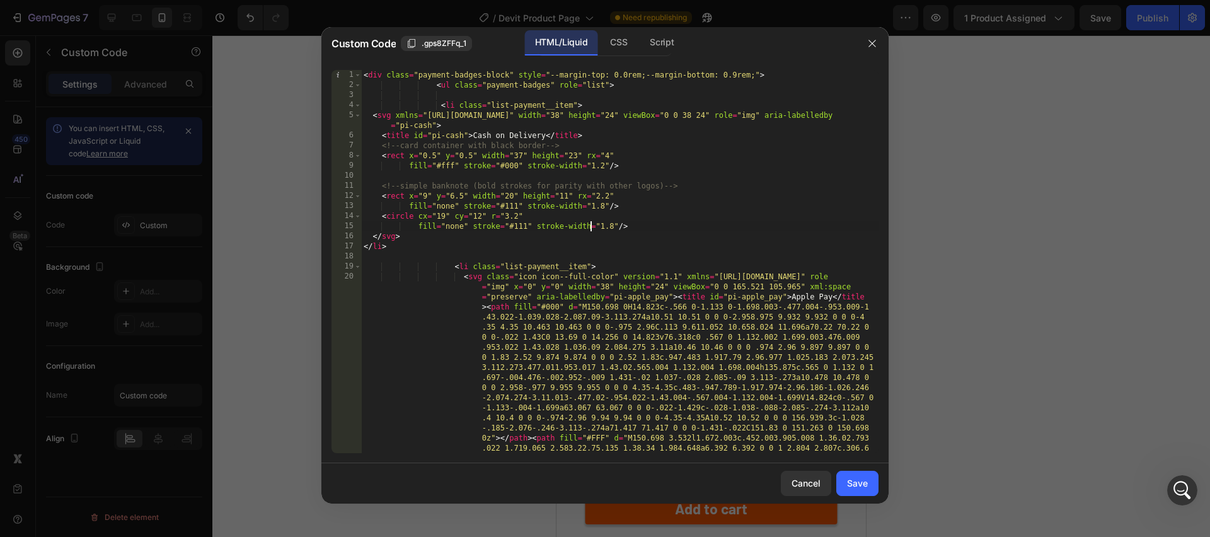
click at [958, 156] on div at bounding box center [605, 268] width 1210 height 537
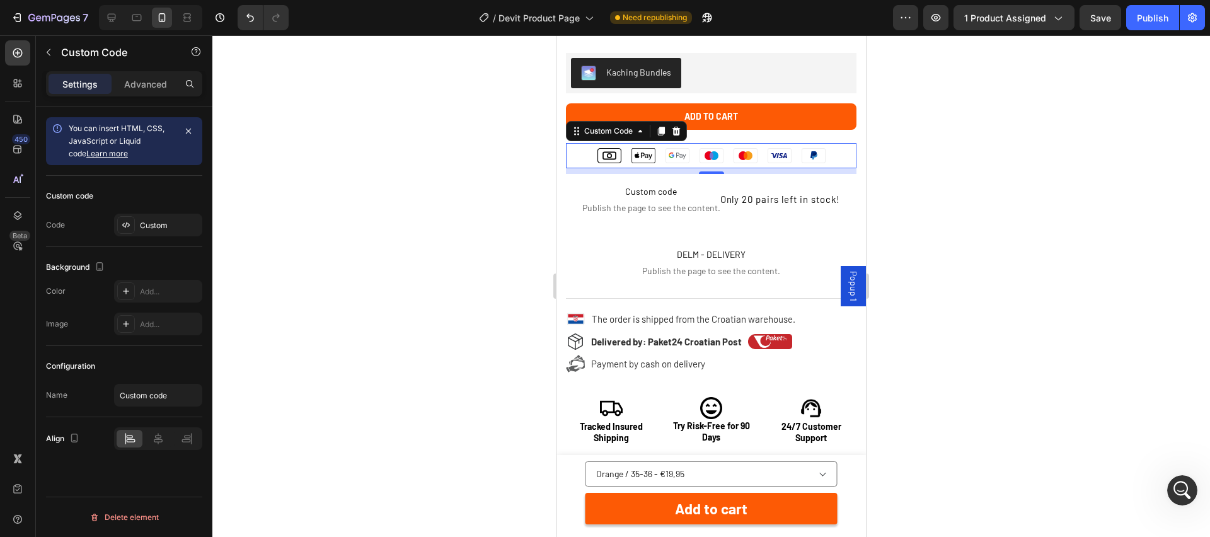
click at [591, 150] on ul "Cash on Delivery Apple Pay Google Pay Maestro Mastercard Visa PayPal" at bounding box center [711, 155] width 291 height 25
click at [171, 238] on div "Custom code Code Custom" at bounding box center [124, 211] width 156 height 71
click at [167, 229] on div "Custom" at bounding box center [169, 225] width 59 height 11
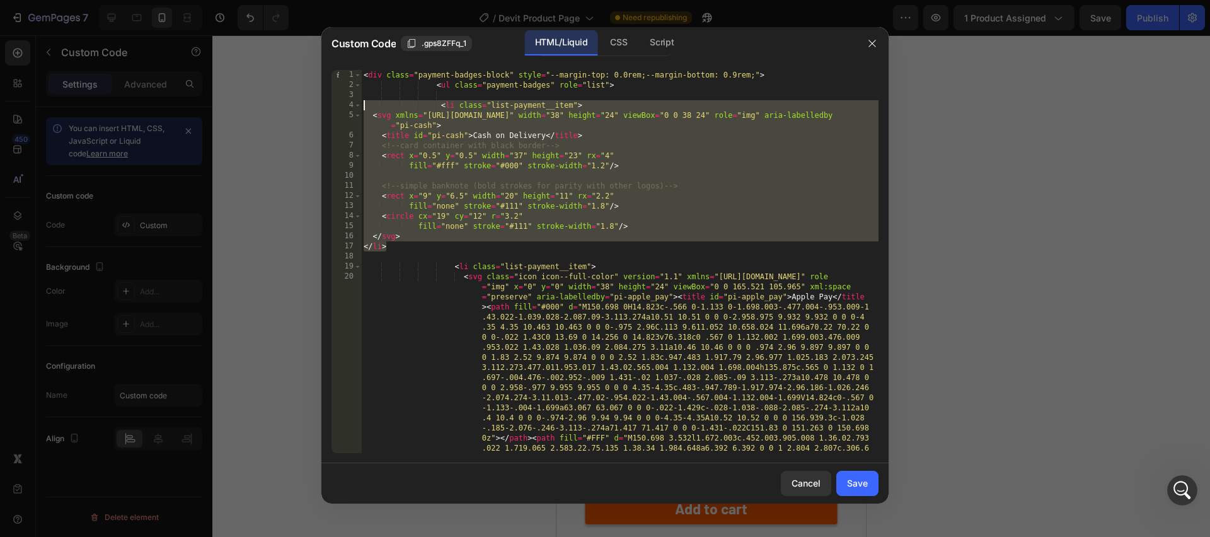
drag, startPoint x: 407, startPoint y: 250, endPoint x: 349, endPoint y: 103, distance: 158.1
click at [349, 103] on div "</li> 1 2 3 4 5 6 7 8 9 10 11 12 13 14 15 16 17 18 19 20 < div class = "payment…" at bounding box center [605, 261] width 547 height 383
type textarea "<li class="list-payment__item"> <svg xmlns="http://www.w3.org/2000/svg" width="…"
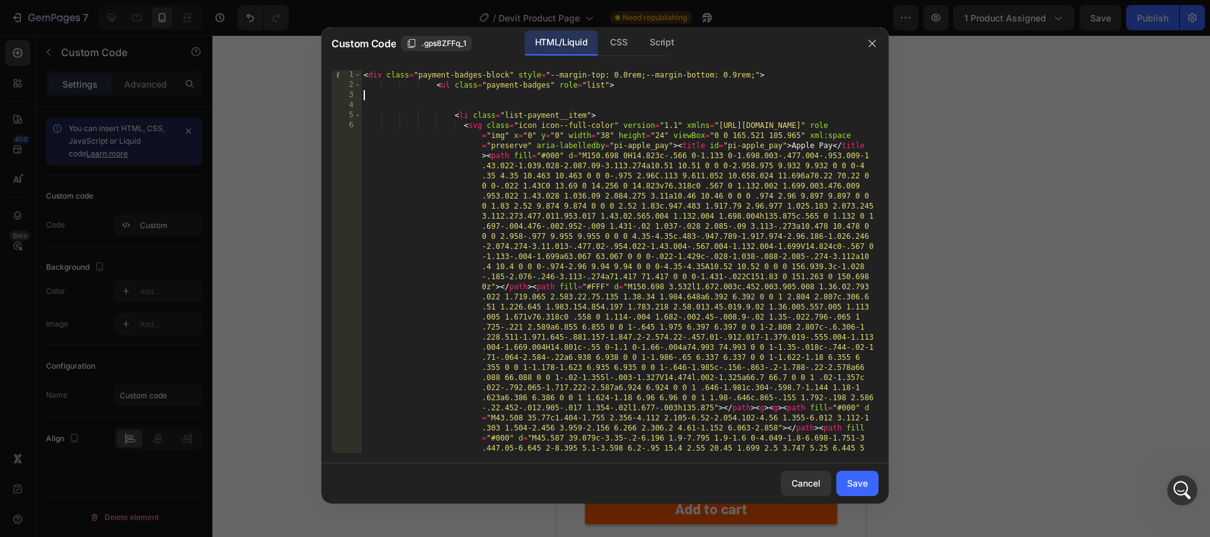
type textarea "<ul class="payment-badges" role="list">"
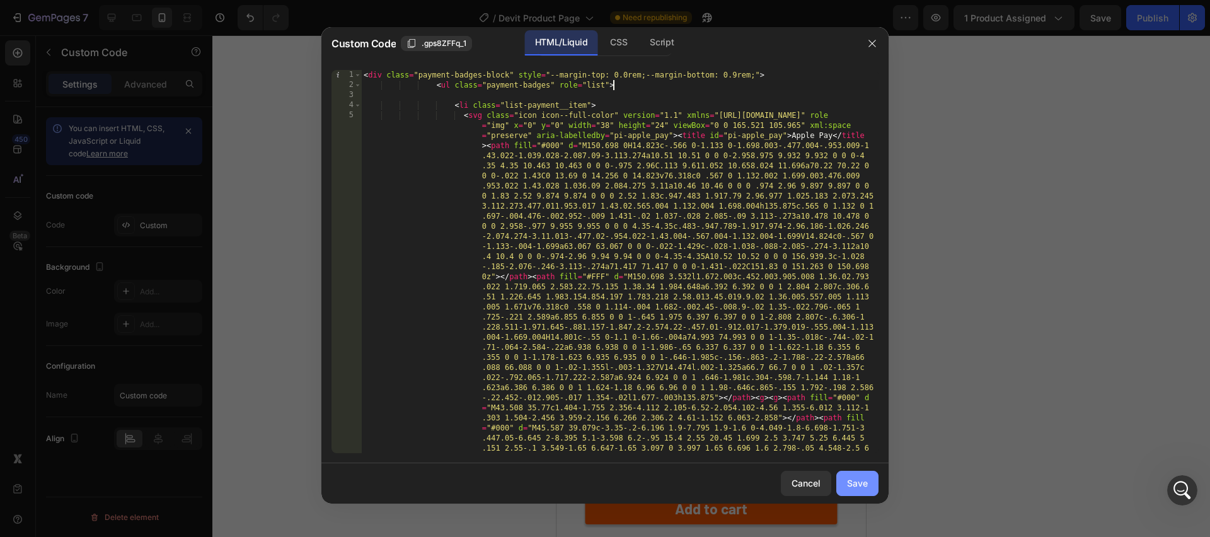
click at [865, 488] on div "Save" at bounding box center [857, 482] width 21 height 13
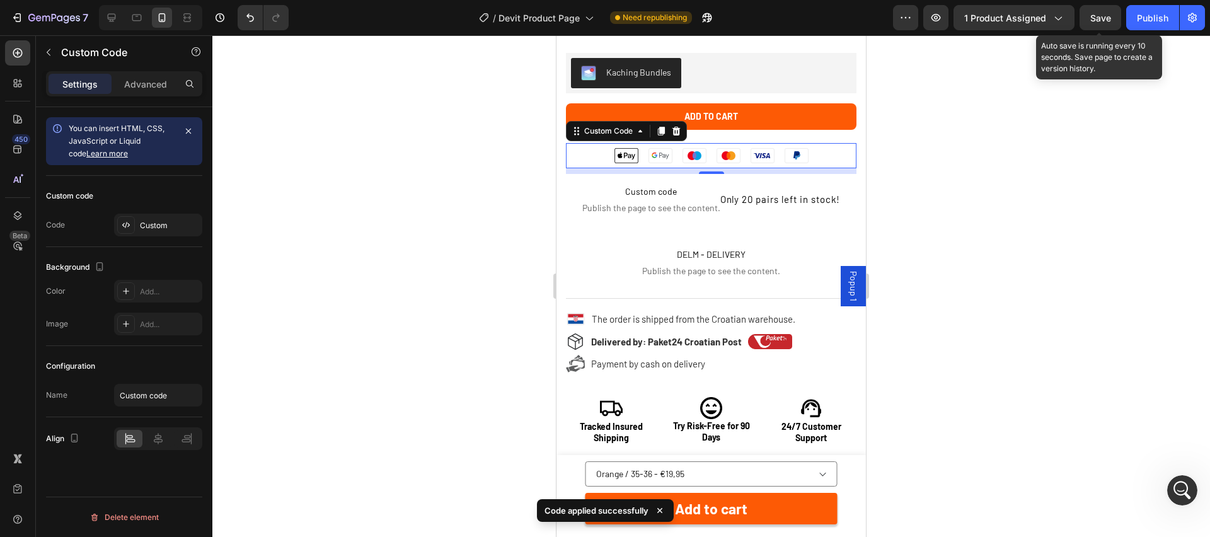
click at [1099, 14] on span "Save" at bounding box center [1100, 18] width 21 height 11
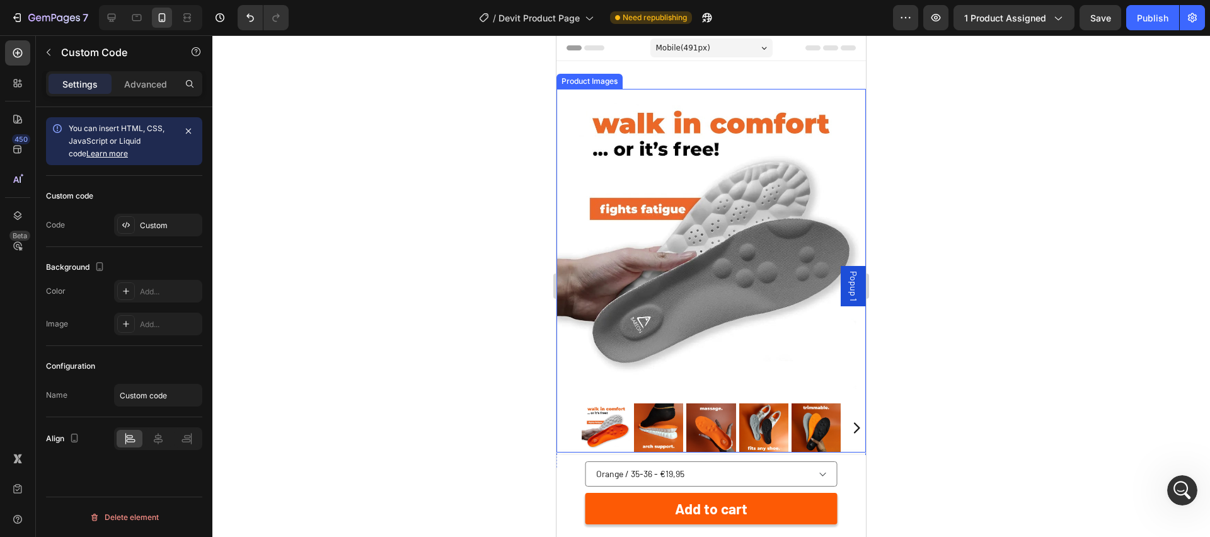
scroll to position [270, 0]
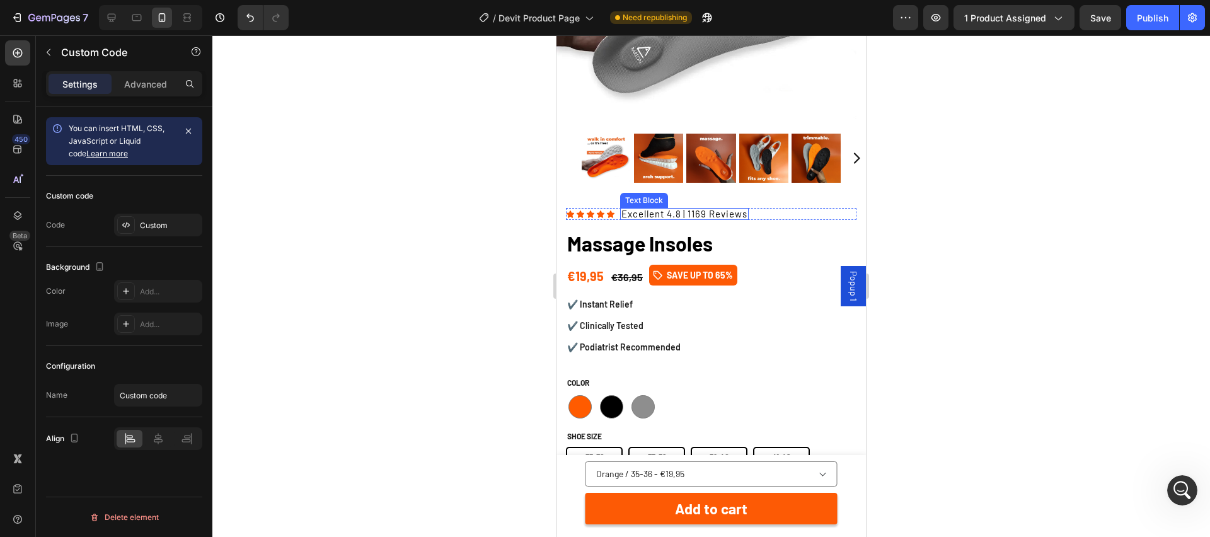
click at [713, 215] on p "Excellent 4.8 | 1169 Reviews" at bounding box center [684, 213] width 126 height 9
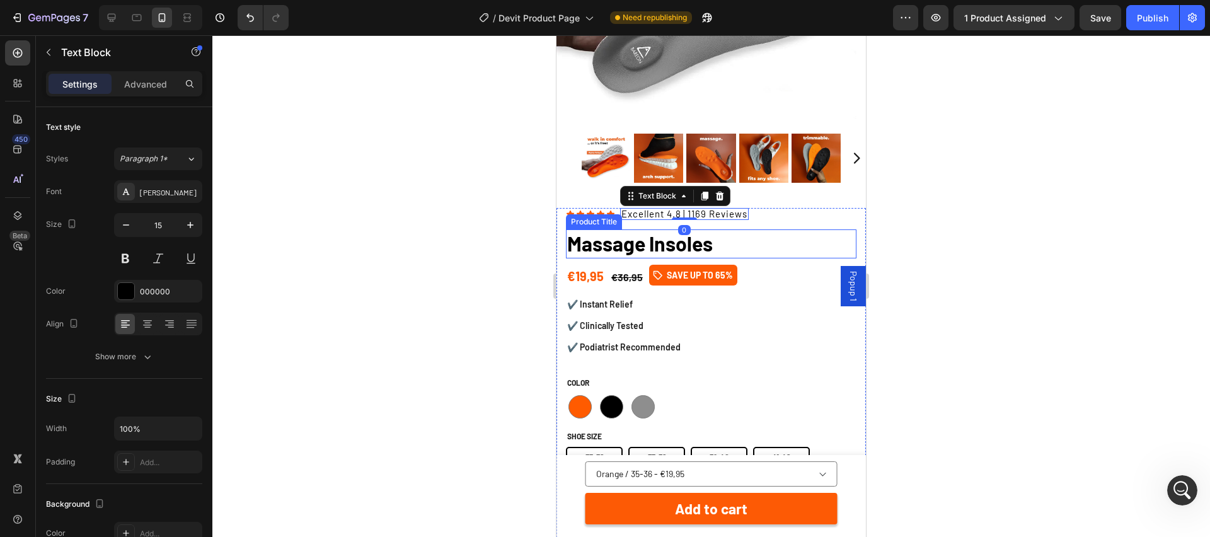
click at [633, 243] on h1 "Massage Insoles" at bounding box center [711, 243] width 291 height 29
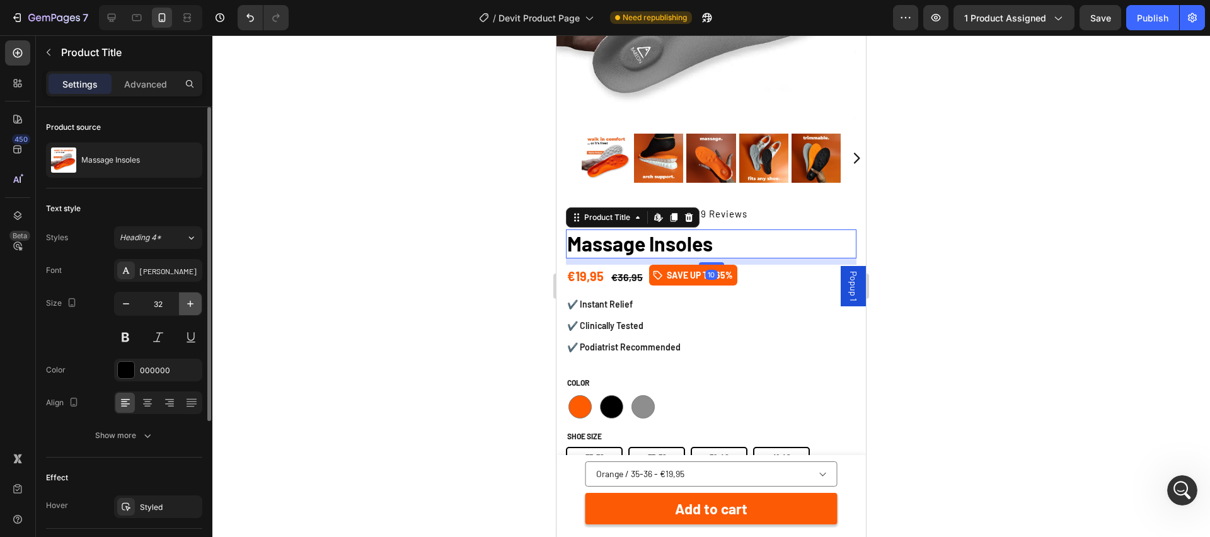
click at [196, 305] on icon "button" at bounding box center [190, 303] width 13 height 13
type input "34"
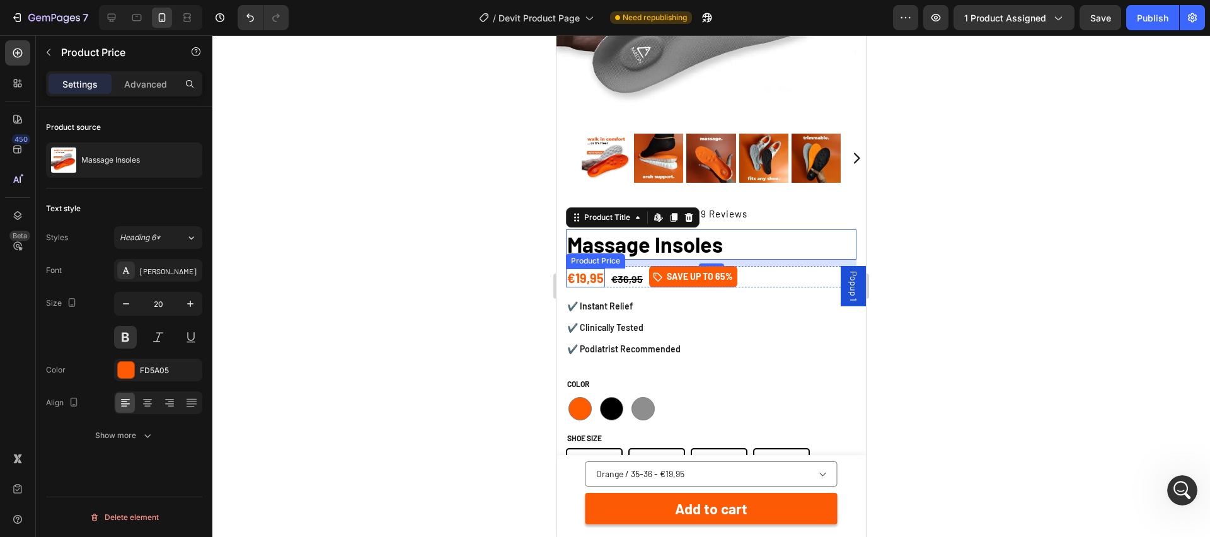
click at [593, 277] on div "€19,95" at bounding box center [585, 277] width 39 height 19
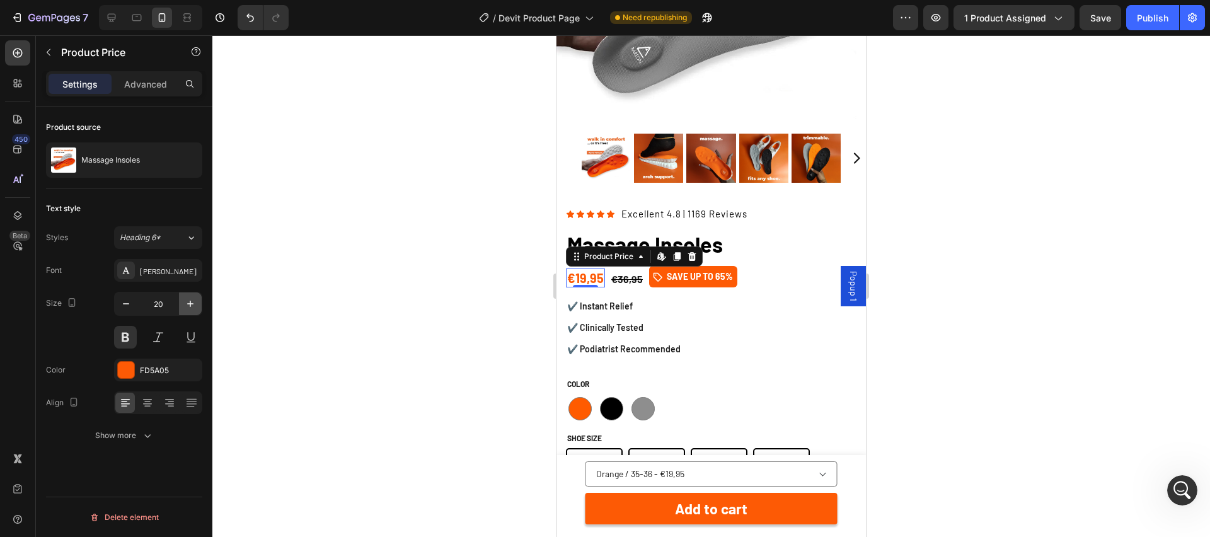
click at [189, 302] on icon "button" at bounding box center [190, 303] width 13 height 13
type input "22"
click at [633, 279] on div "€36,95" at bounding box center [631, 280] width 34 height 16
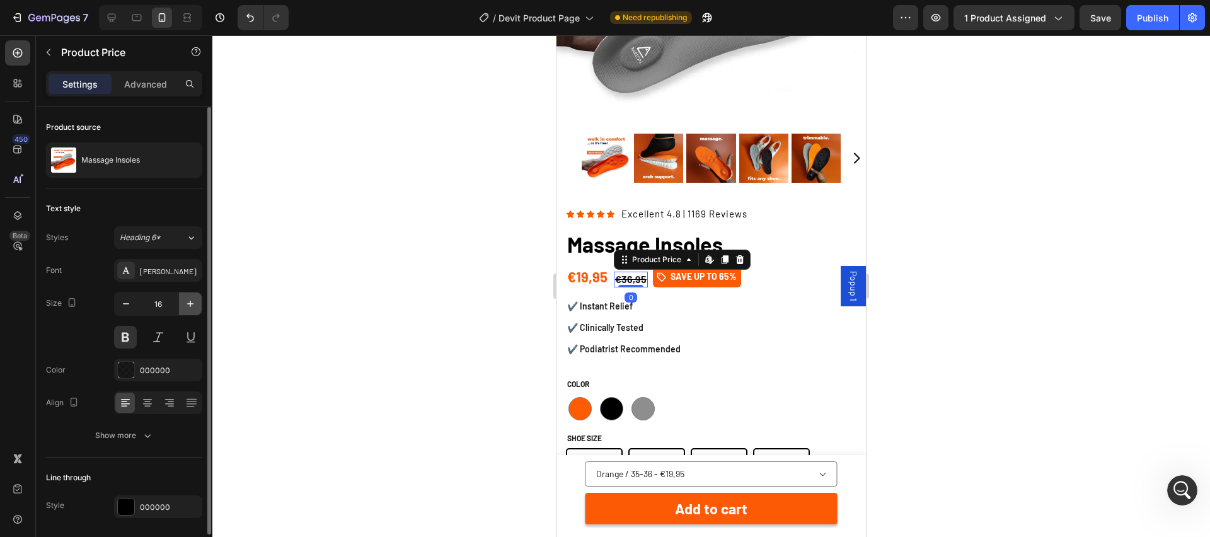
click at [192, 303] on icon "button" at bounding box center [190, 303] width 13 height 13
type input "18"
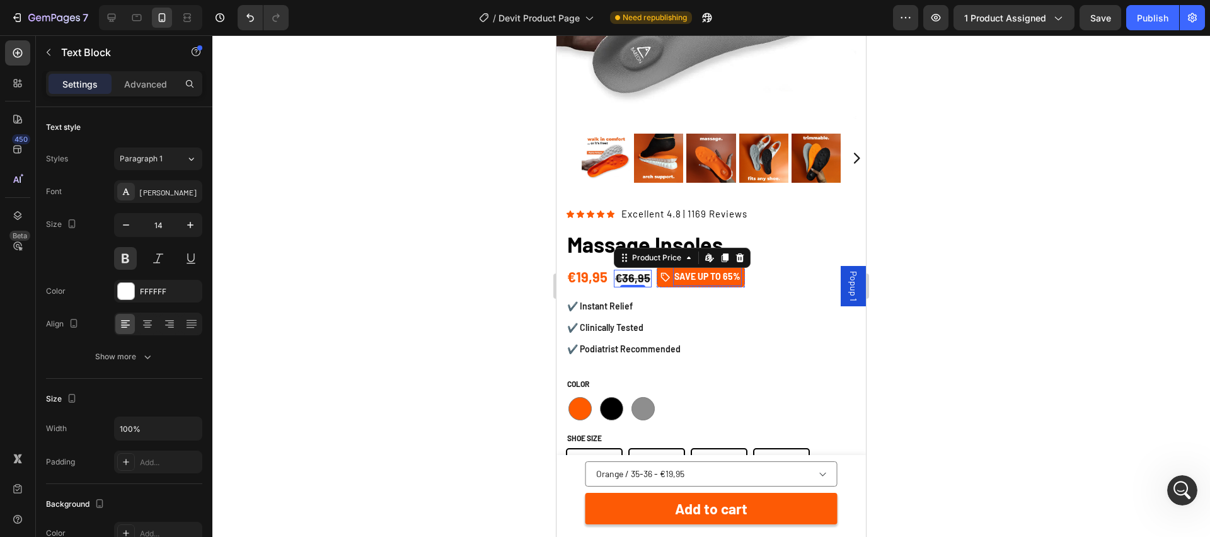
click at [718, 274] on p "SAVE UP TO 65%" at bounding box center [707, 276] width 66 height 16
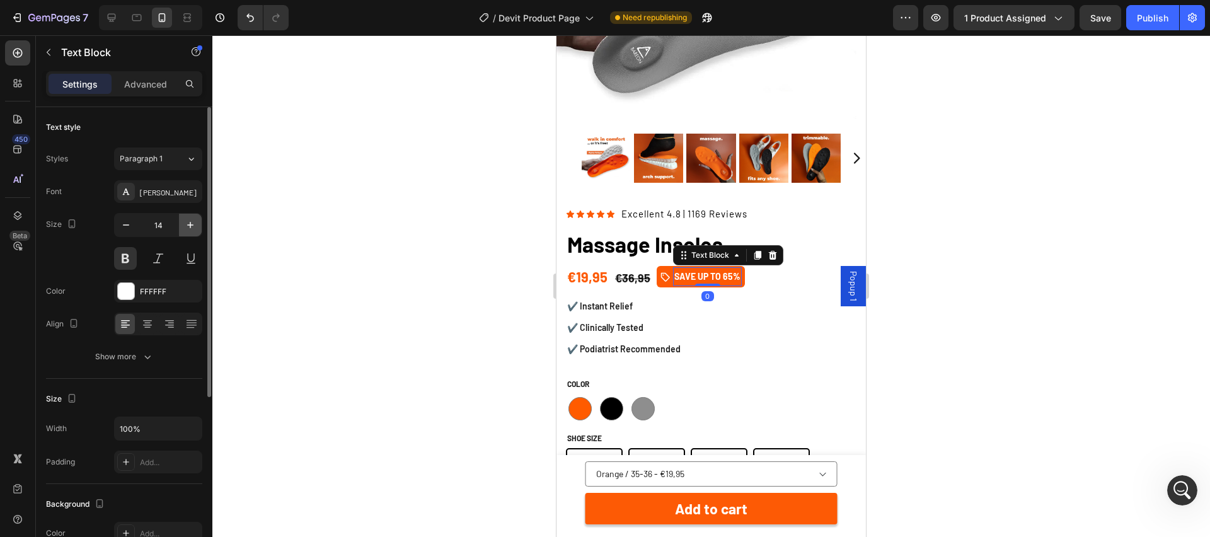
click at [192, 224] on icon "button" at bounding box center [190, 225] width 13 height 13
type input "15"
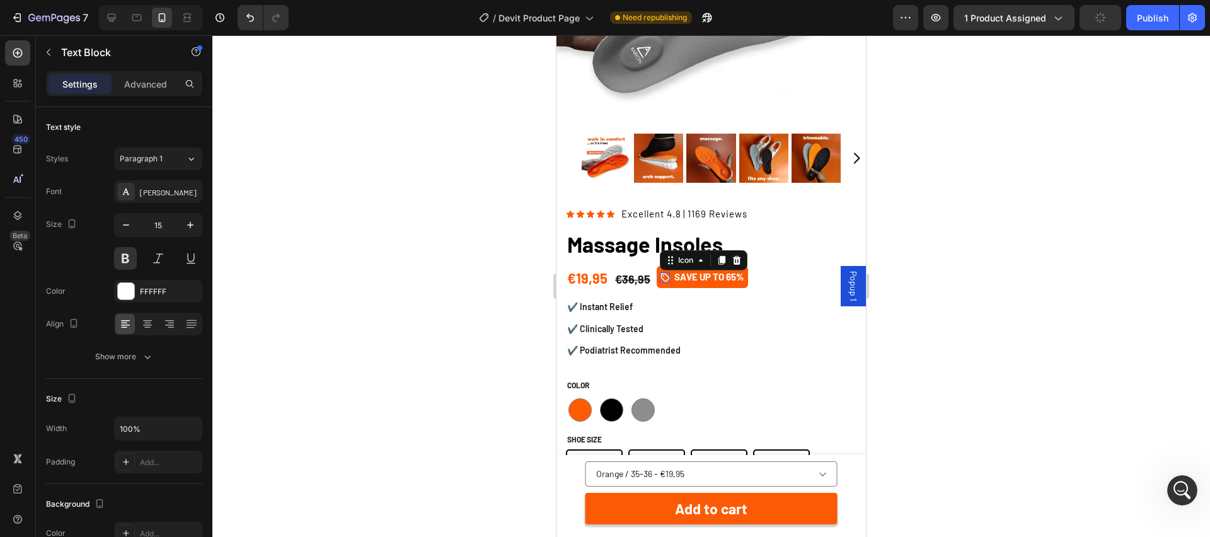
click at [663, 277] on icon at bounding box center [665, 277] width 10 height 10
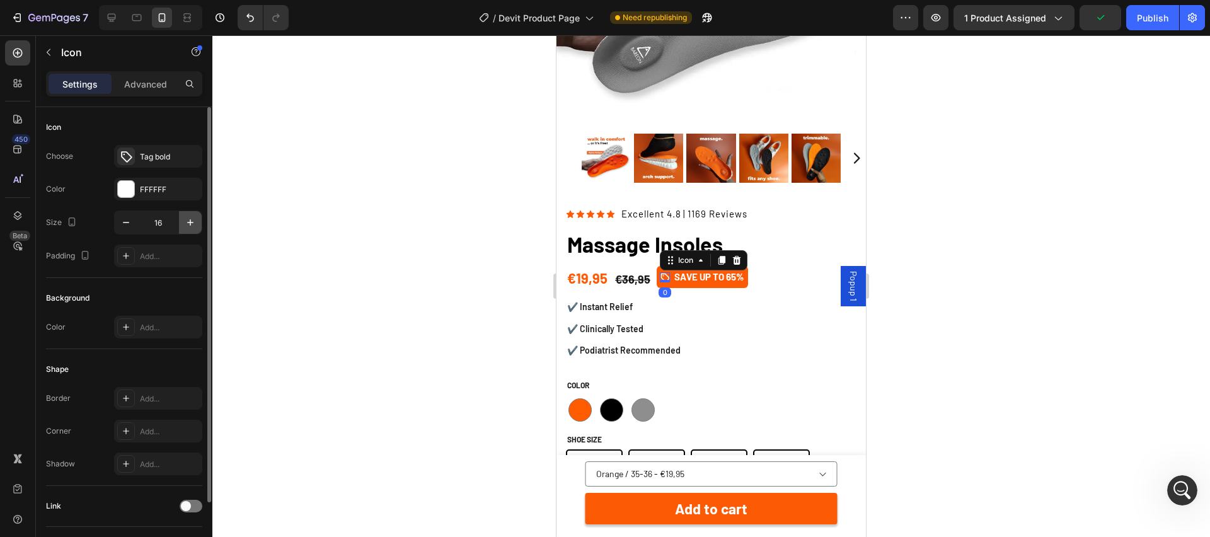
click at [191, 227] on icon "button" at bounding box center [190, 222] width 13 height 13
type input "17"
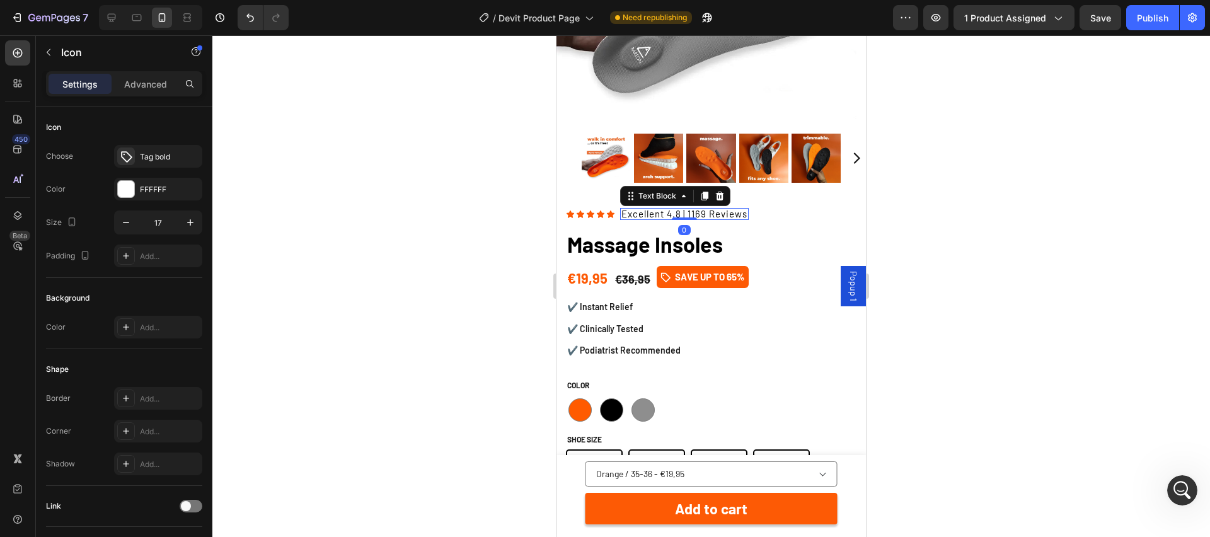
click at [652, 214] on p "Excellent 4.8 | 1169 Reviews" at bounding box center [684, 213] width 126 height 9
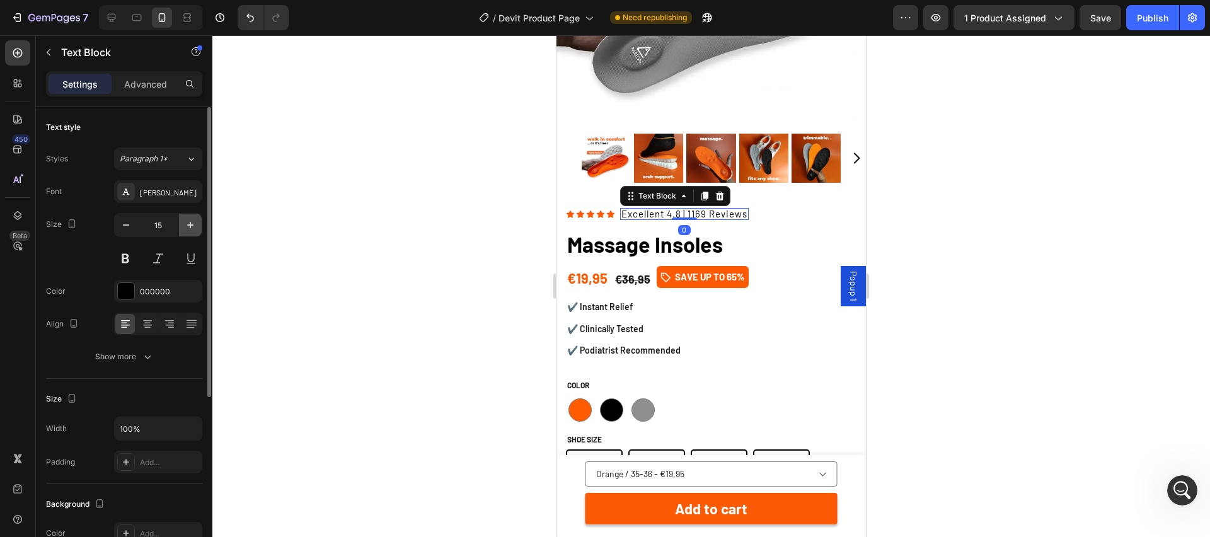
click at [190, 228] on icon "button" at bounding box center [190, 225] width 6 height 6
type input "16"
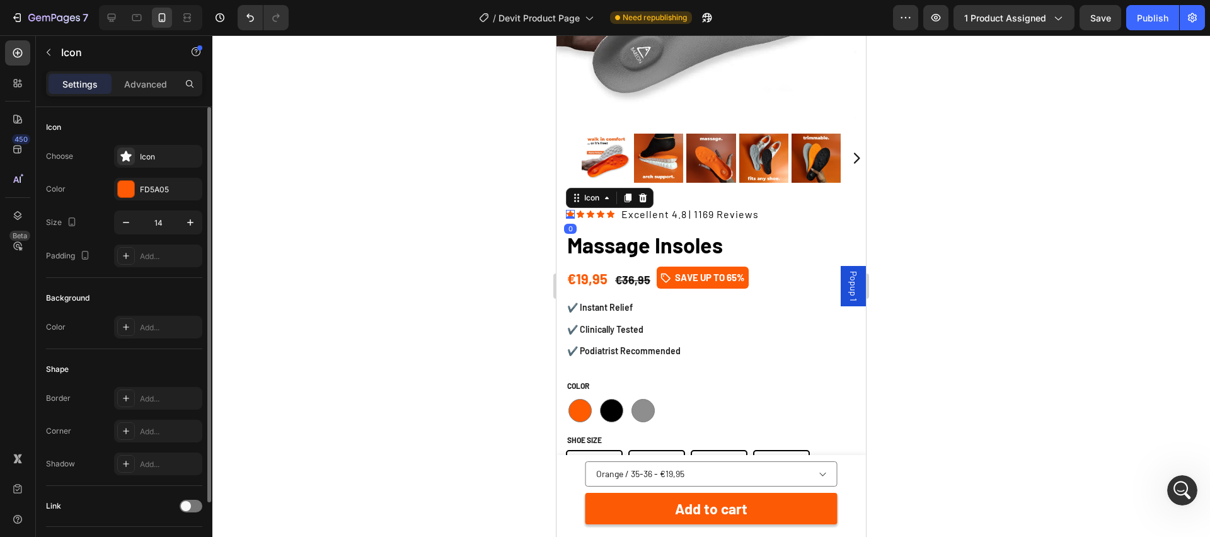
click at [572, 217] on div "Icon 0" at bounding box center [570, 214] width 9 height 9
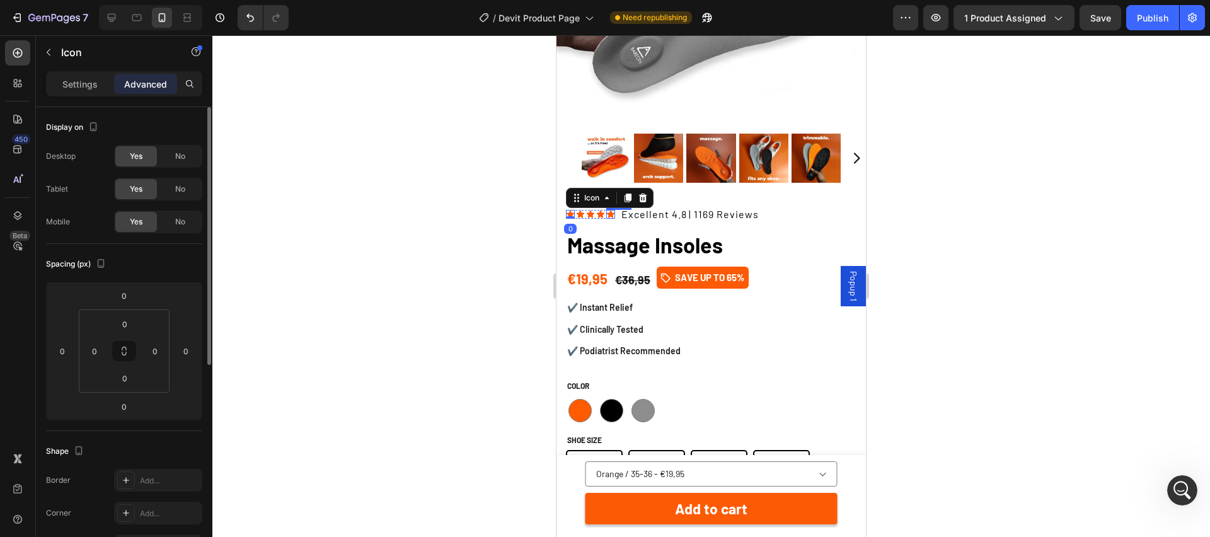
click at [610, 213] on icon at bounding box center [611, 215] width 8 height 8
click at [79, 87] on p "Settings" at bounding box center [79, 84] width 35 height 13
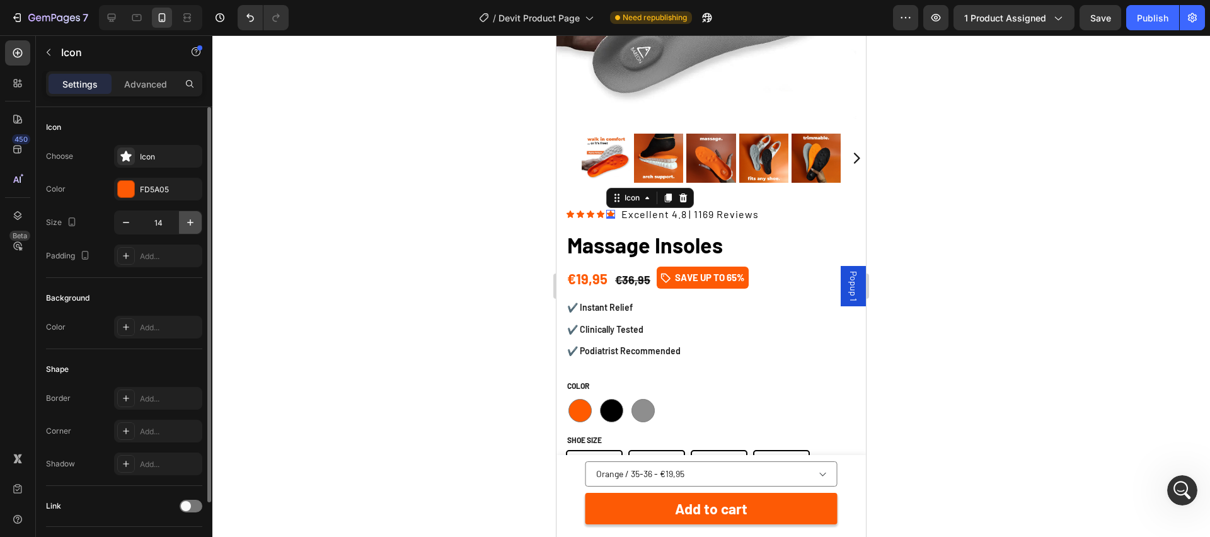
click at [193, 216] on icon "button" at bounding box center [190, 222] width 13 height 13
type input "15"
click at [602, 216] on div "Icon" at bounding box center [600, 214] width 9 height 9
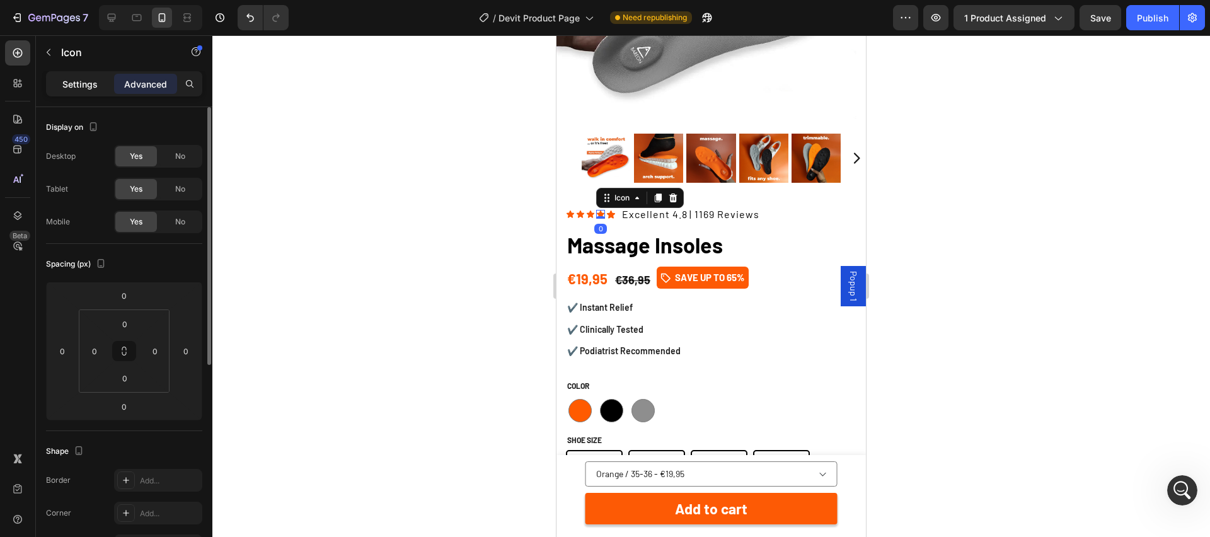
click at [68, 88] on p "Settings" at bounding box center [79, 84] width 35 height 13
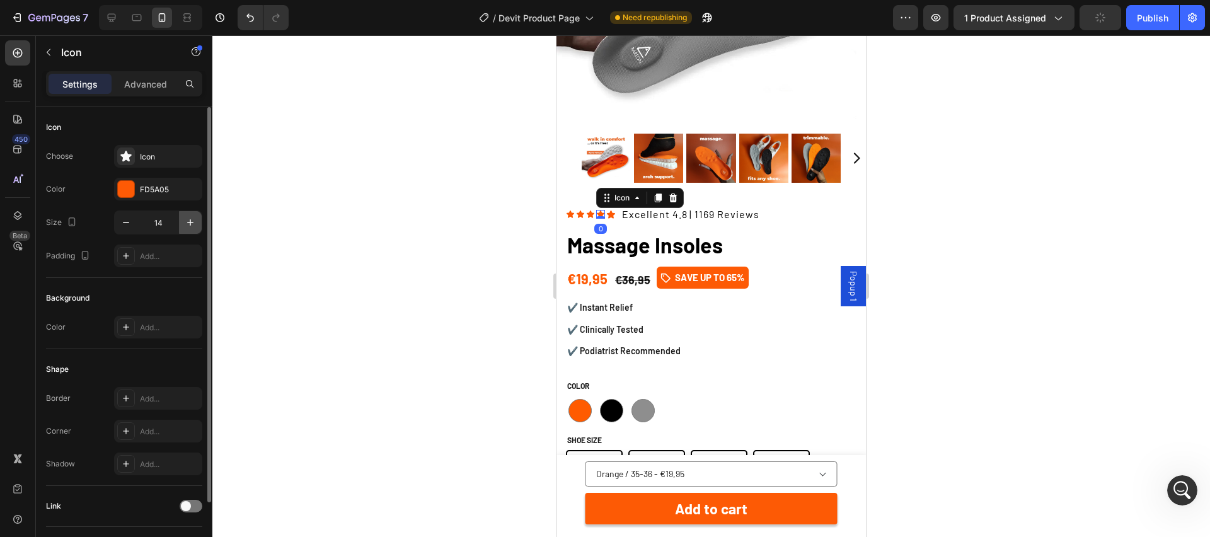
click at [194, 221] on icon "button" at bounding box center [190, 222] width 13 height 13
type input "15"
click at [589, 215] on icon at bounding box center [591, 215] width 8 height 8
click at [192, 223] on icon "button" at bounding box center [190, 222] width 13 height 13
type input "15"
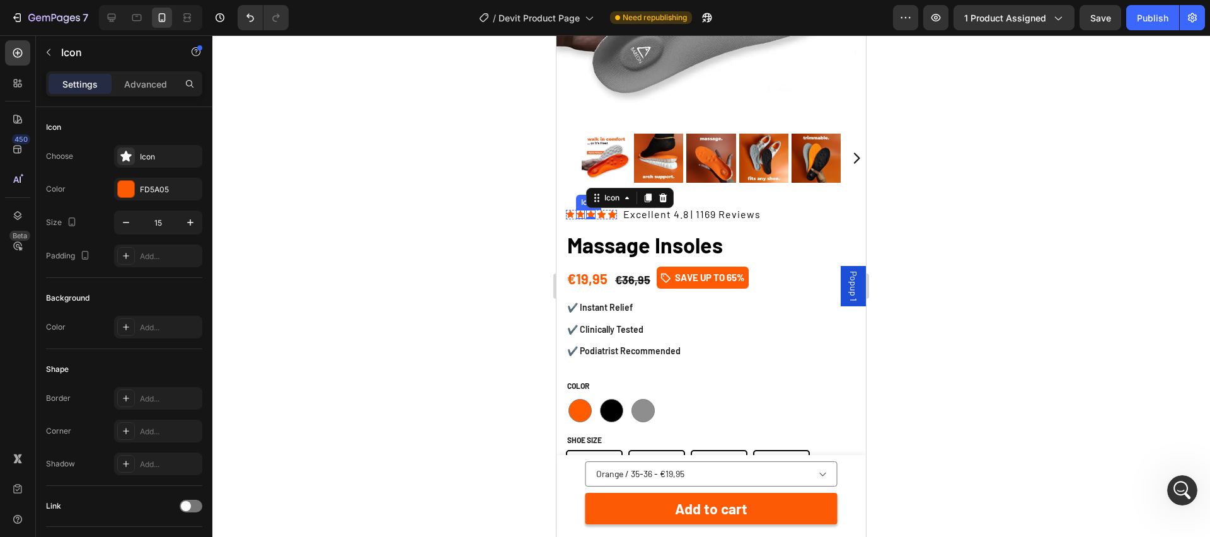
click at [582, 213] on div "Icon" at bounding box center [580, 214] width 9 height 9
click at [195, 219] on icon "button" at bounding box center [190, 222] width 13 height 13
type input "15"
click at [569, 212] on icon at bounding box center [571, 215] width 8 height 8
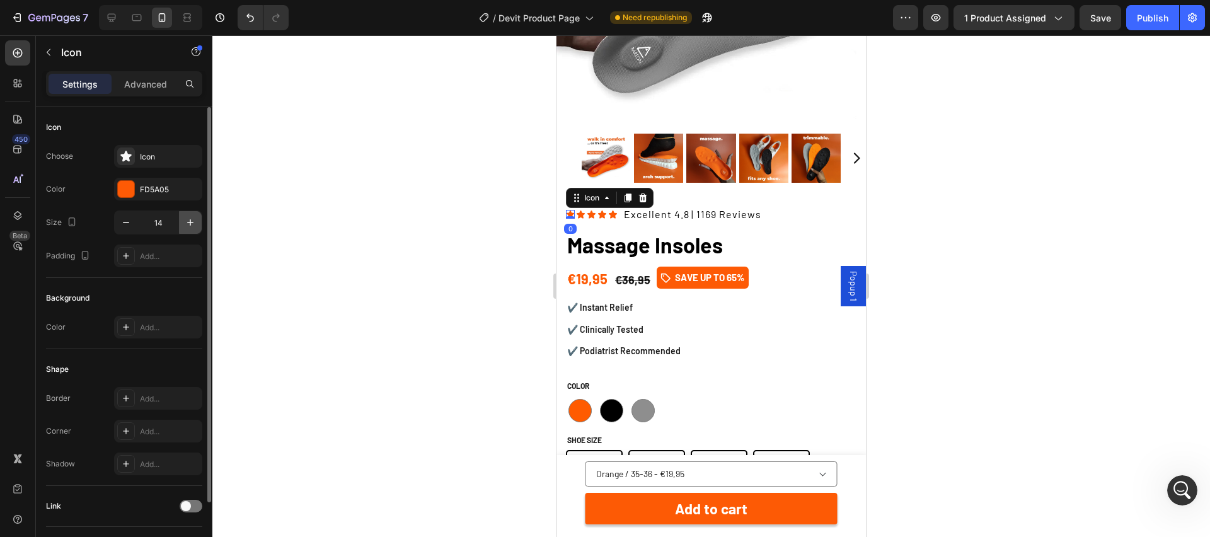
click at [193, 221] on icon "button" at bounding box center [190, 222] width 13 height 13
type input "15"
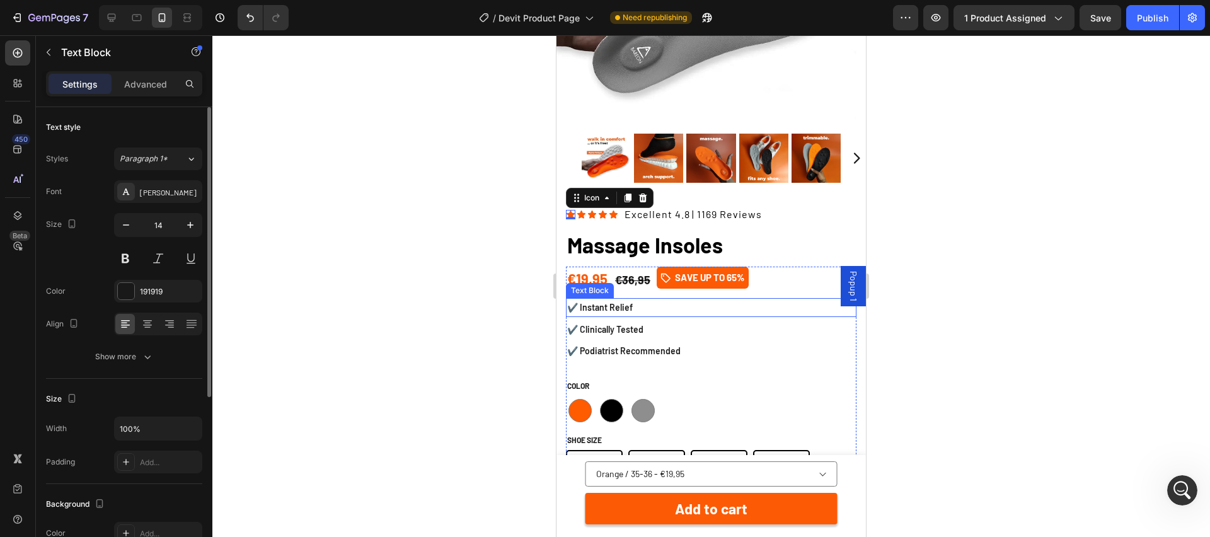
click at [625, 305] on p "✔️ Instant Relief" at bounding box center [711, 307] width 288 height 16
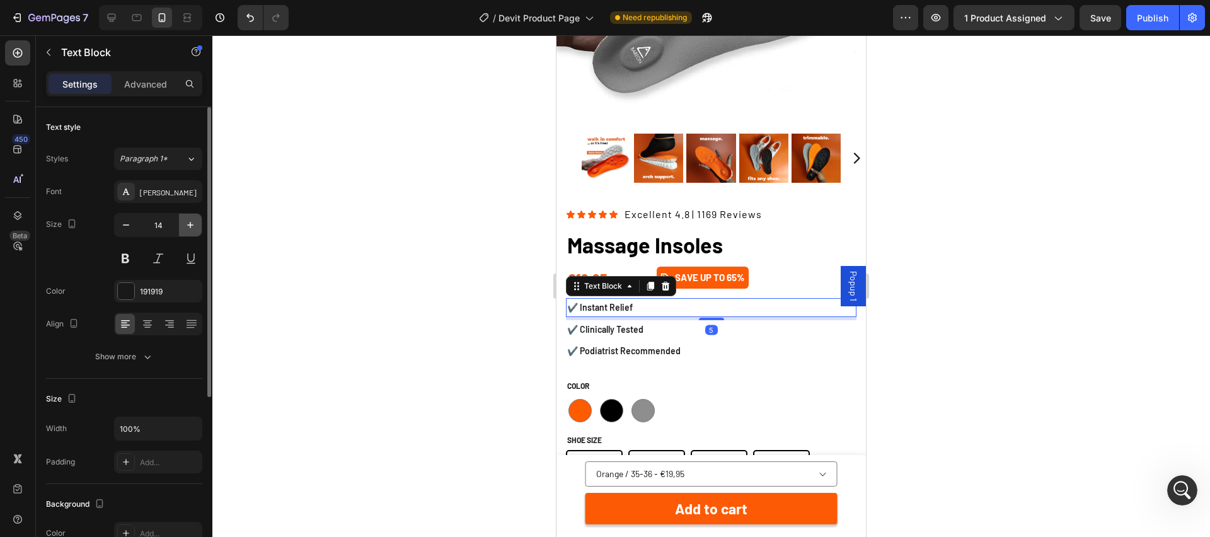
click at [190, 224] on icon "button" at bounding box center [190, 225] width 6 height 6
type input "15"
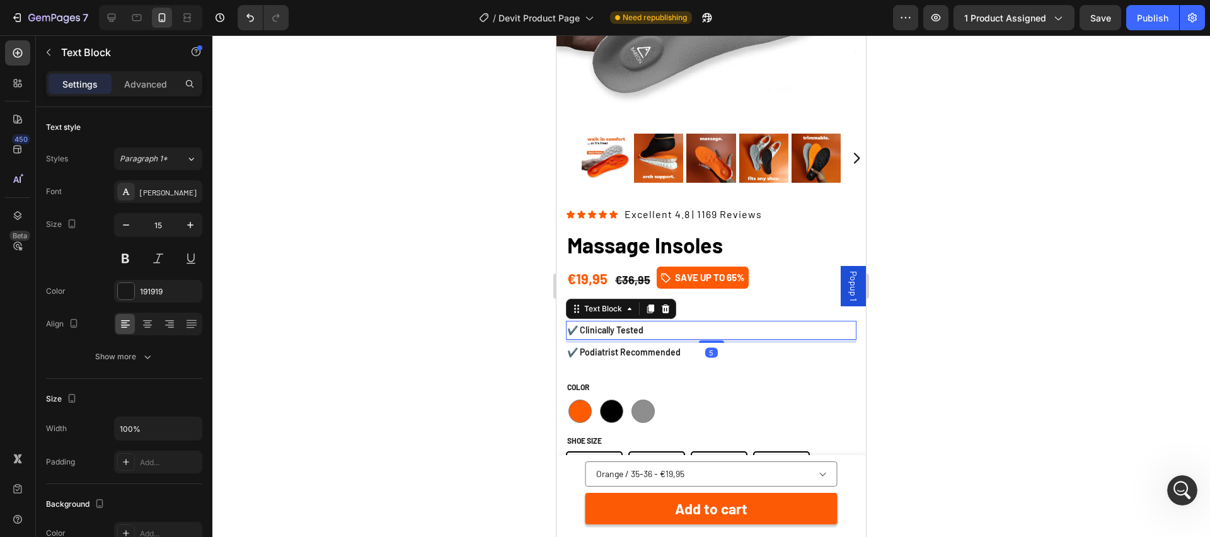
click at [598, 331] on p "✔️ Clinically Tested" at bounding box center [711, 330] width 288 height 16
click at [191, 231] on button "button" at bounding box center [190, 225] width 23 height 23
type input "15"
click at [594, 354] on p "✔️ Podiatrist Recommended" at bounding box center [711, 353] width 288 height 16
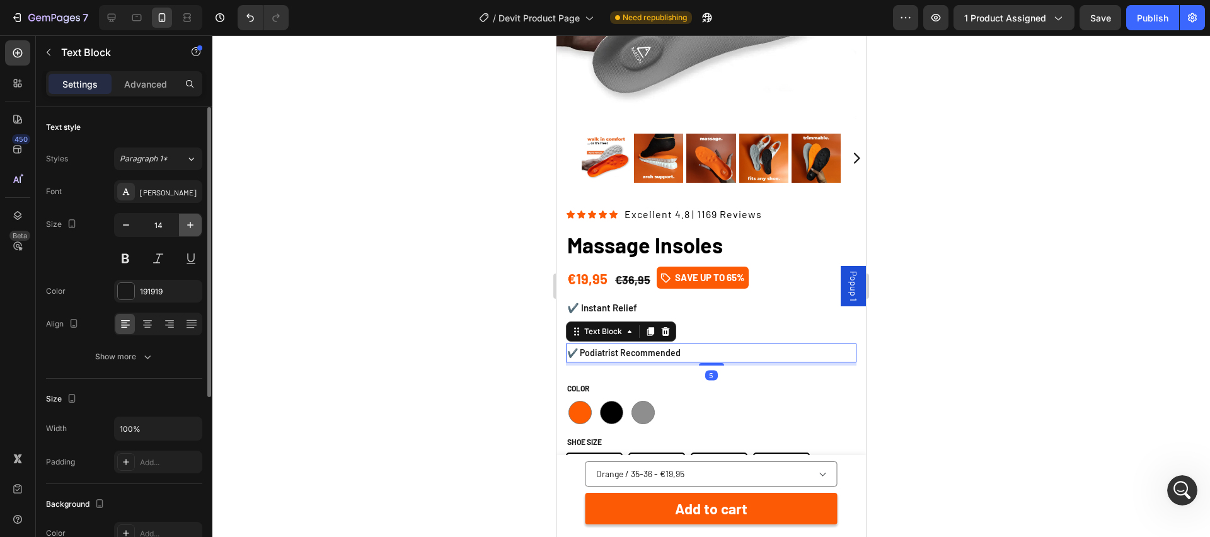
click at [192, 219] on icon "button" at bounding box center [190, 225] width 13 height 13
type input "15"
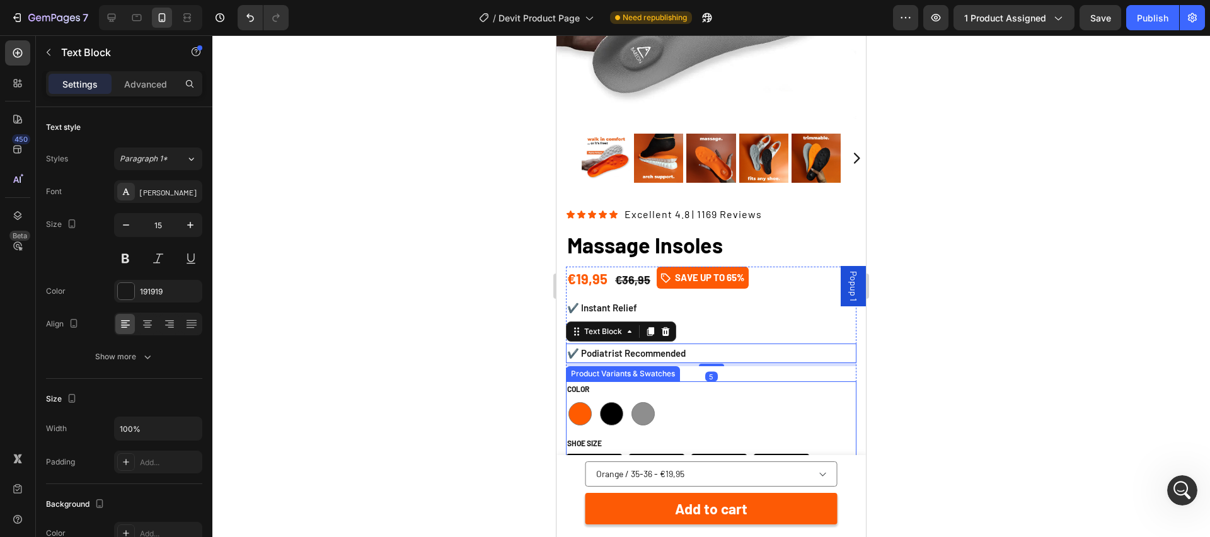
click at [586, 388] on legend "Color" at bounding box center [578, 389] width 25 height 16
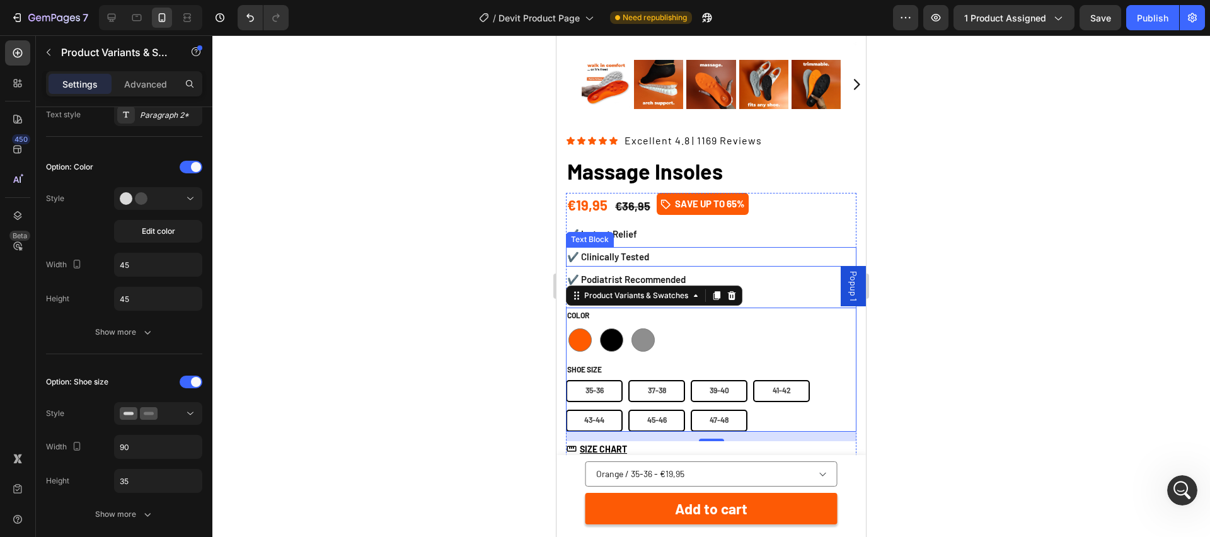
scroll to position [349, 0]
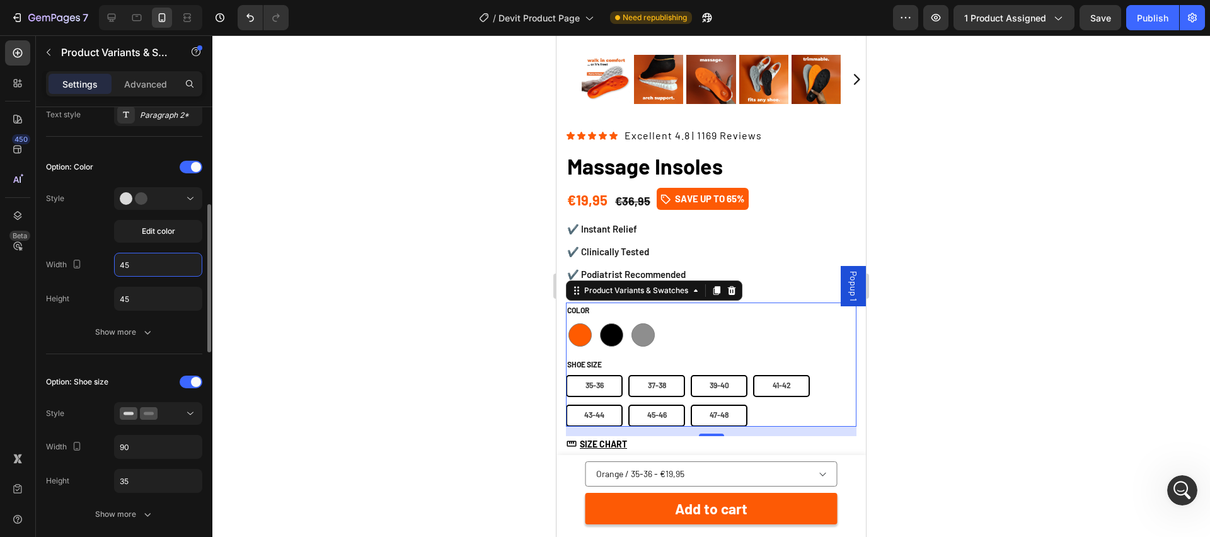
click at [146, 272] on input "45" at bounding box center [158, 264] width 87 height 23
type input "50"
click at [142, 295] on input "45" at bounding box center [158, 298] width 87 height 23
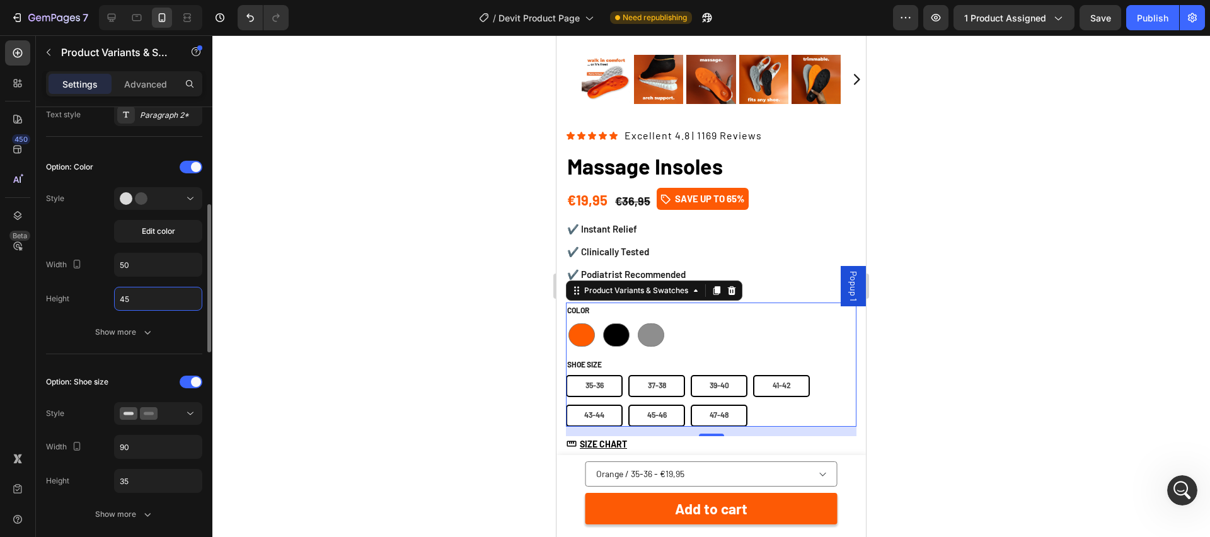
click at [142, 295] on input "45" at bounding box center [158, 298] width 87 height 23
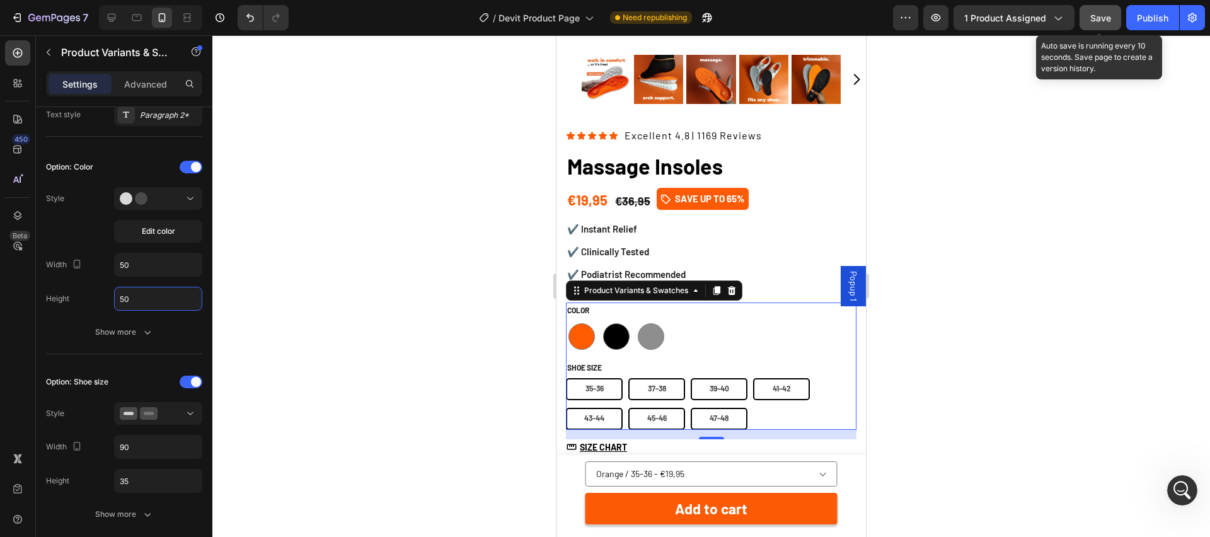
type input "50"
click at [1101, 27] on button "Save" at bounding box center [1101, 17] width 42 height 25
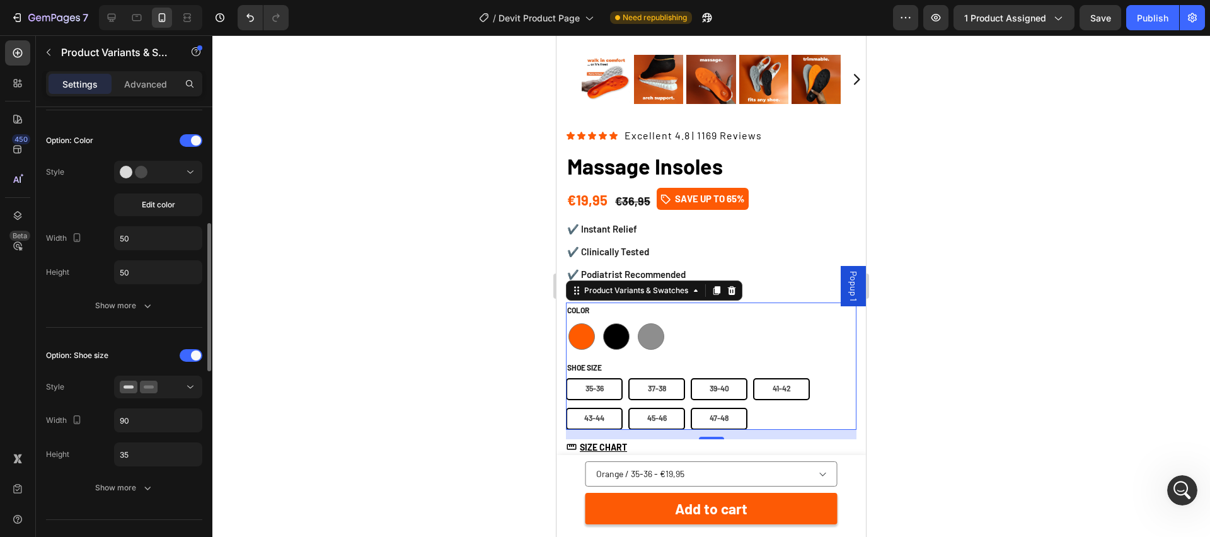
scroll to position [342, 0]
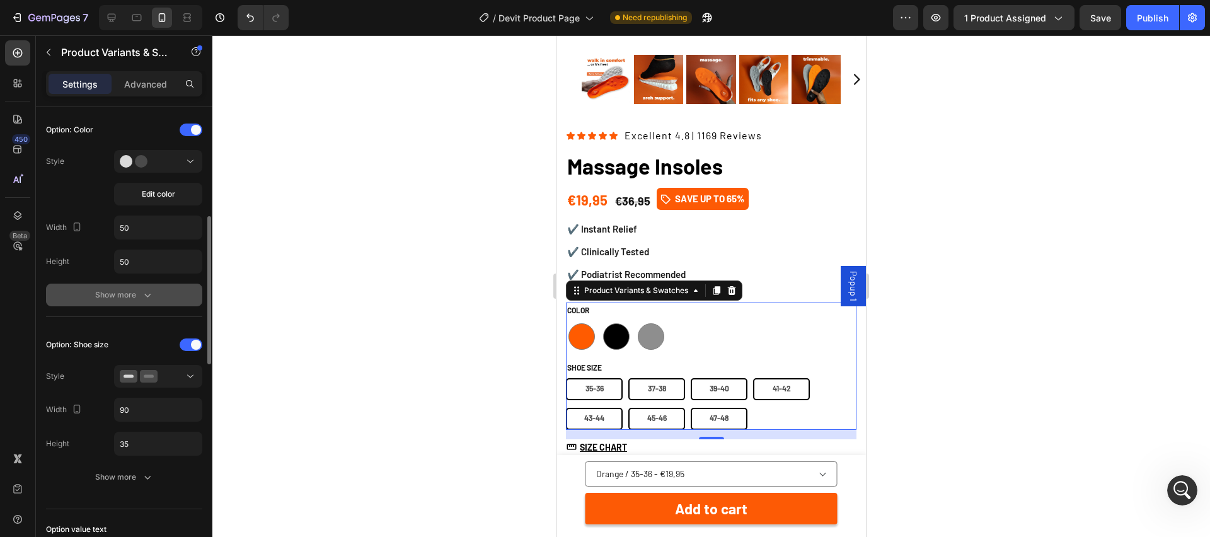
click at [133, 299] on div "Show more" at bounding box center [124, 295] width 59 height 13
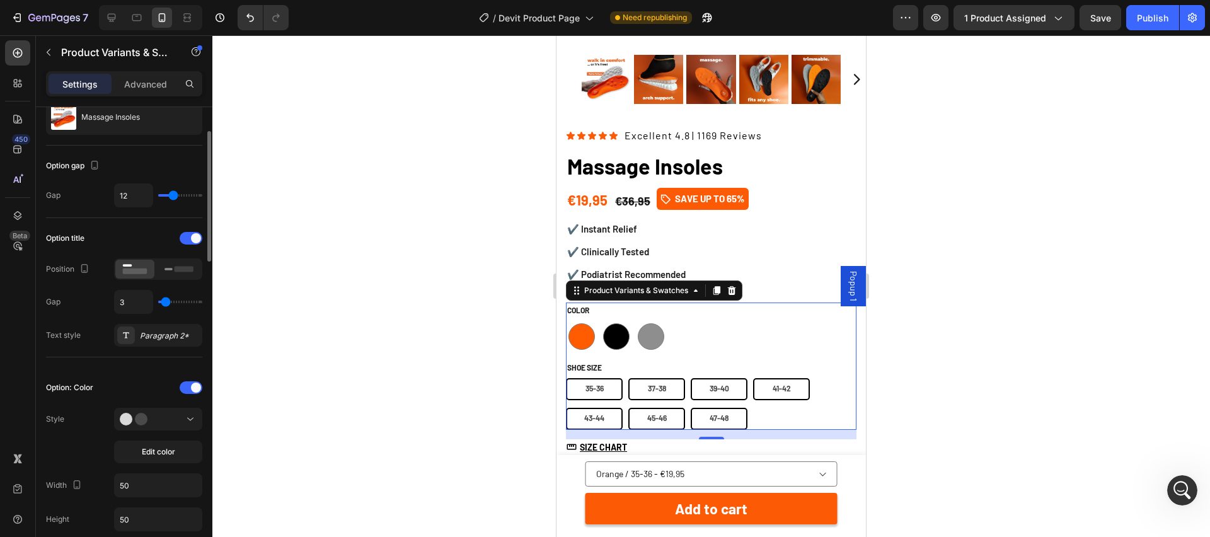
scroll to position [84, 0]
click at [153, 337] on div "Paragraph 2*" at bounding box center [169, 335] width 59 height 11
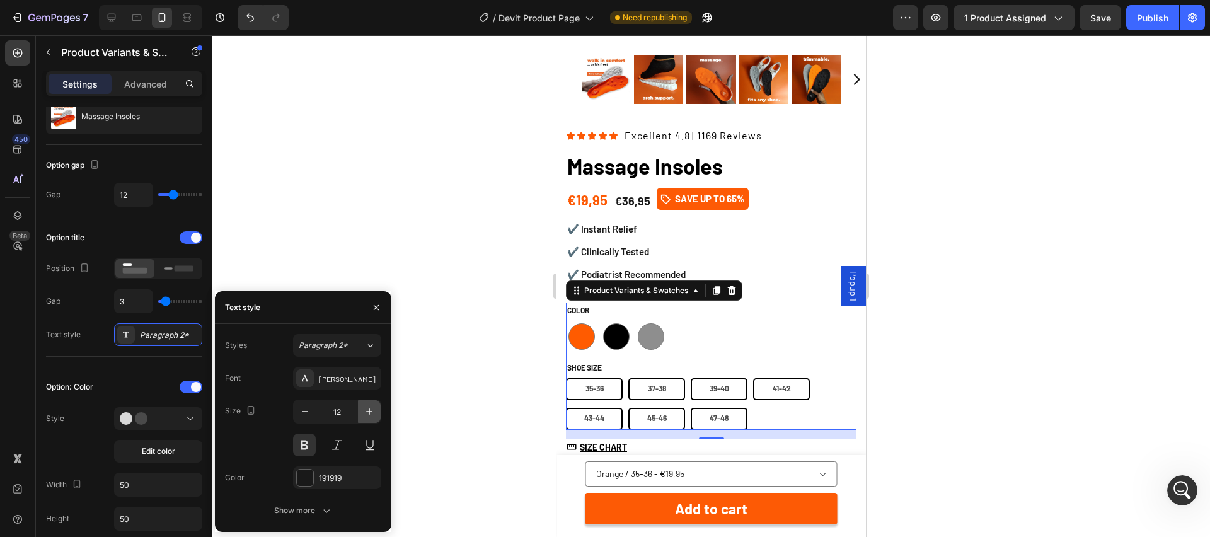
click at [368, 408] on icon "button" at bounding box center [369, 411] width 13 height 13
type input "14"
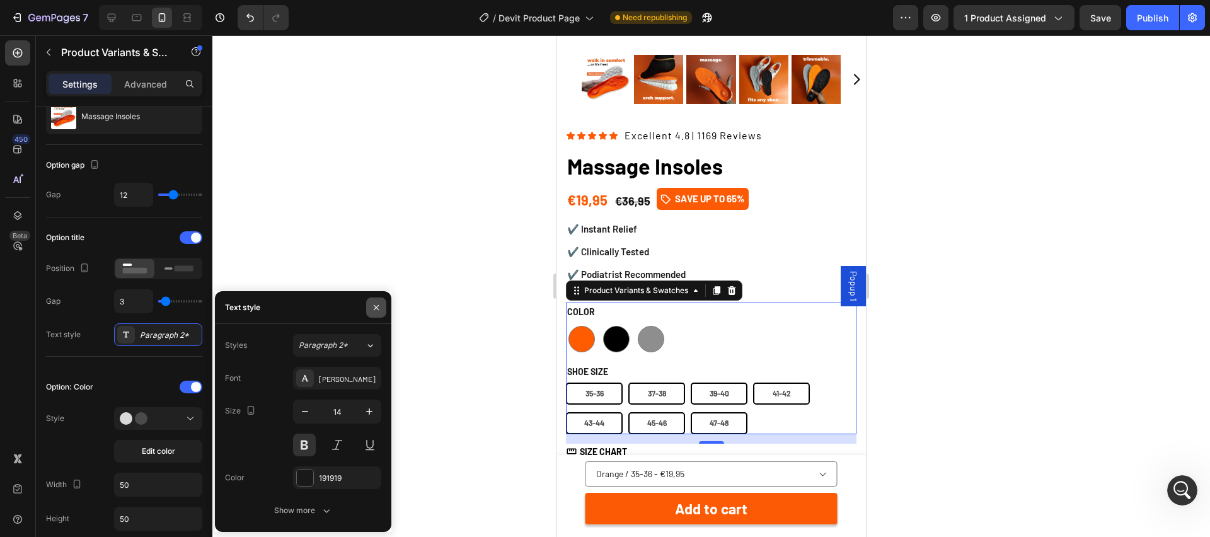
click at [374, 308] on icon "button" at bounding box center [376, 308] width 10 height 10
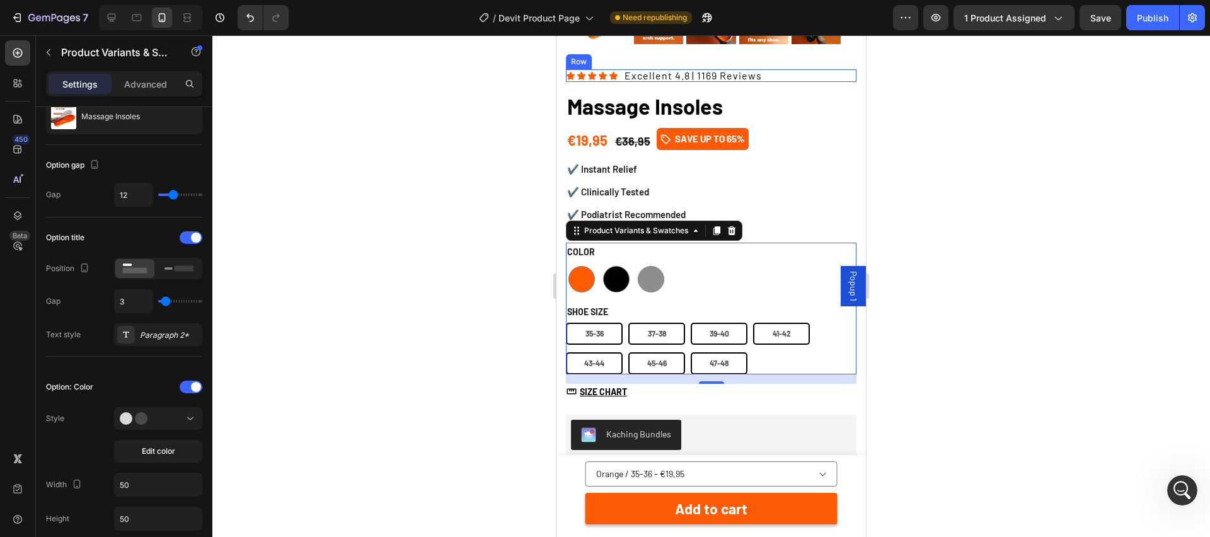
scroll to position [414, 0]
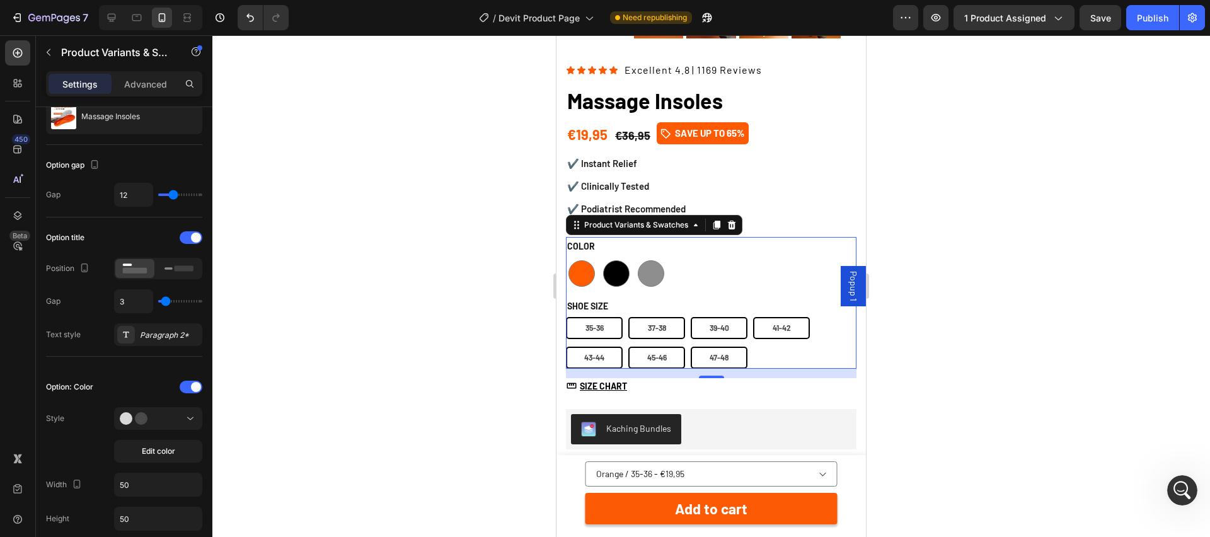
click at [720, 258] on div "Orange Orange Black Black Grey Grey" at bounding box center [711, 274] width 291 height 32
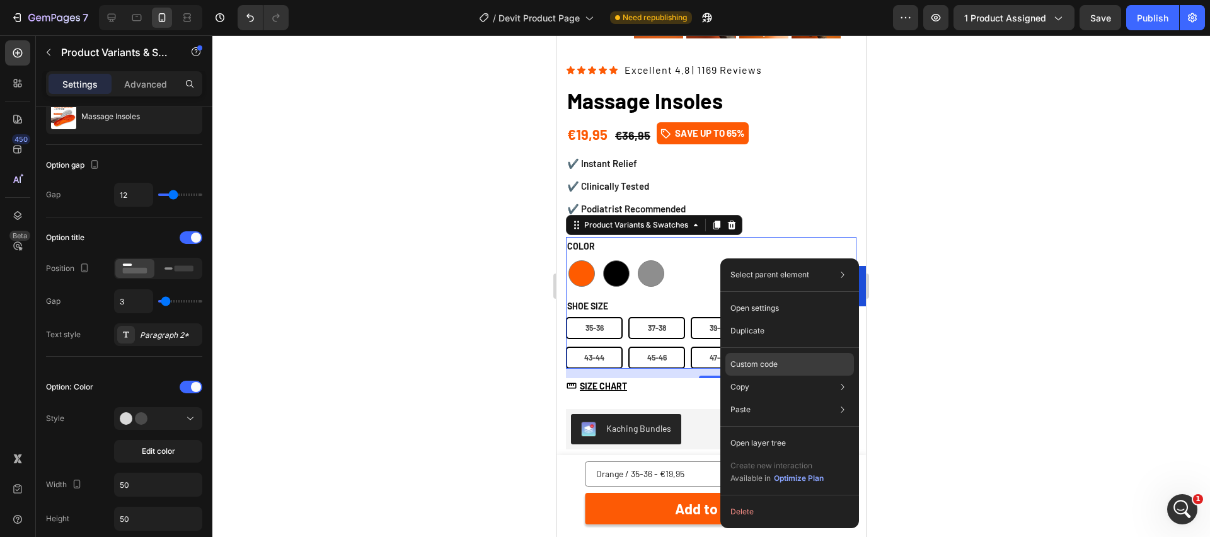
click at [790, 398] on div "Custom code" at bounding box center [789, 409] width 129 height 23
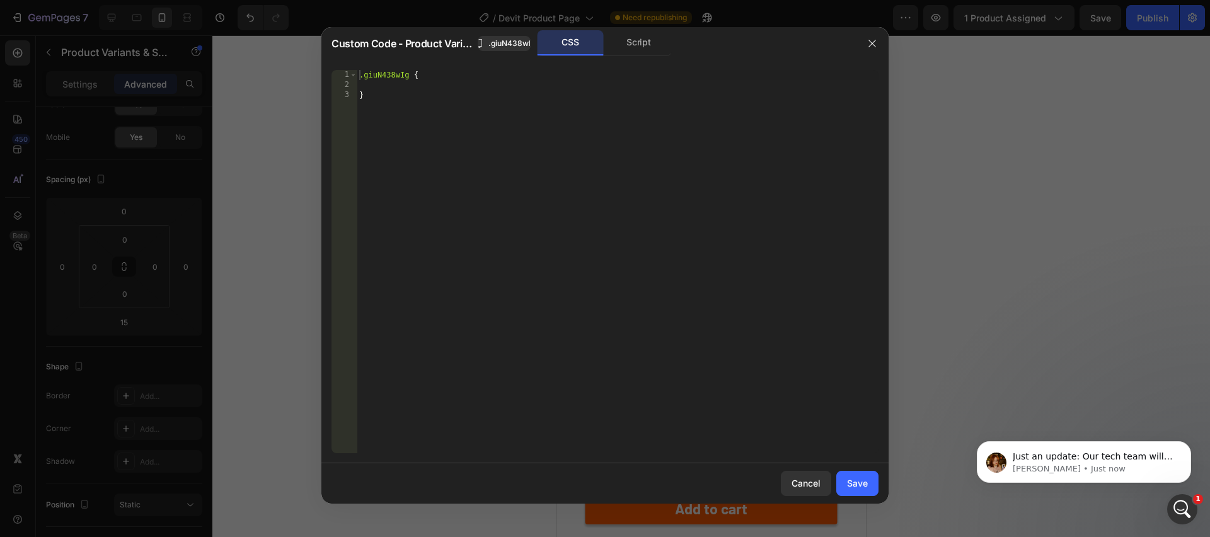
scroll to position [1557, 0]
click at [519, 45] on span ".giuN438wIg" at bounding box center [511, 43] width 47 height 11
click at [591, 43] on div "CSS" at bounding box center [571, 42] width 66 height 25
click at [648, 42] on div "Script" at bounding box center [639, 42] width 66 height 25
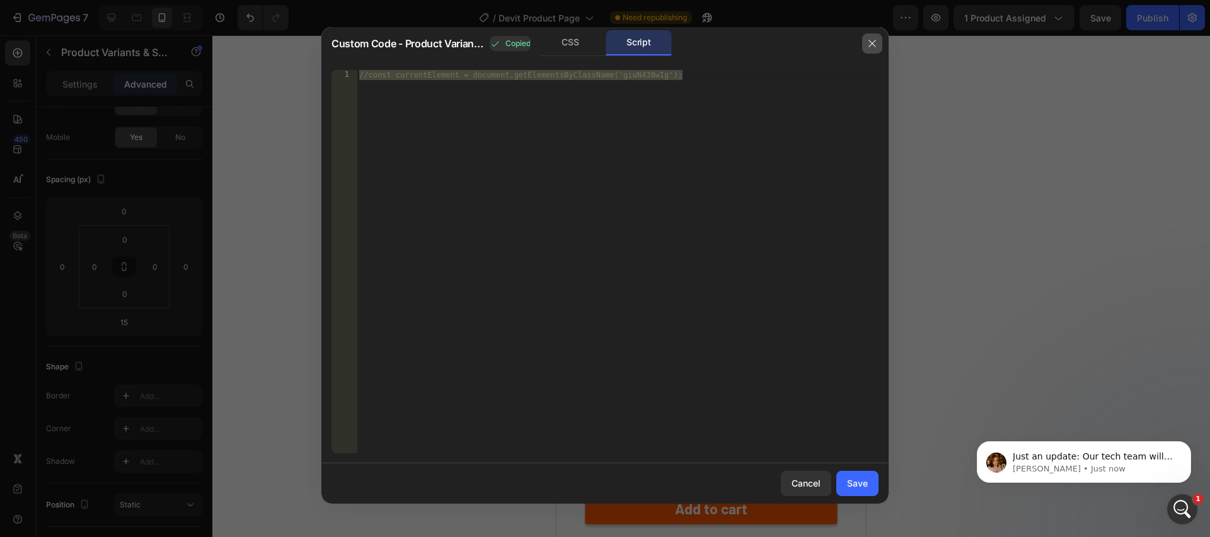
click at [867, 43] on icon "button" at bounding box center [872, 43] width 10 height 10
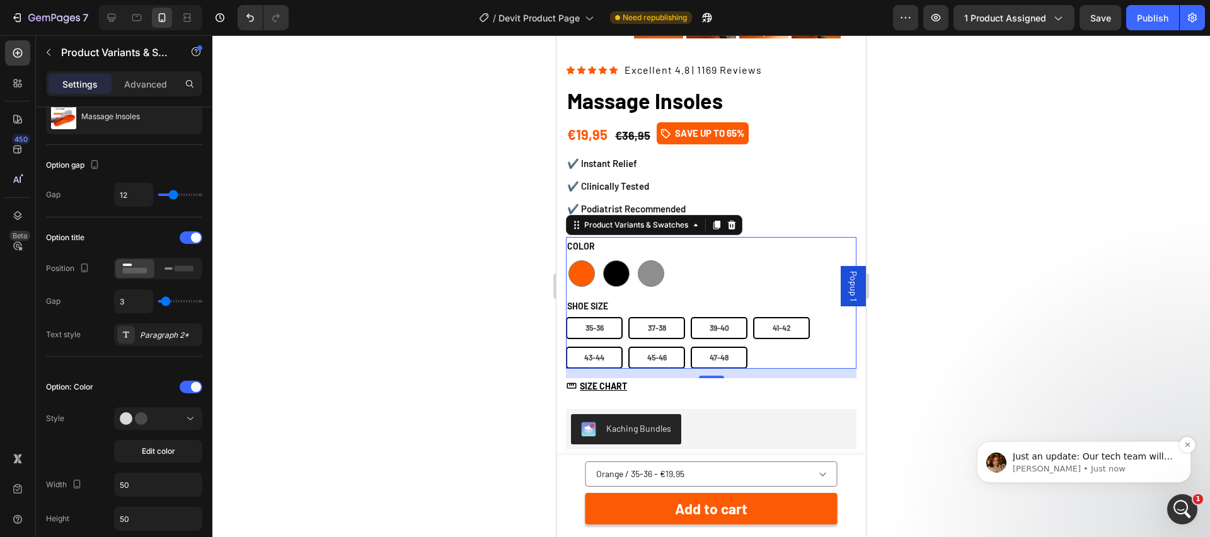
click at [1107, 466] on p "Jamie • Just now" at bounding box center [1094, 468] width 163 height 11
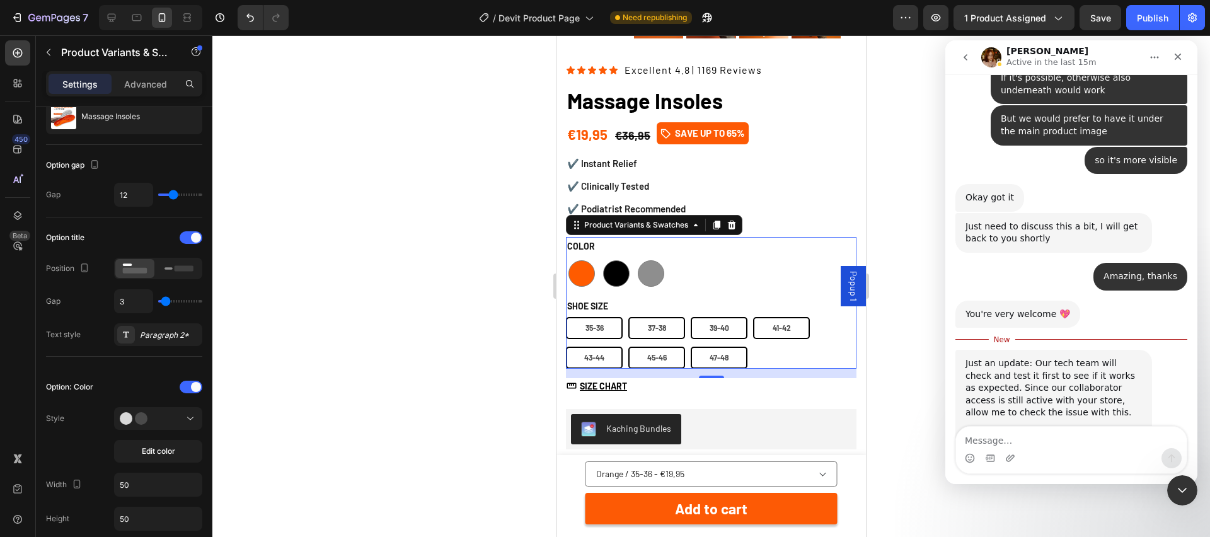
scroll to position [1578, 0]
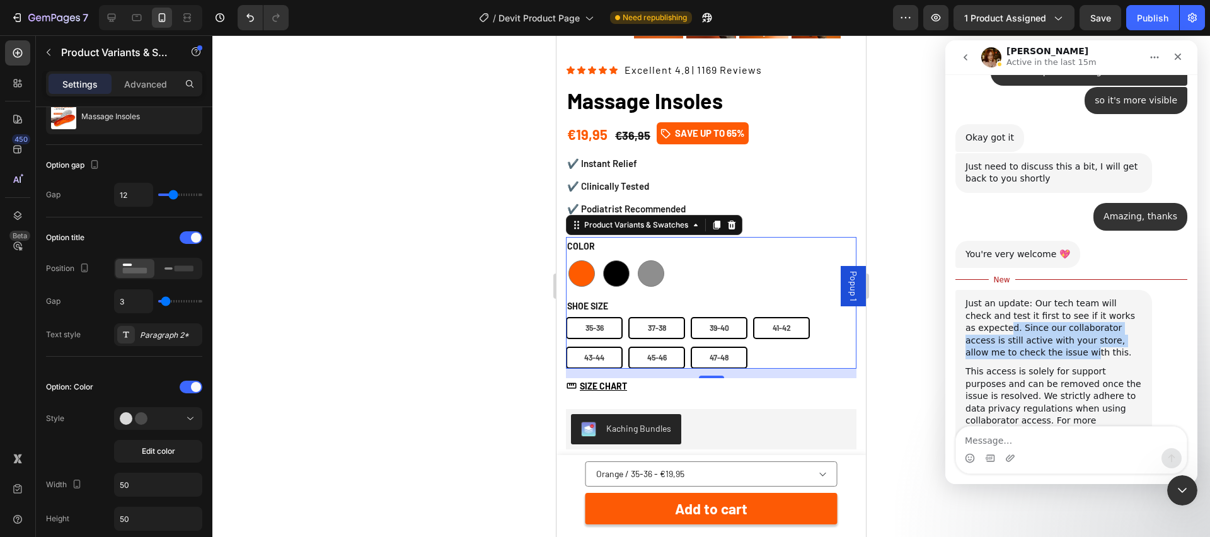
drag, startPoint x: 996, startPoint y: 275, endPoint x: 1039, endPoint y: 299, distance: 48.8
click at [1039, 299] on div "Just an update: Our tech team will check and test it first to see if it works a…" at bounding box center [1054, 328] width 176 height 62
click at [1052, 297] on div "Just an update: Our tech team will check and test it first to see if it works a…" at bounding box center [1054, 328] width 176 height 62
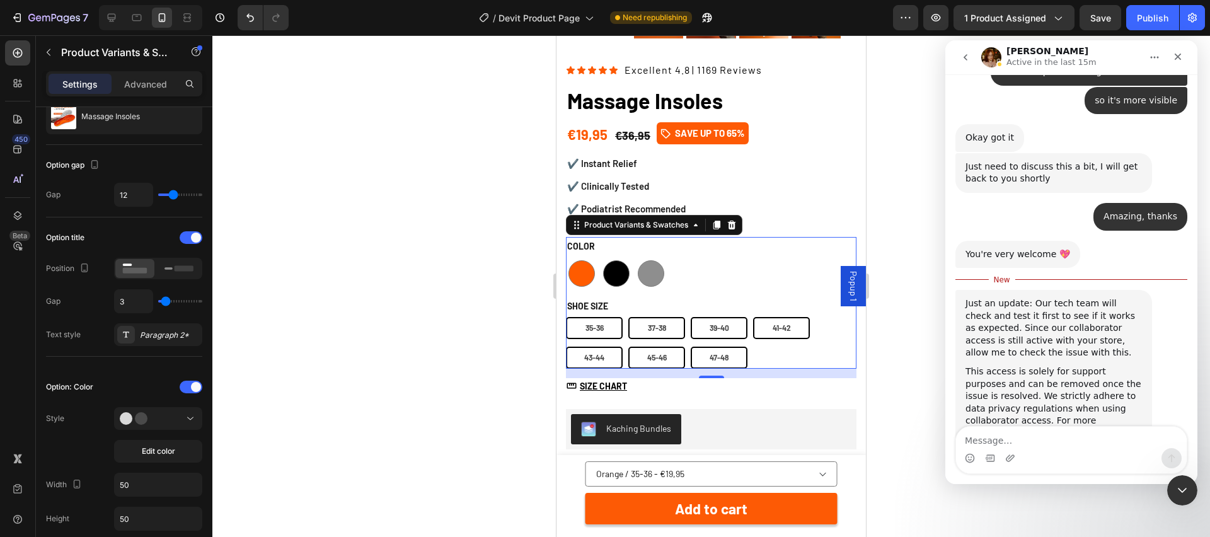
click at [1054, 303] on div "Just an update: Our tech team will check and test it first to see if it works a…" at bounding box center [1054, 328] width 176 height 62
click at [1020, 432] on textarea "Message…" at bounding box center [1071, 437] width 231 height 21
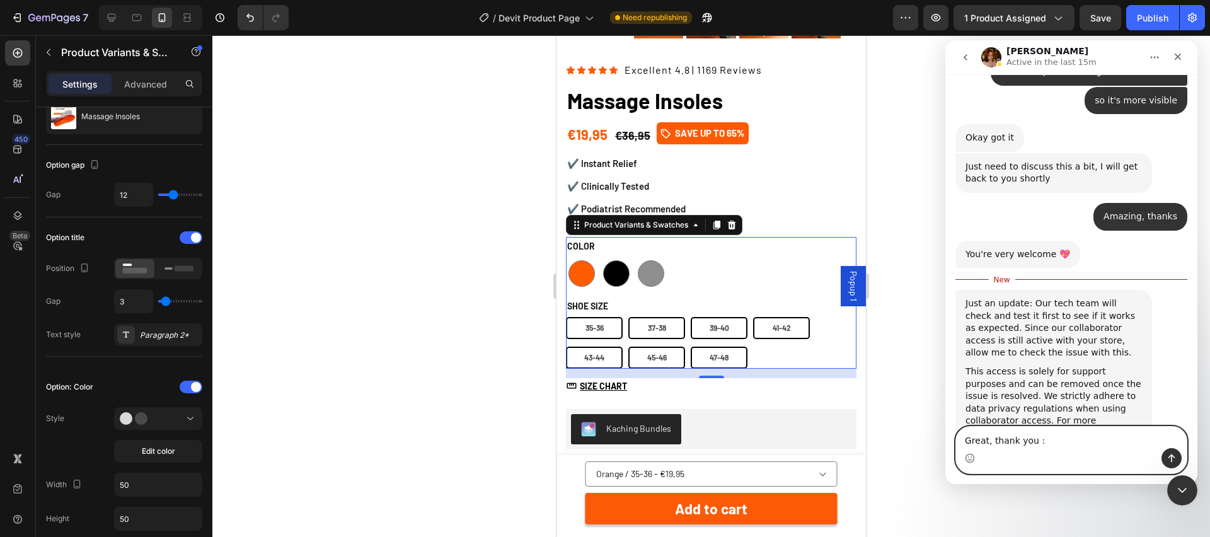
type textarea "Great, thank you :)"
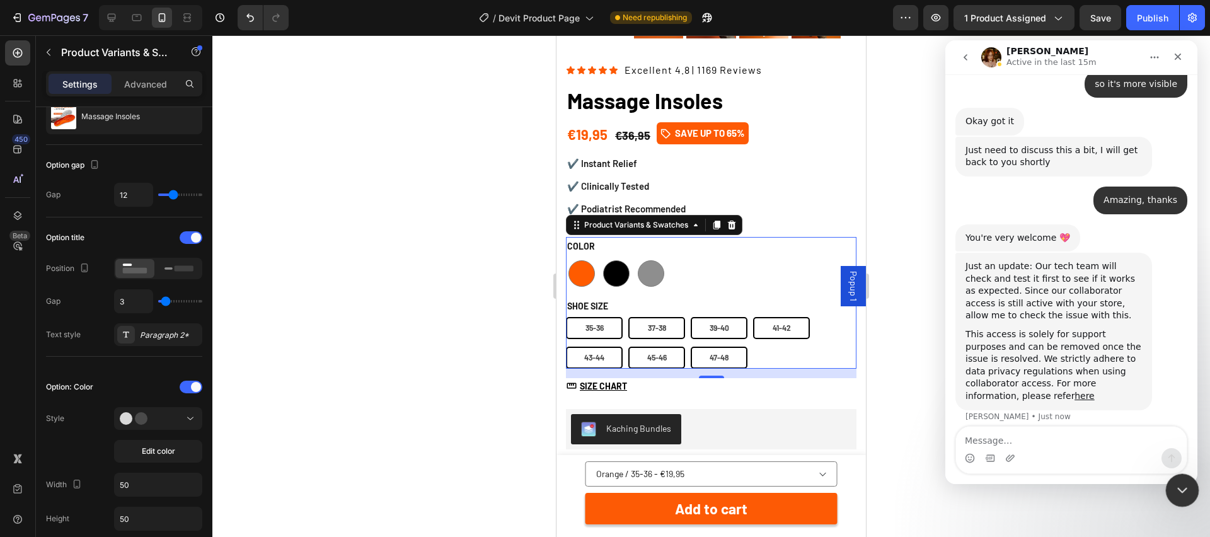
click at [1176, 490] on icon "Close Intercom Messenger" at bounding box center [1180, 488] width 15 height 15
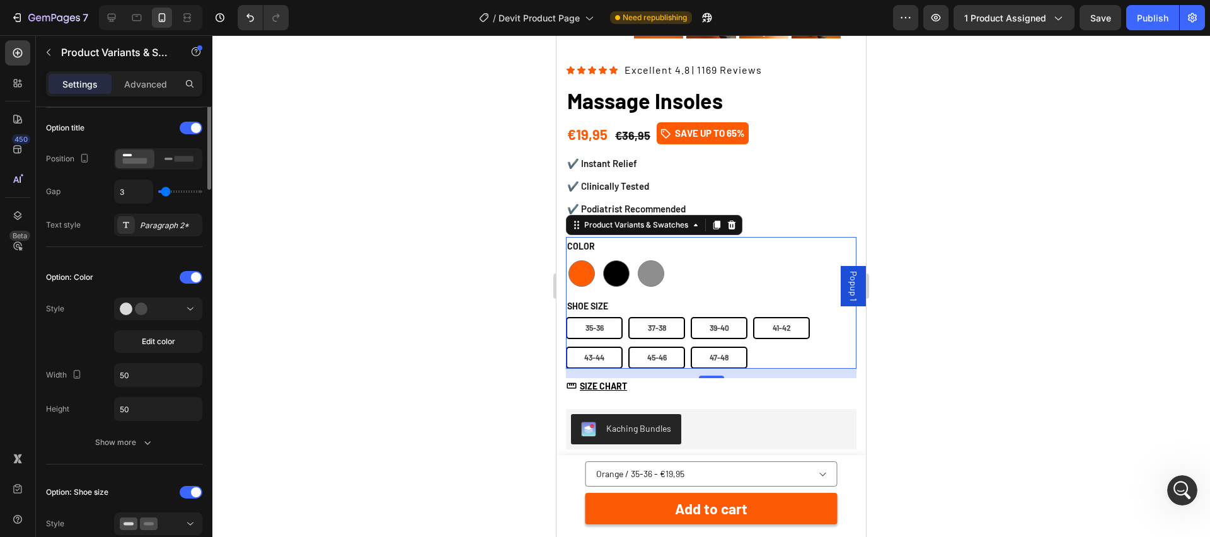
scroll to position [210, 0]
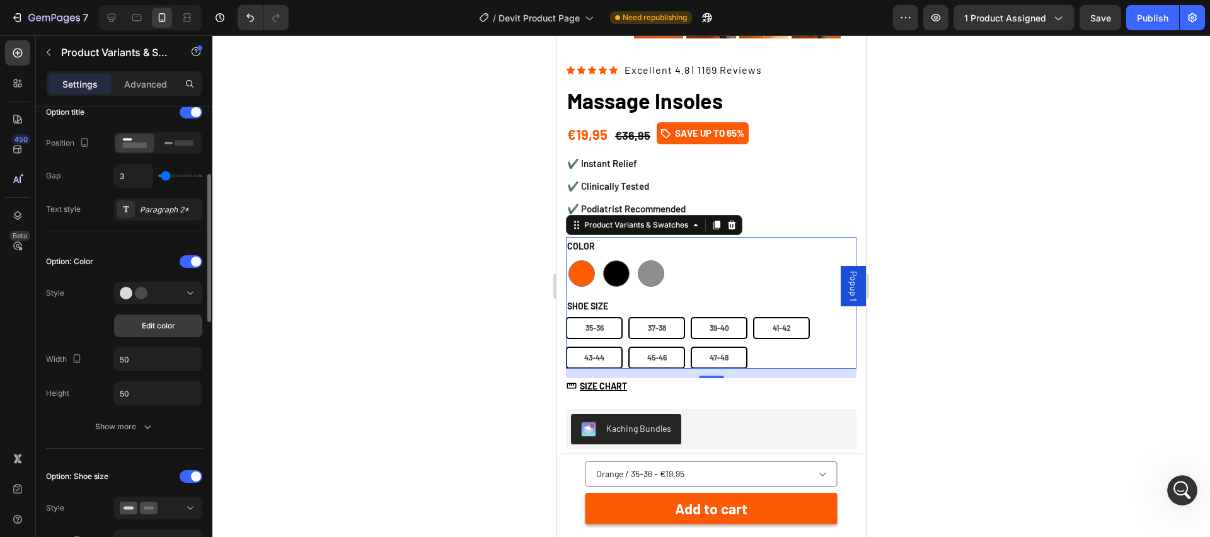
click at [168, 330] on span "Edit color" at bounding box center [158, 325] width 33 height 11
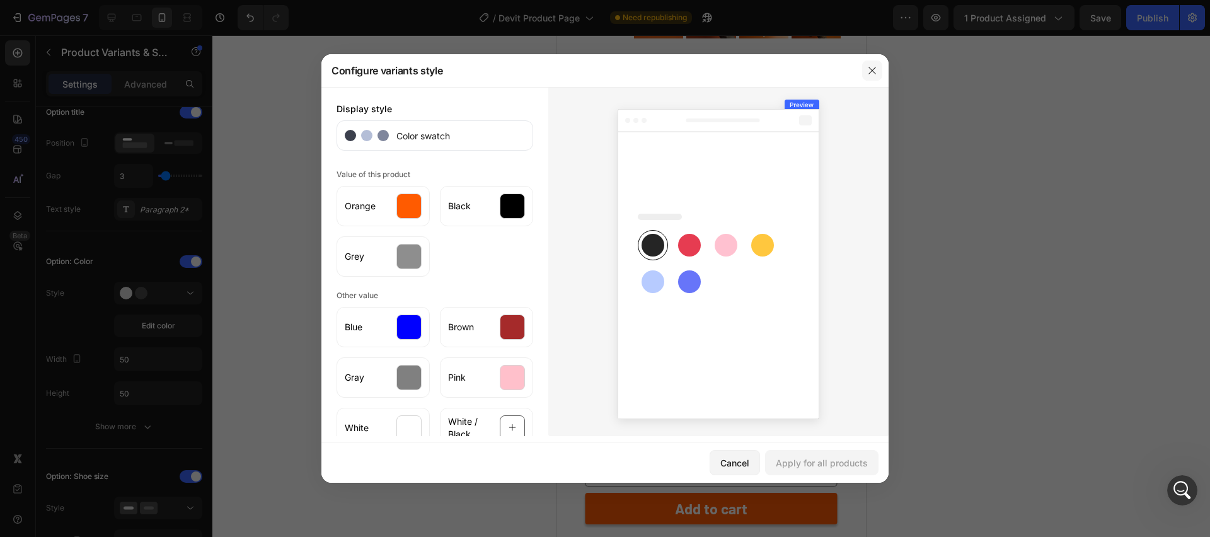
click at [874, 69] on icon "button" at bounding box center [872, 71] width 10 height 10
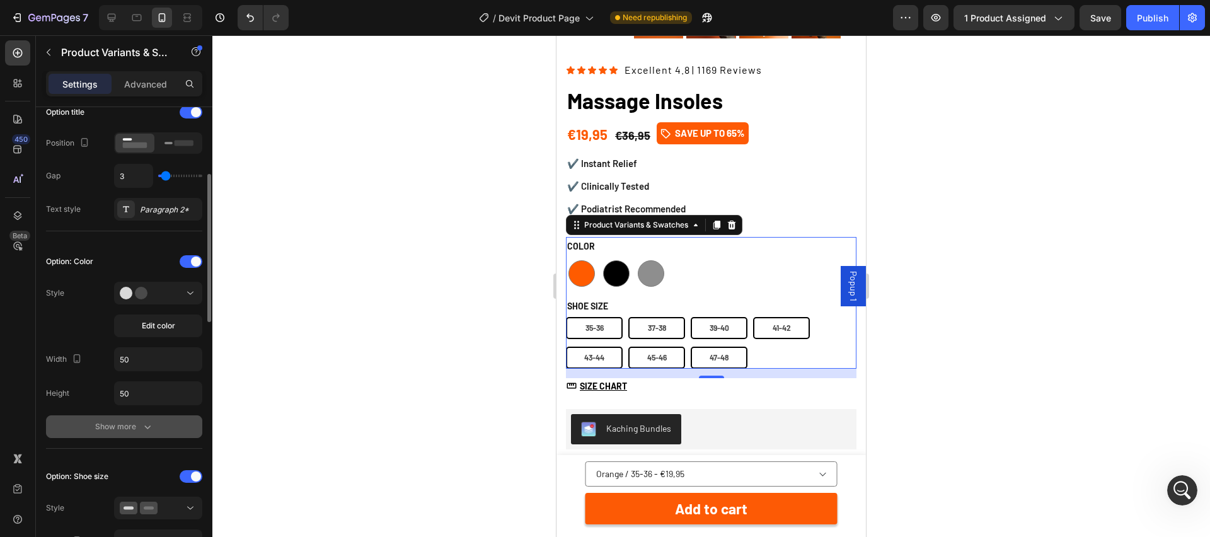
click at [137, 425] on div "Show more" at bounding box center [124, 426] width 59 height 13
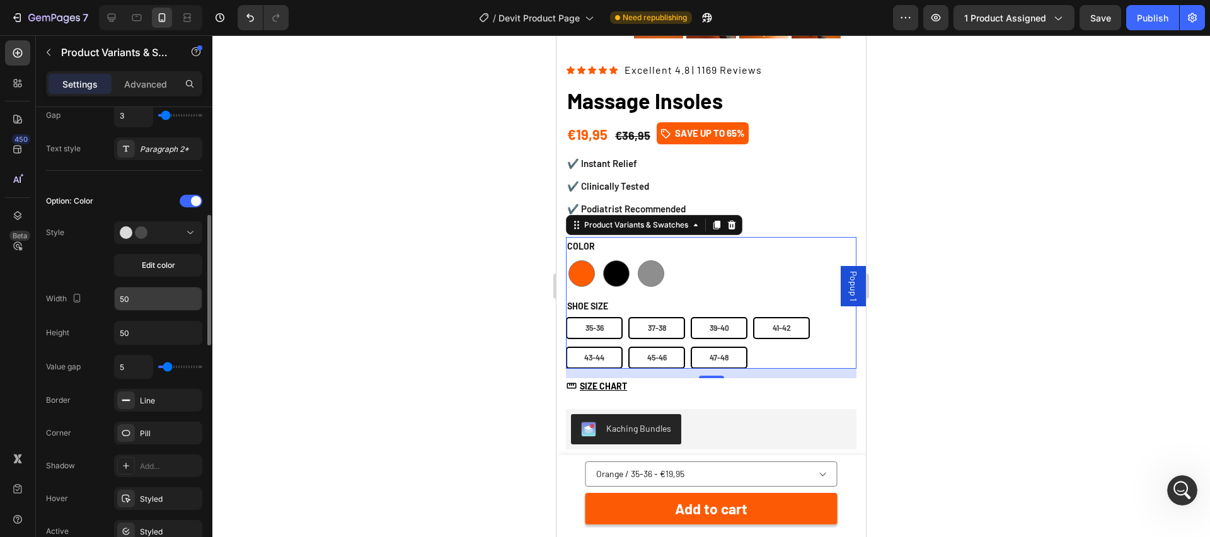
scroll to position [325, 0]
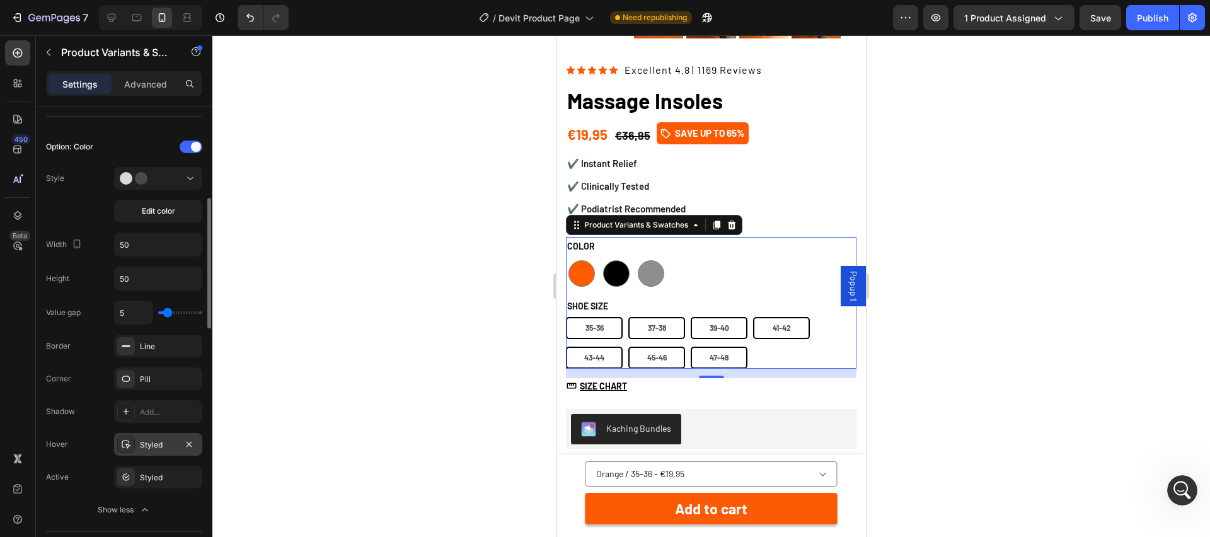
click at [170, 446] on div "Styled" at bounding box center [158, 444] width 37 height 11
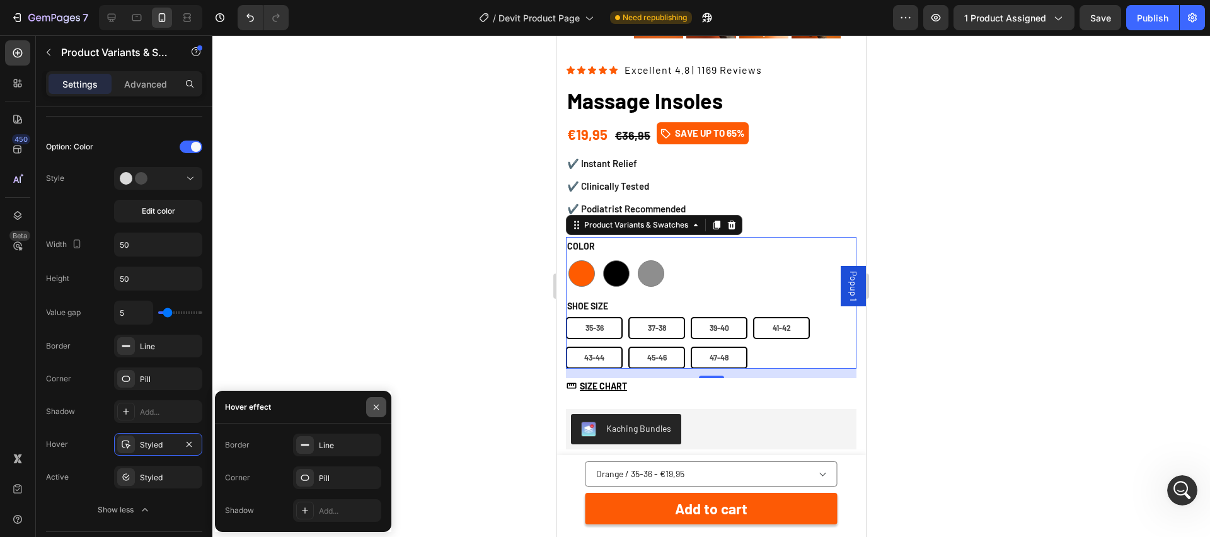
click at [382, 401] on button "button" at bounding box center [376, 407] width 20 height 20
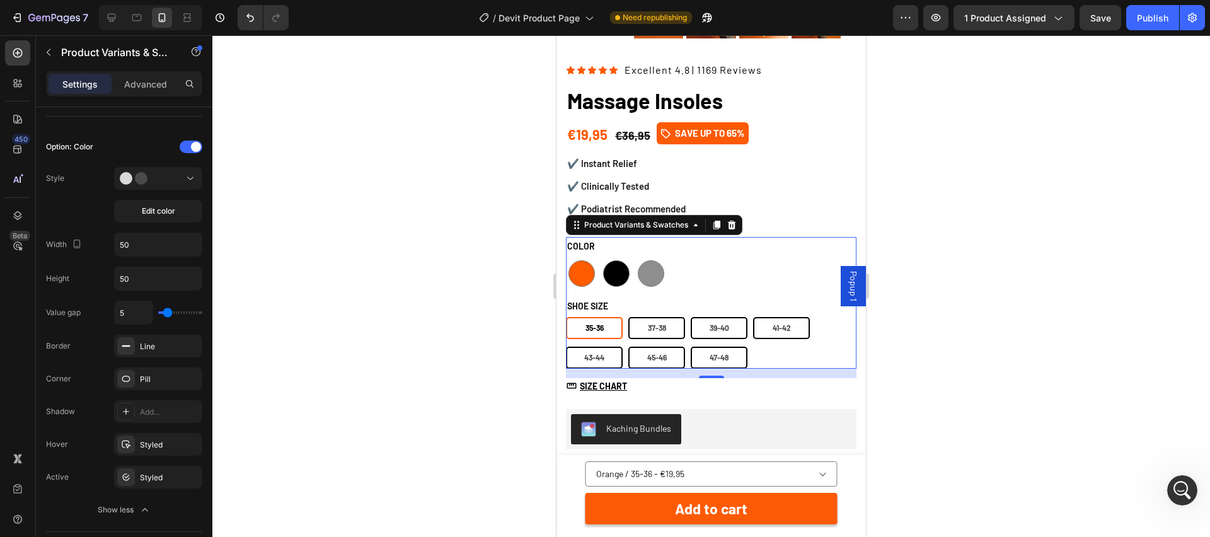
click at [613, 330] on size-35-36 "35-36" at bounding box center [594, 328] width 57 height 22
click at [566, 317] on input "[PHONE_NUMBER] 35-36" at bounding box center [565, 316] width 1 height 1
radio input "true"
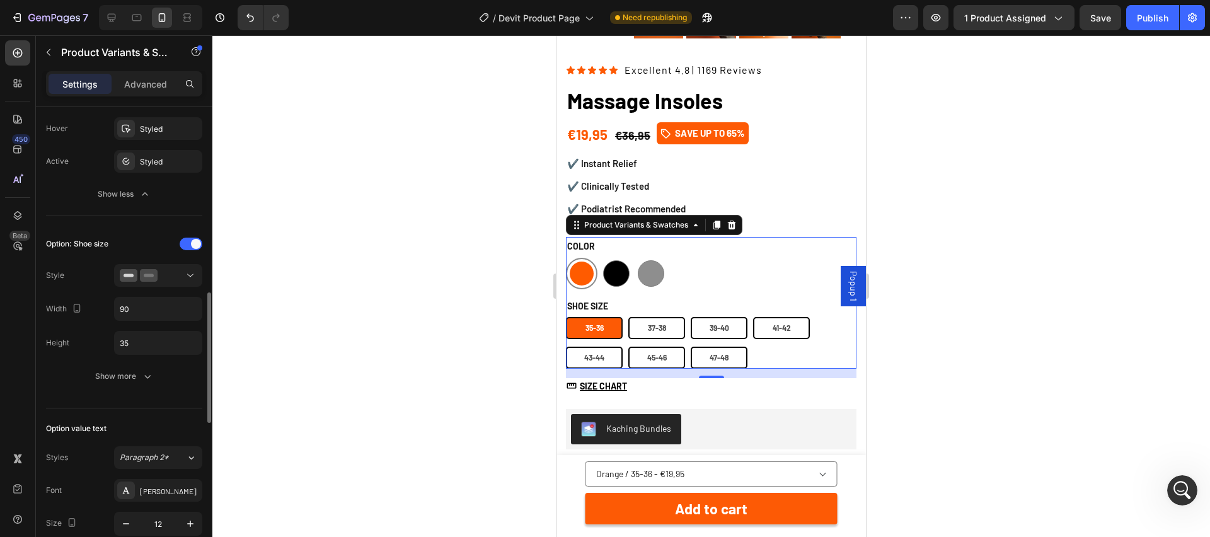
scroll to position [648, 0]
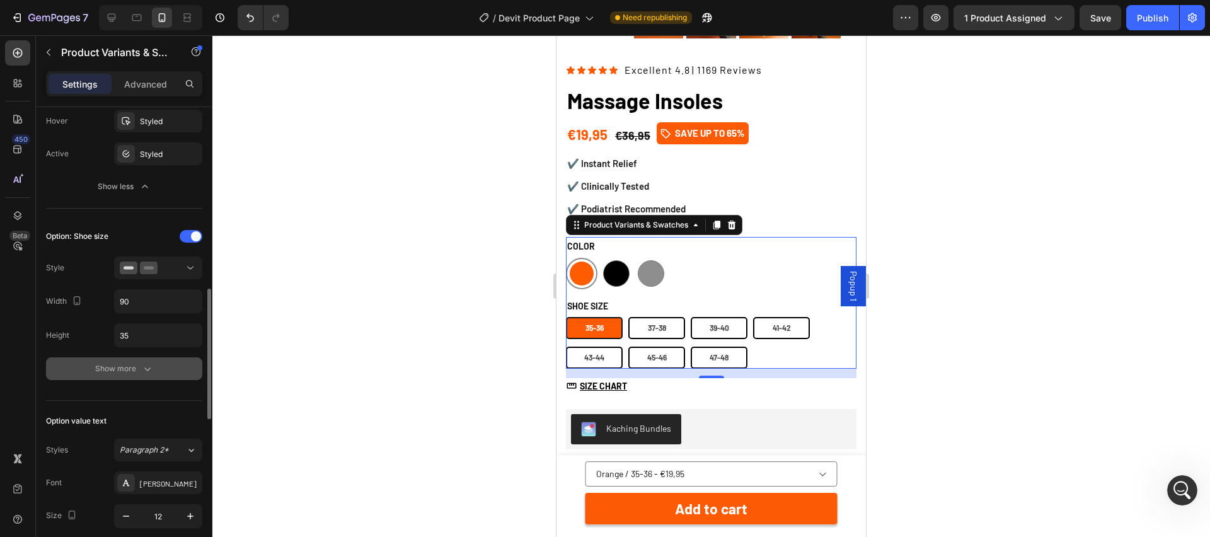
click at [123, 371] on div "Show more" at bounding box center [124, 368] width 59 height 13
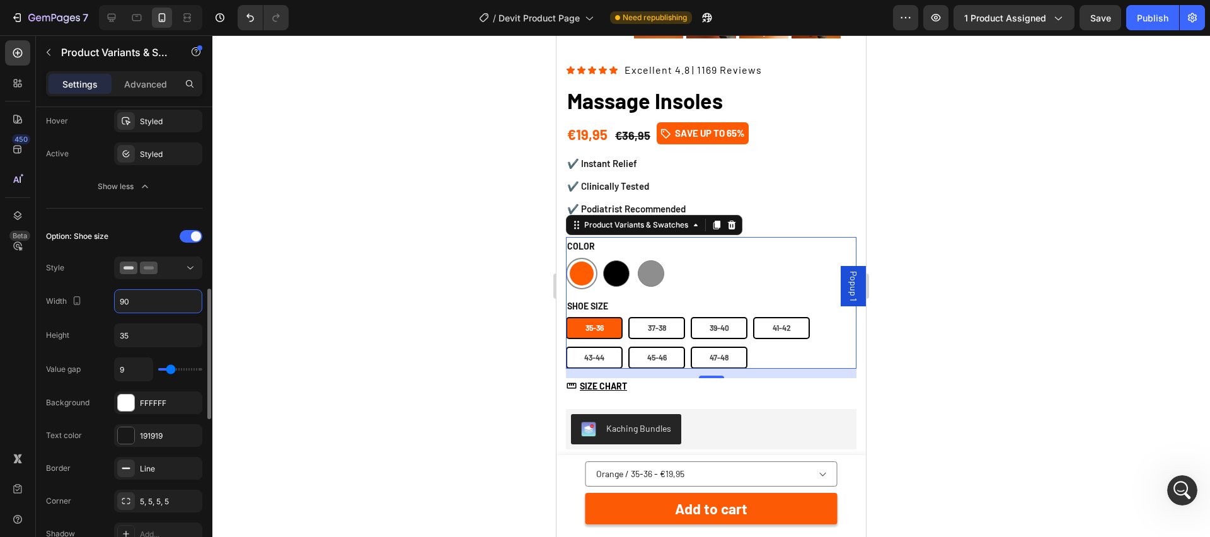
click at [154, 297] on input "90" at bounding box center [158, 301] width 87 height 23
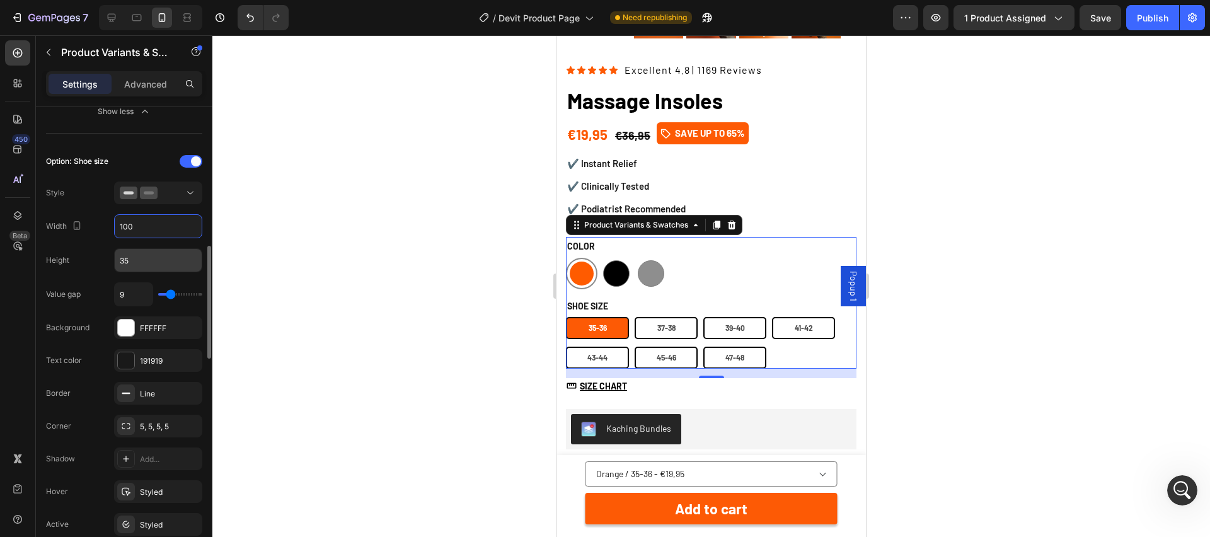
scroll to position [725, 0]
type input "100"
click at [96, 293] on div "Value gap 9" at bounding box center [124, 292] width 156 height 24
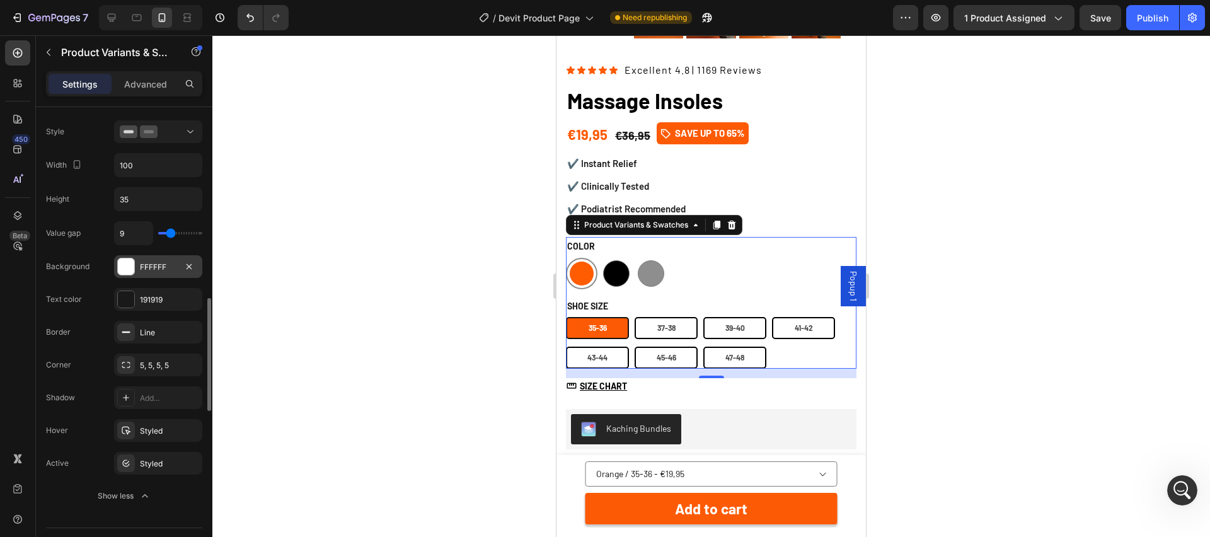
scroll to position [785, 0]
click at [171, 297] on div "191919" at bounding box center [158, 298] width 37 height 11
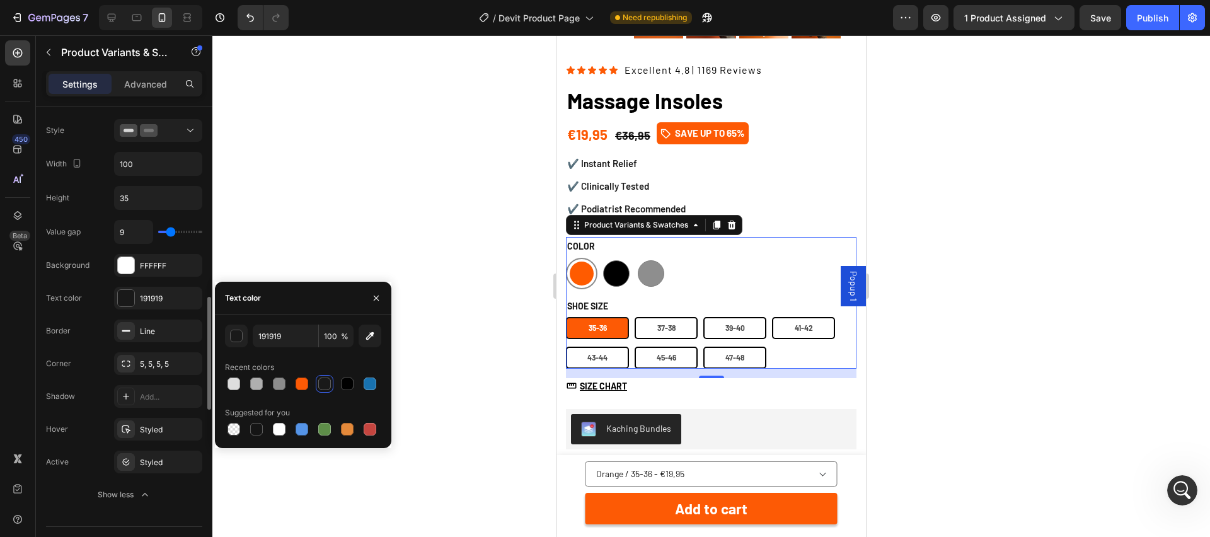
click at [73, 317] on div "Value gap 9 Background FFFFFF Text color 191919 Border Line Corner 5, 5, 5, 5 S…" at bounding box center [124, 363] width 156 height 286
click at [96, 418] on div "Corner 5, 5, 5, 5" at bounding box center [124, 429] width 156 height 23
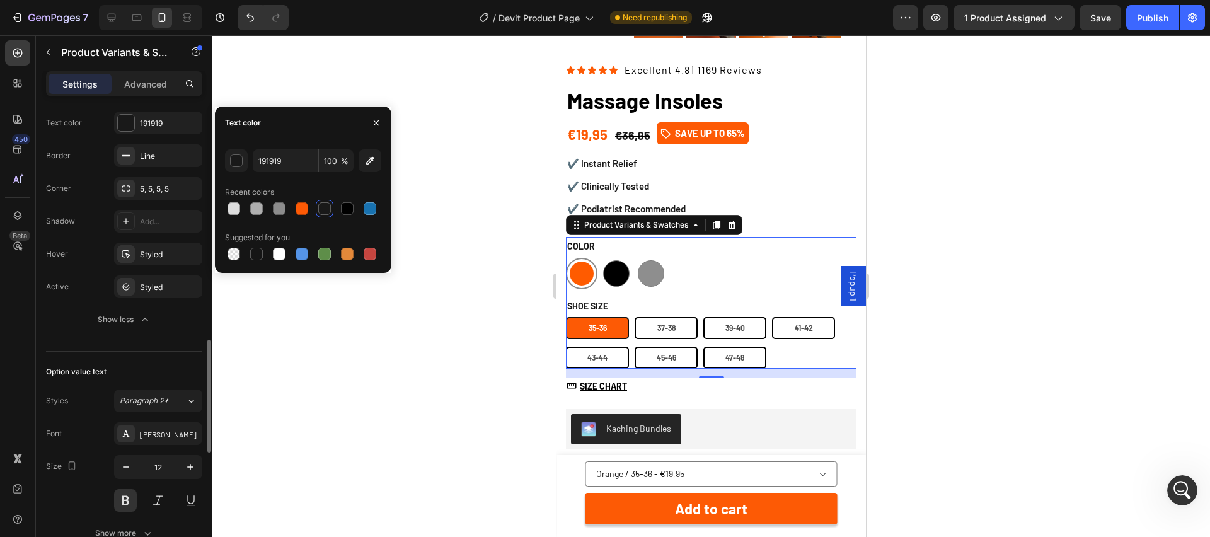
scroll to position [972, 0]
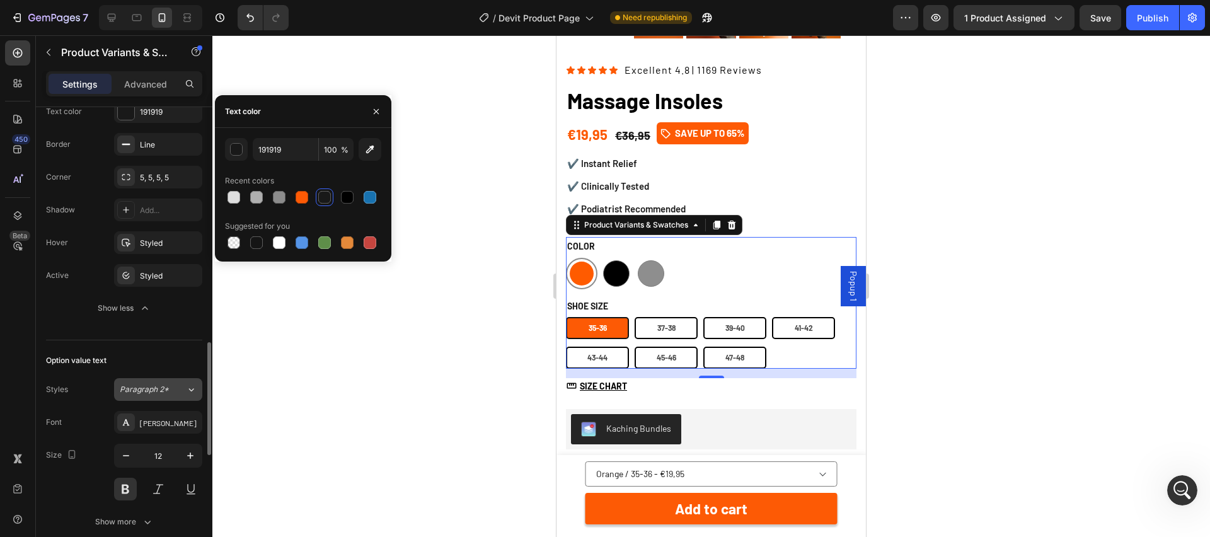
click at [161, 384] on span "Paragraph 2*" at bounding box center [144, 389] width 49 height 11
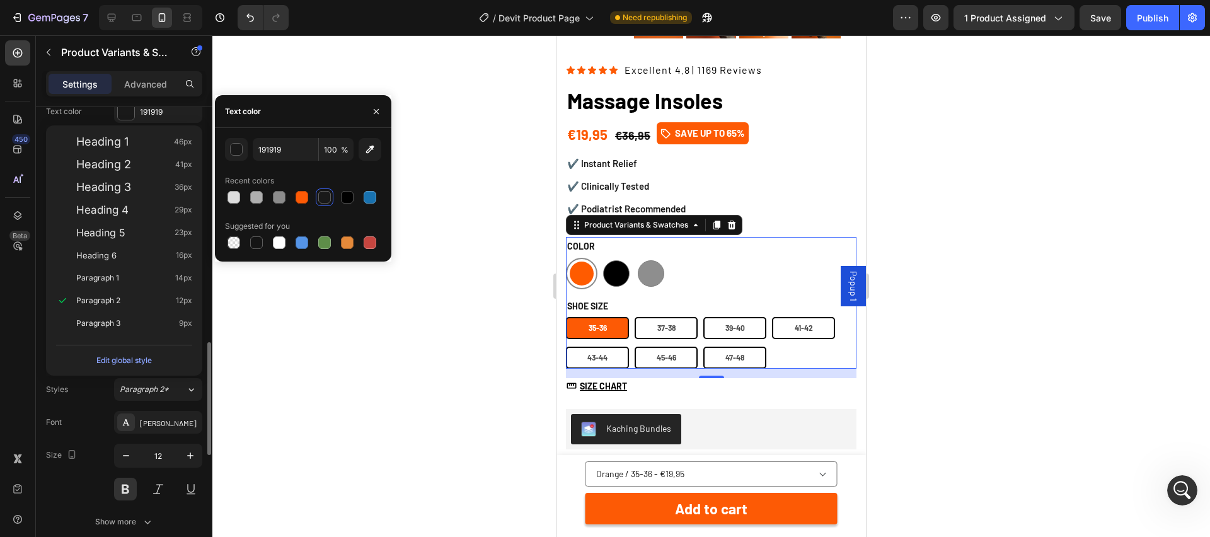
click at [62, 428] on div "Font Barlow" at bounding box center [124, 422] width 156 height 23
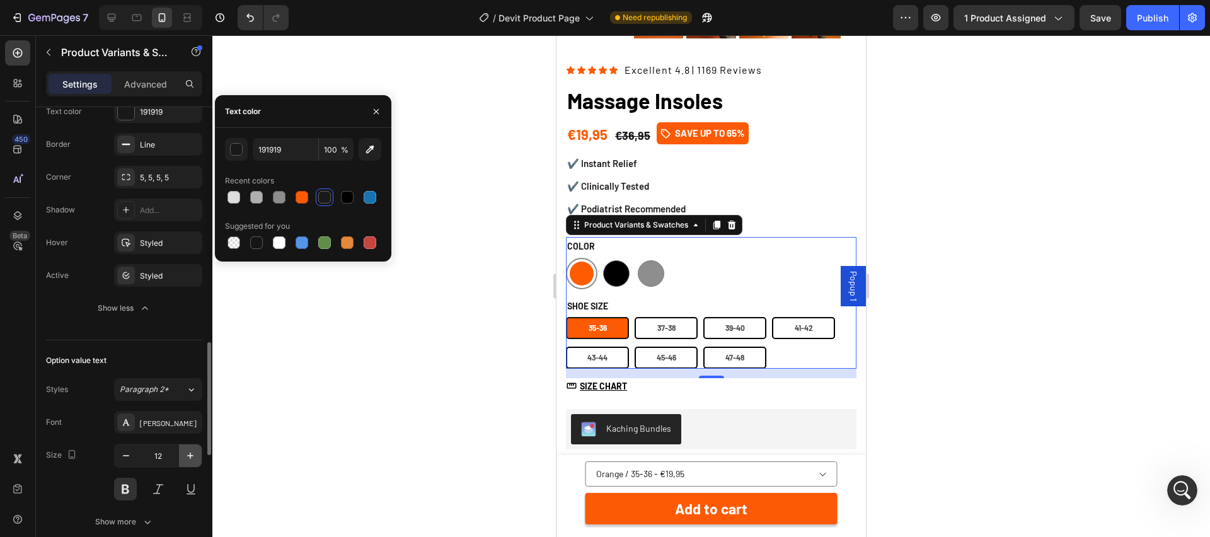
click at [188, 454] on icon "button" at bounding box center [190, 455] width 13 height 13
type input "15"
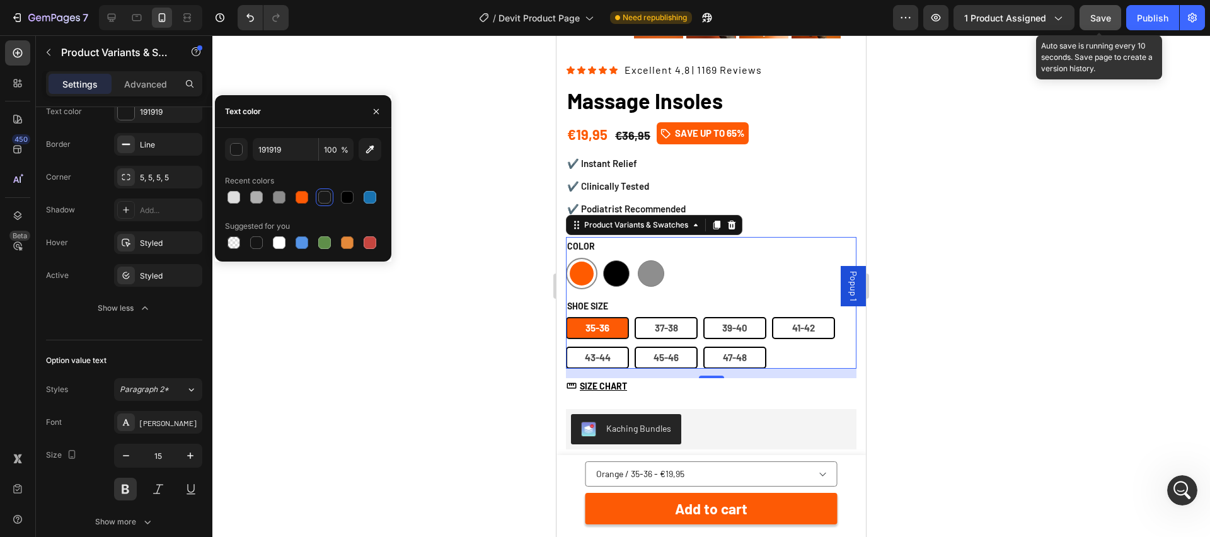
click at [1086, 21] on button "Save" at bounding box center [1101, 17] width 42 height 25
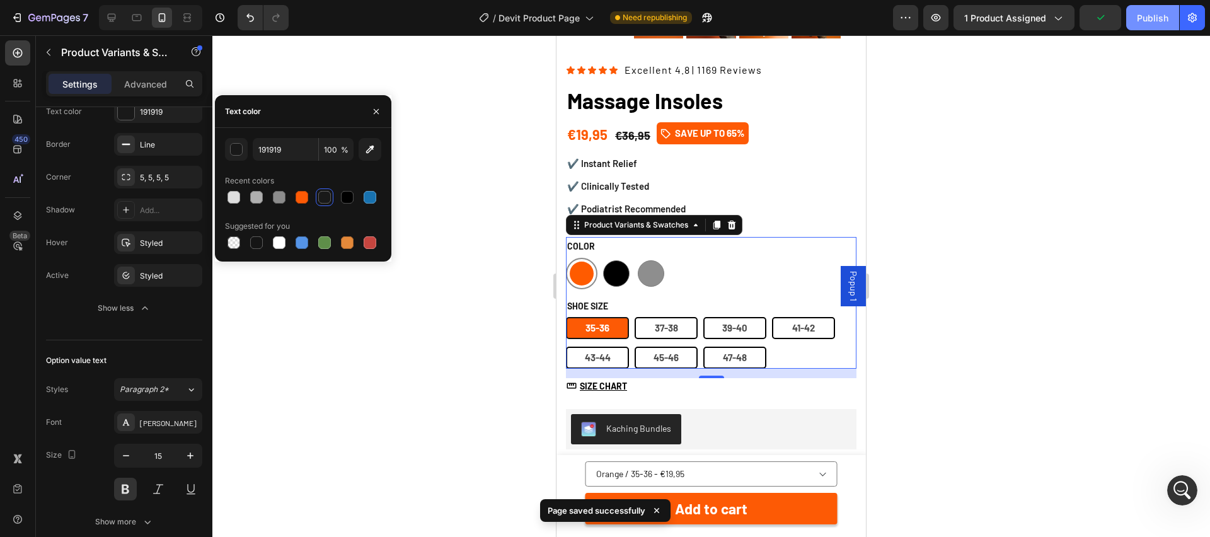
click at [1160, 21] on div "Publish" at bounding box center [1153, 17] width 32 height 13
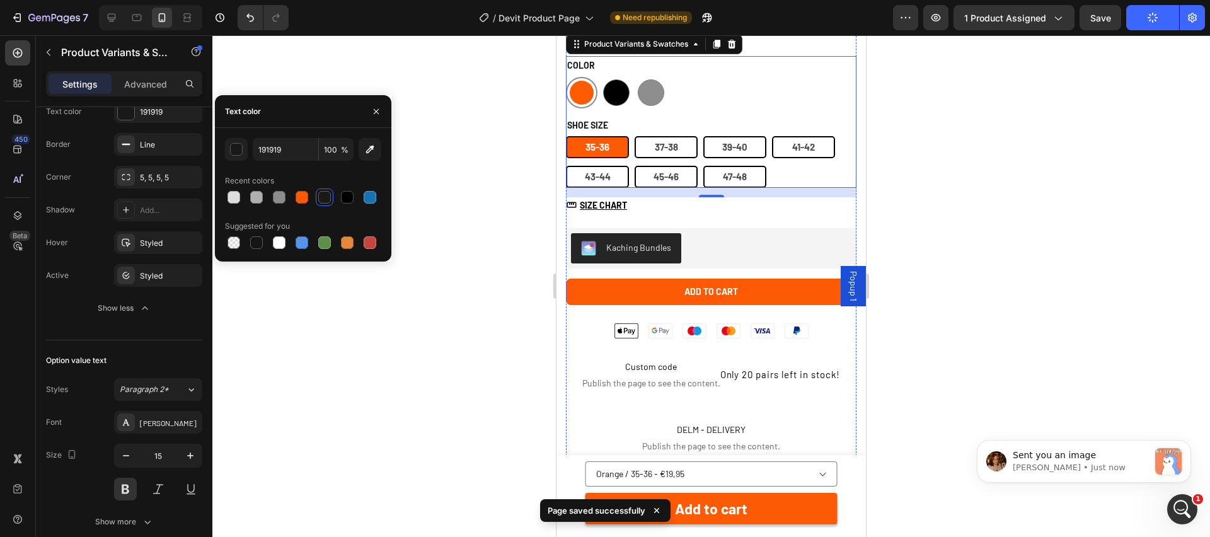
scroll to position [0, 0]
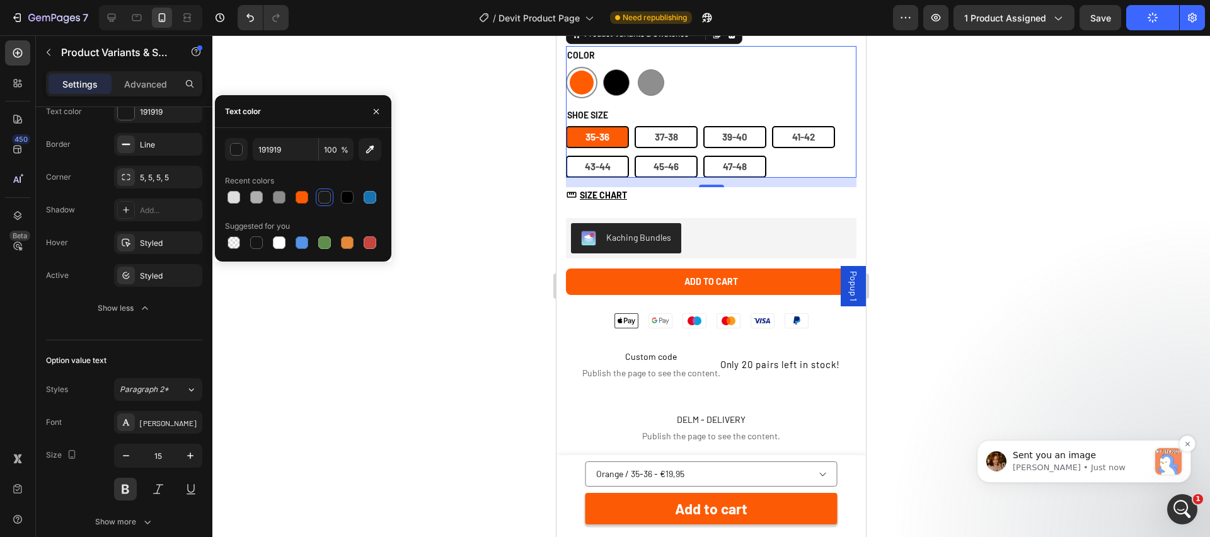
click at [1119, 460] on p "Sent you an image" at bounding box center [1081, 455] width 136 height 13
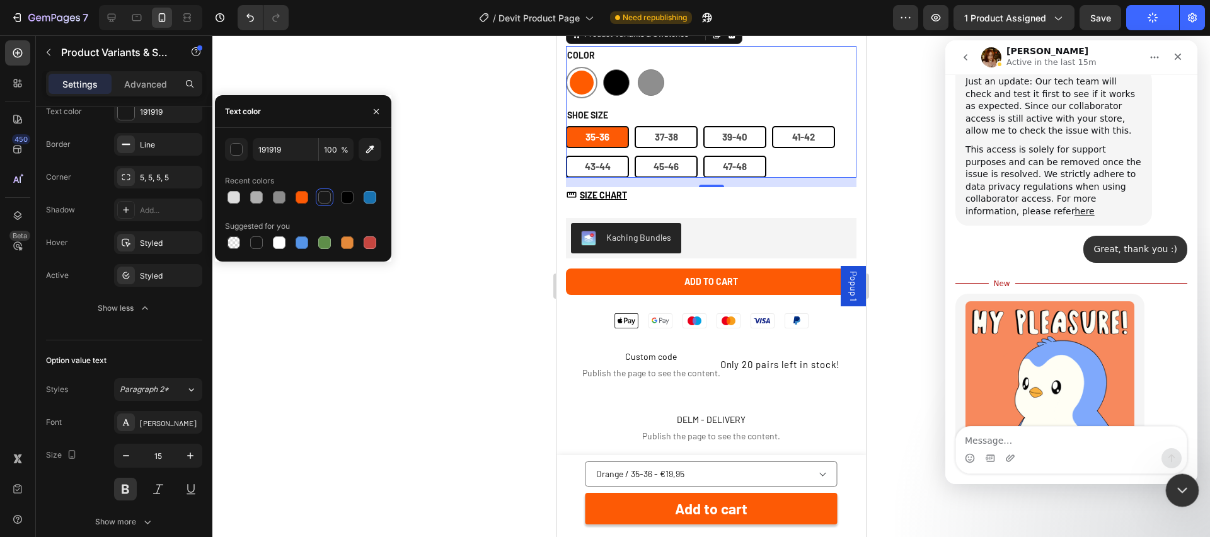
scroll to position [1809, 0]
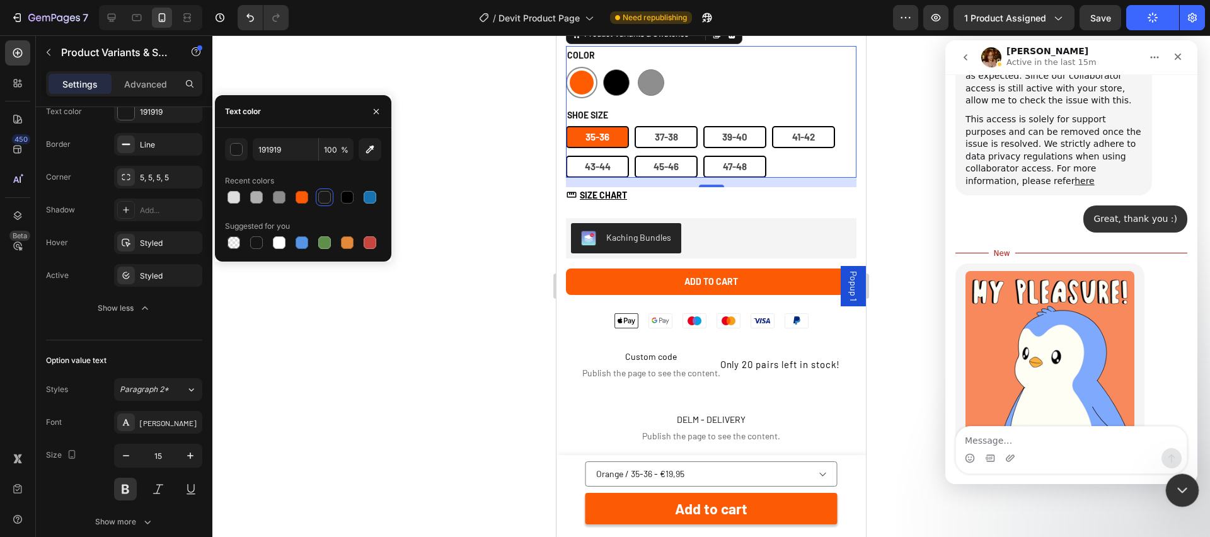
click at [1180, 496] on div "Close Intercom Messenger" at bounding box center [1180, 488] width 30 height 30
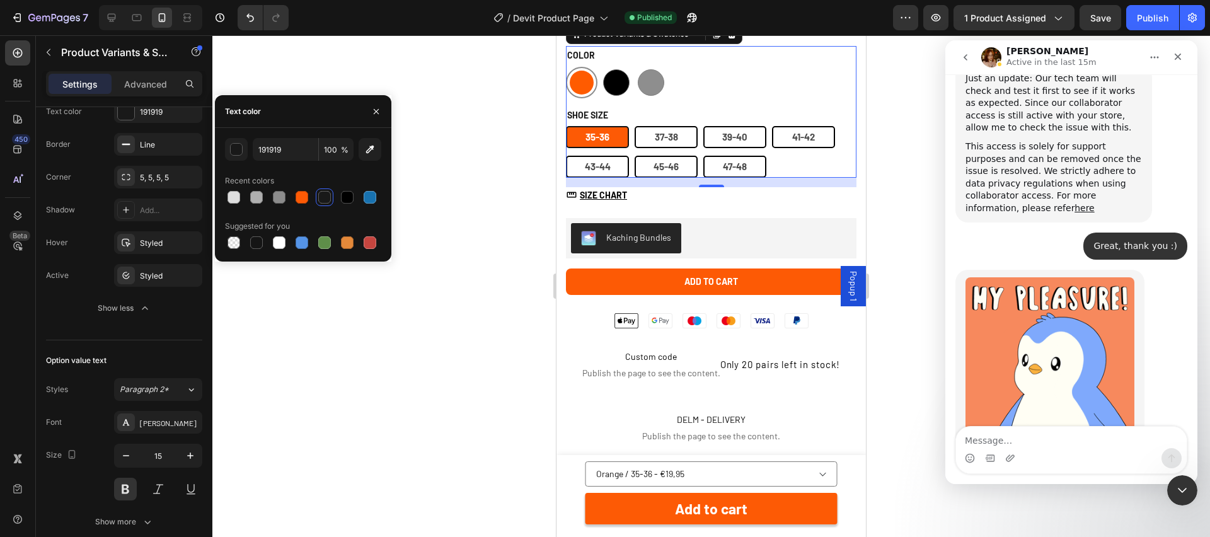
scroll to position [1789, 0]
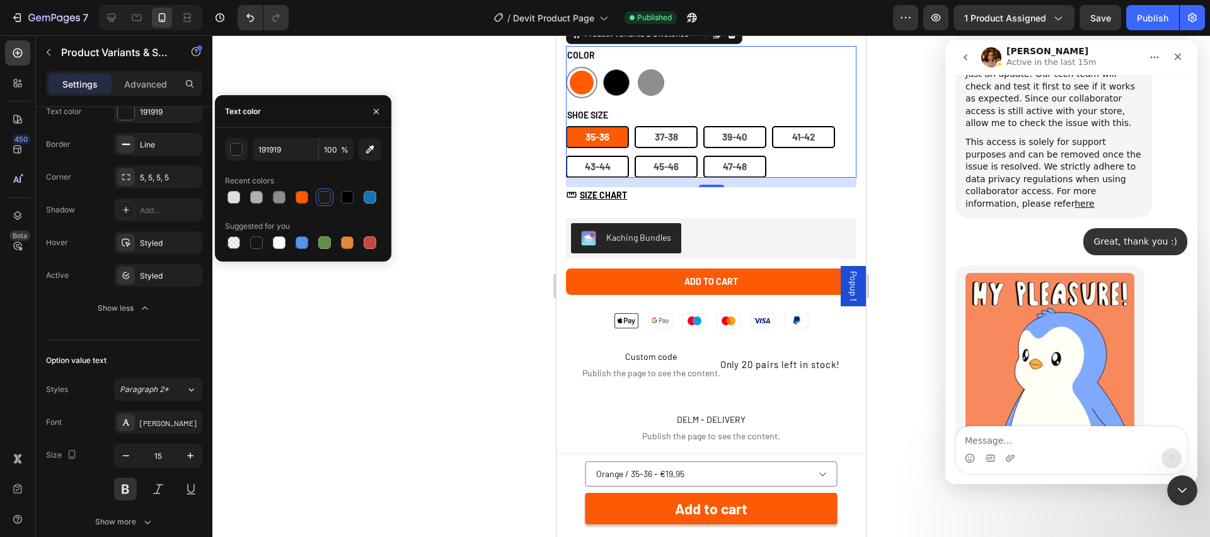
click at [918, 313] on div at bounding box center [711, 286] width 998 height 502
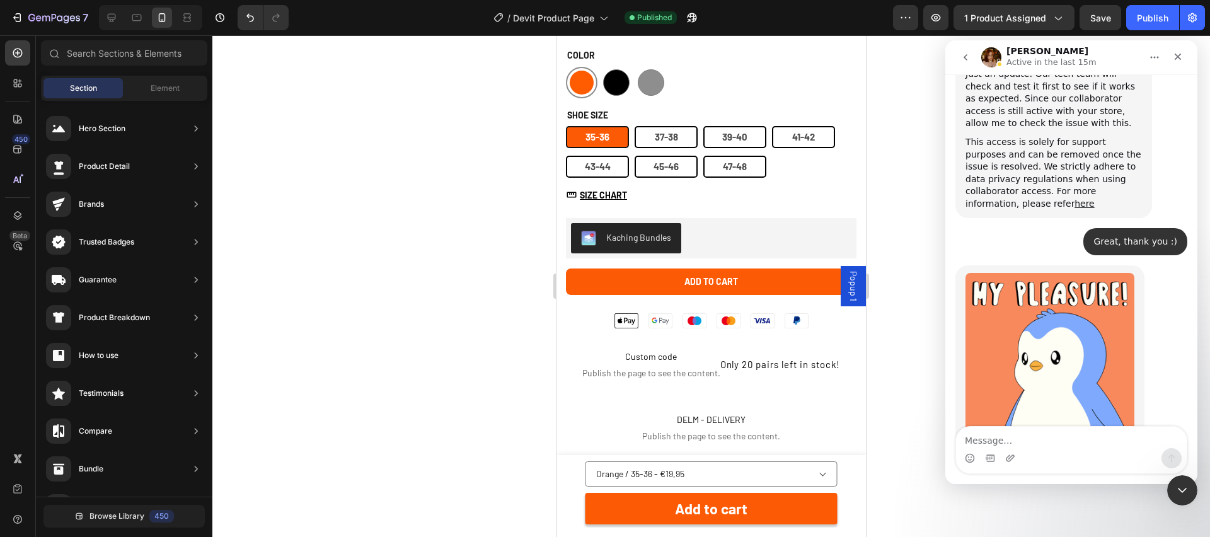
click at [930, 288] on div at bounding box center [711, 286] width 998 height 502
click at [115, 21] on icon at bounding box center [111, 17] width 13 height 13
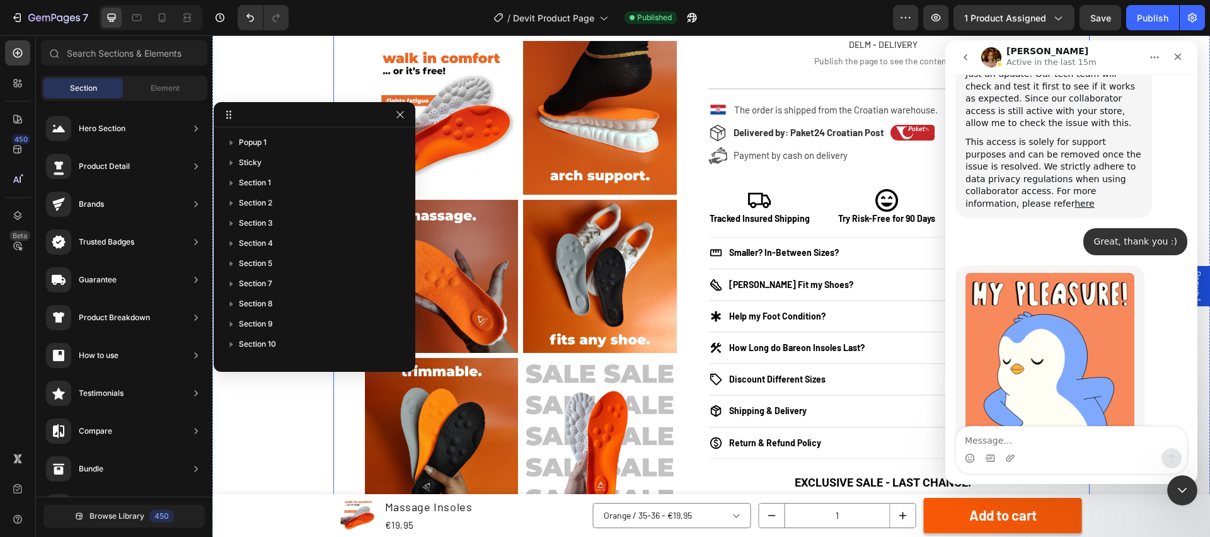
scroll to position [112, 0]
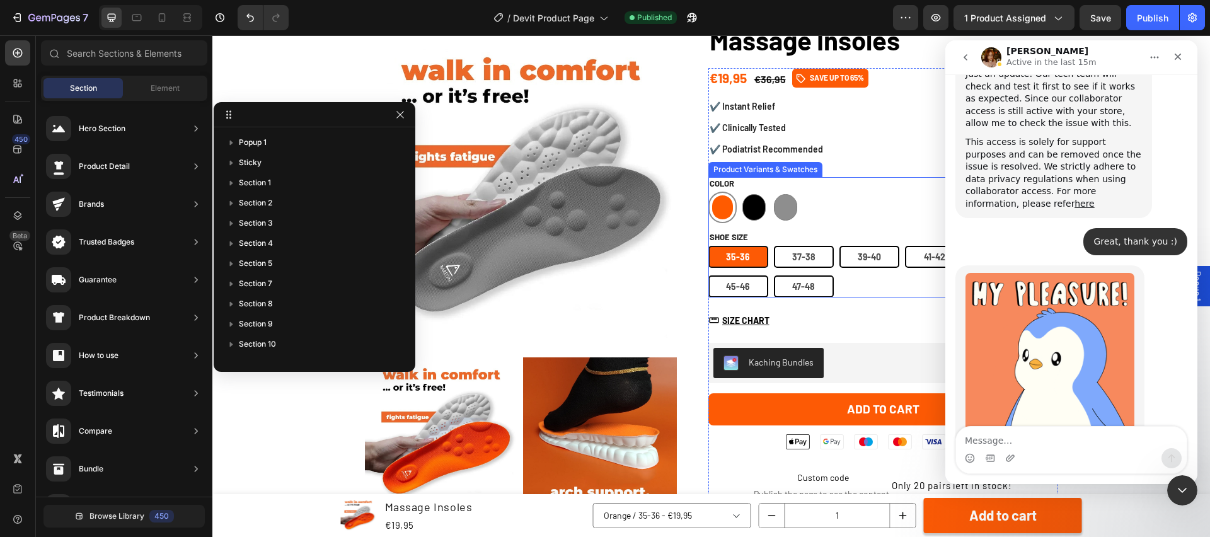
click at [719, 208] on div at bounding box center [722, 207] width 21 height 24
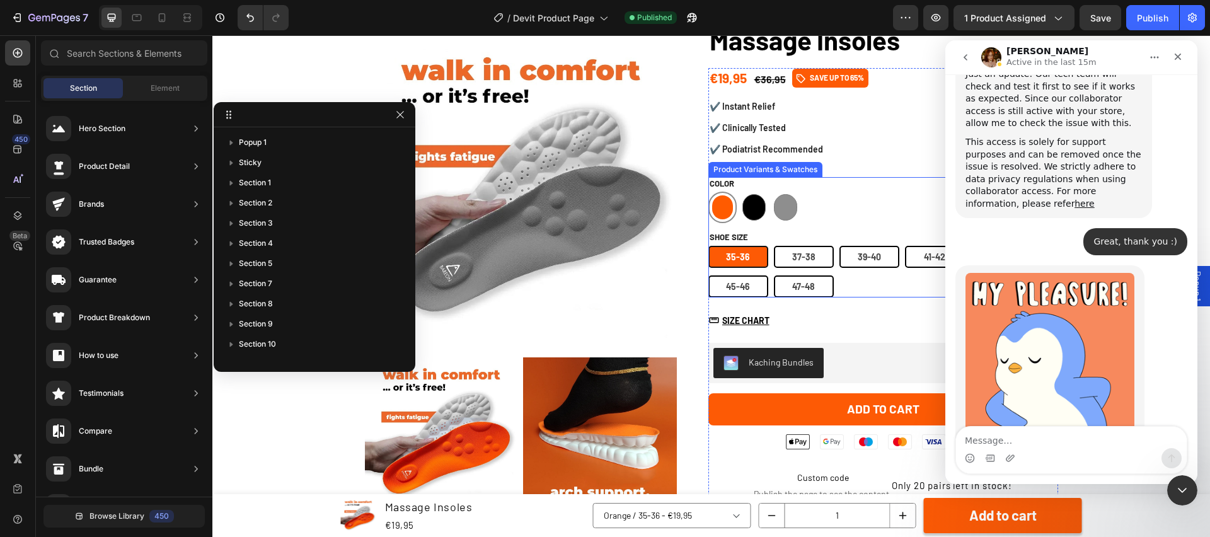
click at [708, 192] on input "Orange Orange" at bounding box center [708, 191] width 1 height 1
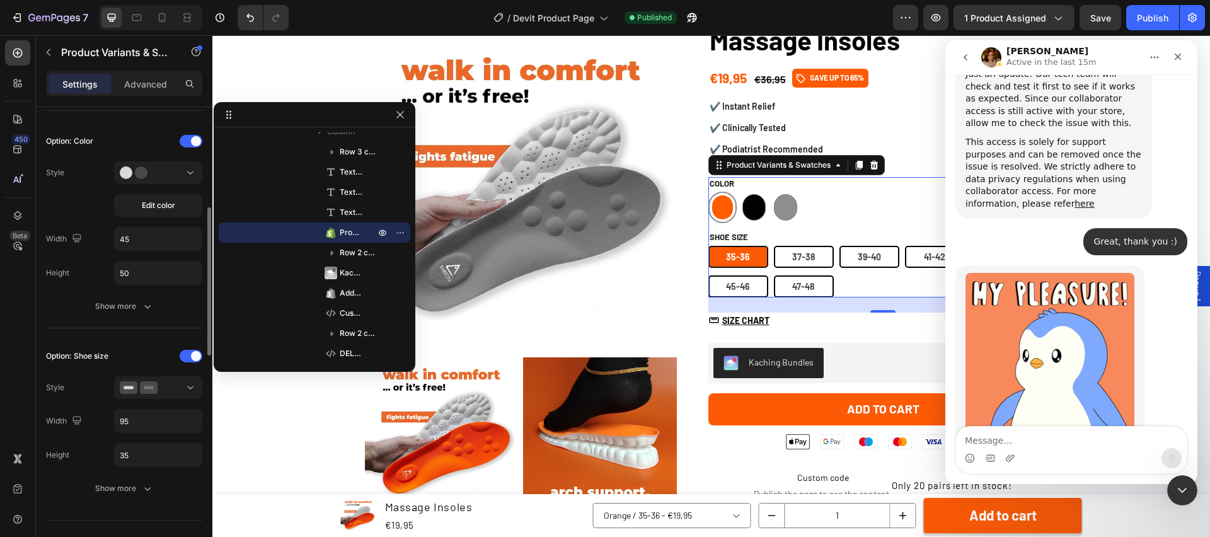
scroll to position [326, 0]
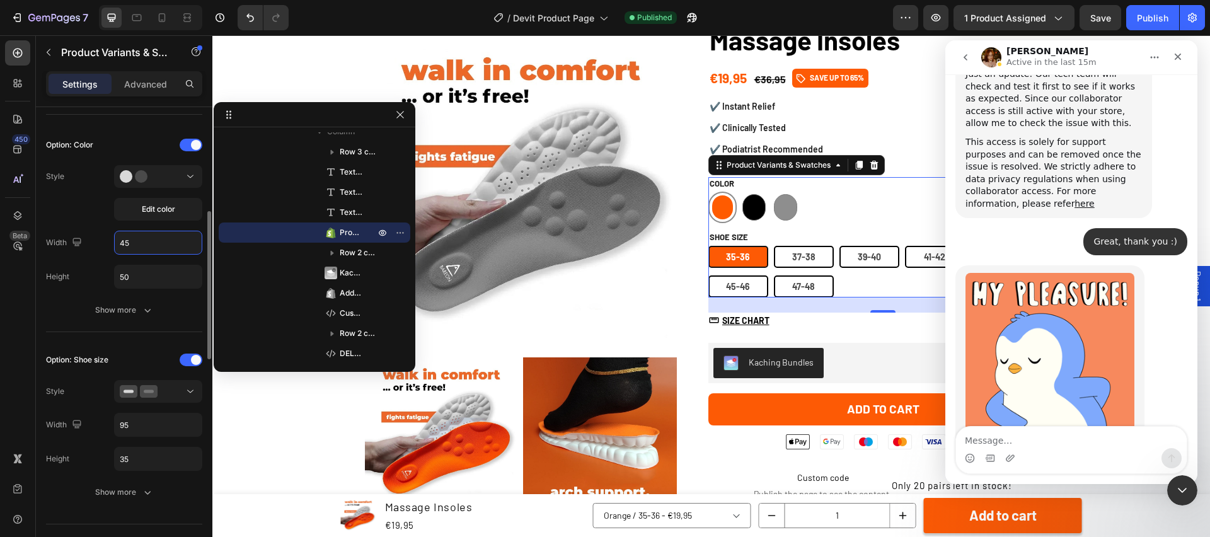
click at [158, 241] on input "45" at bounding box center [158, 242] width 87 height 23
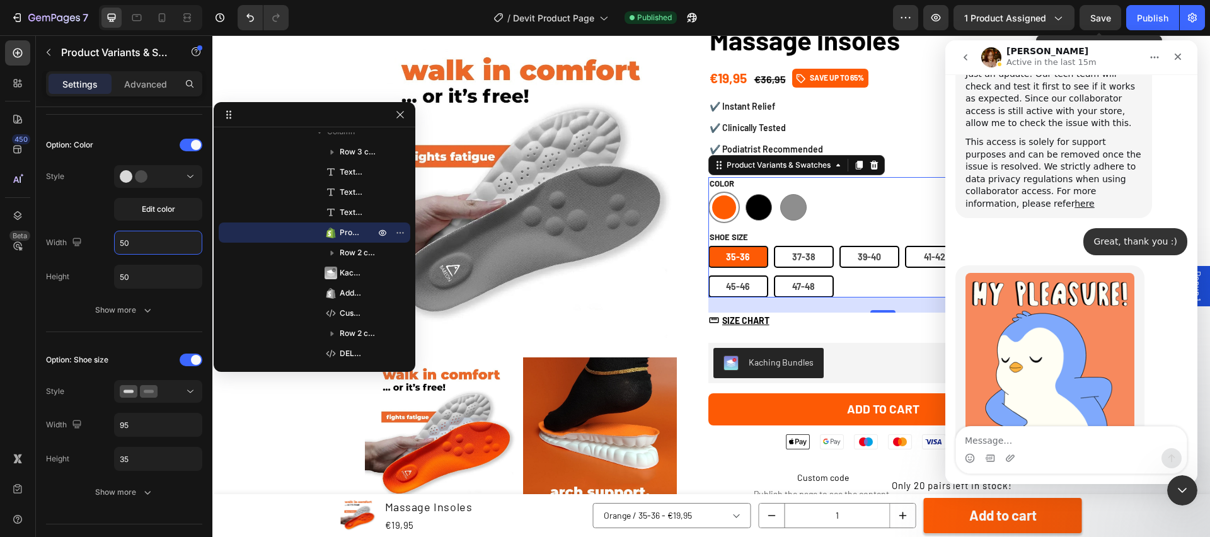
type input "50"
click at [1108, 20] on span "Save" at bounding box center [1100, 18] width 21 height 11
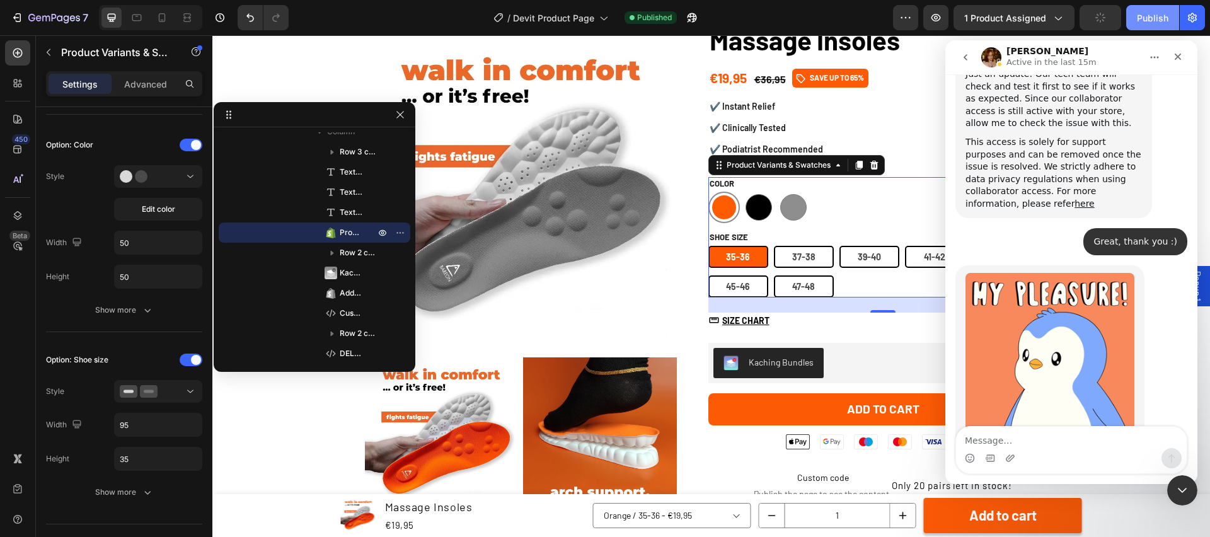
click at [1161, 15] on div "Publish" at bounding box center [1153, 17] width 32 height 13
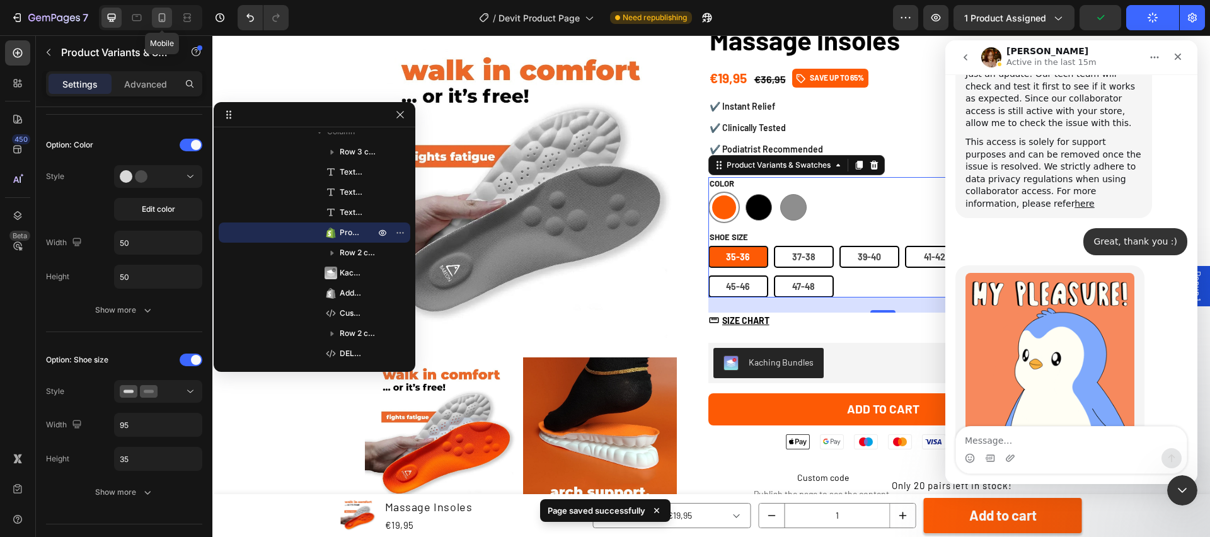
click at [163, 18] on icon at bounding box center [162, 17] width 13 height 13
type input "100"
type input "15"
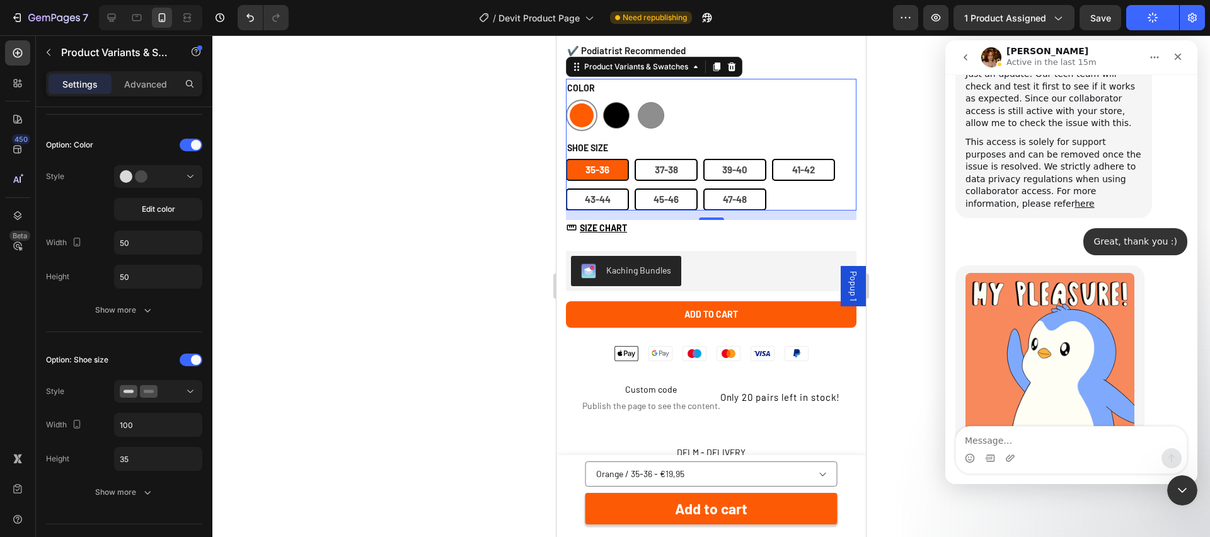
scroll to position [579, 0]
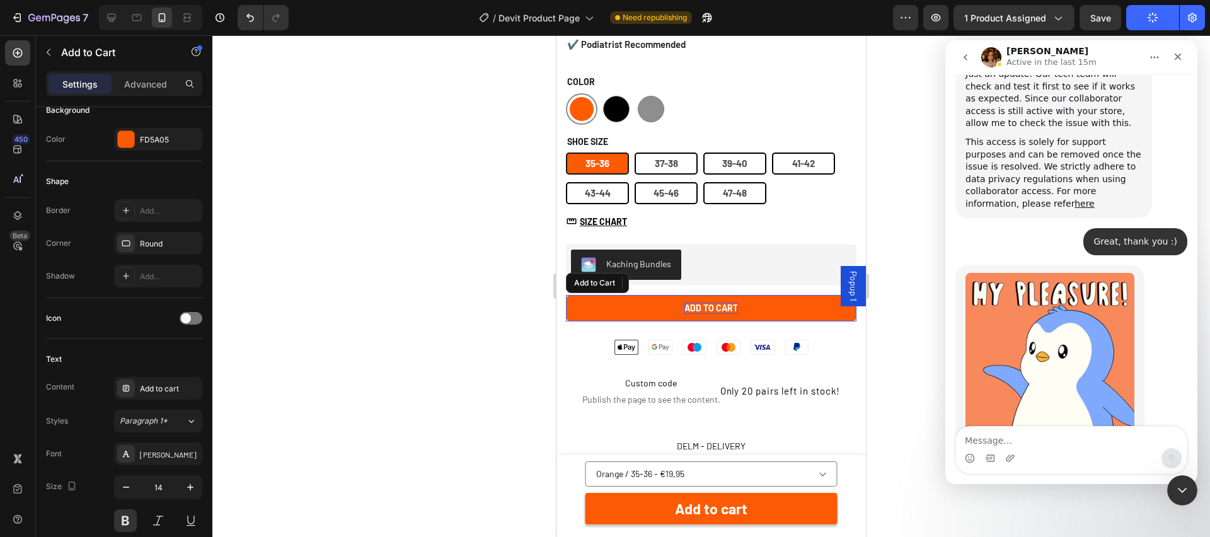
drag, startPoint x: 723, startPoint y: 305, endPoint x: 1070, endPoint y: 349, distance: 349.4
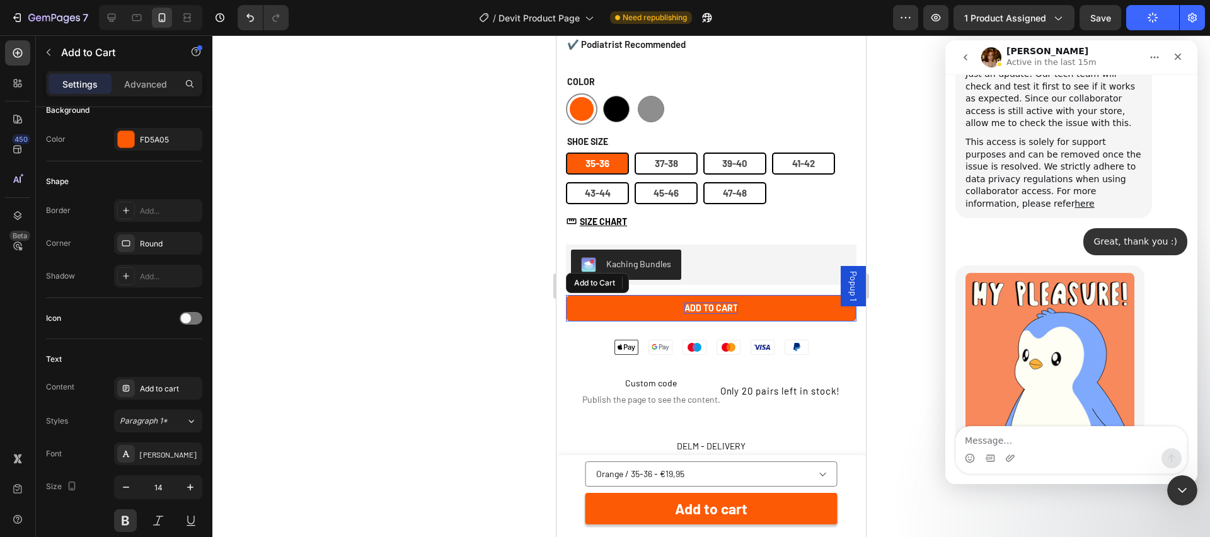
click at [723, 305] on div "Add to cart" at bounding box center [711, 308] width 54 height 11
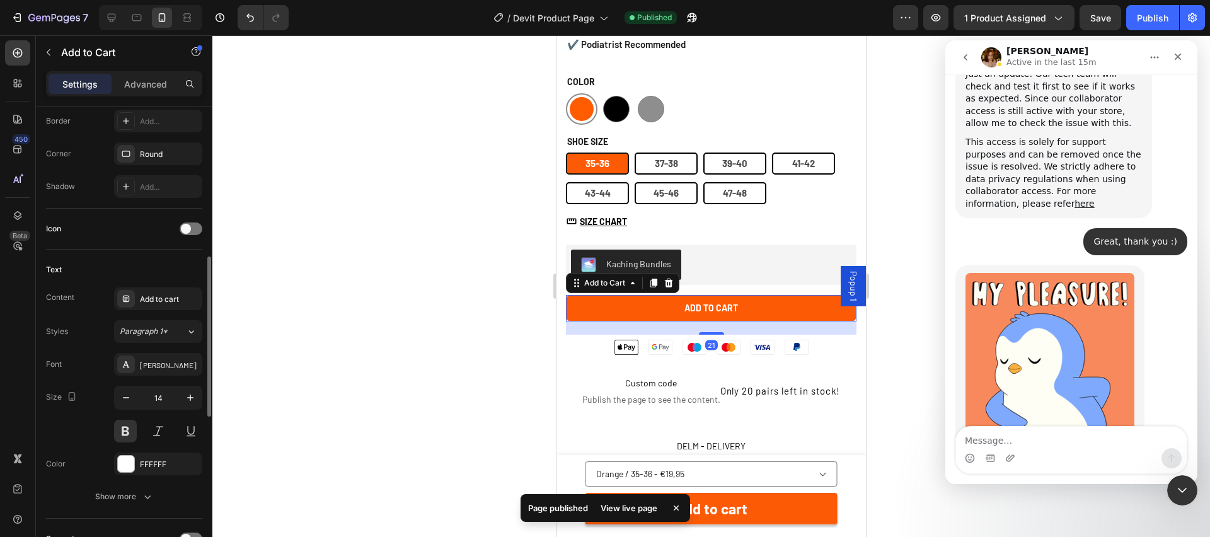
scroll to position [425, 0]
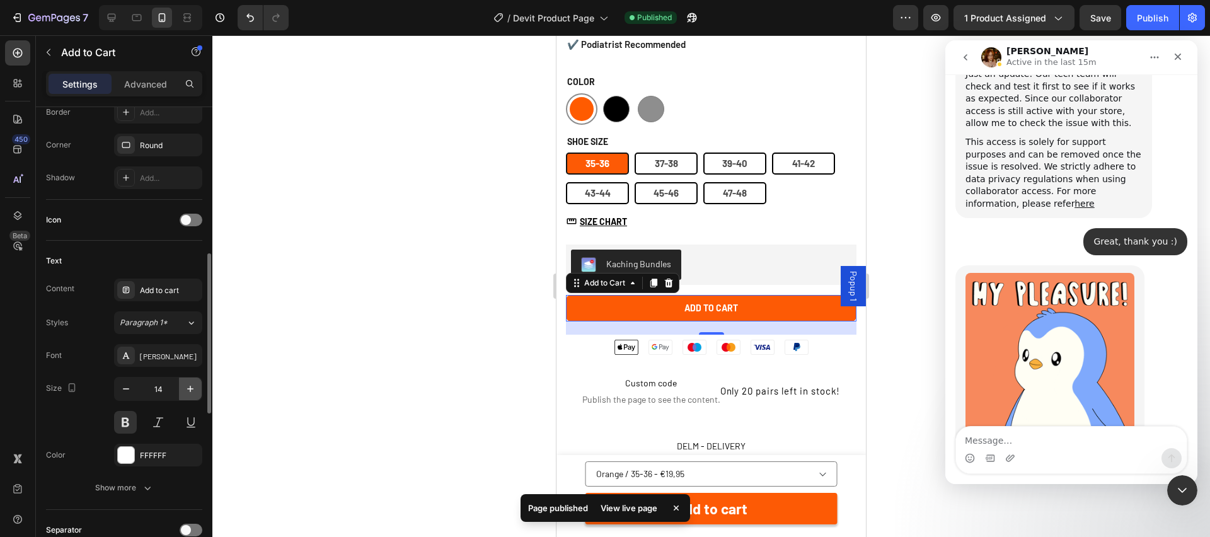
click at [184, 394] on icon "button" at bounding box center [190, 389] width 13 height 13
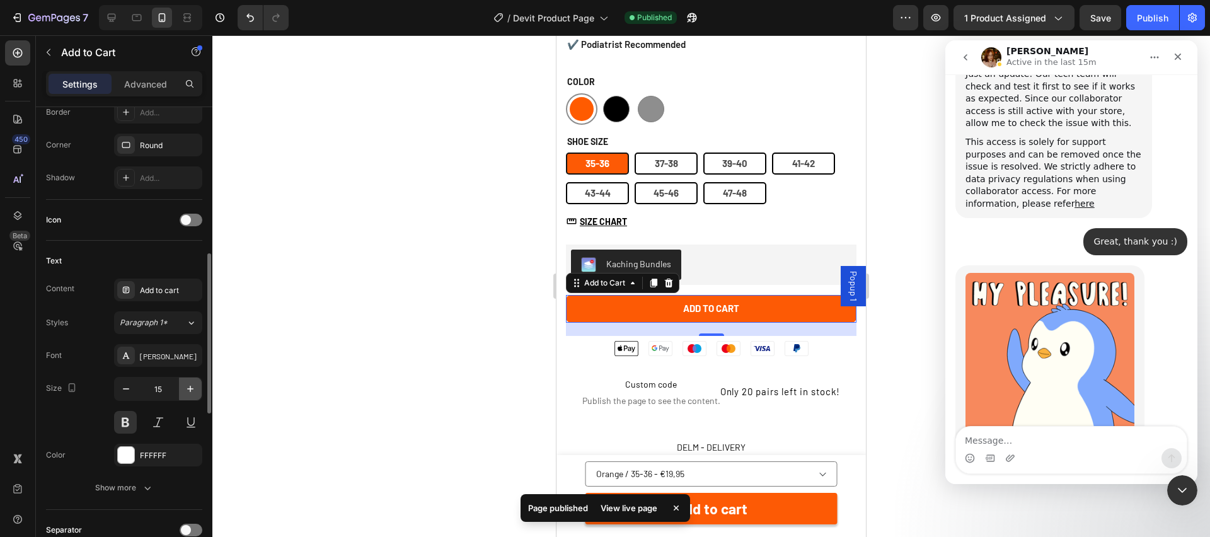
click at [192, 393] on icon "button" at bounding box center [190, 389] width 13 height 13
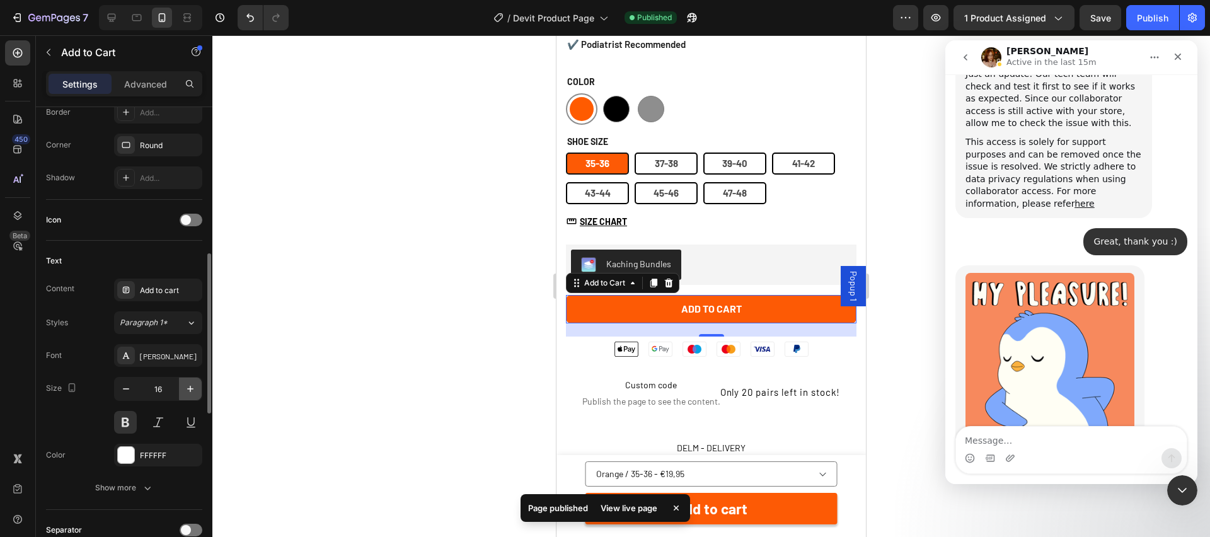
type input "17"
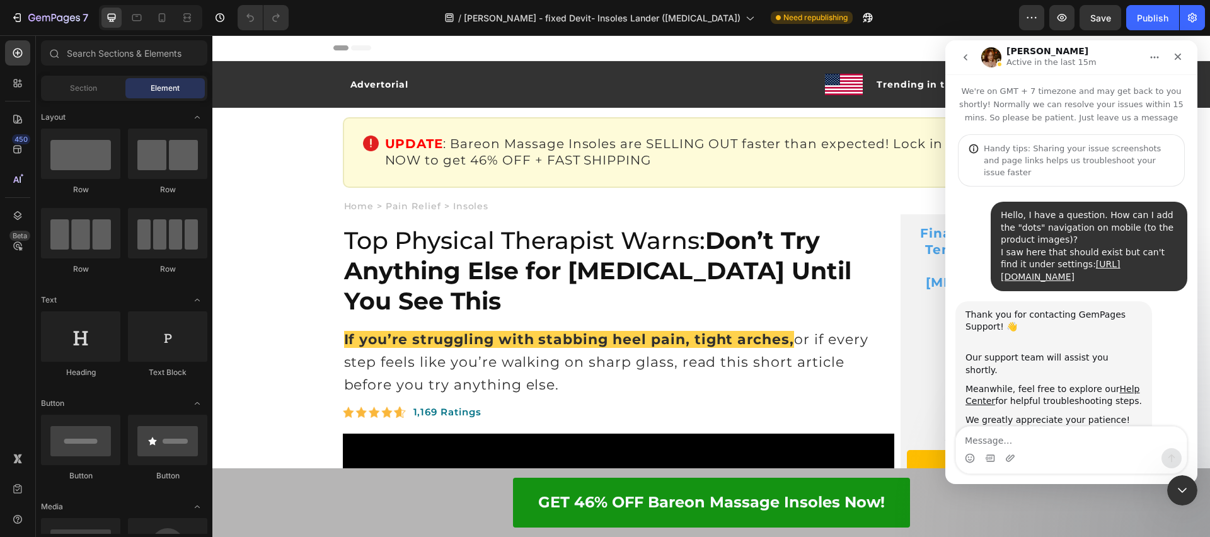
scroll to position [1789, 0]
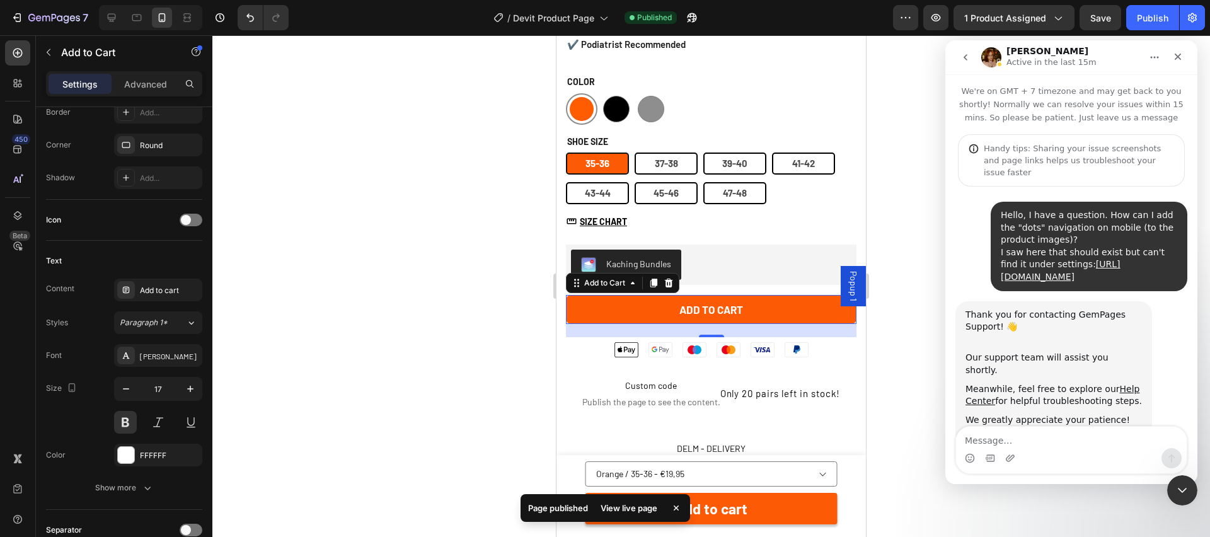
scroll to position [1789, 0]
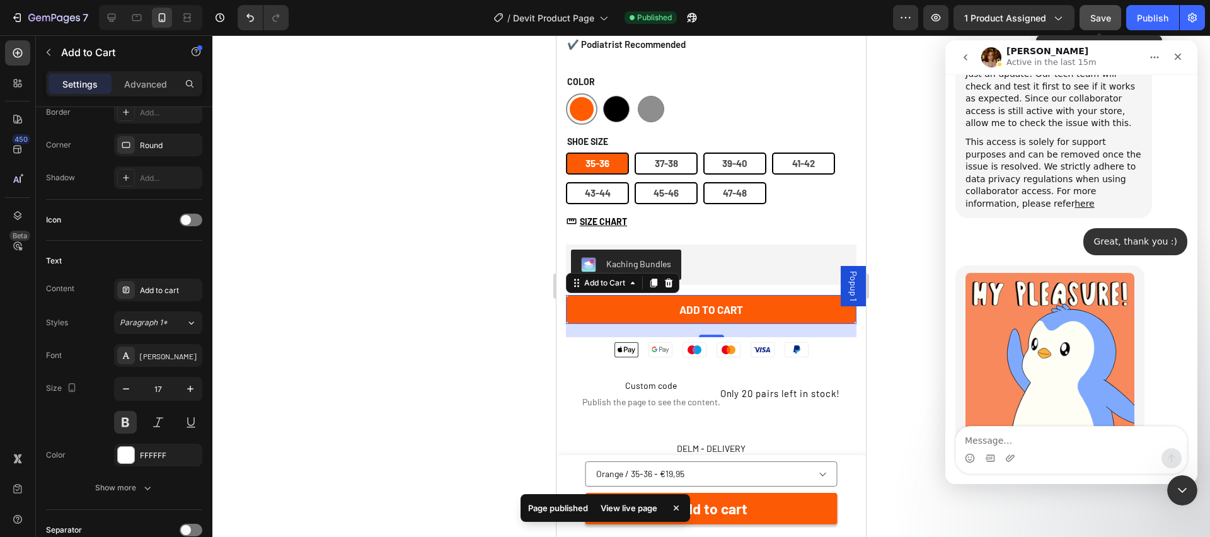
click at [1102, 15] on span "Save" at bounding box center [1100, 18] width 21 height 11
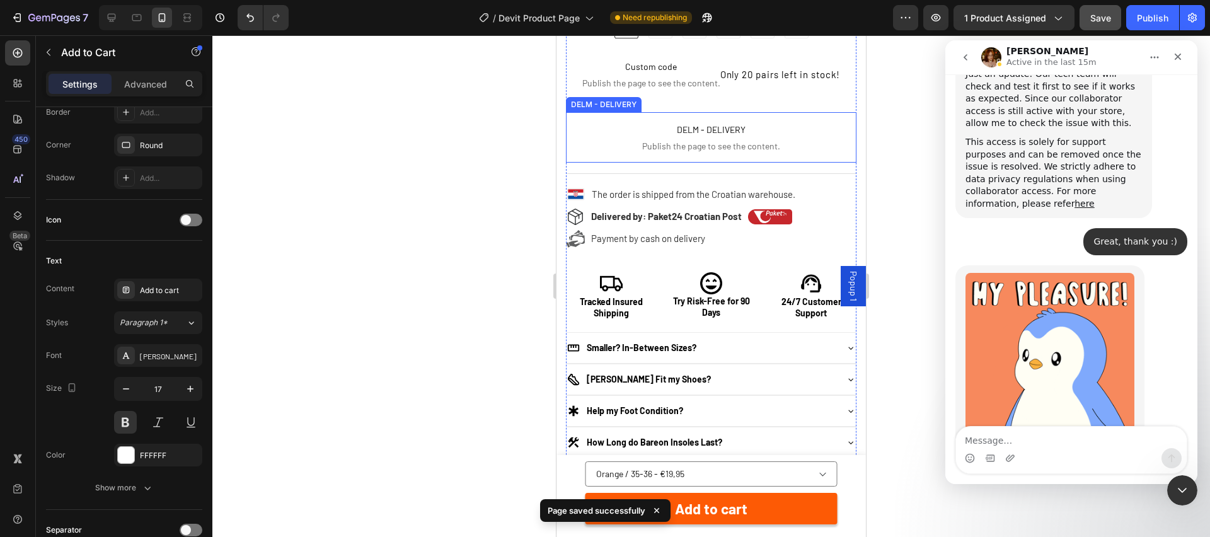
scroll to position [901, 0]
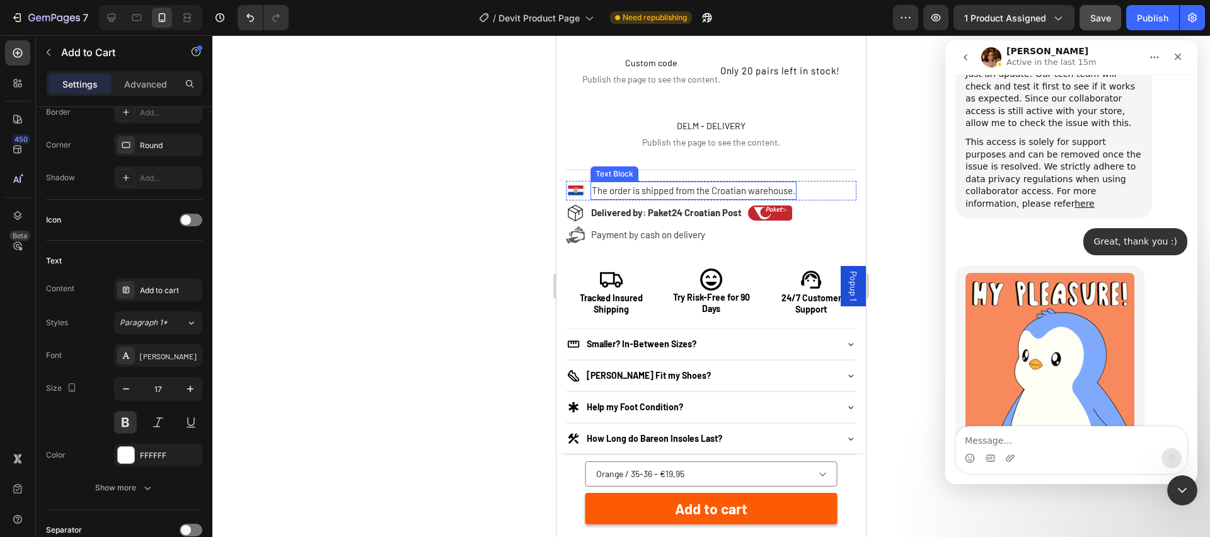
click at [718, 190] on span "The order is shipped from the Croatian warehouse." at bounding box center [694, 190] width 204 height 11
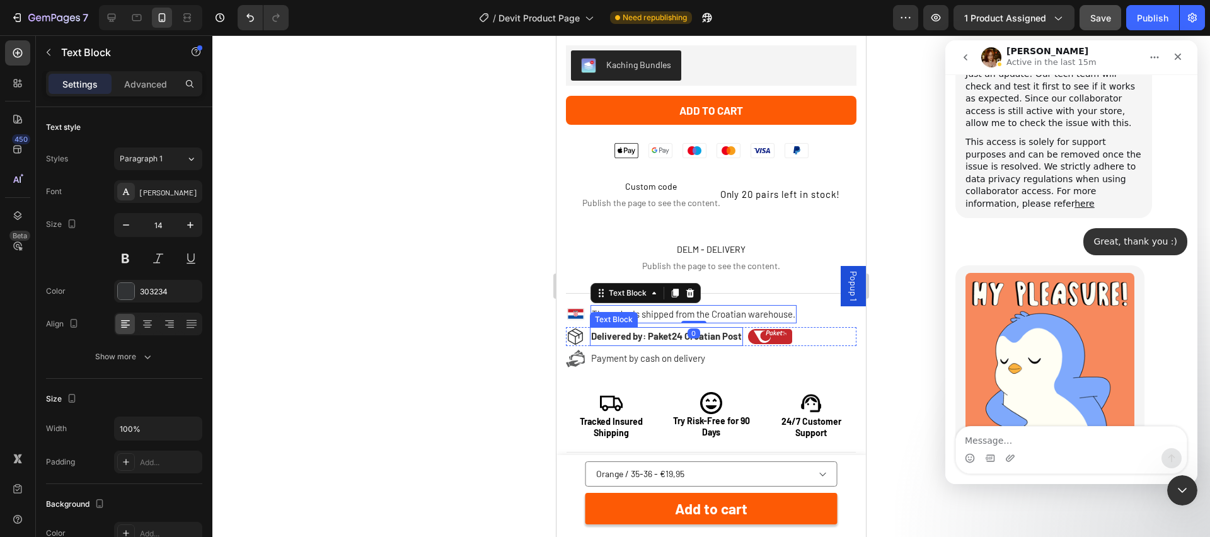
scroll to position [701, 0]
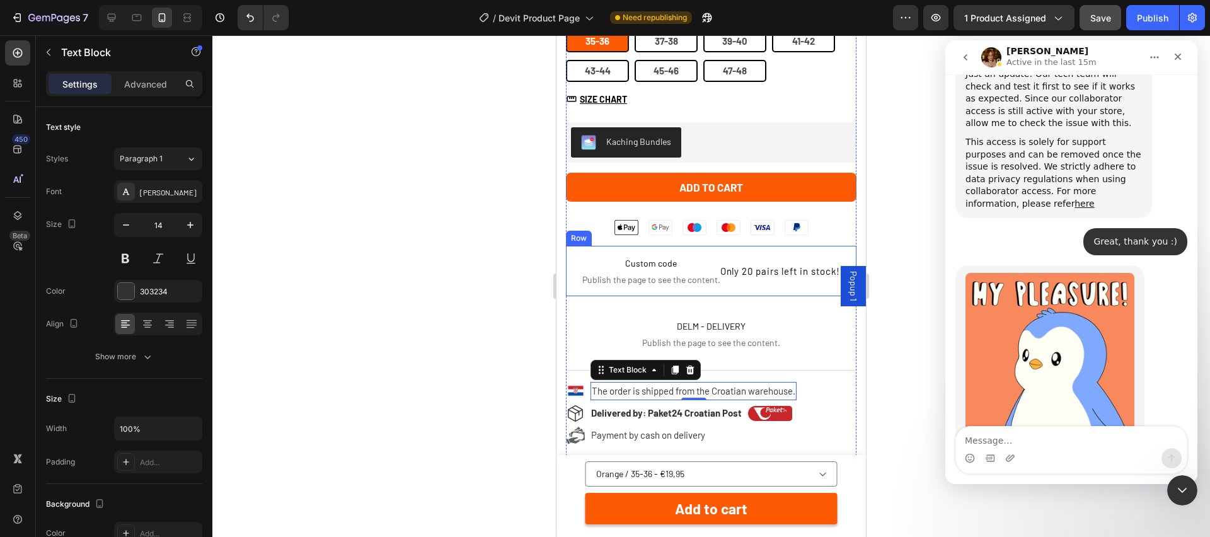
click at [751, 265] on p "Only 20 pairs left in stock!" at bounding box center [780, 271] width 120 height 17
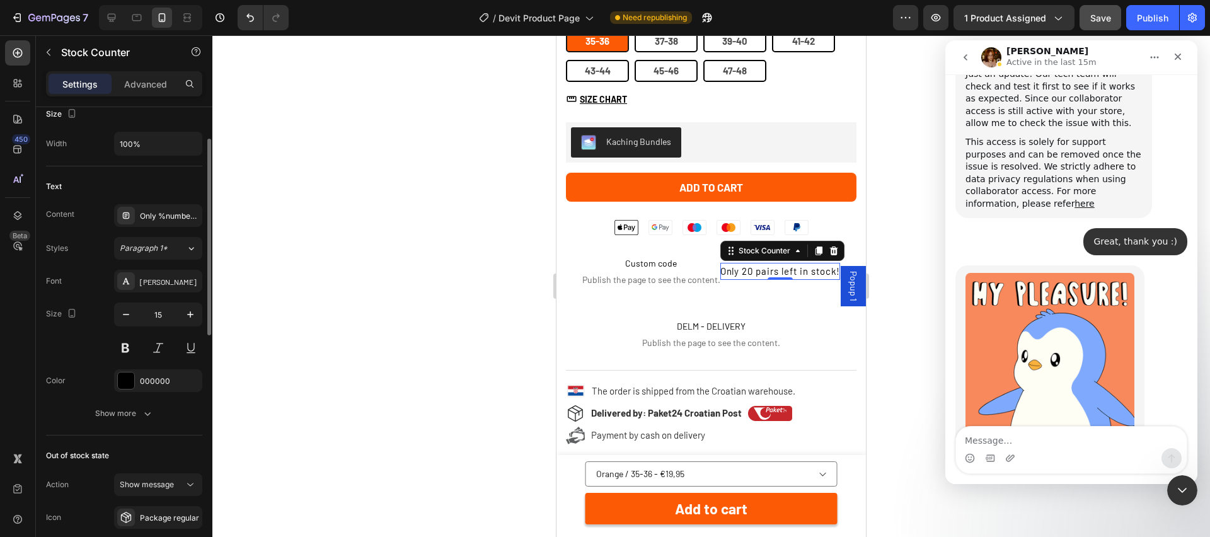
scroll to position [267, 0]
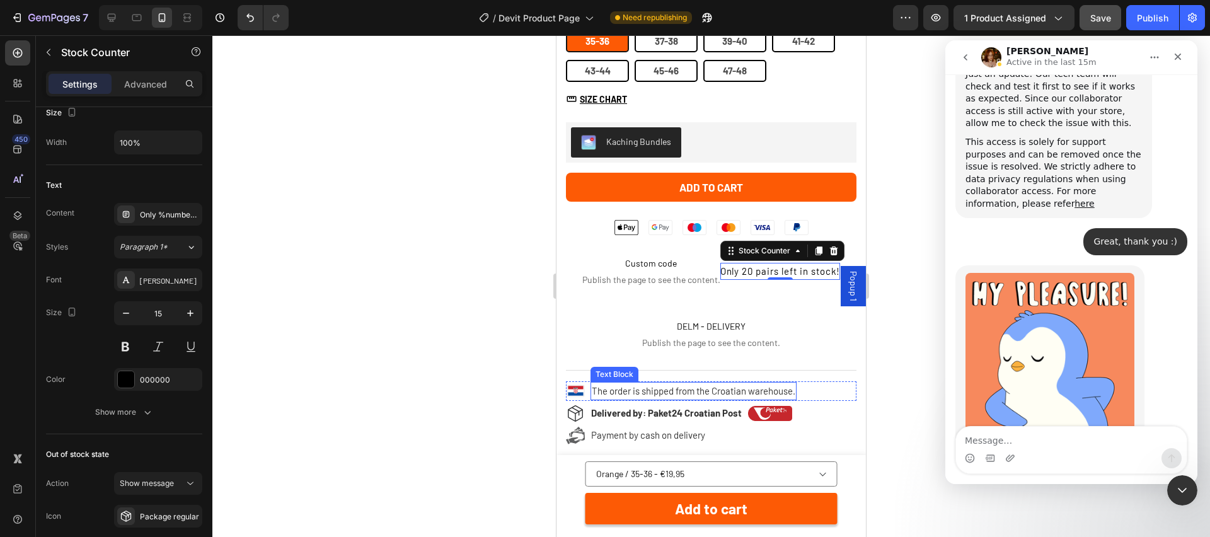
click at [688, 389] on span "The order is shipped from the Croatian warehouse." at bounding box center [694, 390] width 204 height 11
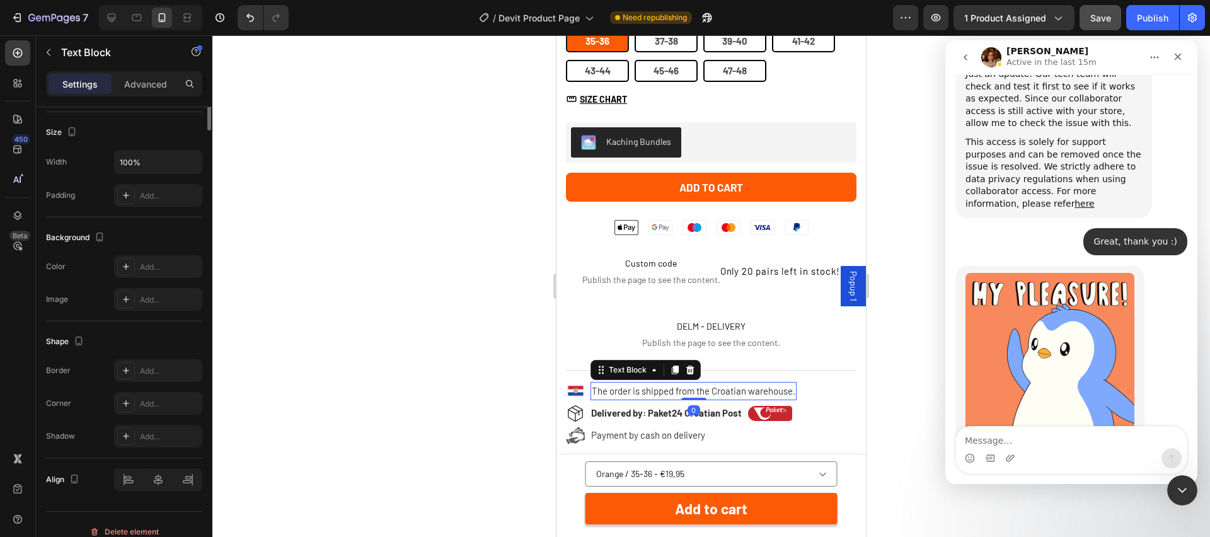
scroll to position [0, 0]
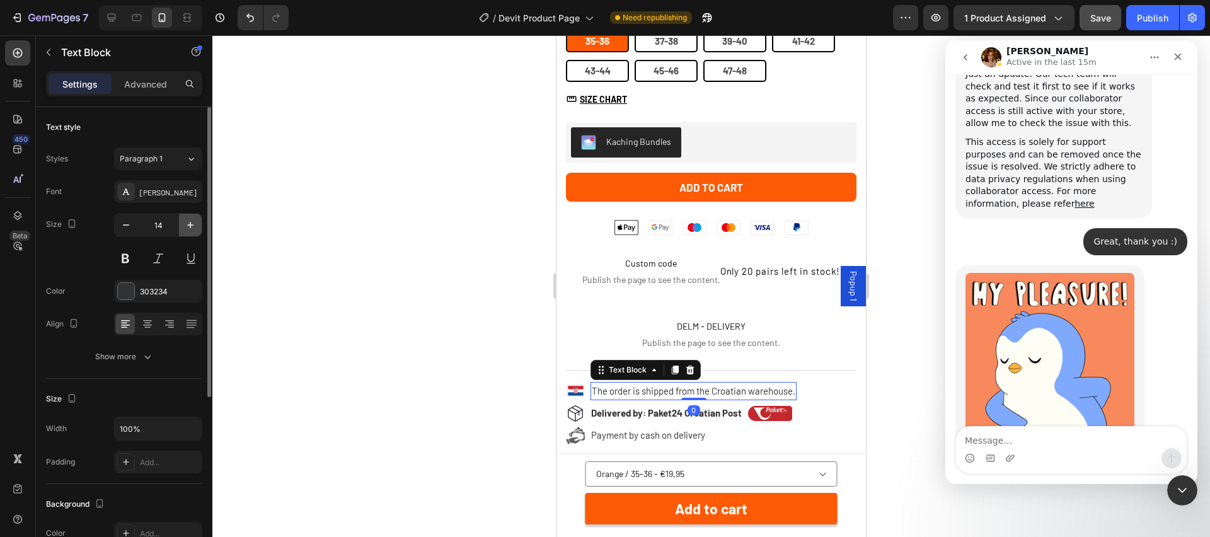
click at [188, 228] on icon "button" at bounding box center [190, 225] width 13 height 13
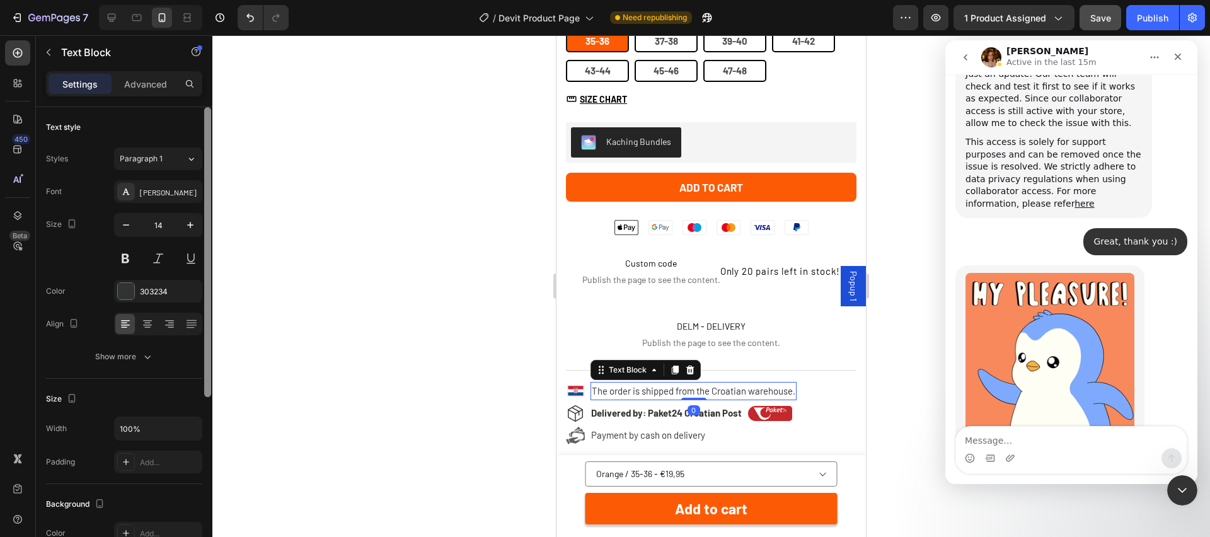
type input "15"
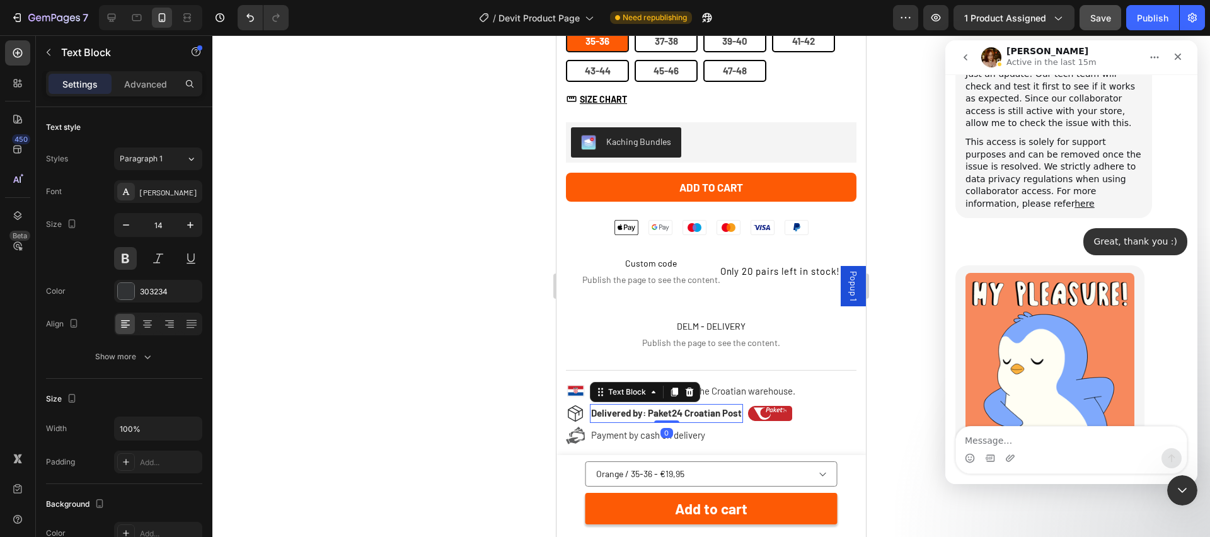
click at [643, 415] on span "Delivered by: Paket24 Croatian Post" at bounding box center [666, 412] width 151 height 11
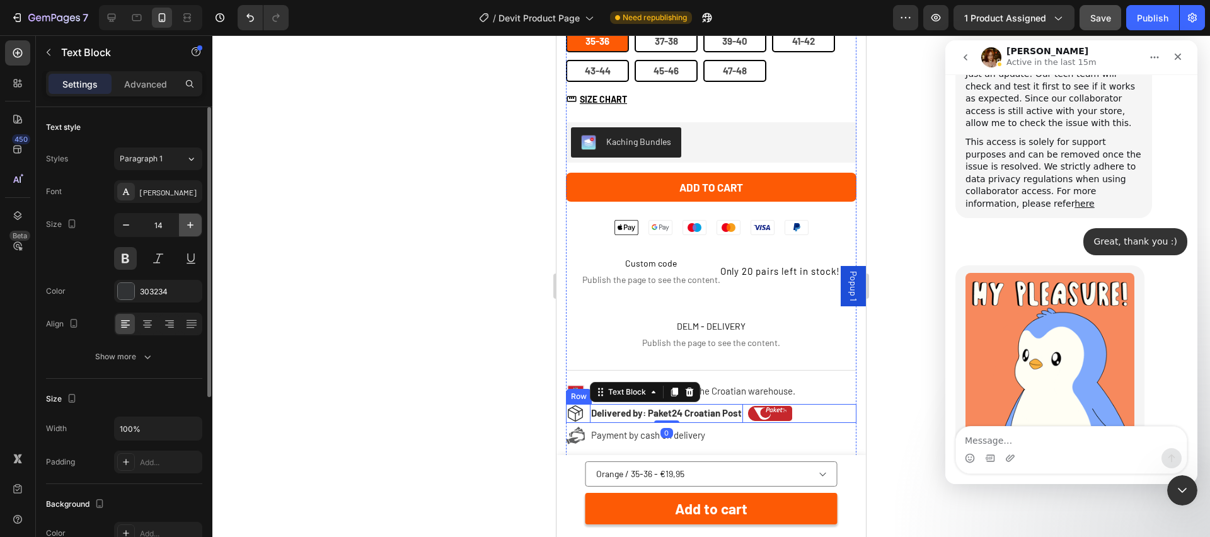
click at [195, 222] on icon "button" at bounding box center [190, 225] width 13 height 13
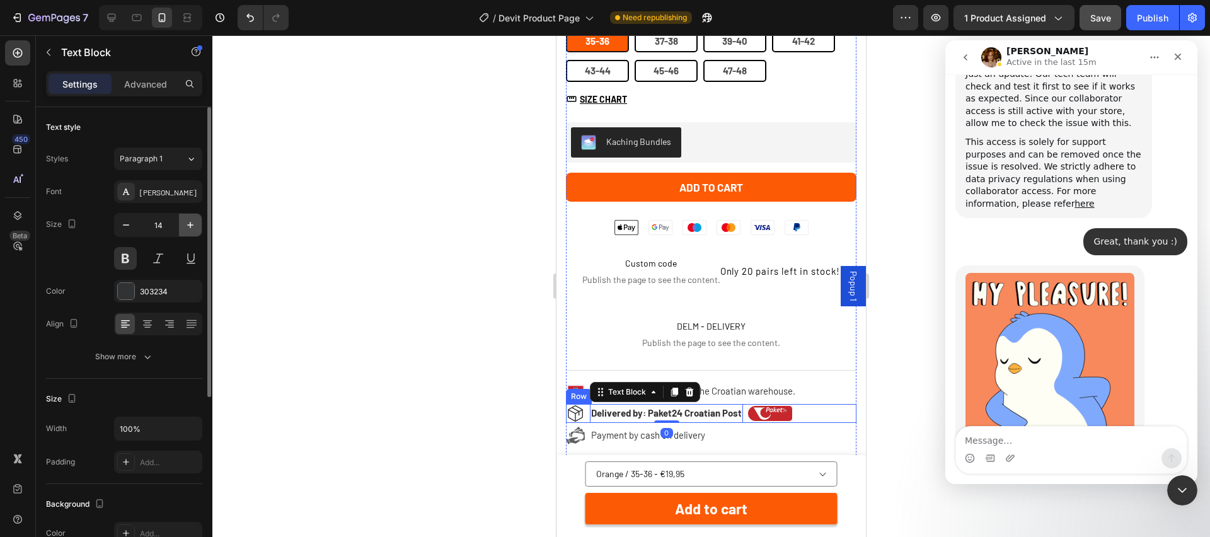
type input "15"
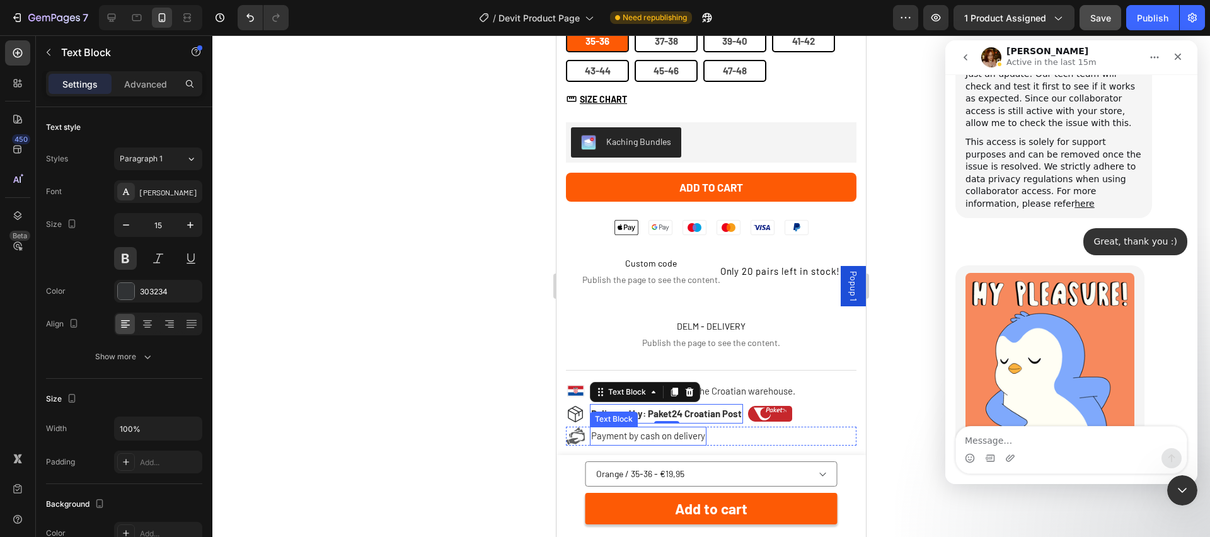
click at [684, 437] on span "Payment by cash on delivery" at bounding box center [648, 435] width 114 height 11
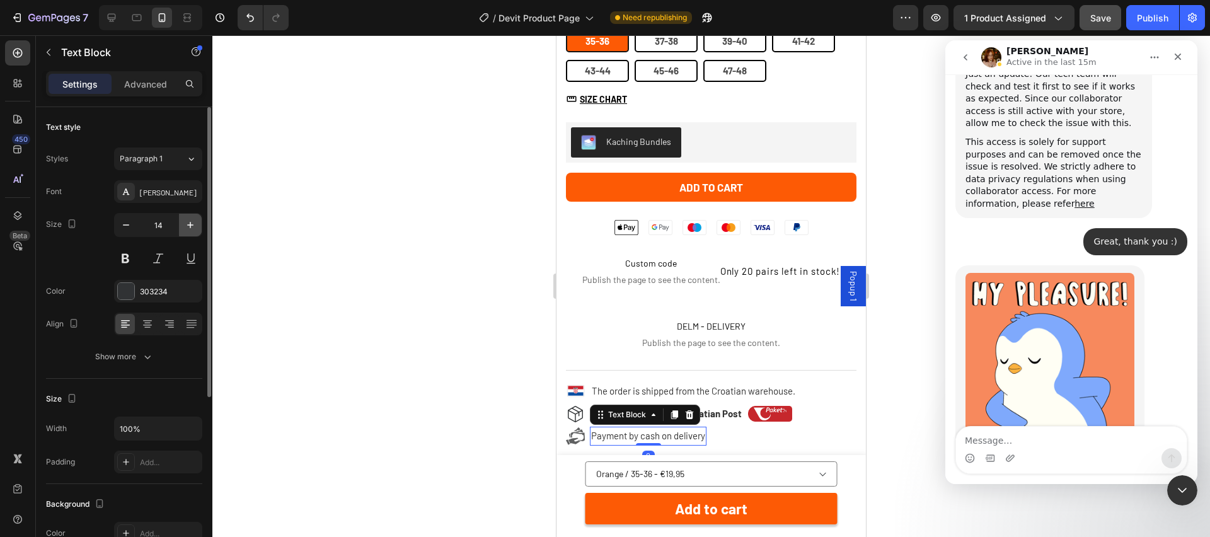
click at [195, 222] on icon "button" at bounding box center [190, 225] width 13 height 13
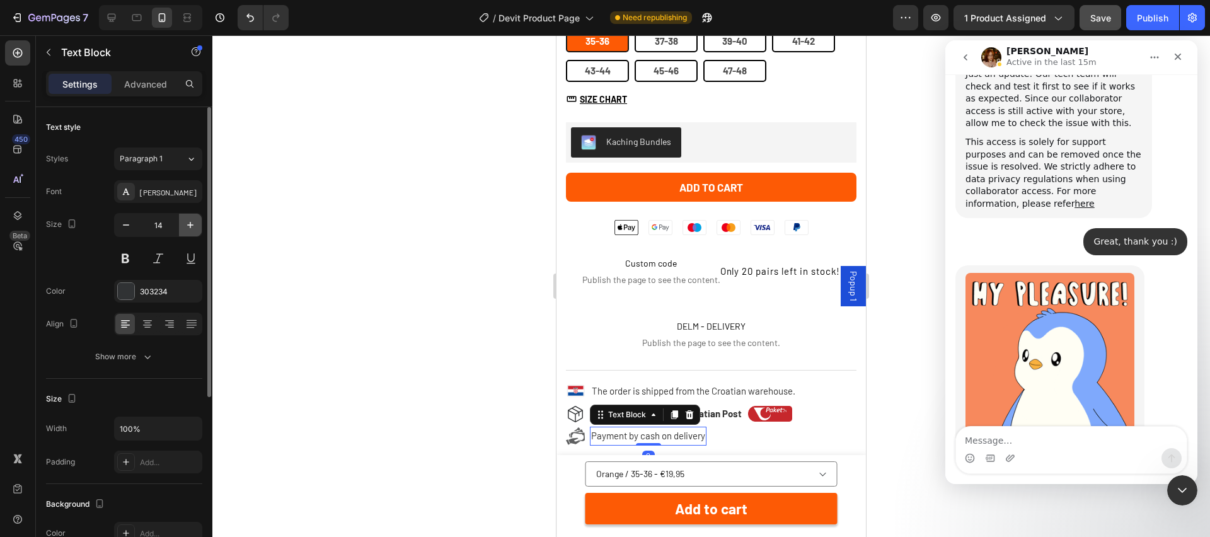
type input "15"
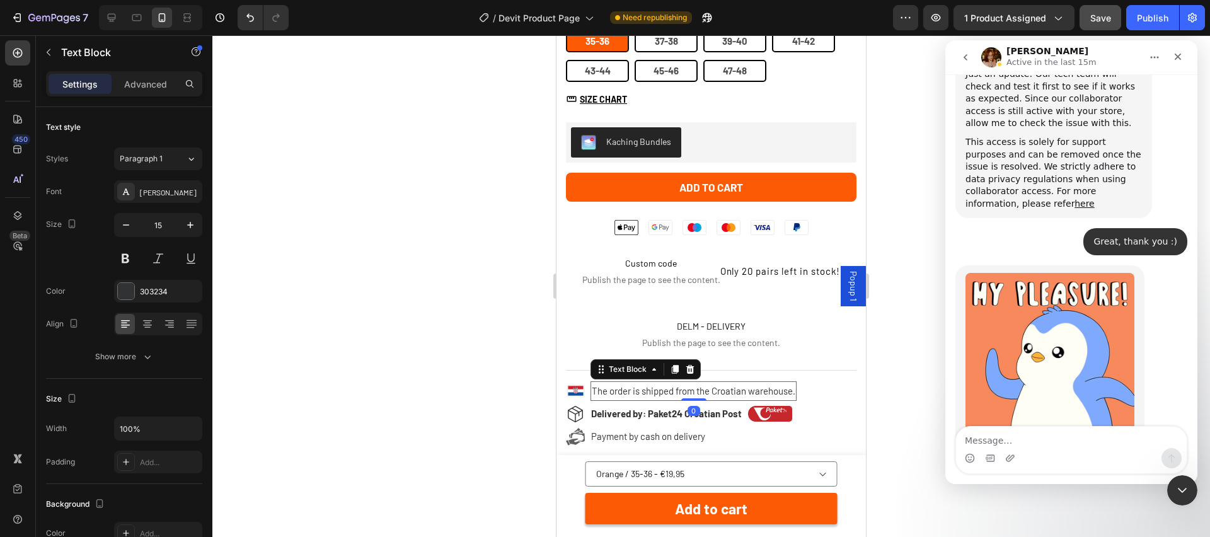
click at [700, 389] on span "The order is shipped from the Croatian warehouse." at bounding box center [694, 390] width 204 height 11
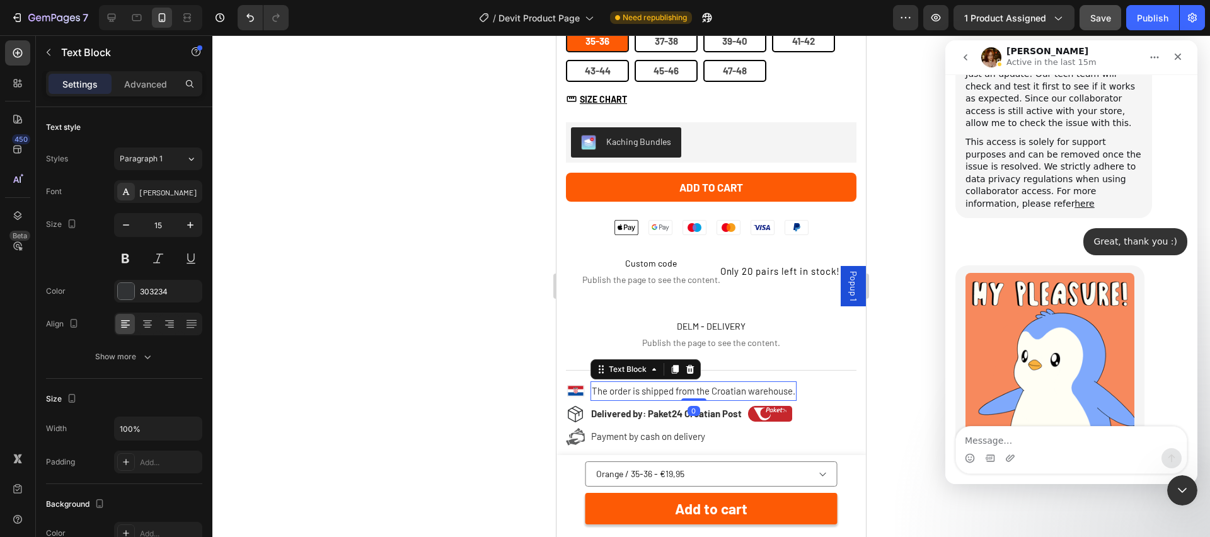
click at [700, 389] on span "The order is shipped from the Croatian warehouse." at bounding box center [694, 390] width 204 height 11
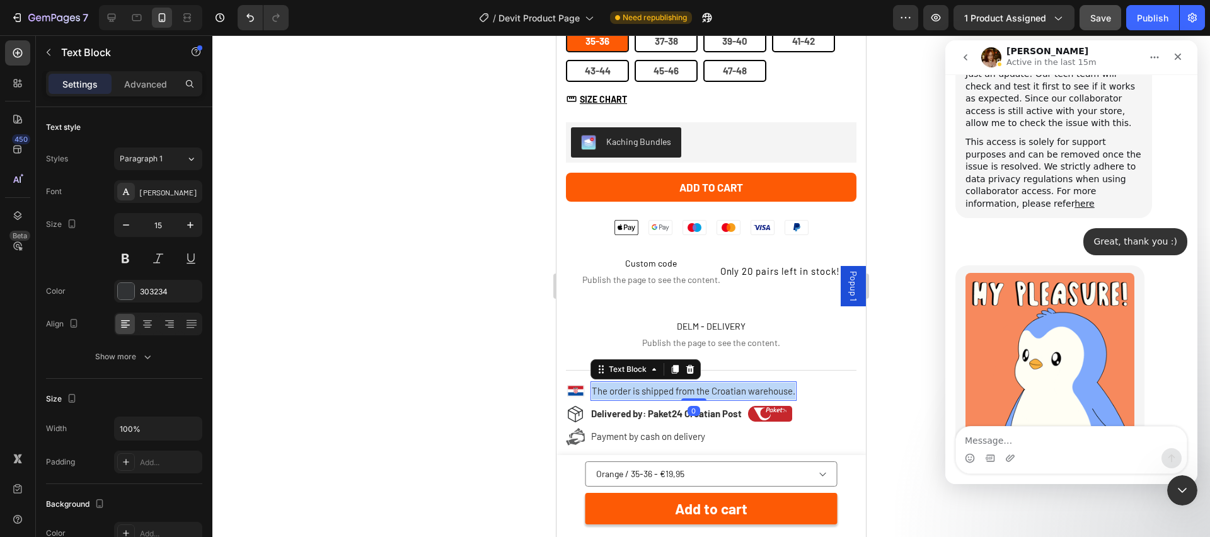
click at [700, 389] on span "The order is shipped from the Croatian warehouse." at bounding box center [694, 390] width 204 height 11
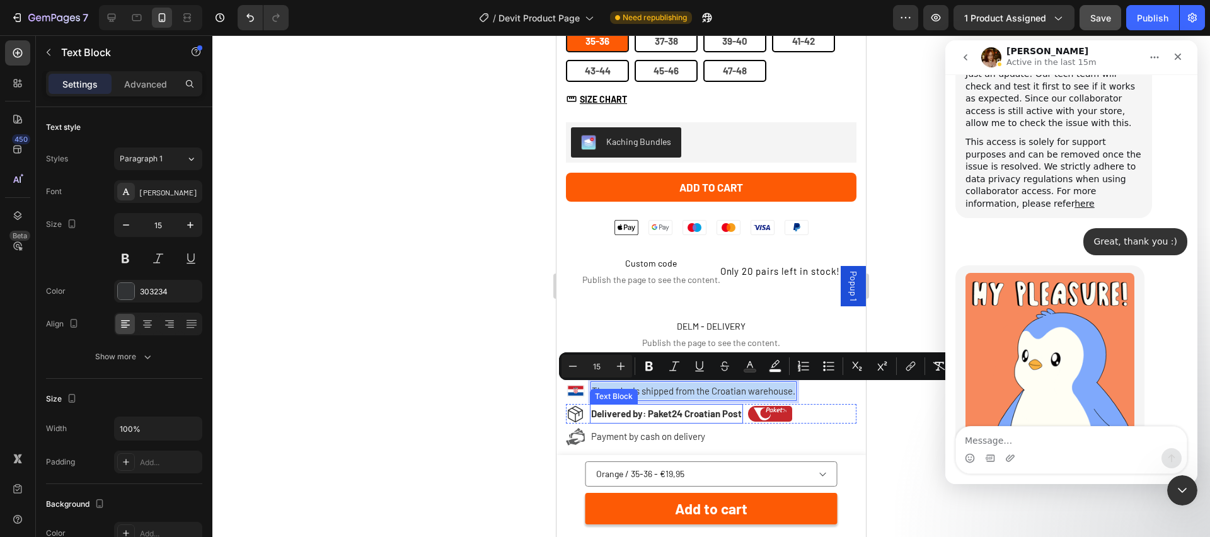
click at [645, 414] on span "Delivered by: Paket24 Croatian Post" at bounding box center [666, 413] width 151 height 11
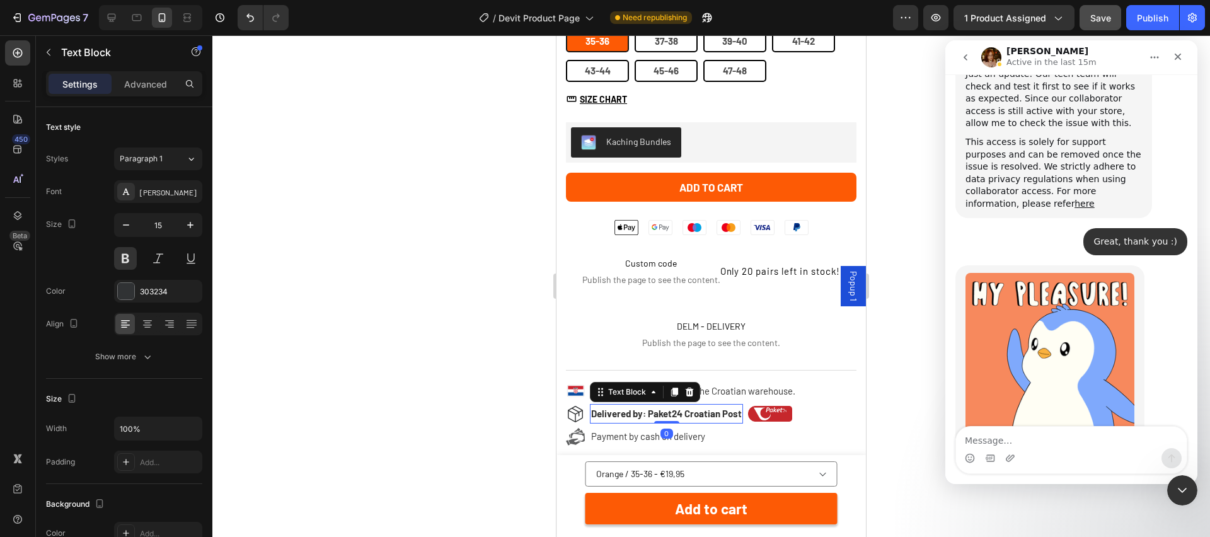
click at [645, 414] on span "Delivered by: Paket24 Croatian Post" at bounding box center [666, 413] width 151 height 11
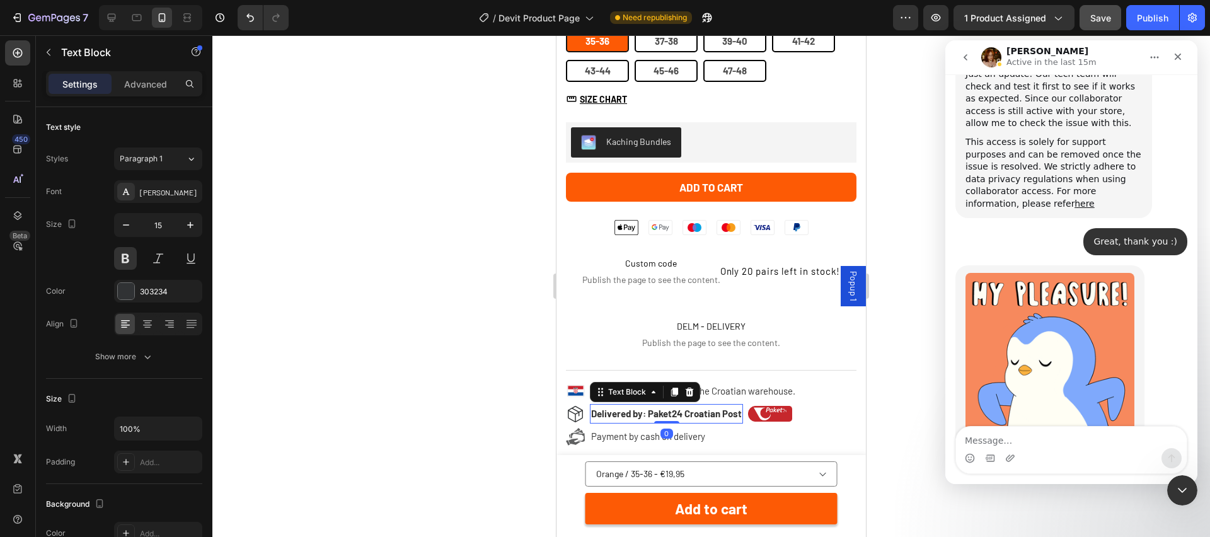
click at [645, 414] on span "Delivered by: Paket24 Croatian Post" at bounding box center [666, 413] width 151 height 11
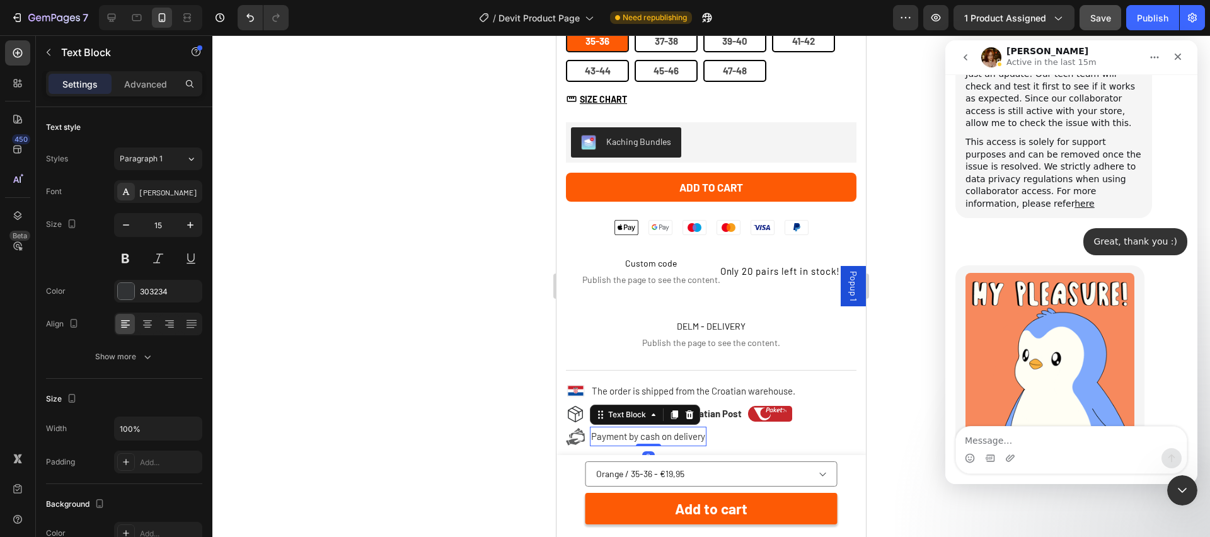
click at [615, 440] on span "Payment by cash on delivery" at bounding box center [648, 435] width 114 height 11
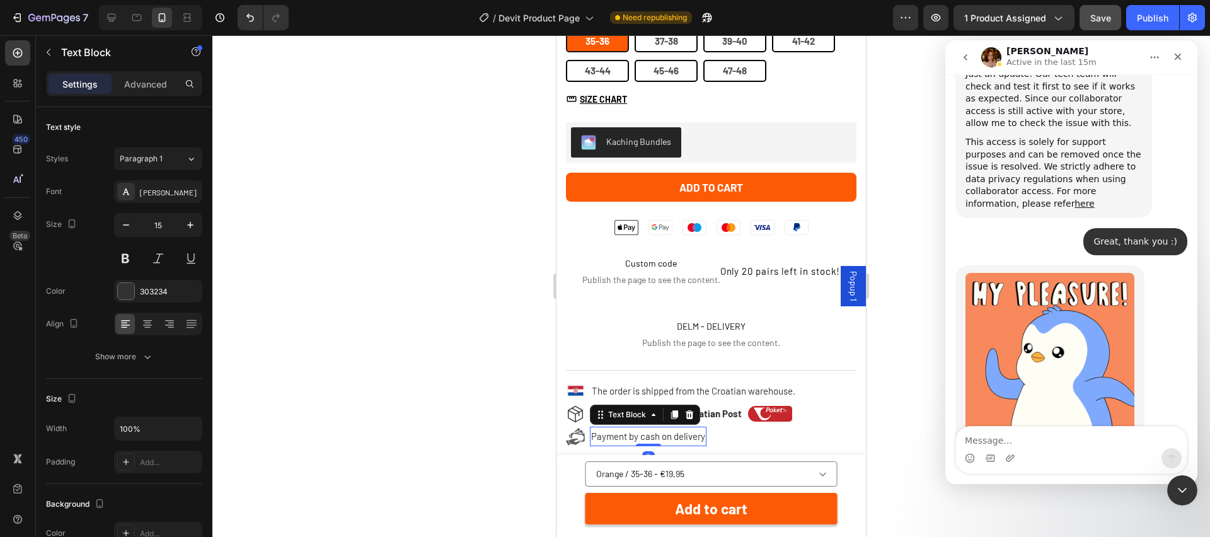
click at [615, 440] on span "Payment by cash on delivery" at bounding box center [648, 435] width 114 height 11
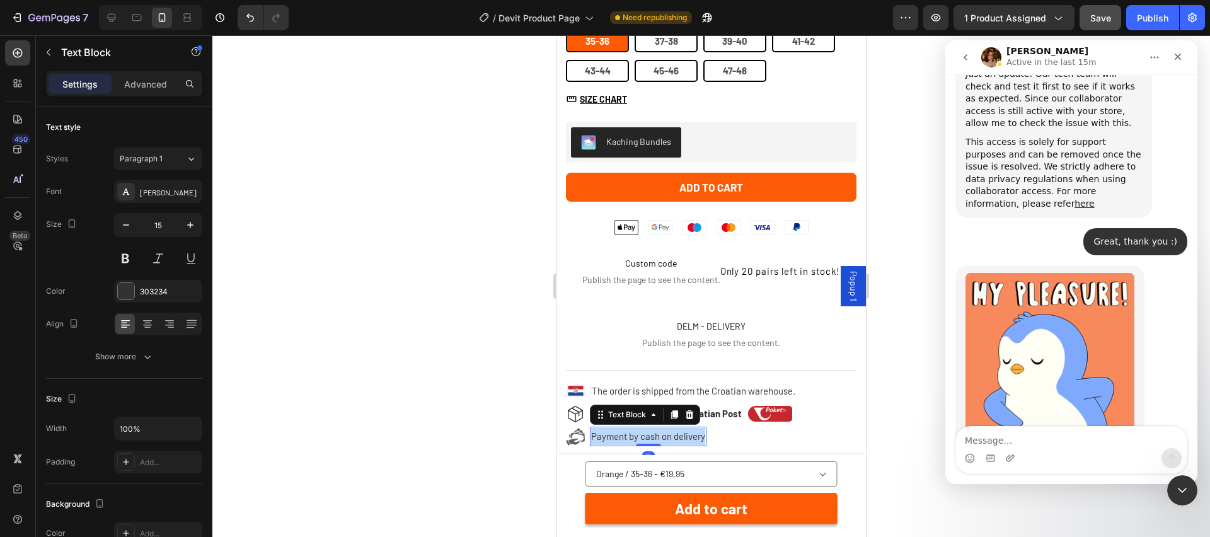
click at [615, 440] on span "Payment by cash on delivery" at bounding box center [648, 435] width 114 height 11
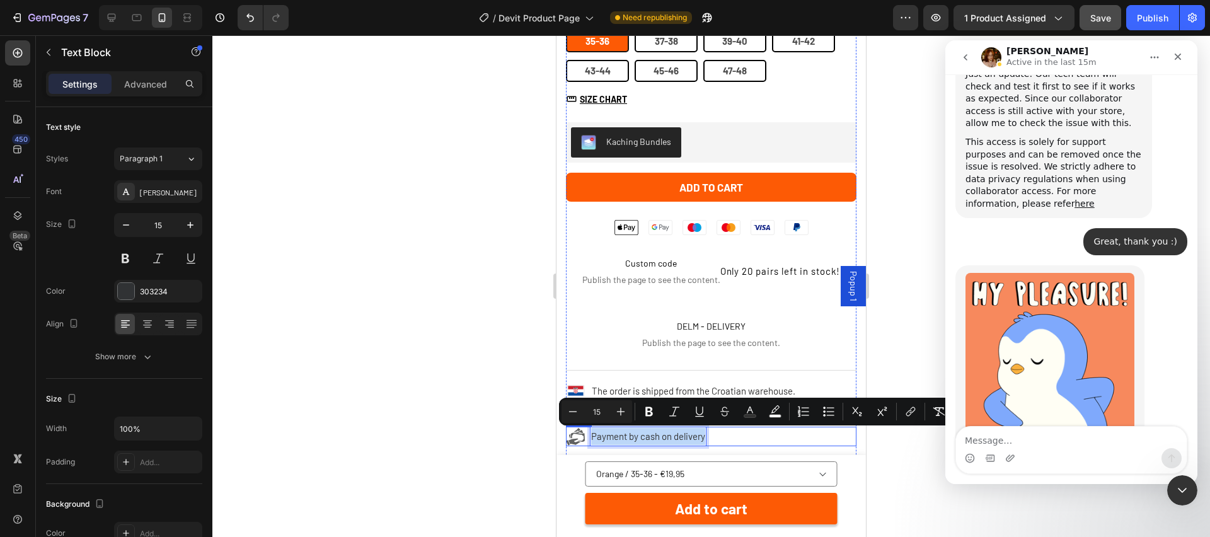
click at [807, 435] on div "Icon Payment by cash on delivery Text Block 0 Row" at bounding box center [711, 437] width 291 height 20
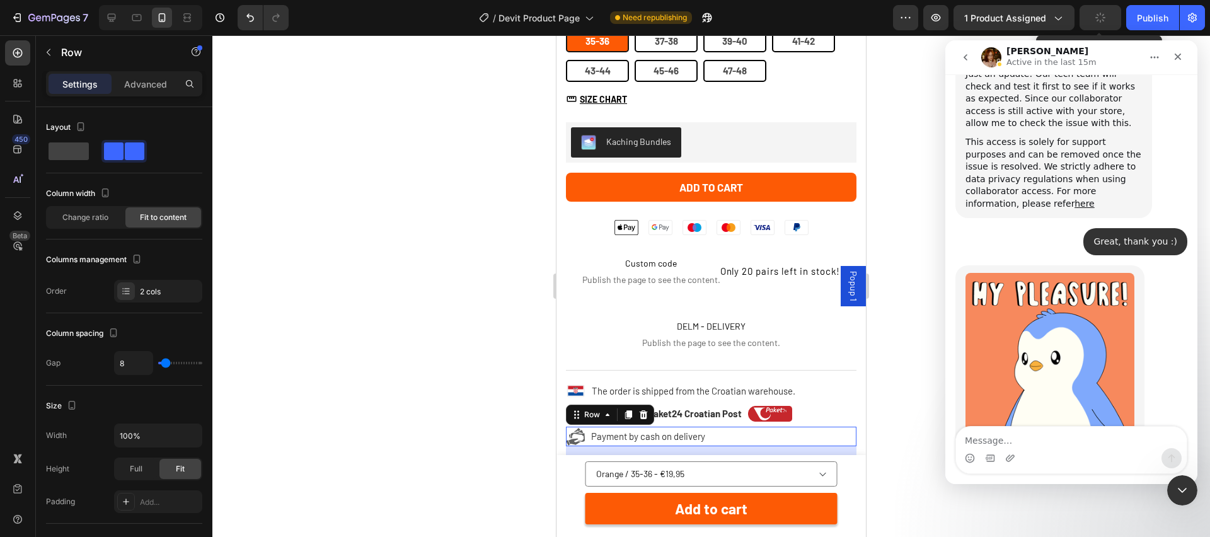
click at [1087, 20] on button "button" at bounding box center [1101, 17] width 42 height 25
click at [1097, 23] on icon "button" at bounding box center [1100, 17] width 13 height 13
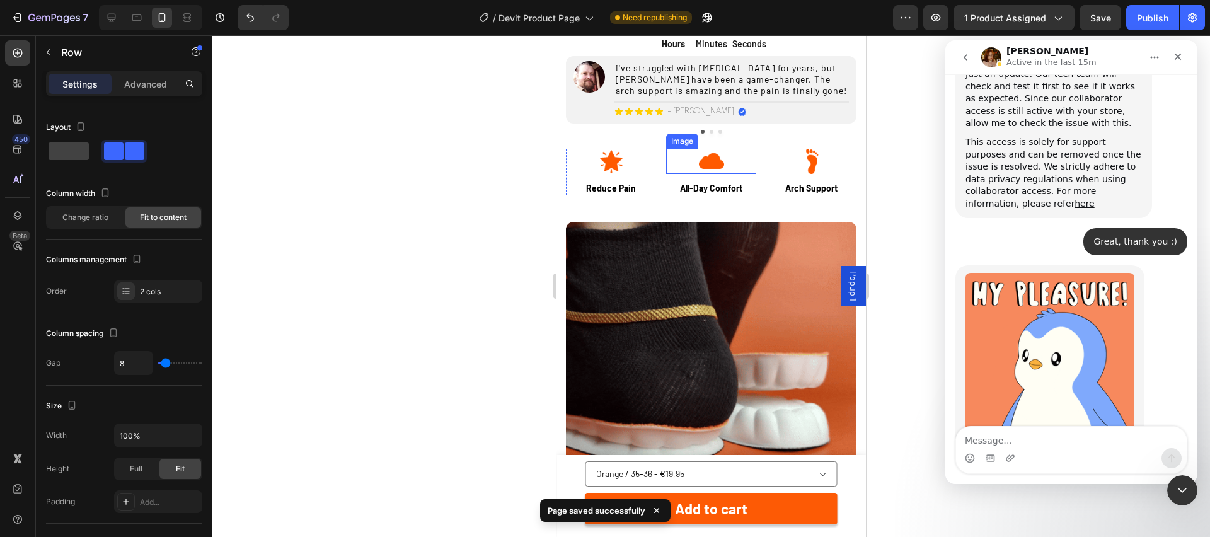
scroll to position [1497, 0]
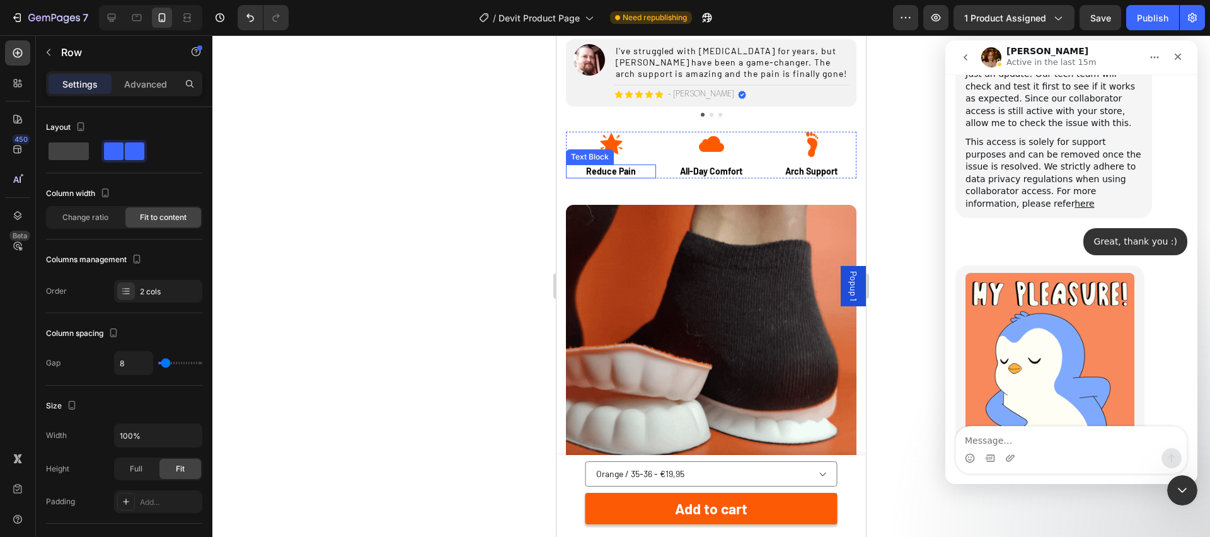
click at [609, 173] on p "Reduce Pain" at bounding box center [611, 171] width 88 height 11
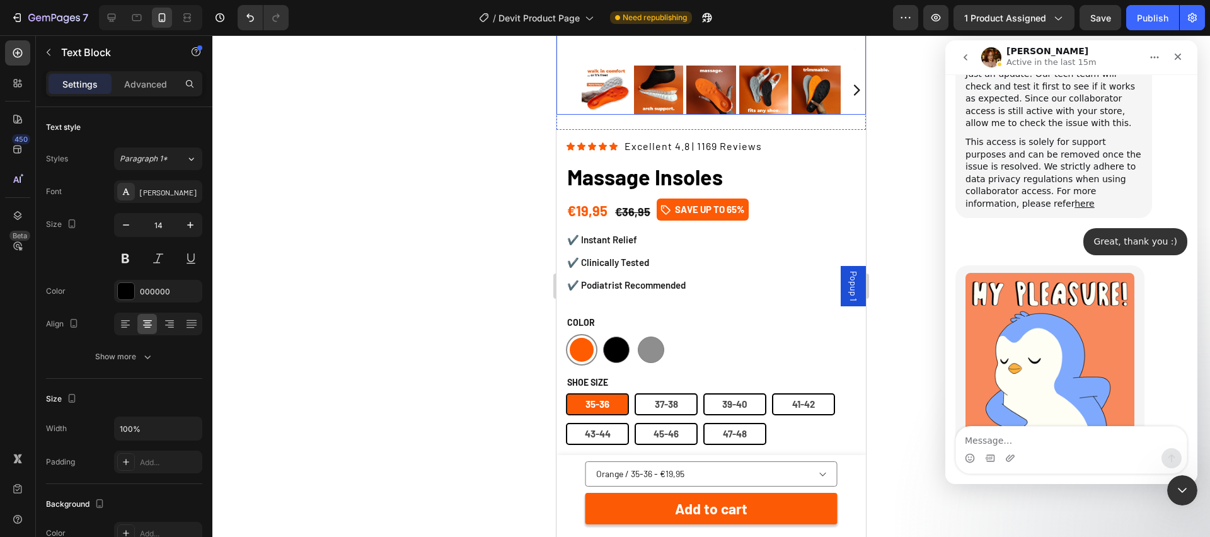
scroll to position [338, 0]
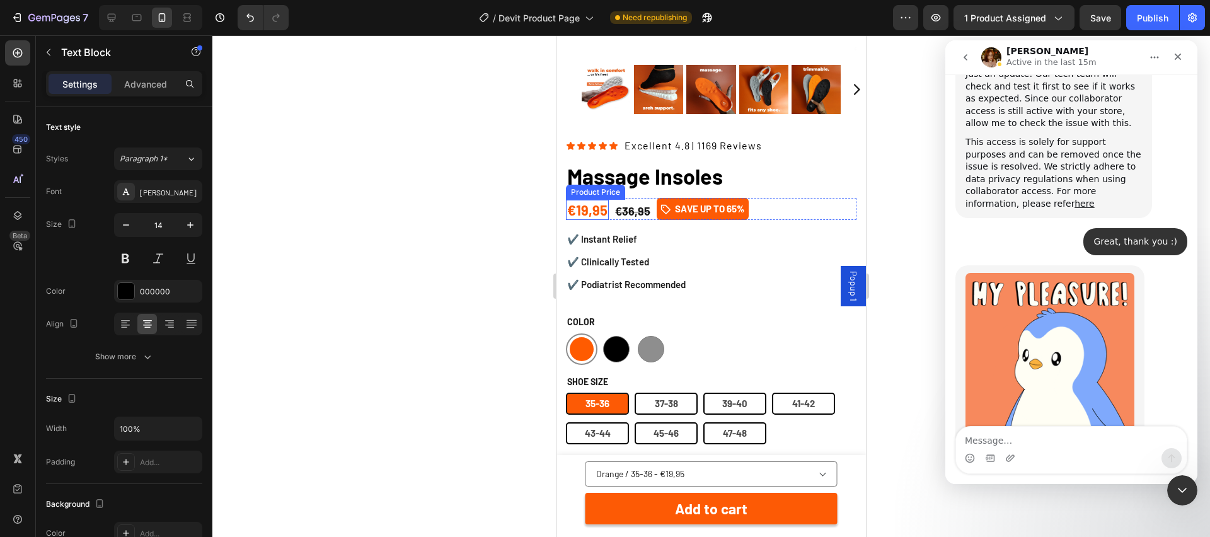
click at [596, 216] on div "€19,95" at bounding box center [587, 210] width 43 height 21
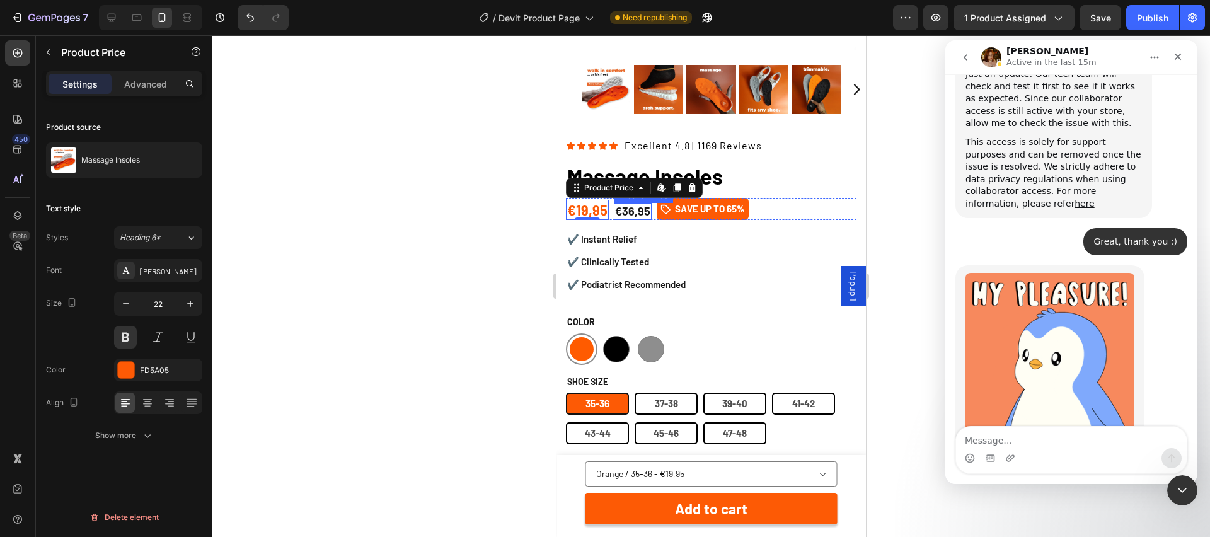
click at [635, 215] on div "€36,95" at bounding box center [633, 211] width 38 height 17
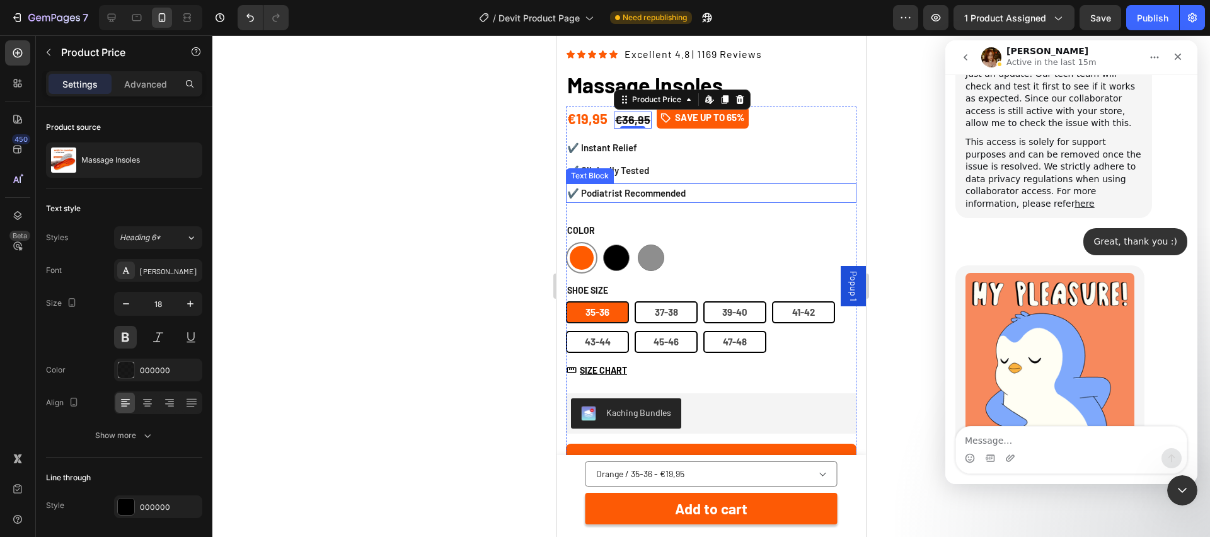
scroll to position [455, 0]
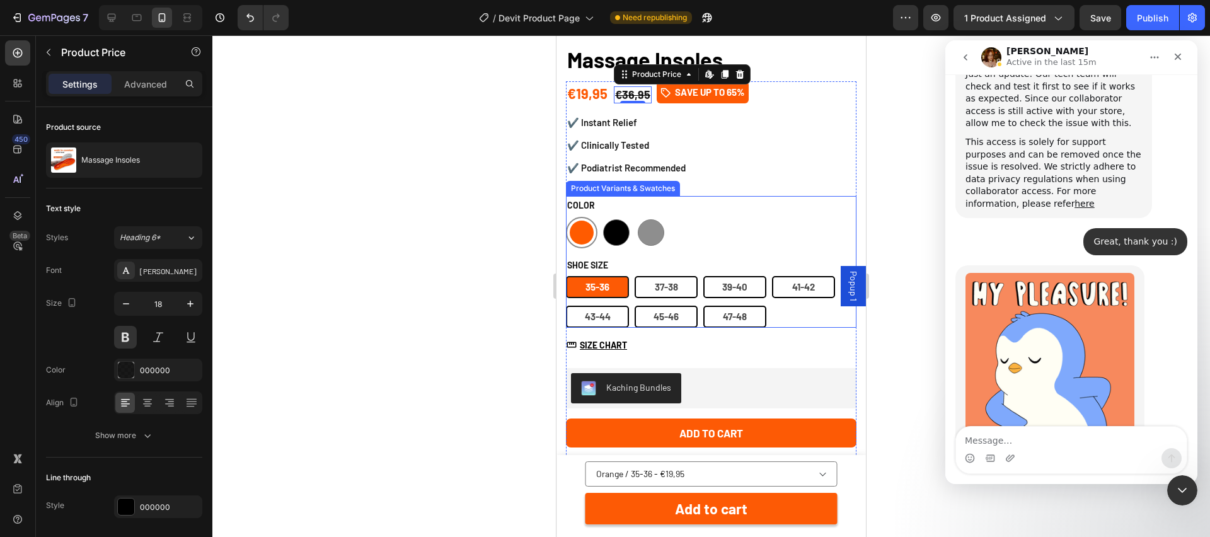
click at [819, 314] on div "[PHONE_NUMBER] [PHONE_NUMBER] [PHONE_NUMBER] [PHONE_NUMBER] [PHONE_NUMBER] [PHO…" at bounding box center [711, 302] width 291 height 52
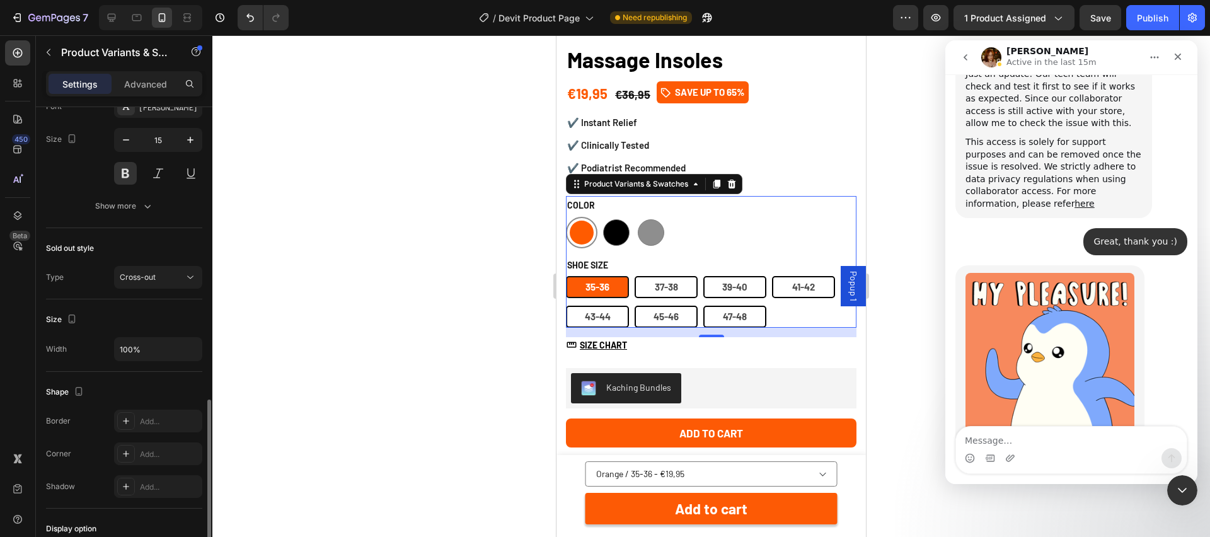
scroll to position [855, 0]
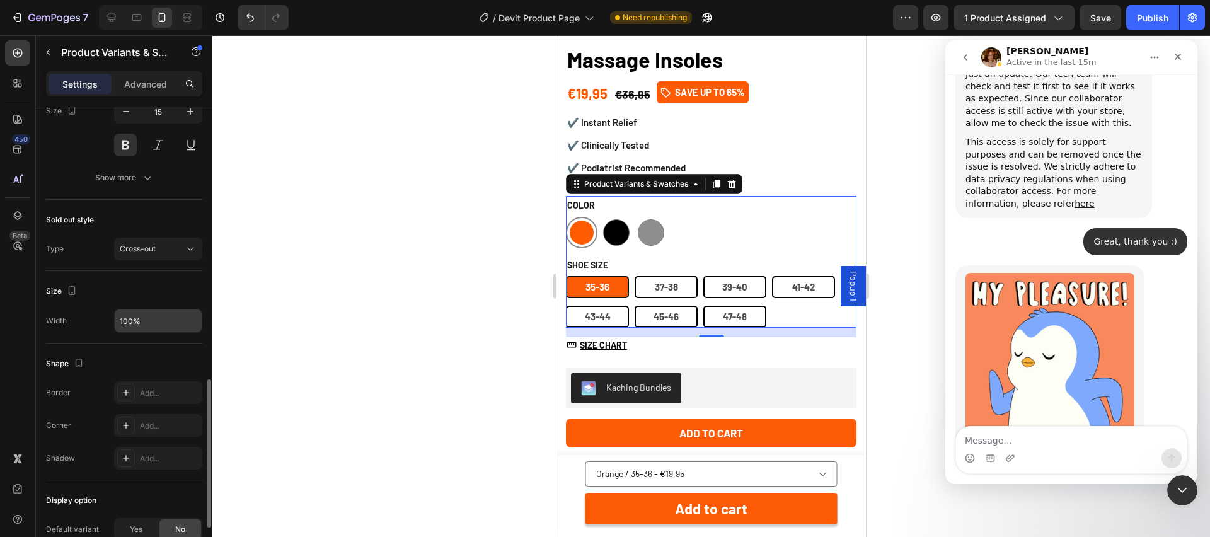
click at [164, 320] on input "100%" at bounding box center [158, 320] width 87 height 23
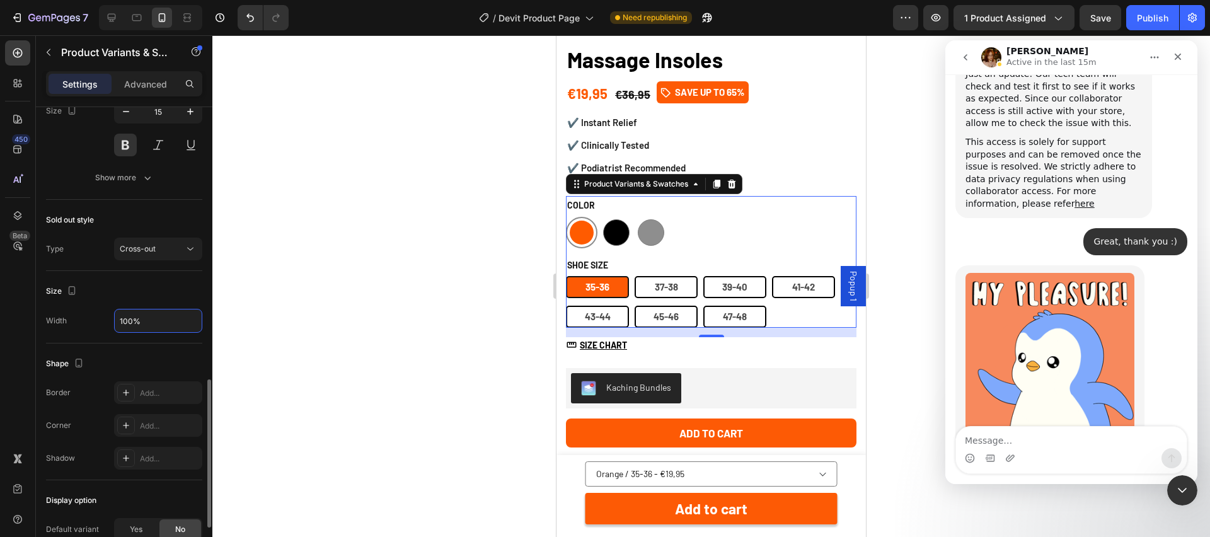
click at [164, 320] on input "100%" at bounding box center [158, 320] width 87 height 23
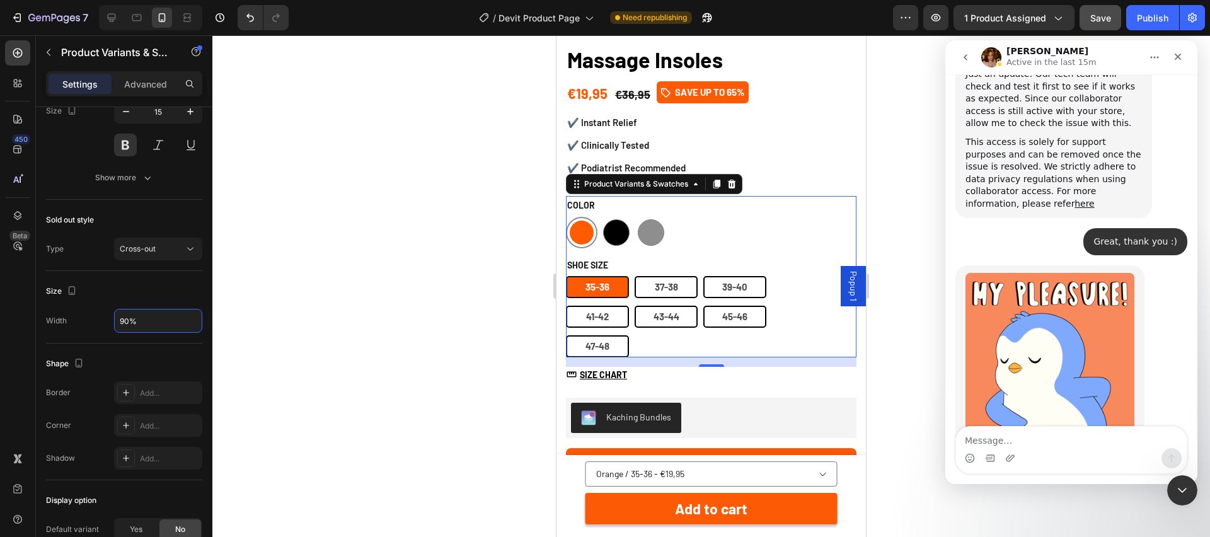
type input "90%"
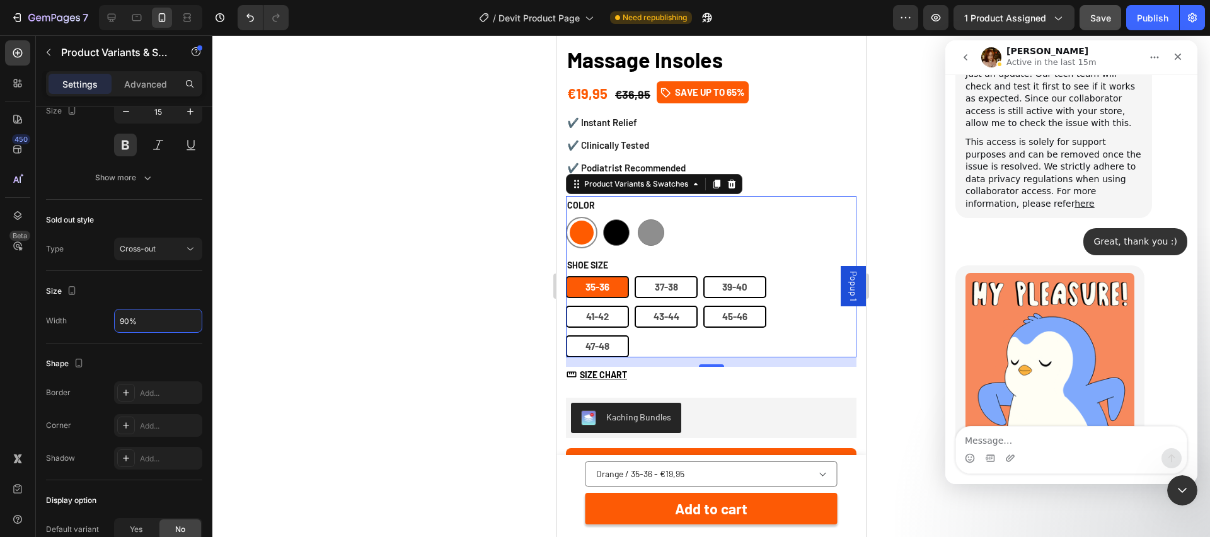
click at [1095, 28] on button "Save" at bounding box center [1101, 17] width 42 height 25
click at [1145, 21] on div "Publish" at bounding box center [1153, 17] width 32 height 13
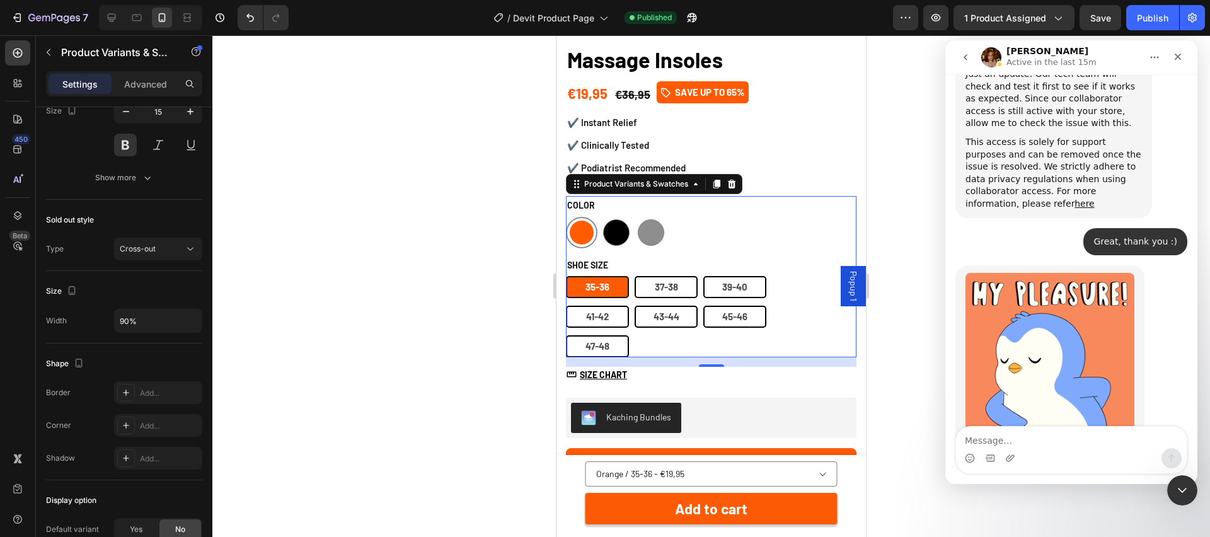
click at [608, 289] on span "35-36" at bounding box center [597, 286] width 24 height 11
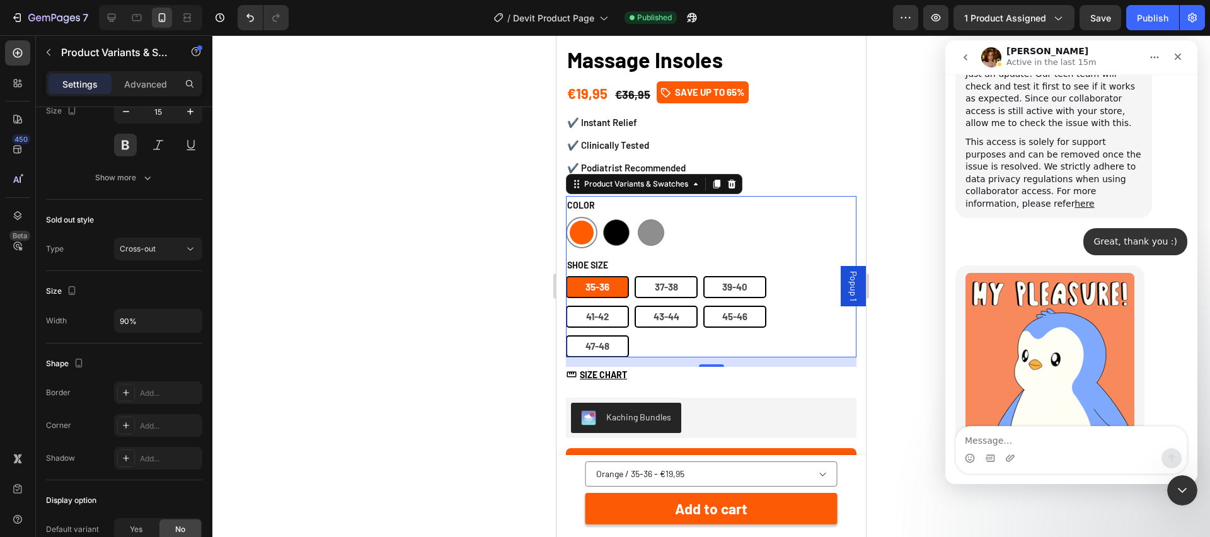
click at [566, 276] on input "[PHONE_NUMBER] 35-36" at bounding box center [565, 275] width 1 height 1
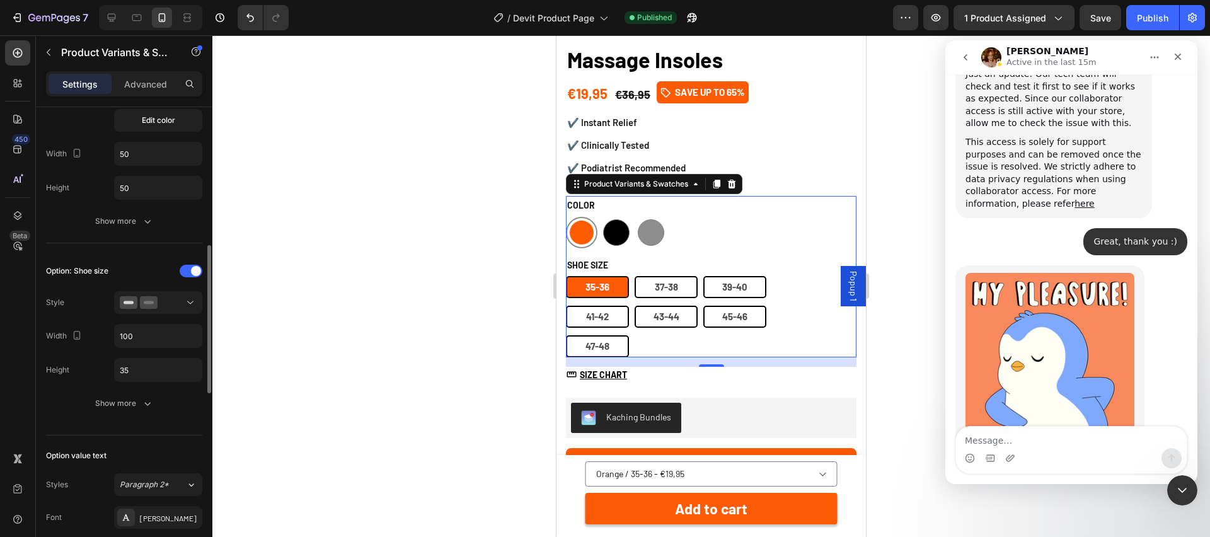
scroll to position [421, 0]
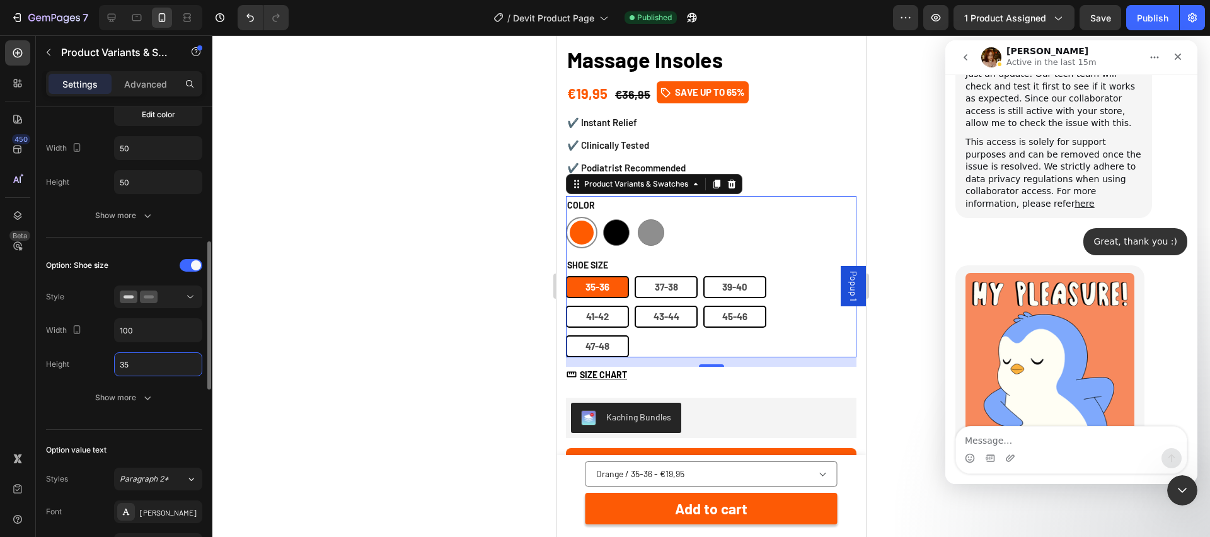
click at [145, 358] on input "35" at bounding box center [158, 364] width 87 height 23
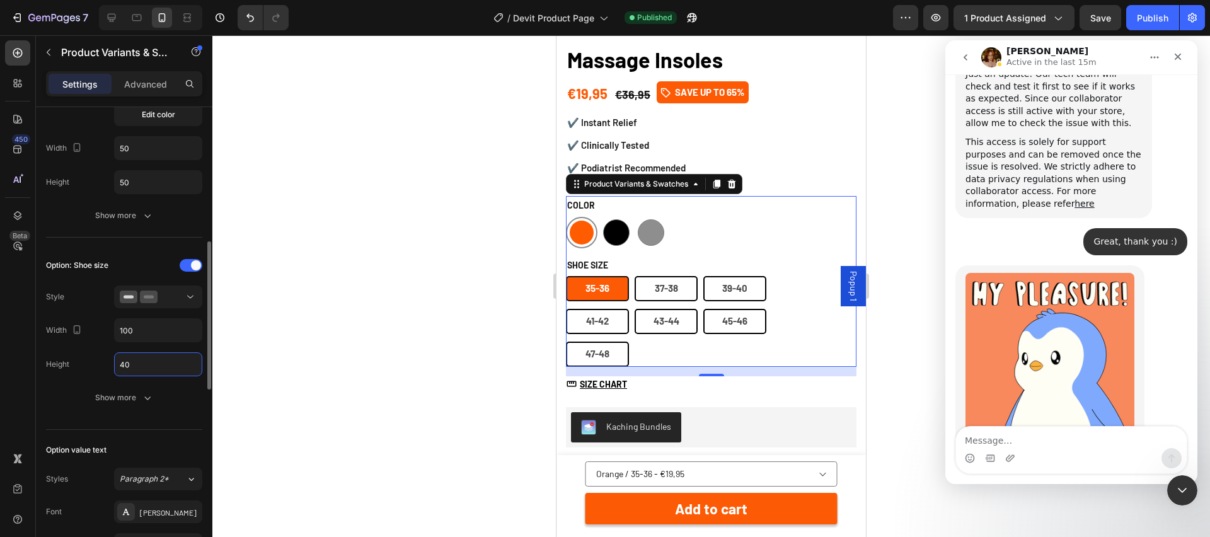
type input "4"
type input "3"
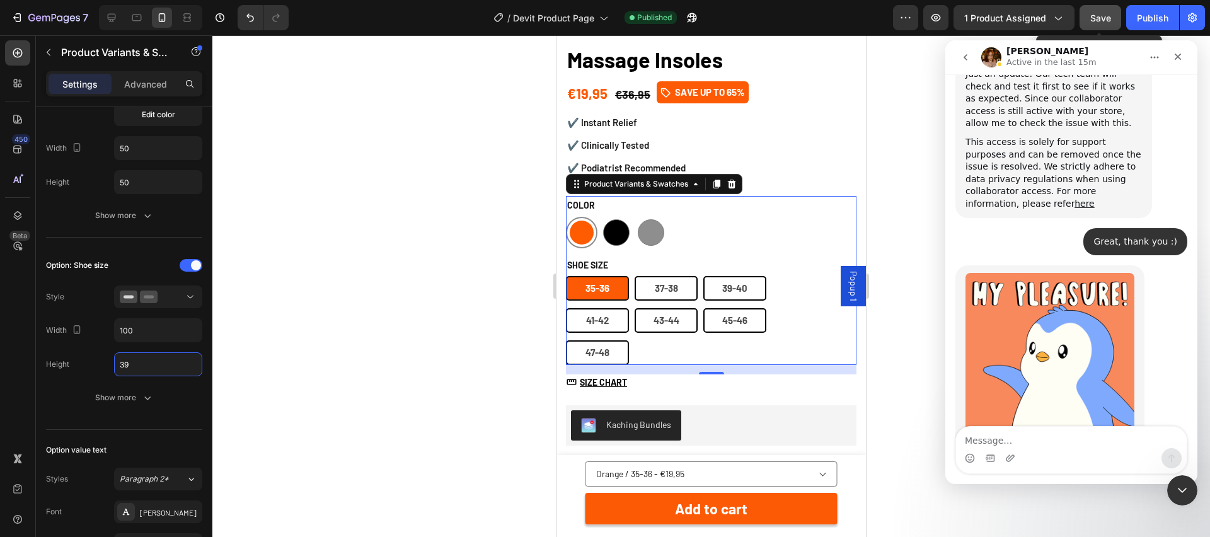
type input "39"
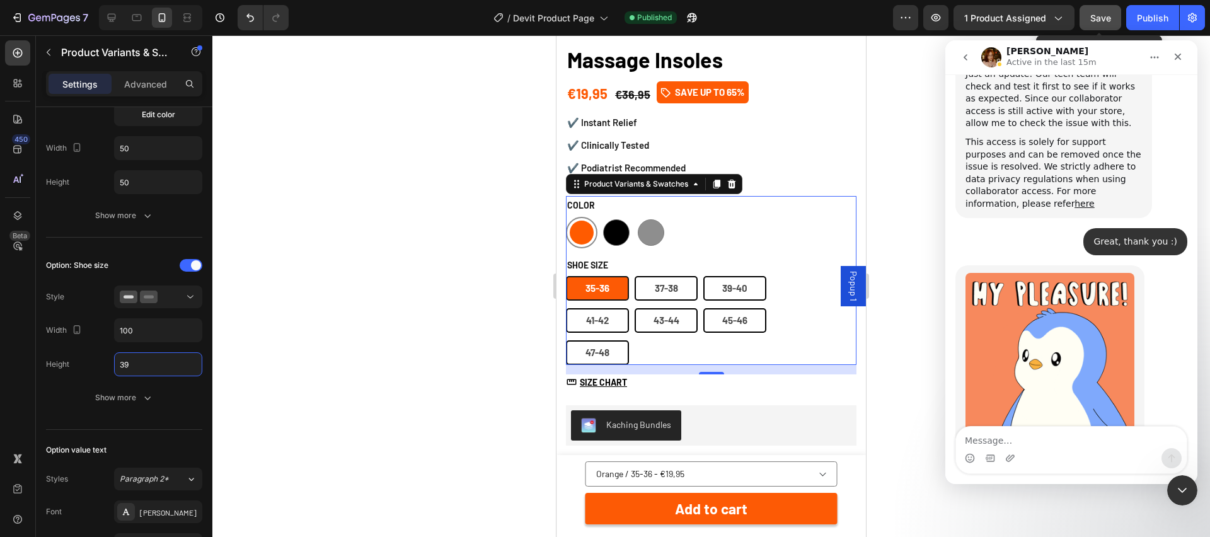
click at [1086, 10] on button "Save" at bounding box center [1101, 17] width 42 height 25
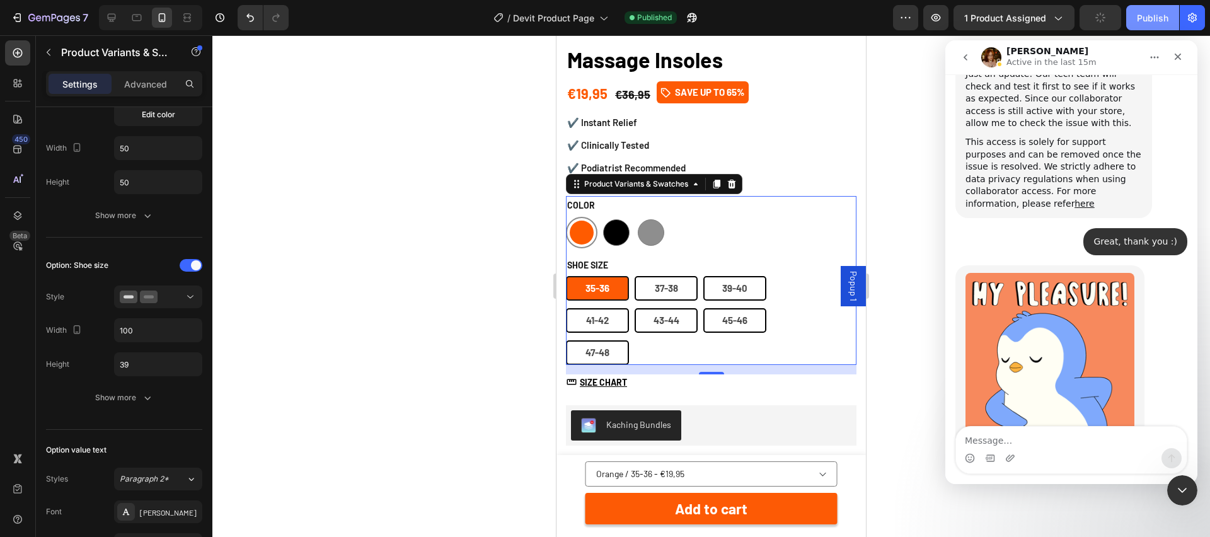
click at [1155, 14] on div "Publish" at bounding box center [1153, 17] width 32 height 13
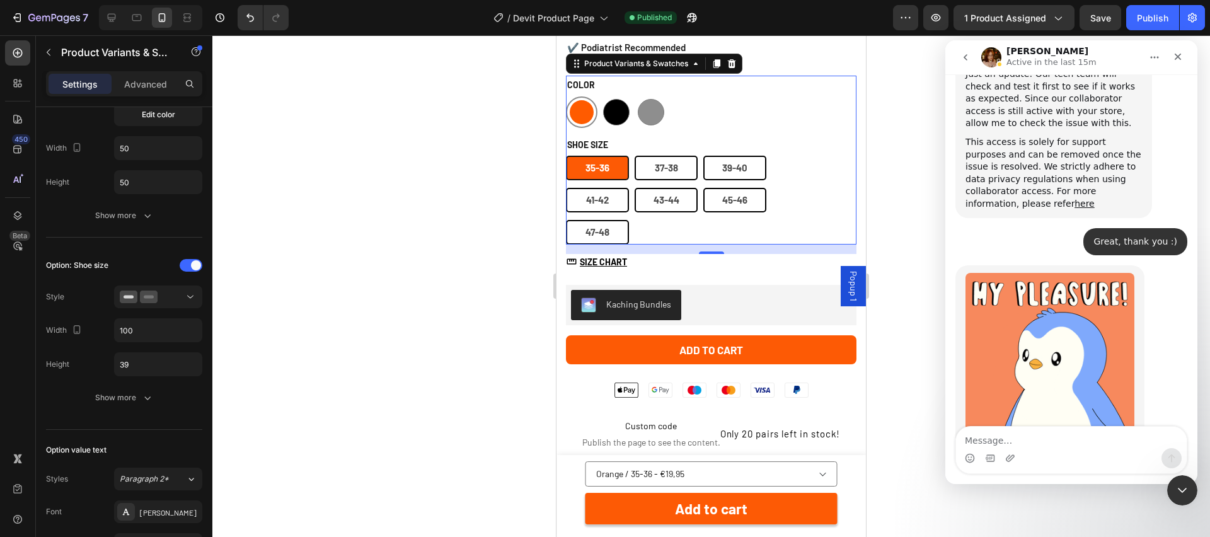
scroll to position [550, 0]
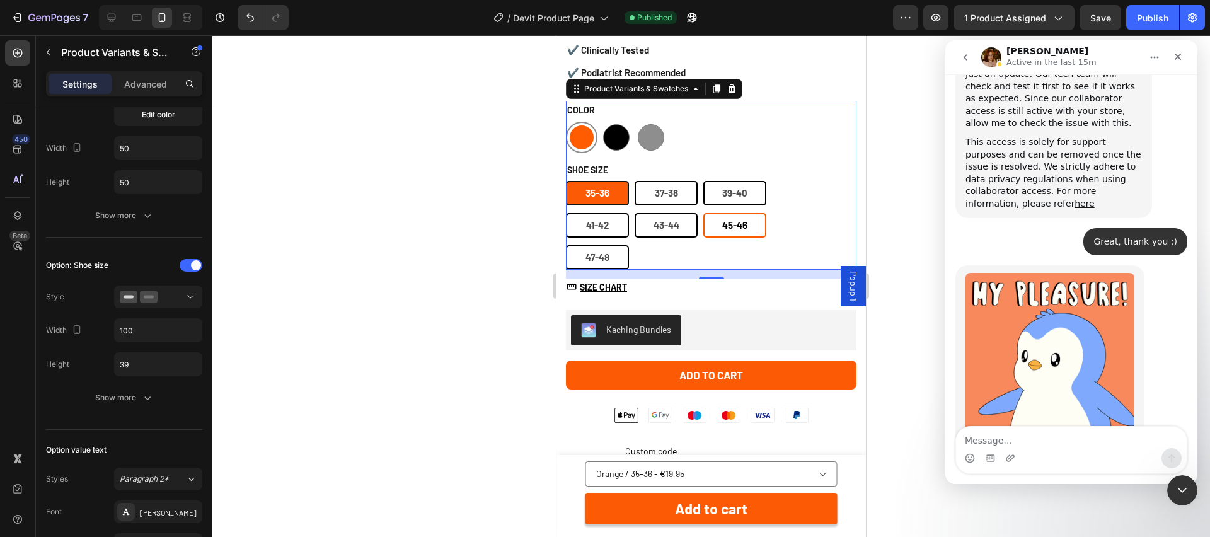
click at [729, 221] on span "45-46" at bounding box center [734, 224] width 25 height 11
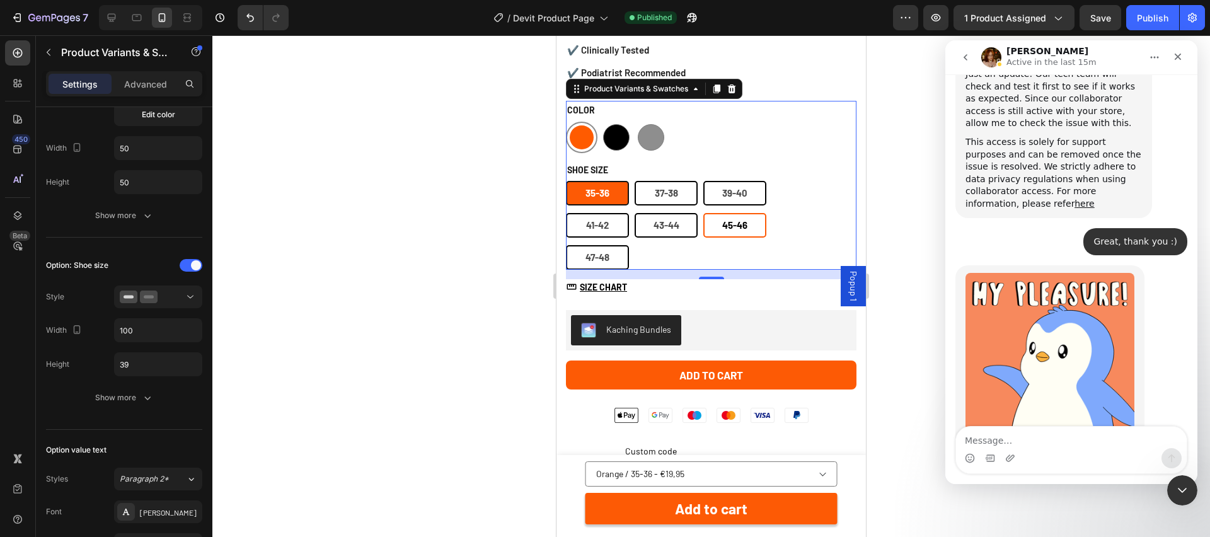
click at [703, 213] on input "[PHONE_NUMBER] 45-46" at bounding box center [703, 212] width 1 height 1
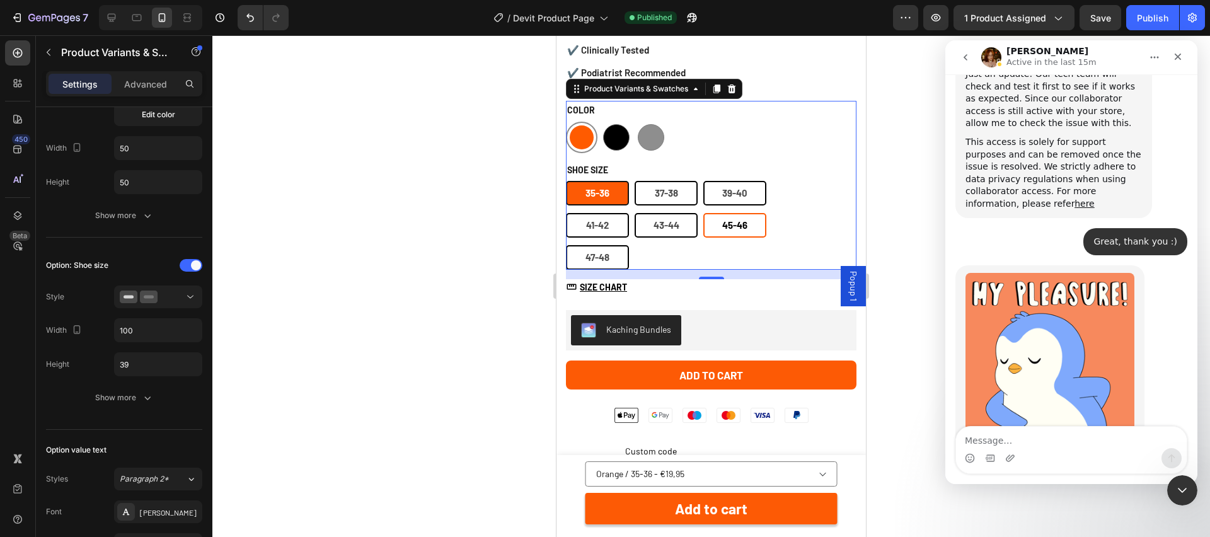
radio input "true"
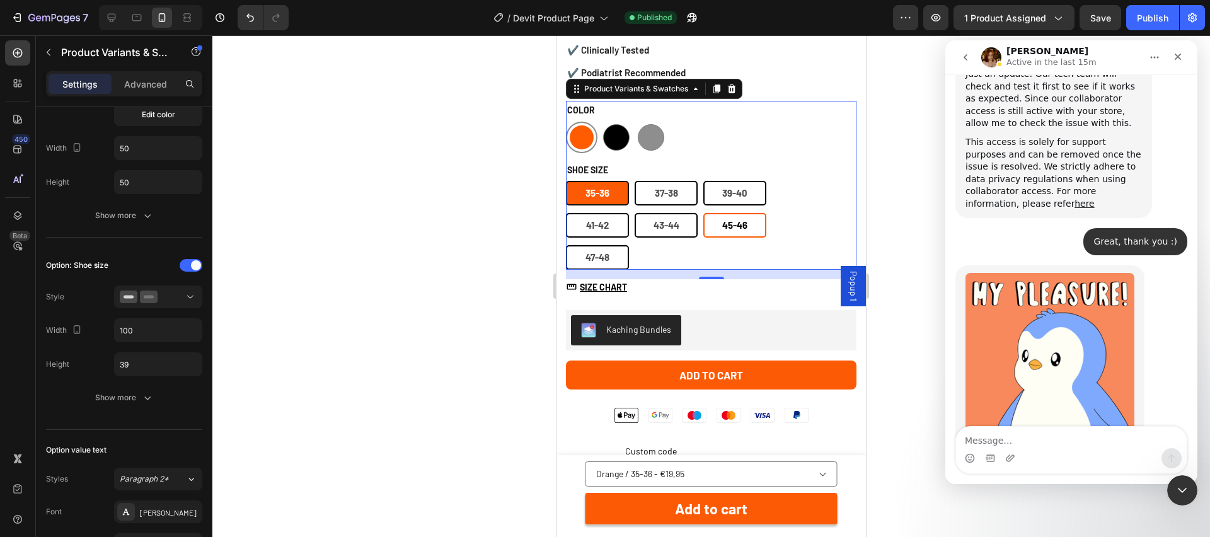
select select "580883873051837420"
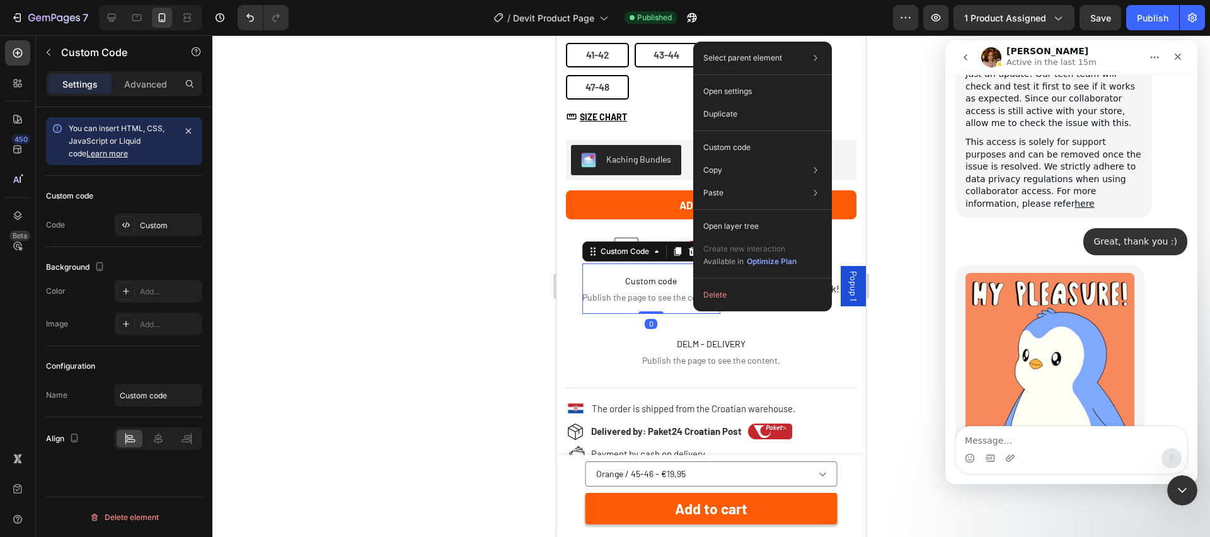
scroll to position [0, 0]
click at [693, 305] on div "Delete" at bounding box center [762, 295] width 139 height 23
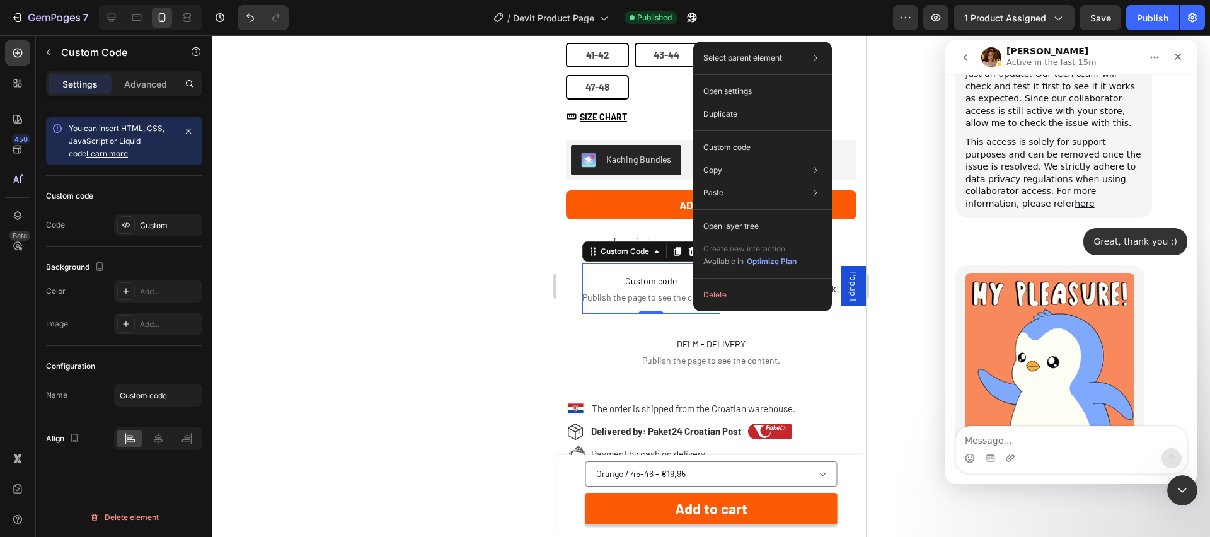
click at [427, 275] on div at bounding box center [711, 286] width 998 height 502
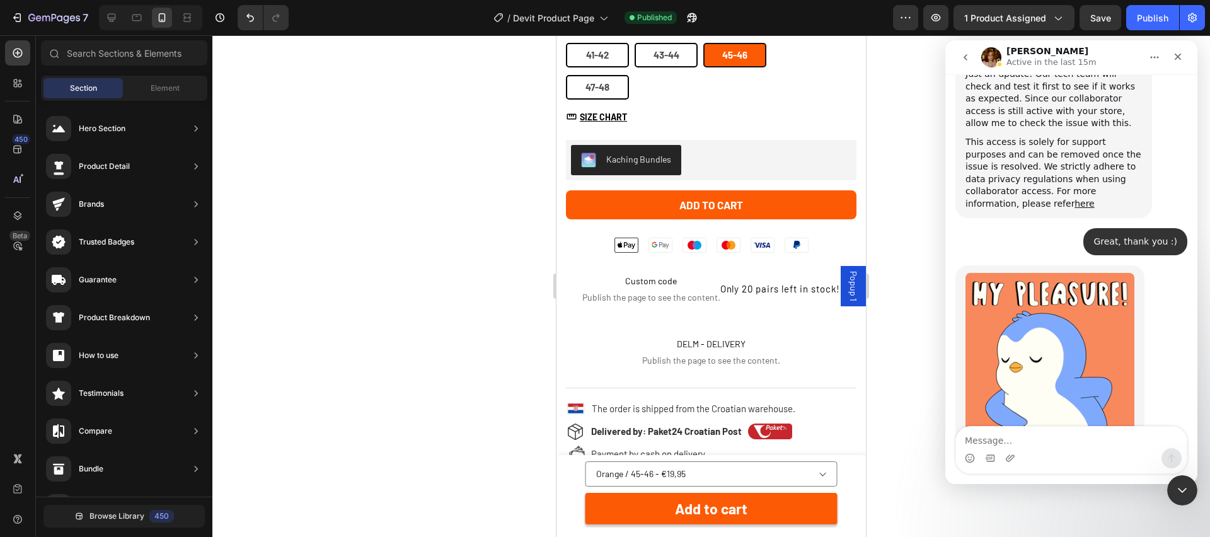
click at [477, 316] on div at bounding box center [711, 286] width 998 height 502
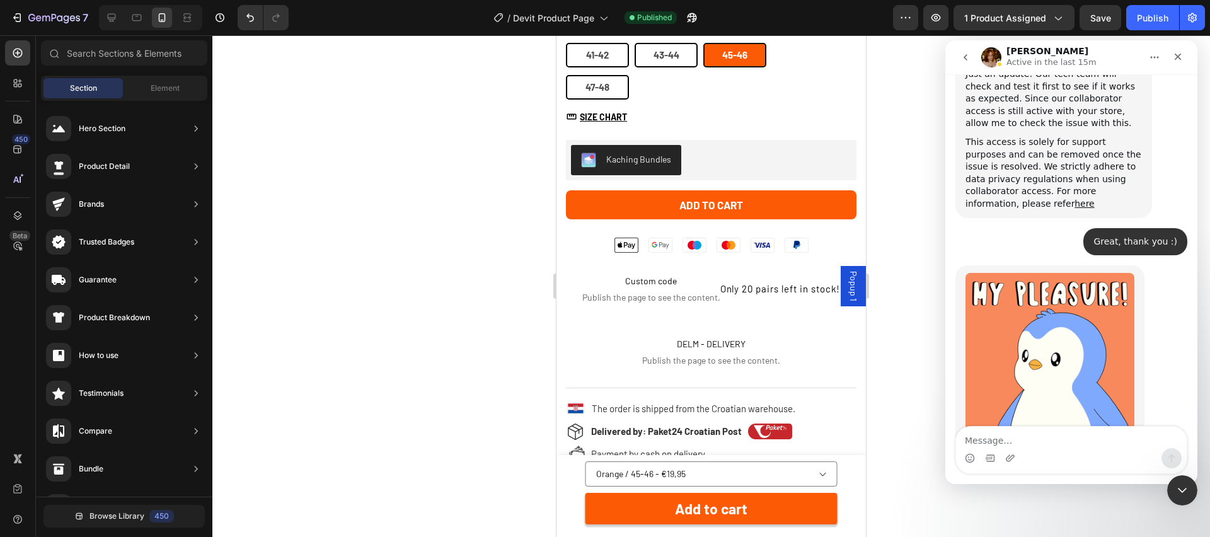
click at [393, 311] on div at bounding box center [711, 286] width 998 height 502
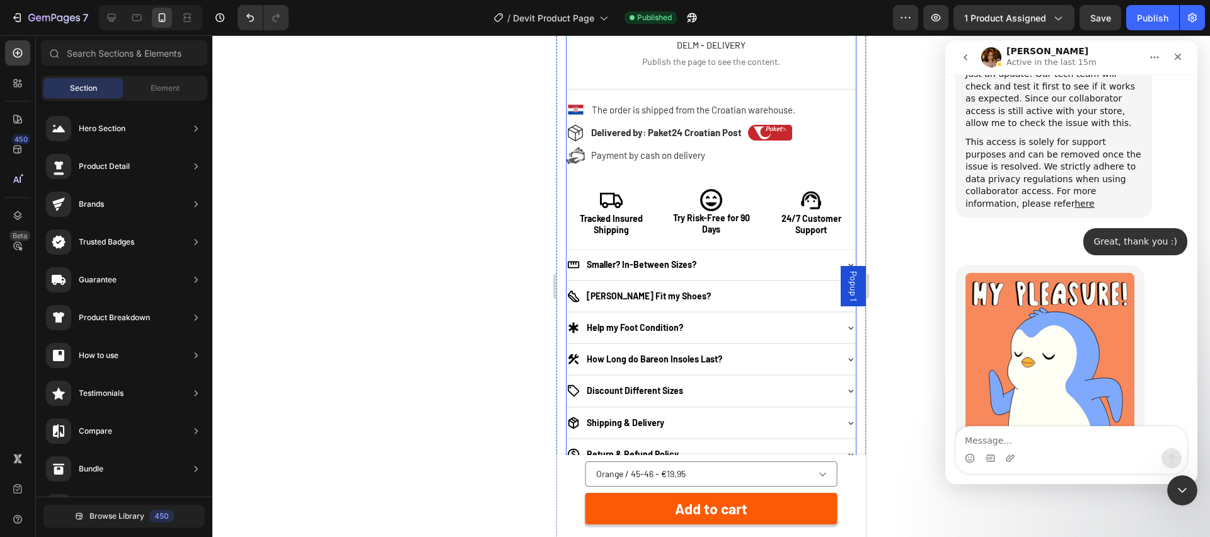
scroll to position [1022, 0]
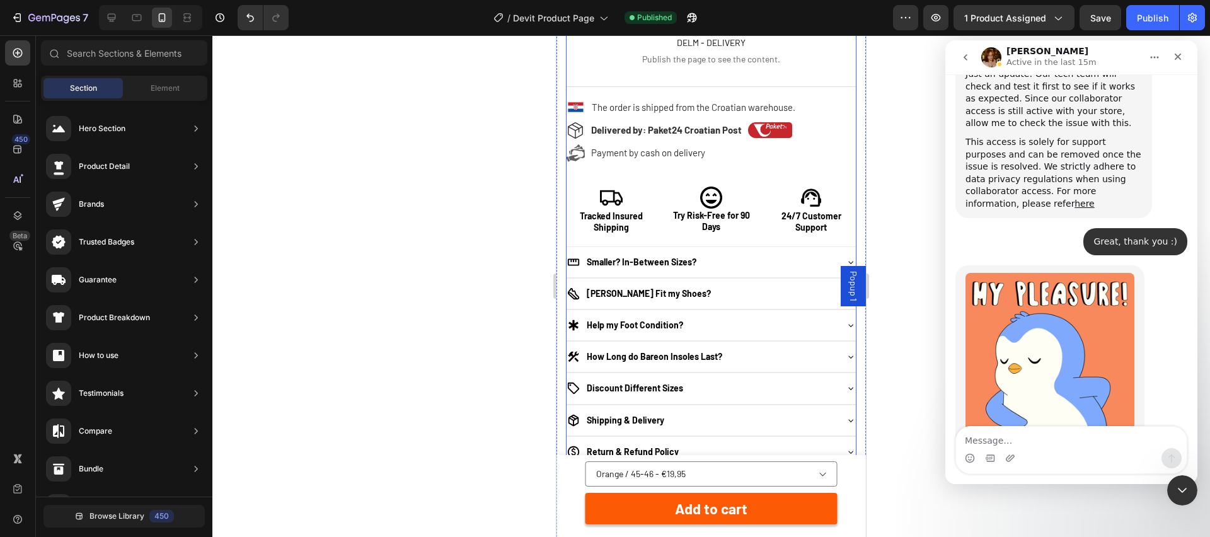
click at [614, 228] on p "Tracked Insured Shipping" at bounding box center [611, 222] width 88 height 23
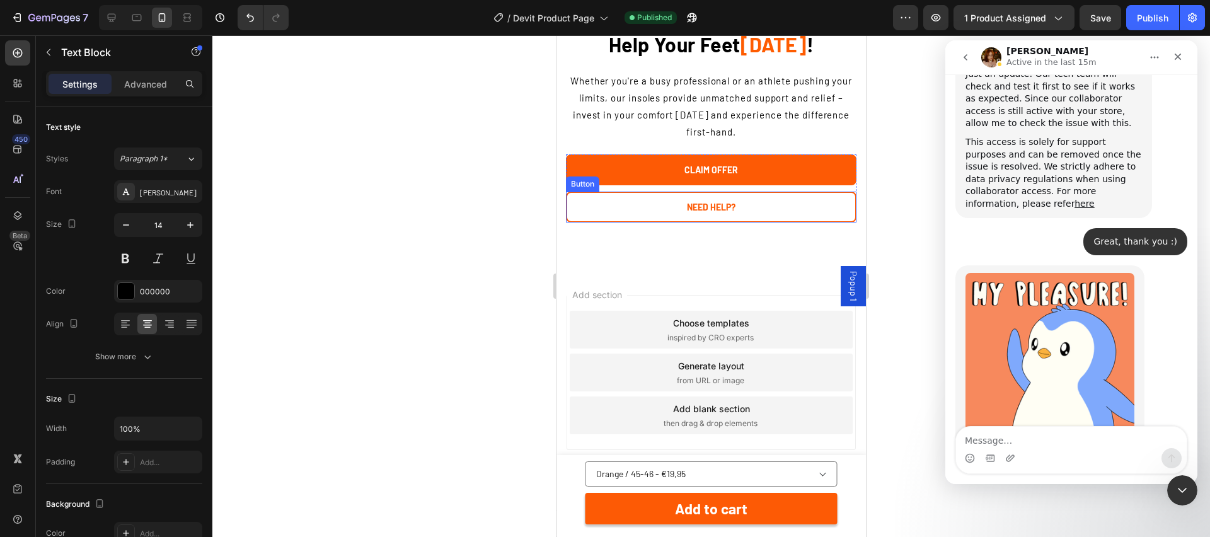
scroll to position [5225, 0]
click at [720, 141] on p "Whether you're a busy professional or an athlete pushing your limits, our insol…" at bounding box center [711, 106] width 288 height 68
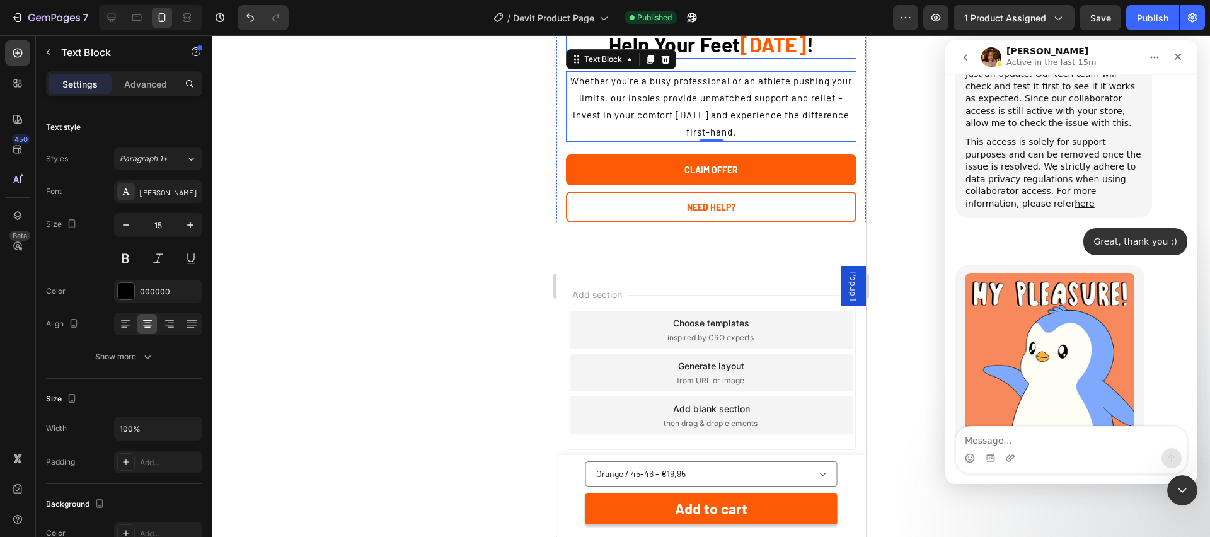
scroll to position [5138, 0]
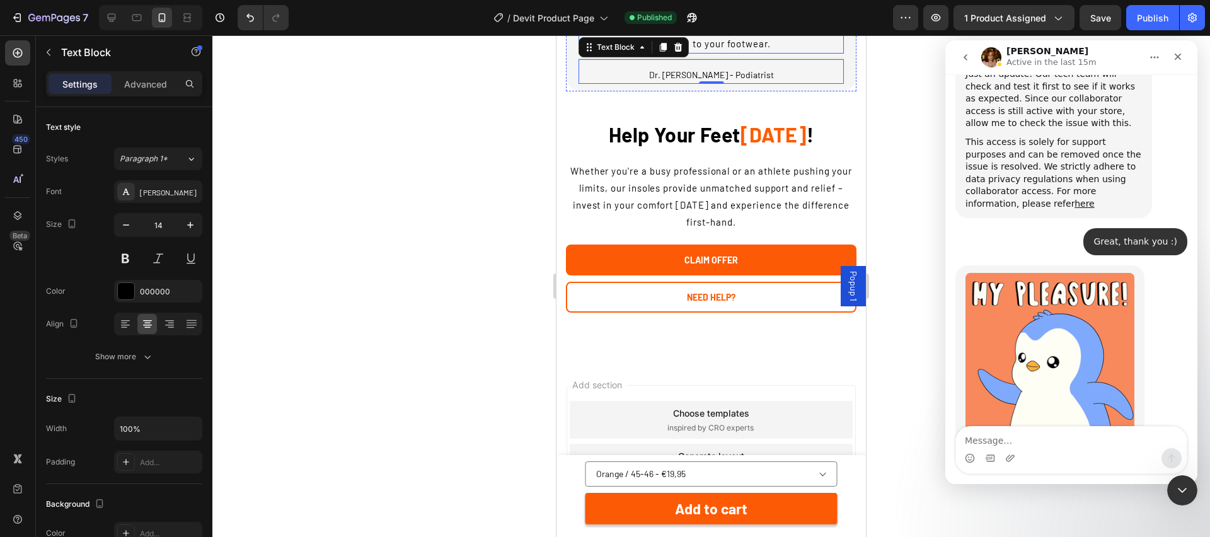
scroll to position [5000, 0]
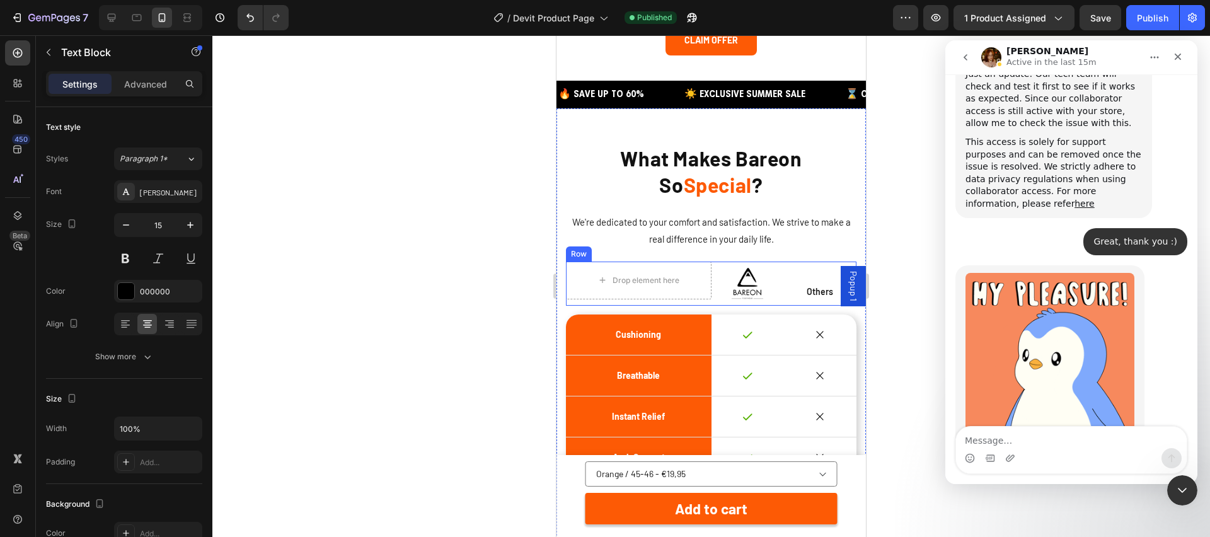
scroll to position [4144, 0]
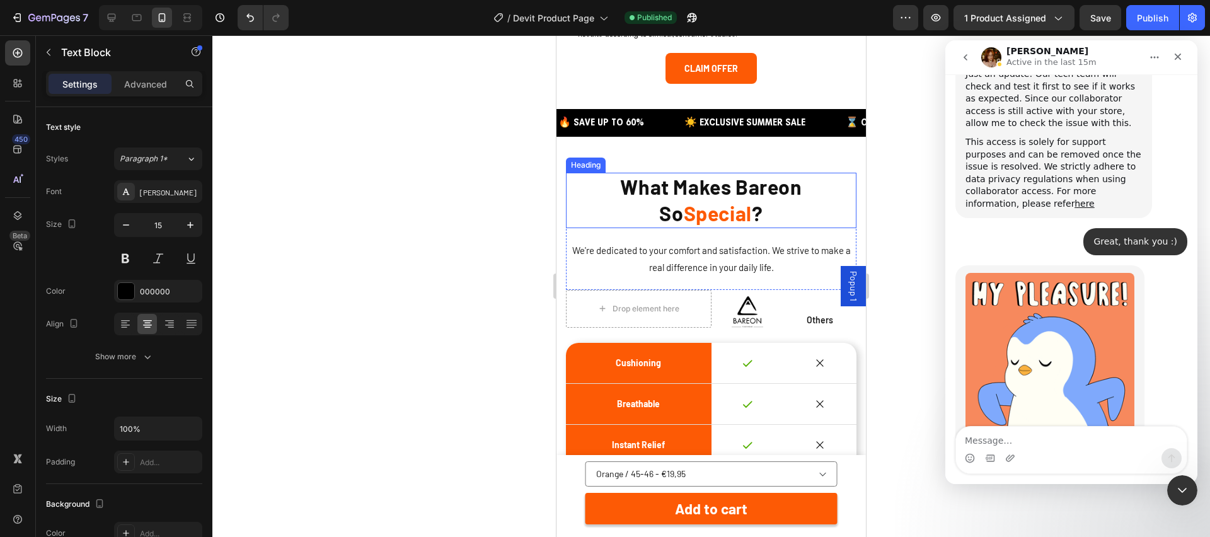
click at [712, 174] on h2 "What Makes Bareon So Special ?" at bounding box center [711, 200] width 291 height 55
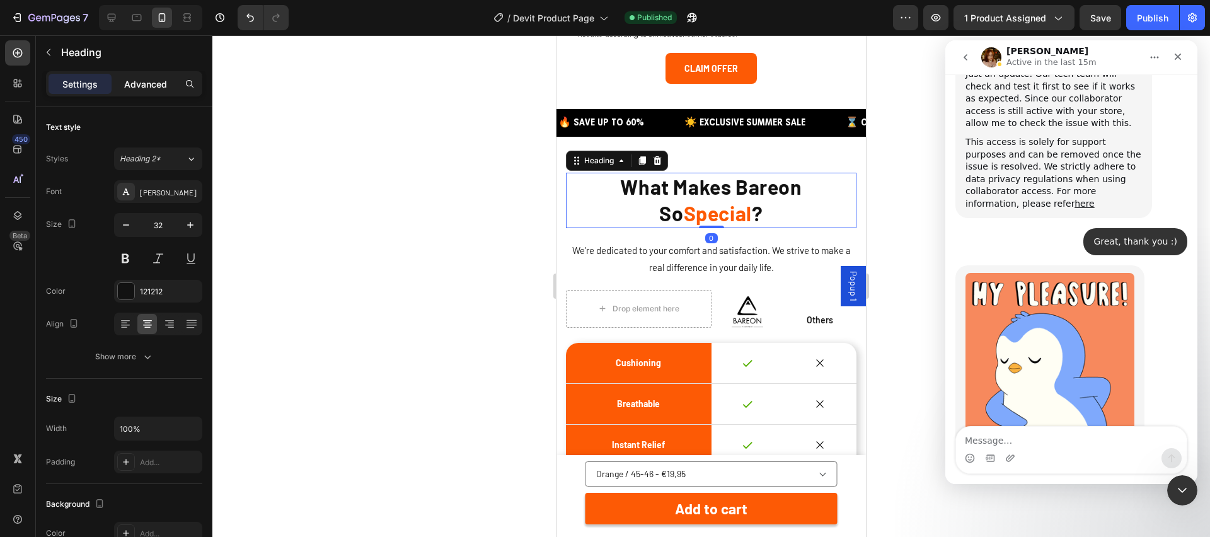
click at [149, 83] on p "Advanced" at bounding box center [145, 84] width 43 height 13
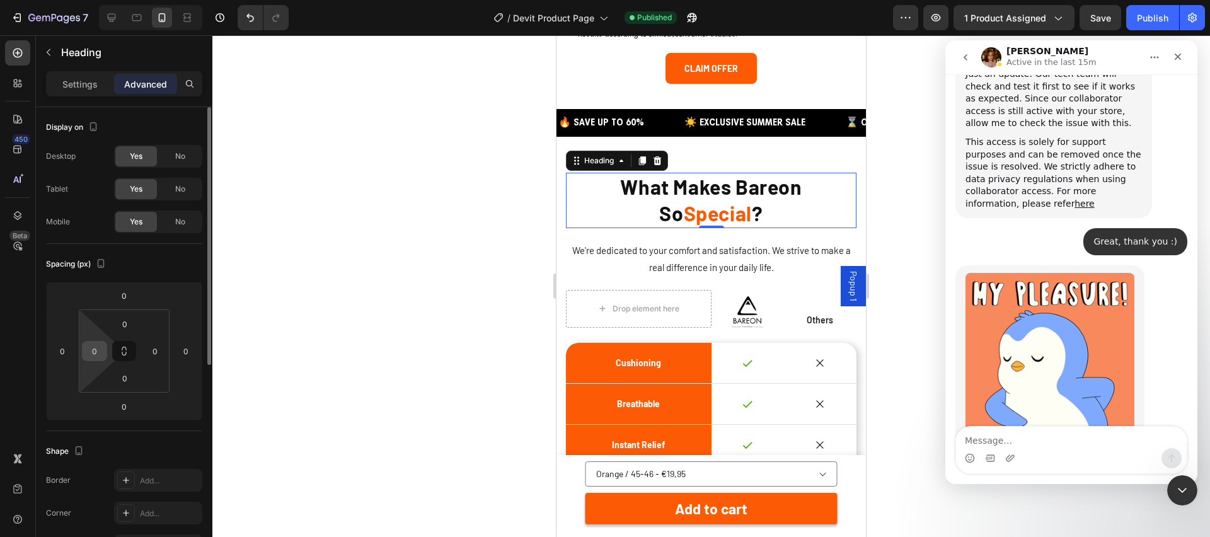
click at [93, 354] on input "0" at bounding box center [94, 351] width 19 height 19
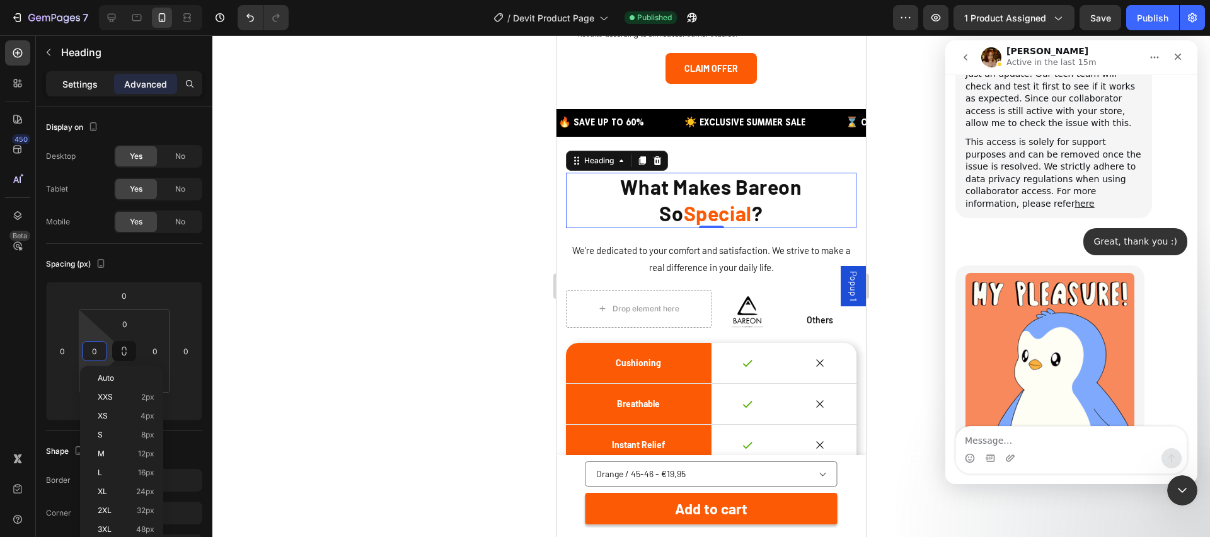
click at [76, 80] on p "Settings" at bounding box center [79, 84] width 35 height 13
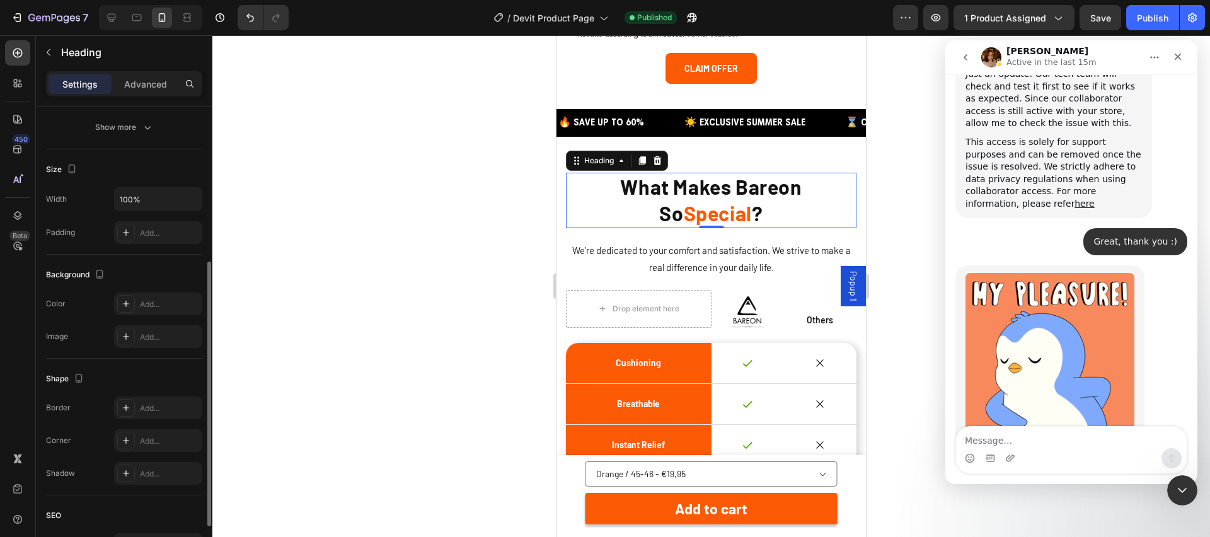
scroll to position [260, 0]
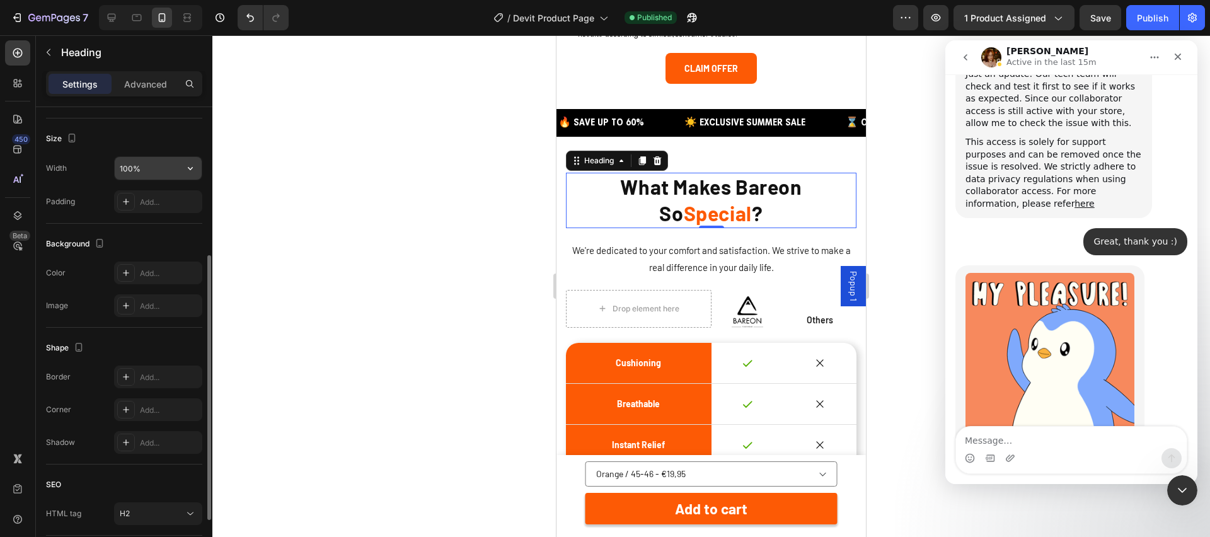
click at [156, 166] on input "100%" at bounding box center [158, 168] width 87 height 23
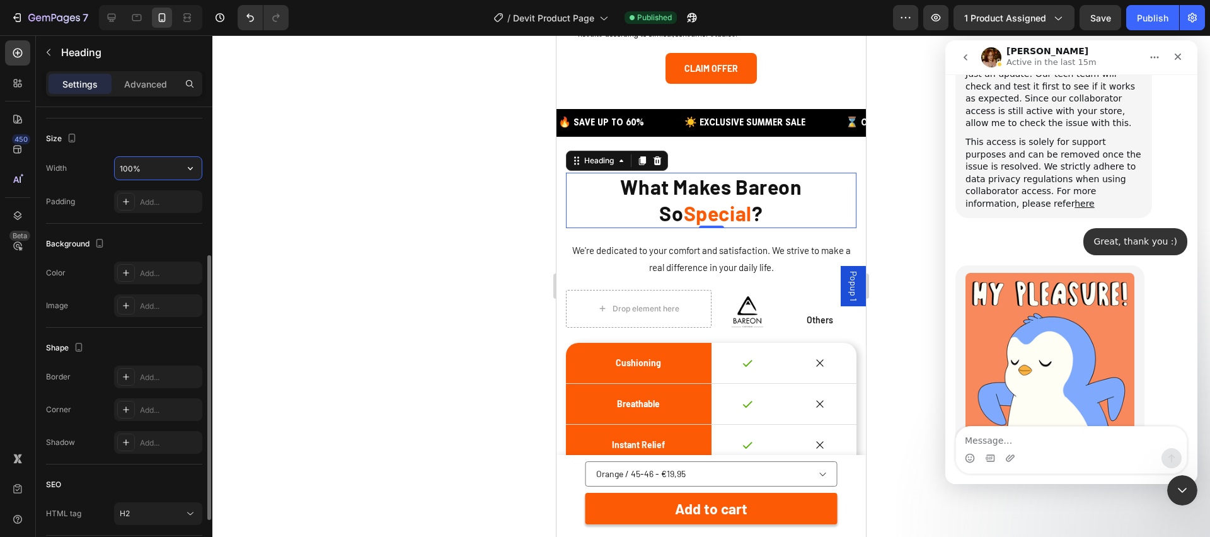
click at [156, 166] on input "100%" at bounding box center [158, 168] width 87 height 23
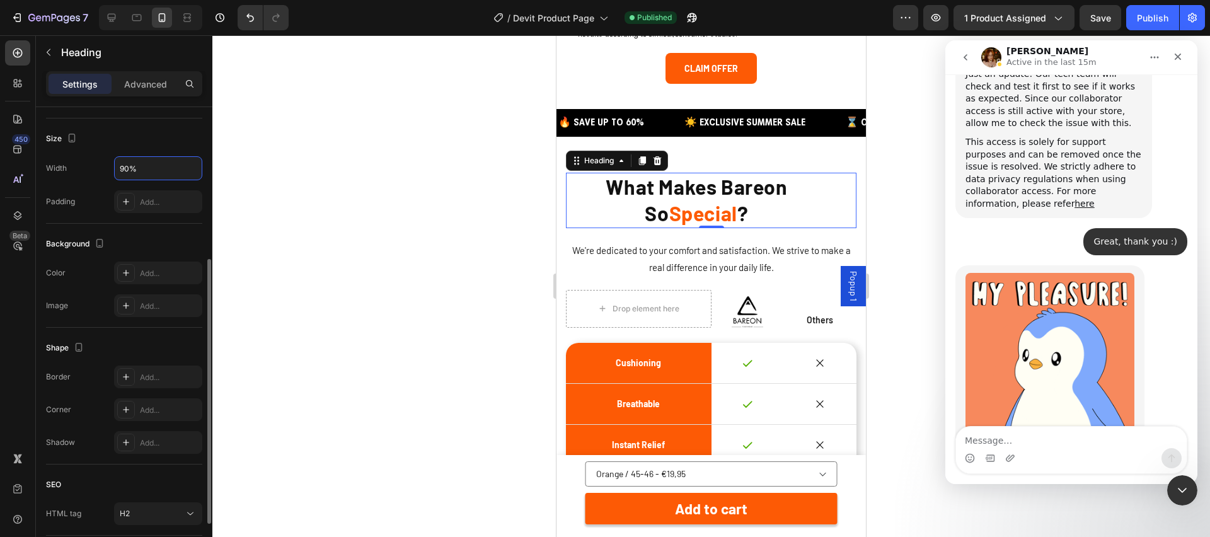
scroll to position [352, 0]
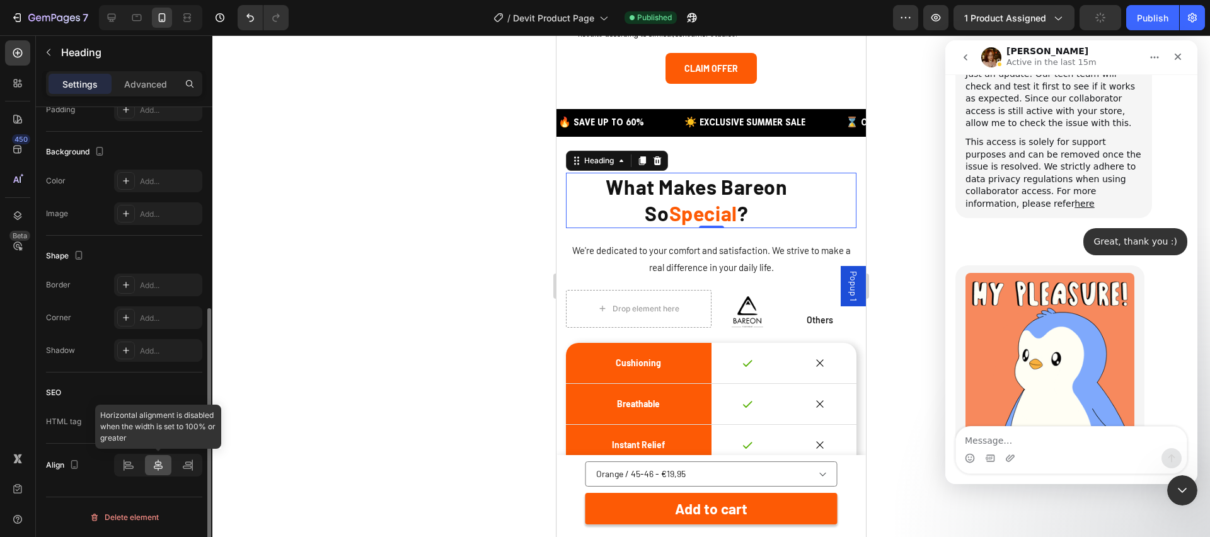
type input "90%"
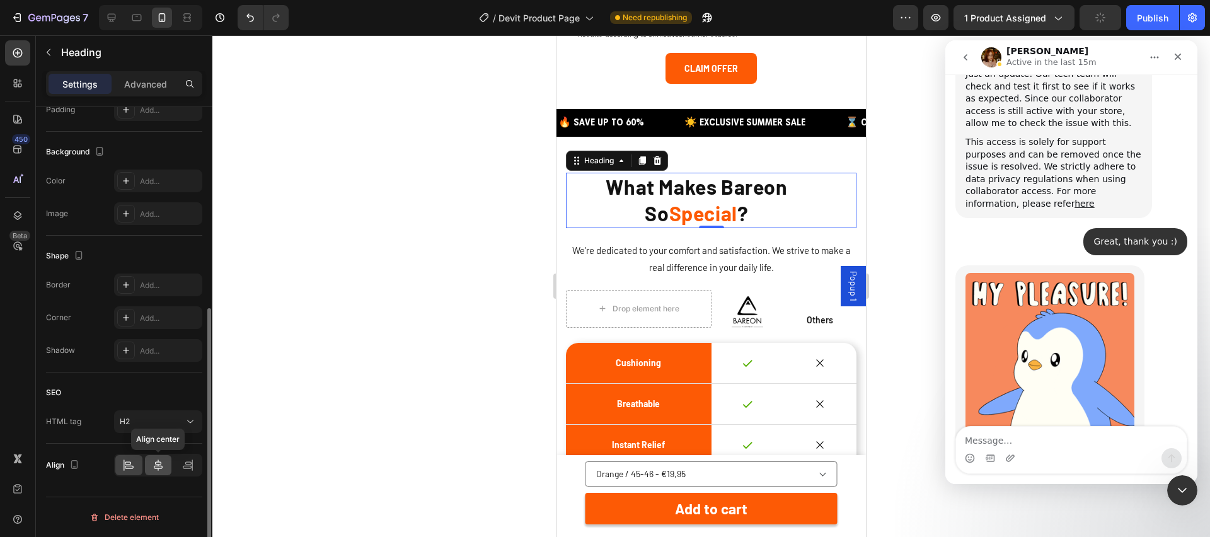
click at [158, 456] on div at bounding box center [158, 465] width 27 height 20
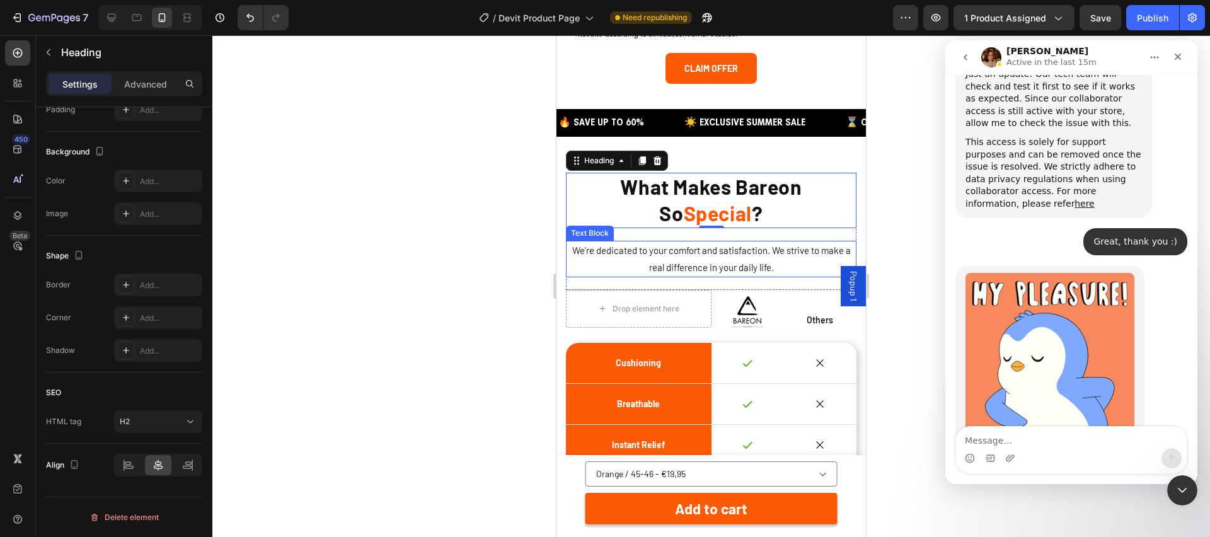
click at [660, 242] on p "We're dedicated to your comfort and satisfaction. We strive to make a real diff…" at bounding box center [711, 259] width 288 height 34
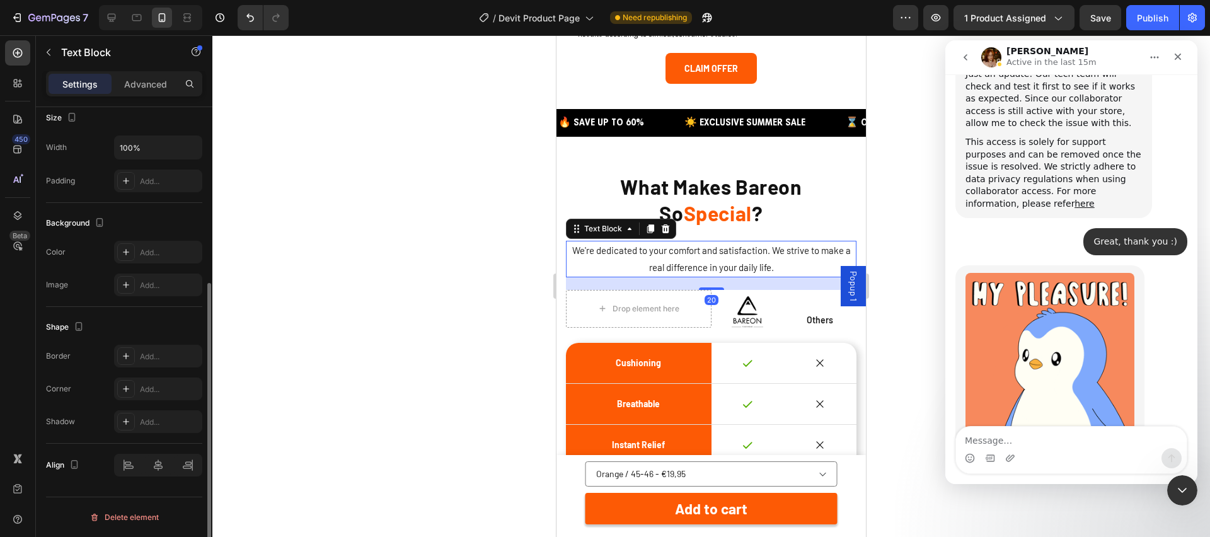
scroll to position [0, 0]
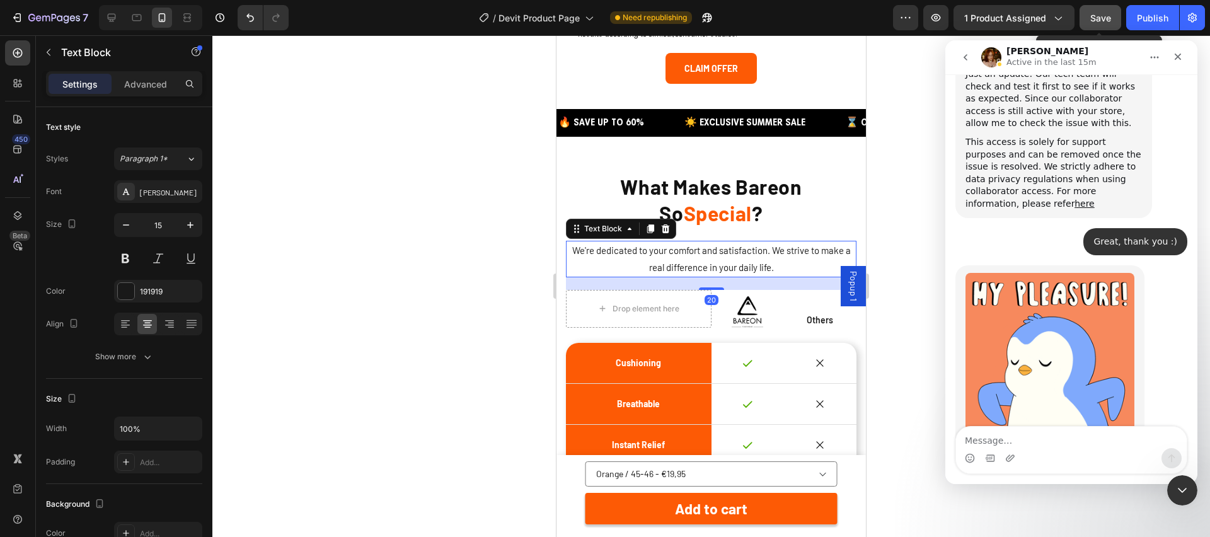
click at [1099, 25] on button "Save" at bounding box center [1101, 17] width 42 height 25
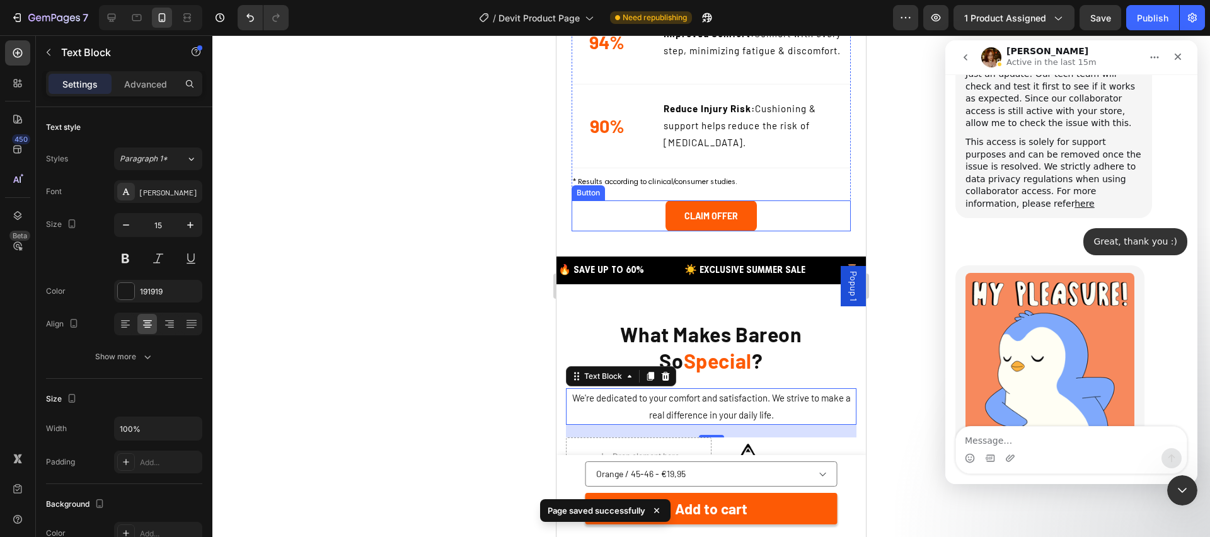
scroll to position [3659, 0]
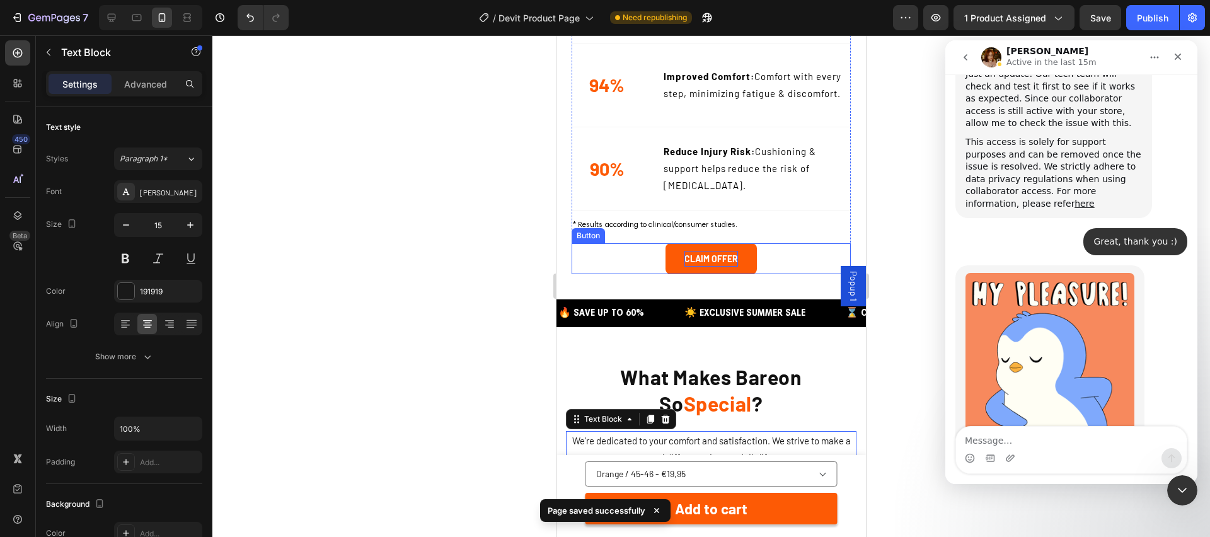
click at [724, 253] on strong "CLAIM OFFER" at bounding box center [711, 258] width 54 height 11
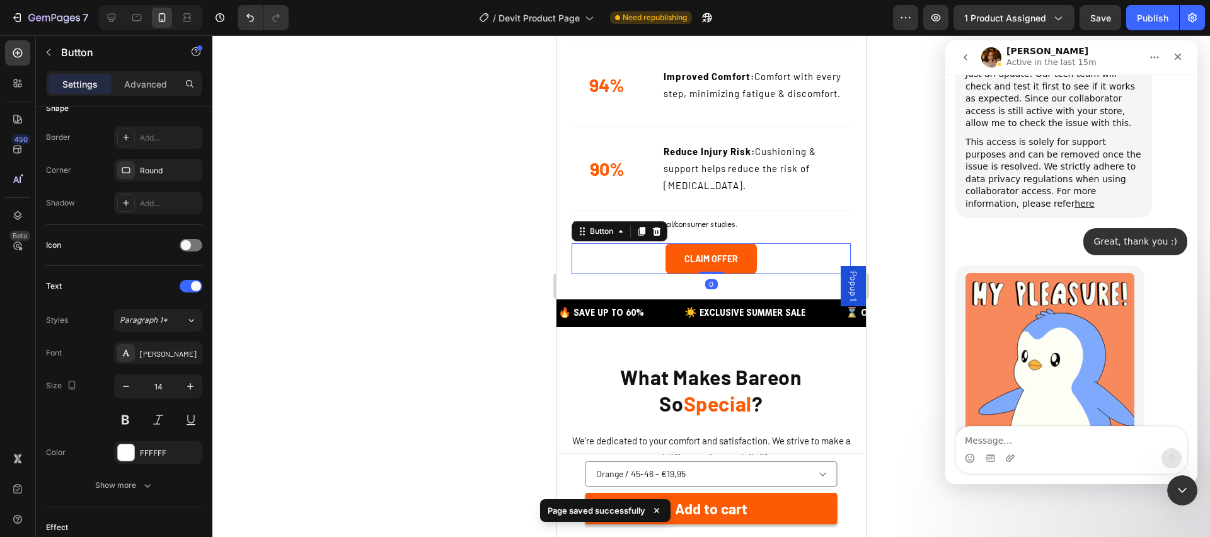
scroll to position [274, 0]
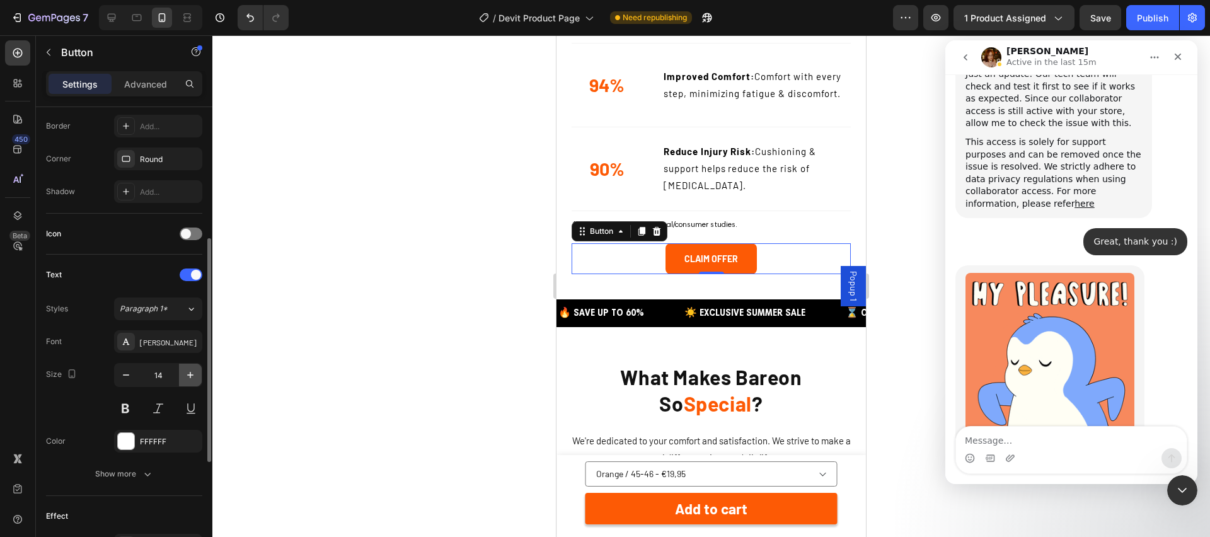
click at [191, 370] on icon "button" at bounding box center [190, 375] width 13 height 13
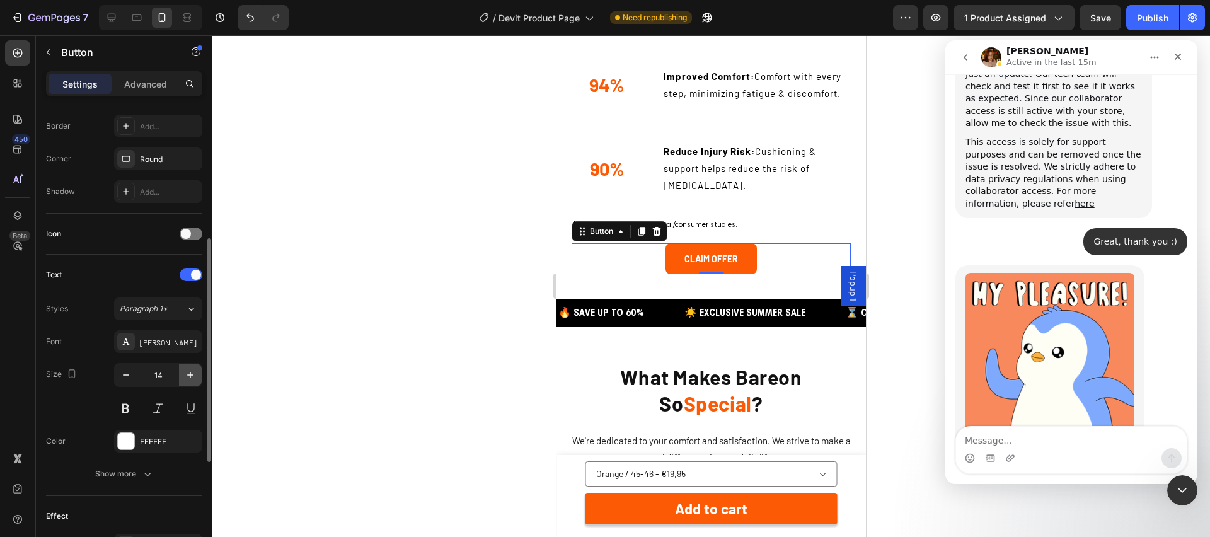
type input "15"
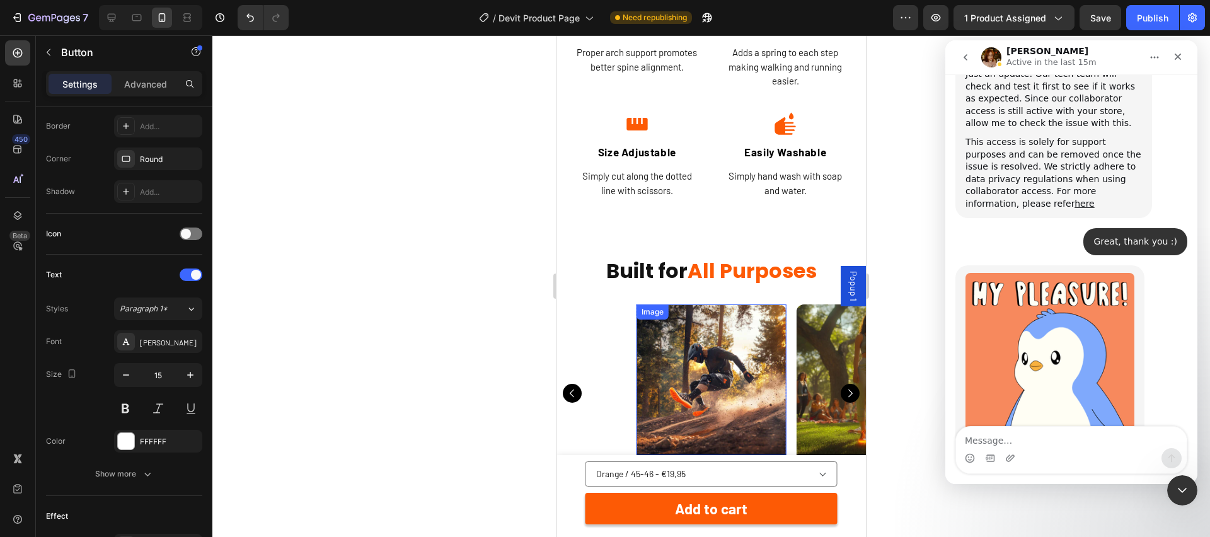
scroll to position [2551, 0]
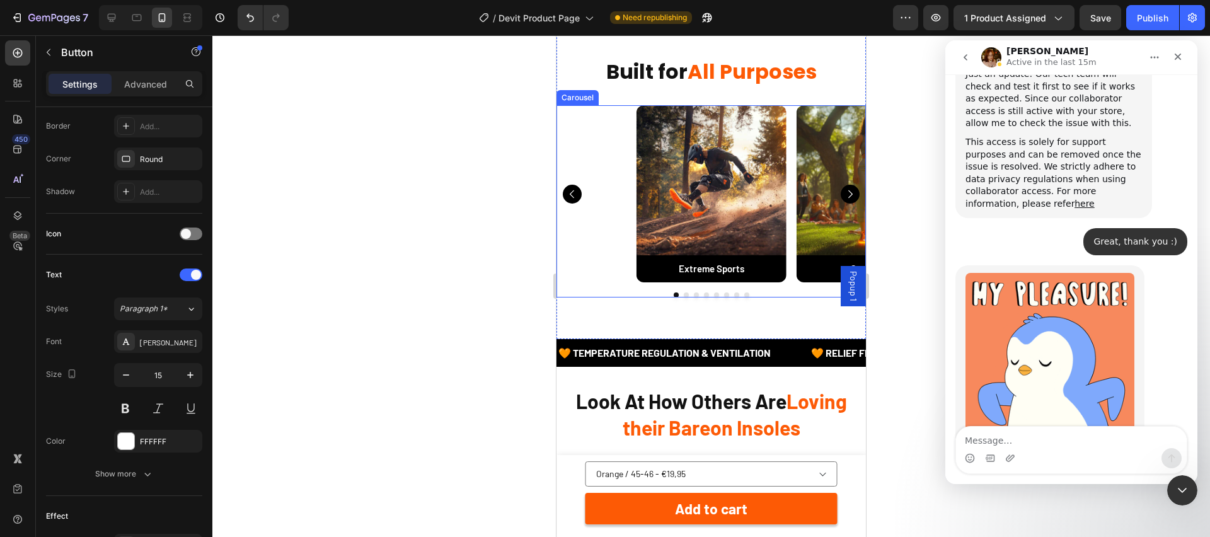
click at [563, 192] on button "Carousel Back Arrow" at bounding box center [572, 194] width 19 height 19
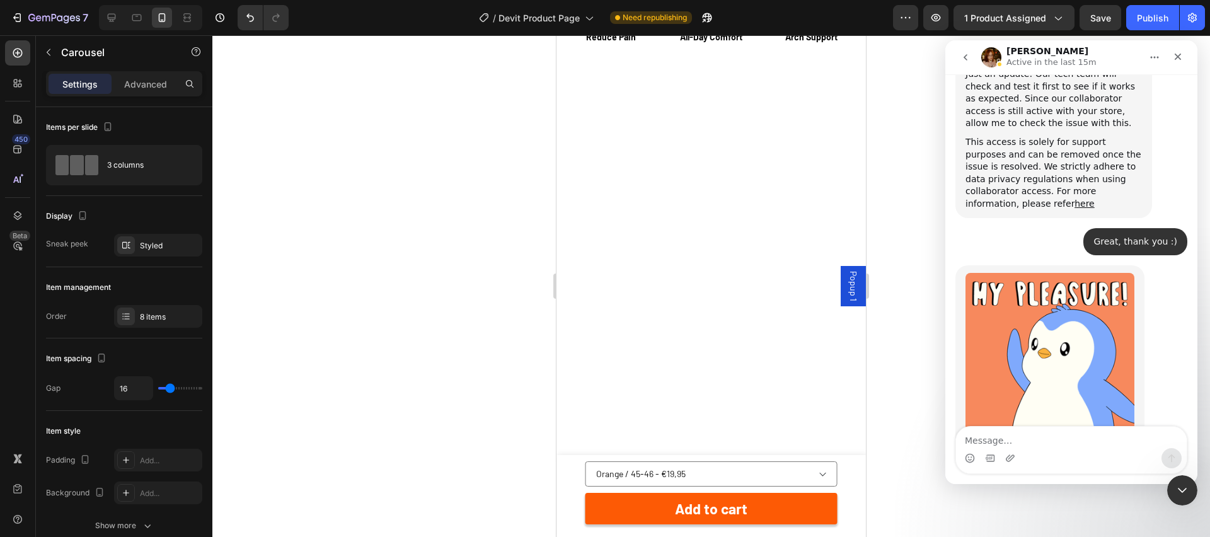
scroll to position [1198, 0]
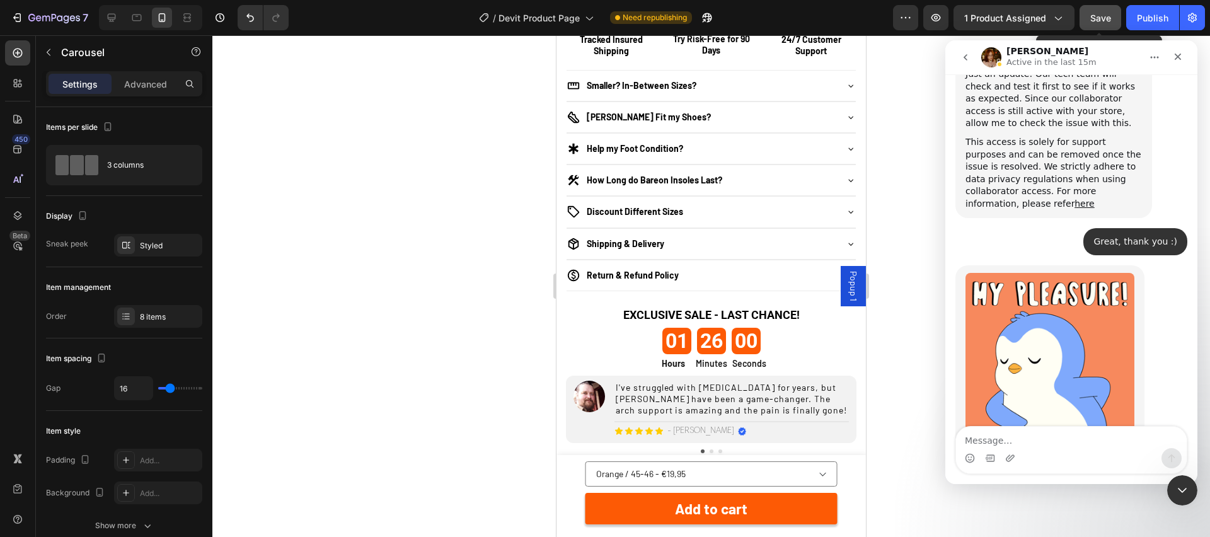
click at [1109, 26] on button "Save" at bounding box center [1101, 17] width 42 height 25
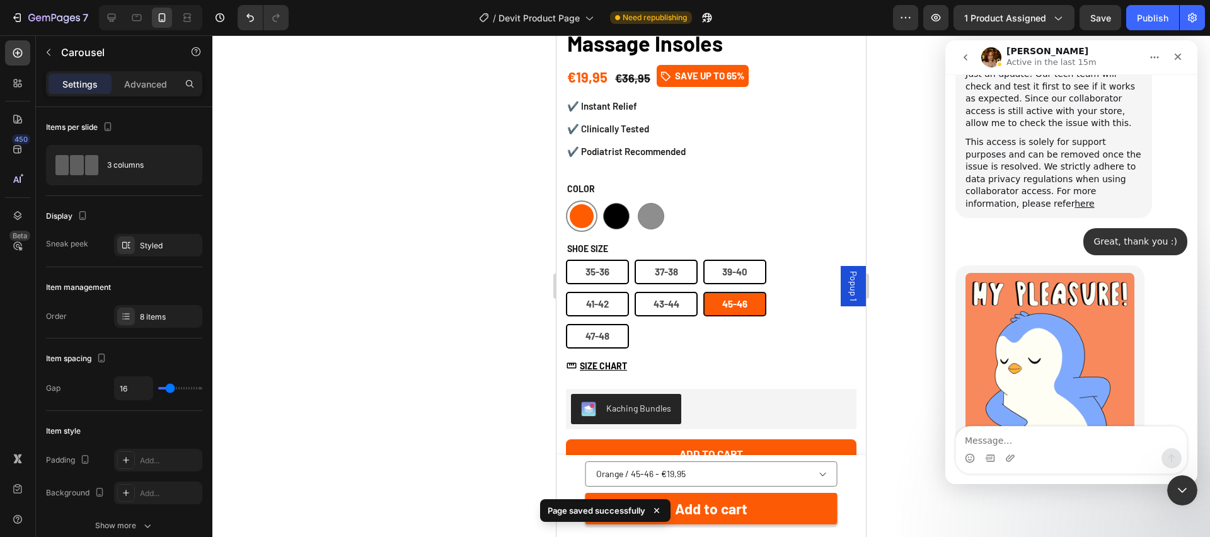
scroll to position [413, 0]
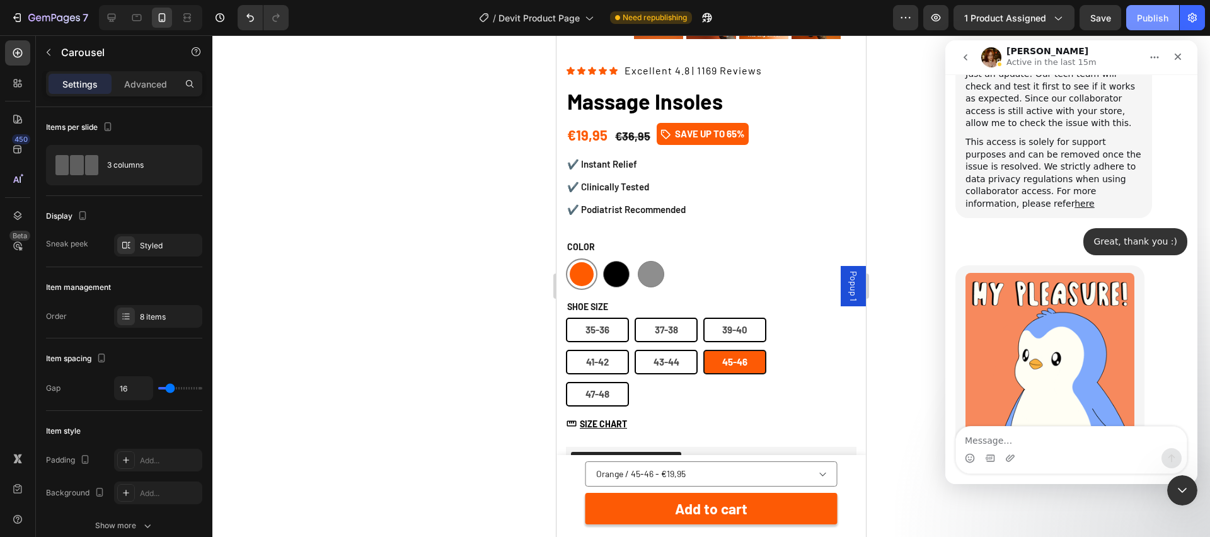
click at [1166, 16] on div "Publish" at bounding box center [1153, 17] width 32 height 13
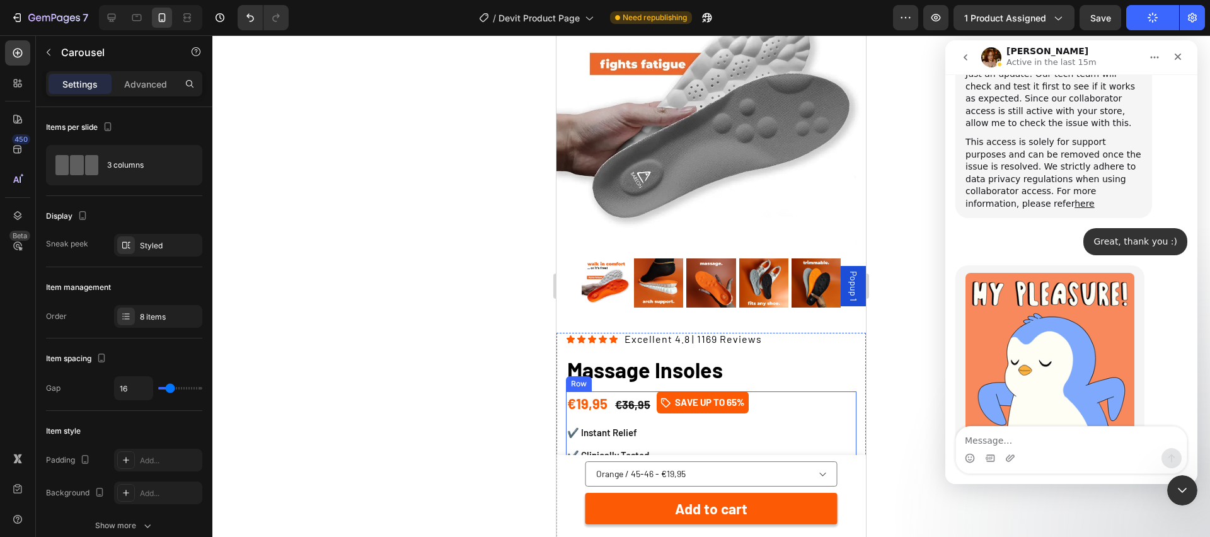
scroll to position [0, 0]
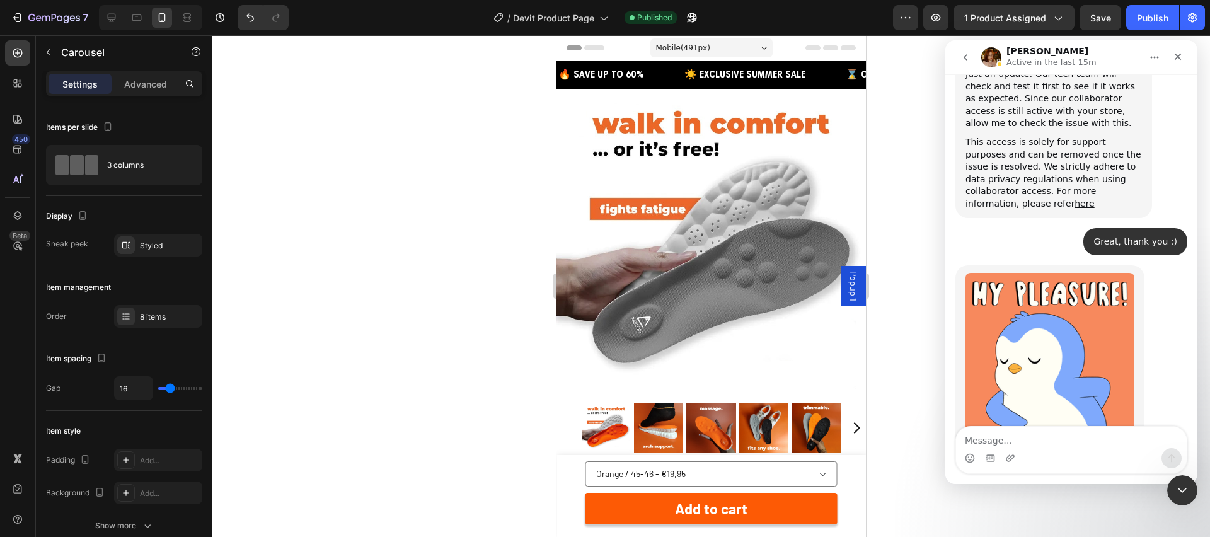
click at [926, 246] on div at bounding box center [711, 286] width 998 height 502
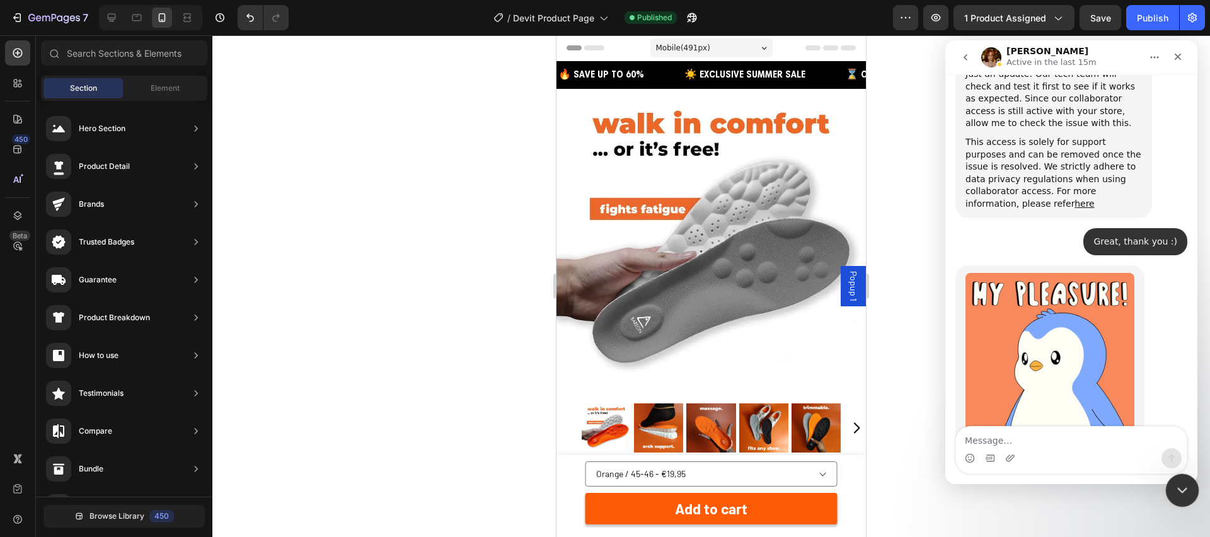
click at [1174, 487] on icon "Close Intercom Messenger" at bounding box center [1180, 488] width 15 height 15
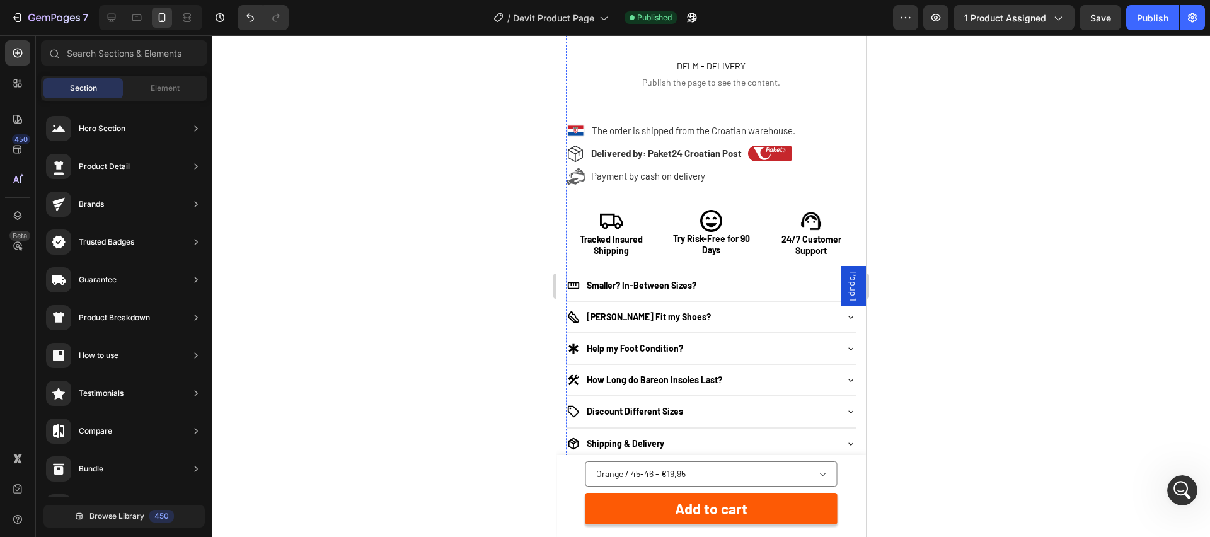
scroll to position [998, 0]
